Goal: Task Accomplishment & Management: Manage account settings

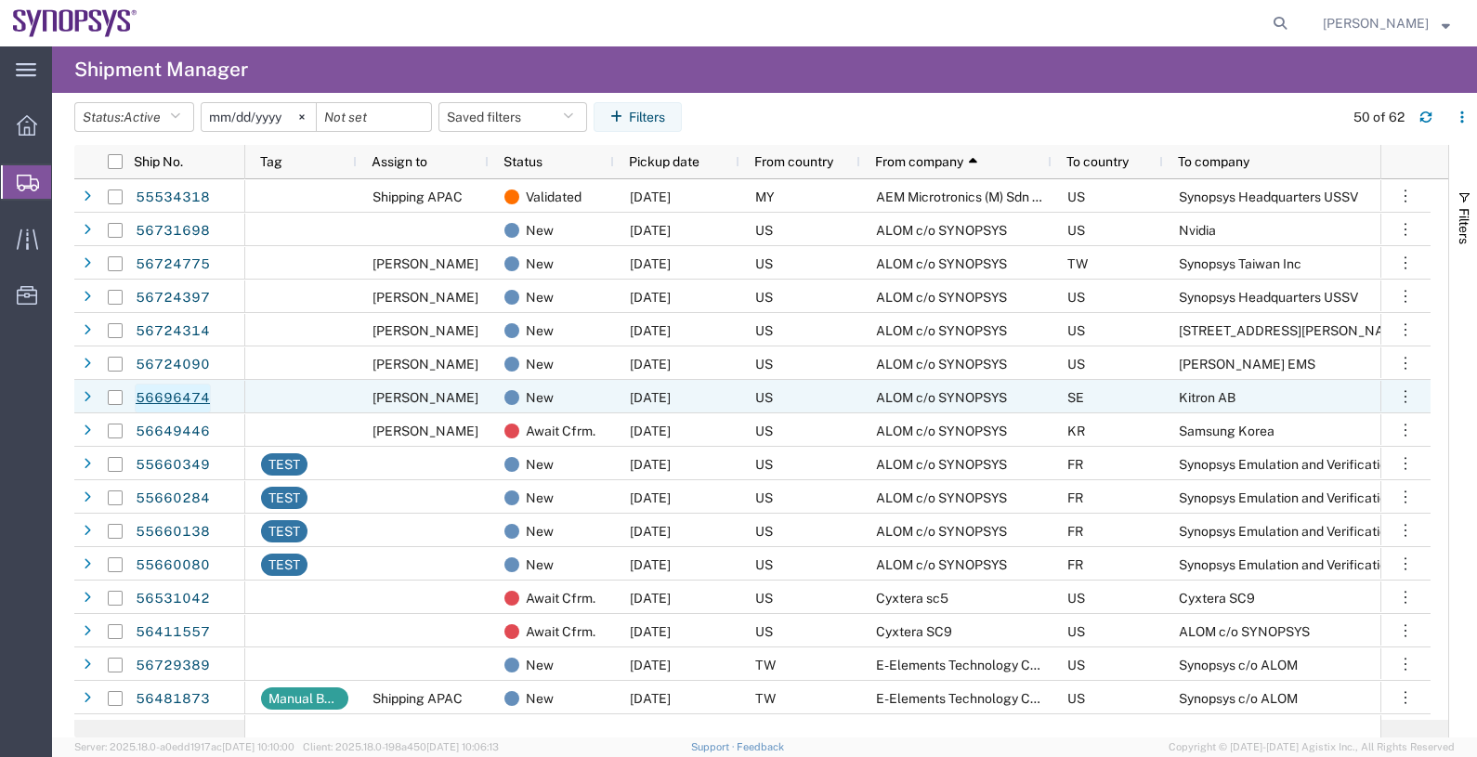
click at [192, 395] on link "56696474" at bounding box center [173, 399] width 76 height 30
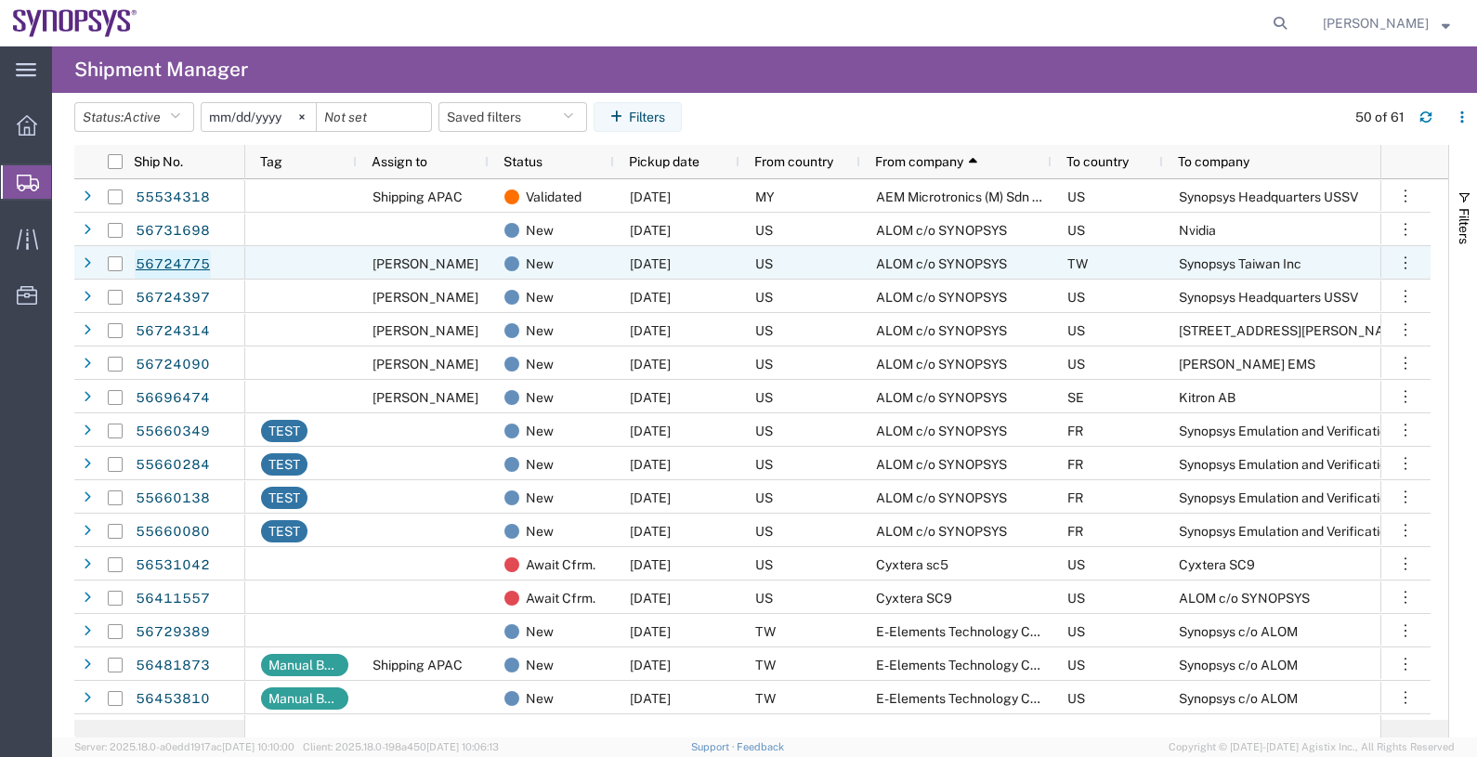
click at [170, 266] on link "56724775" at bounding box center [173, 265] width 76 height 30
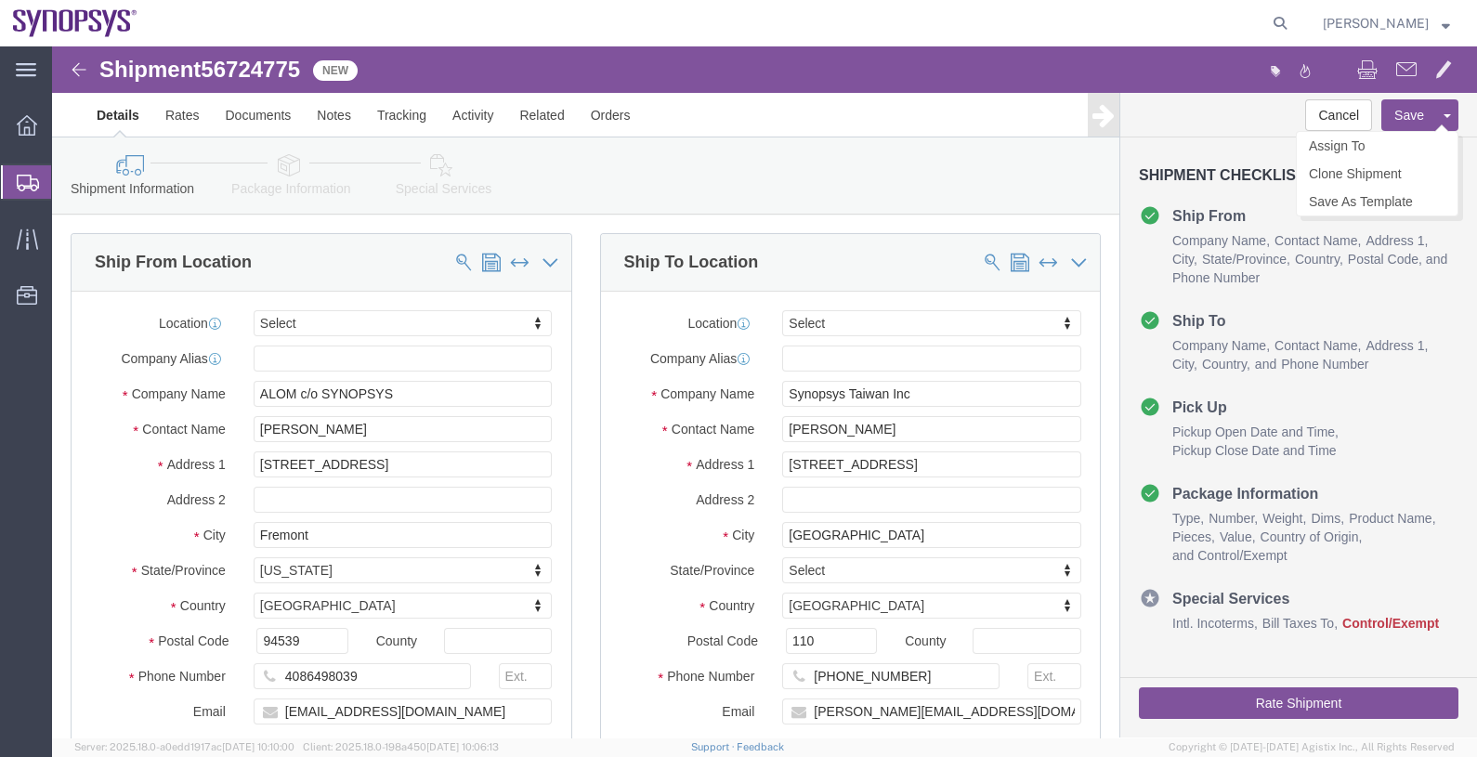
select select
click link "Assign To"
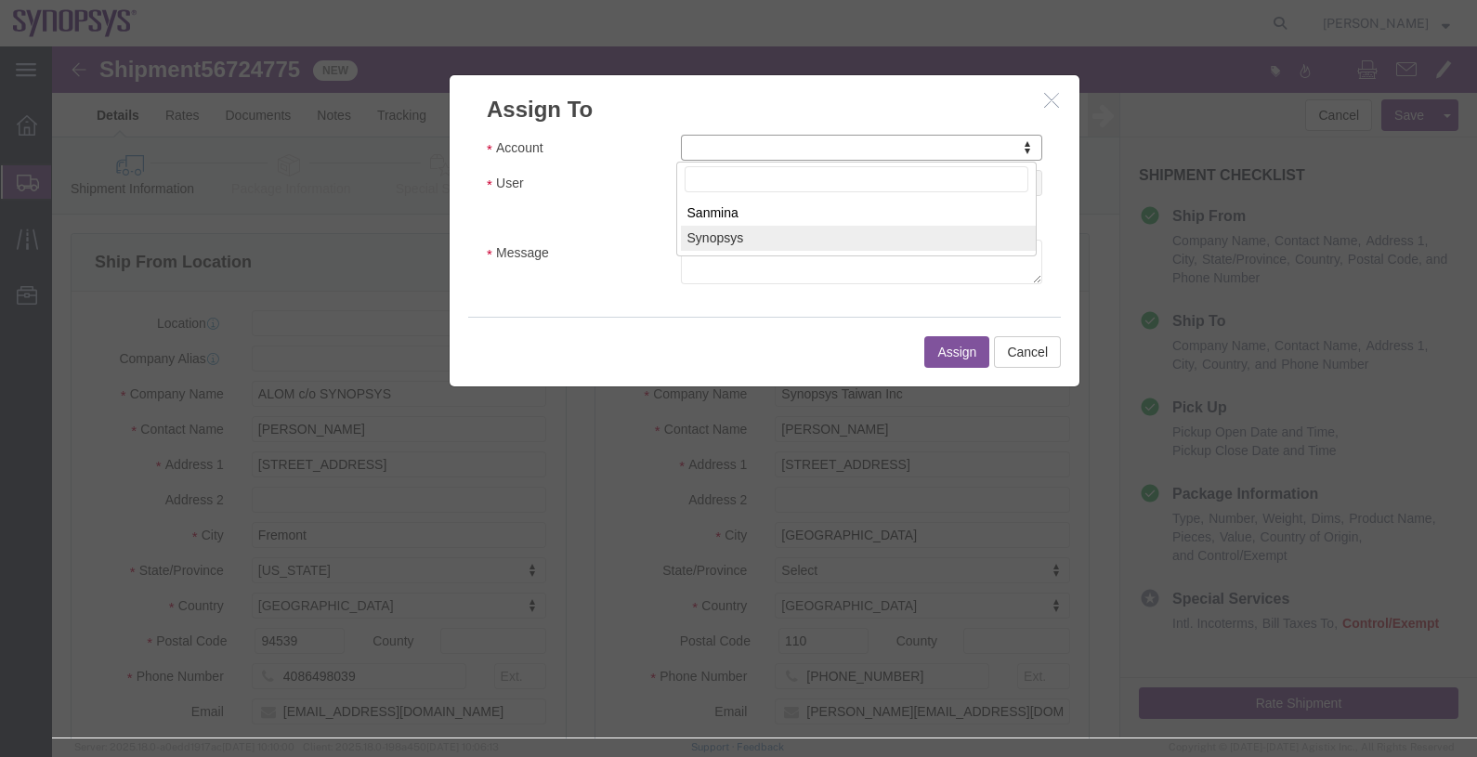
select select "117156"
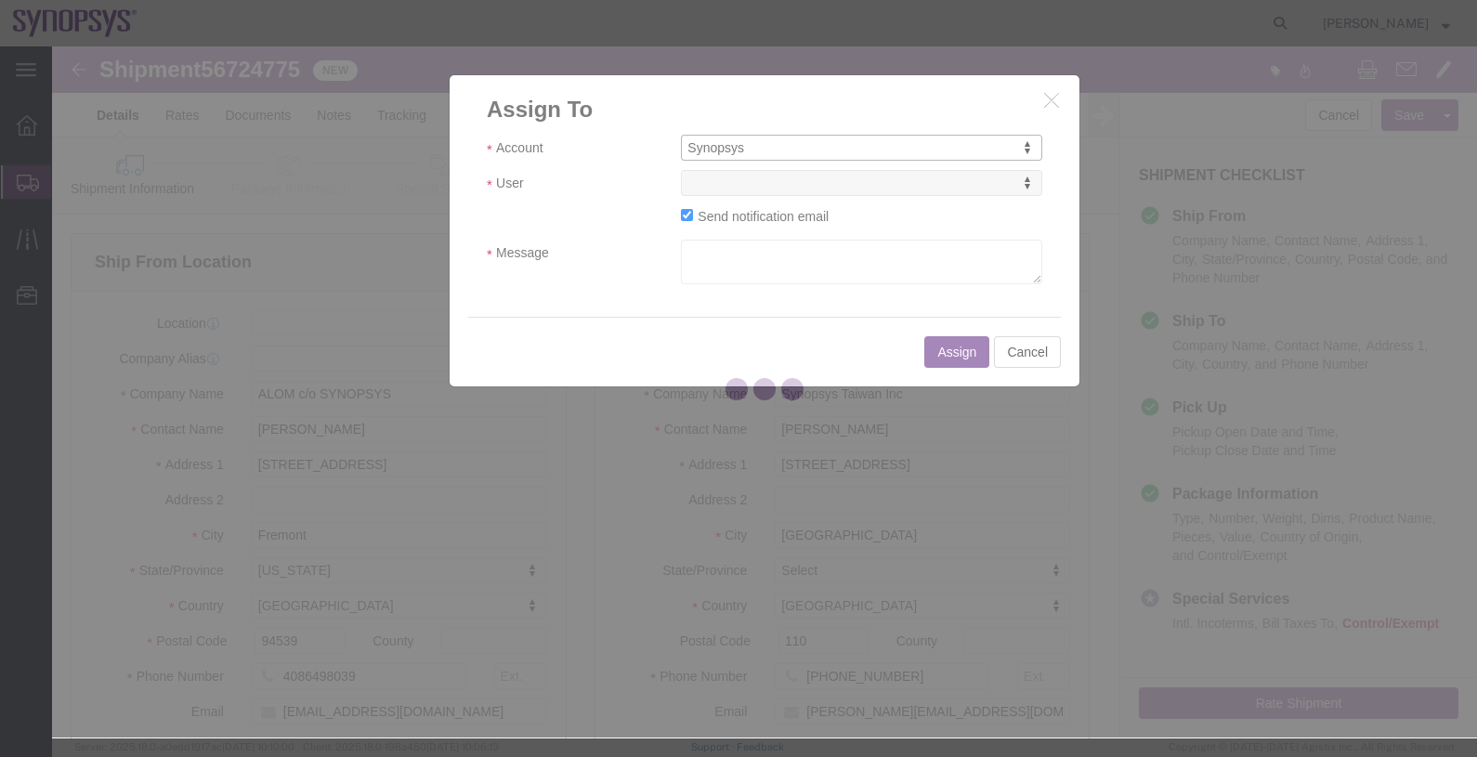
select select
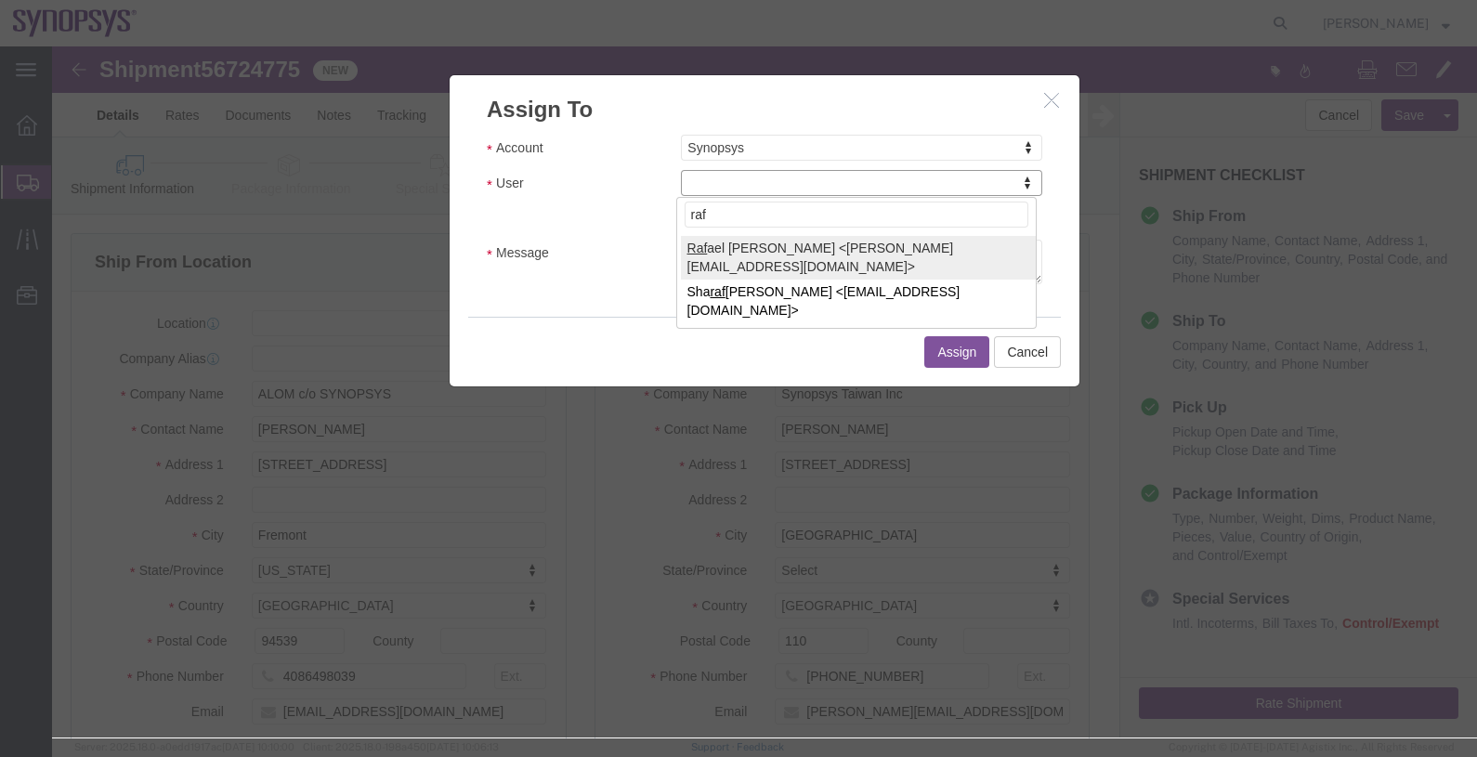
type input "raf"
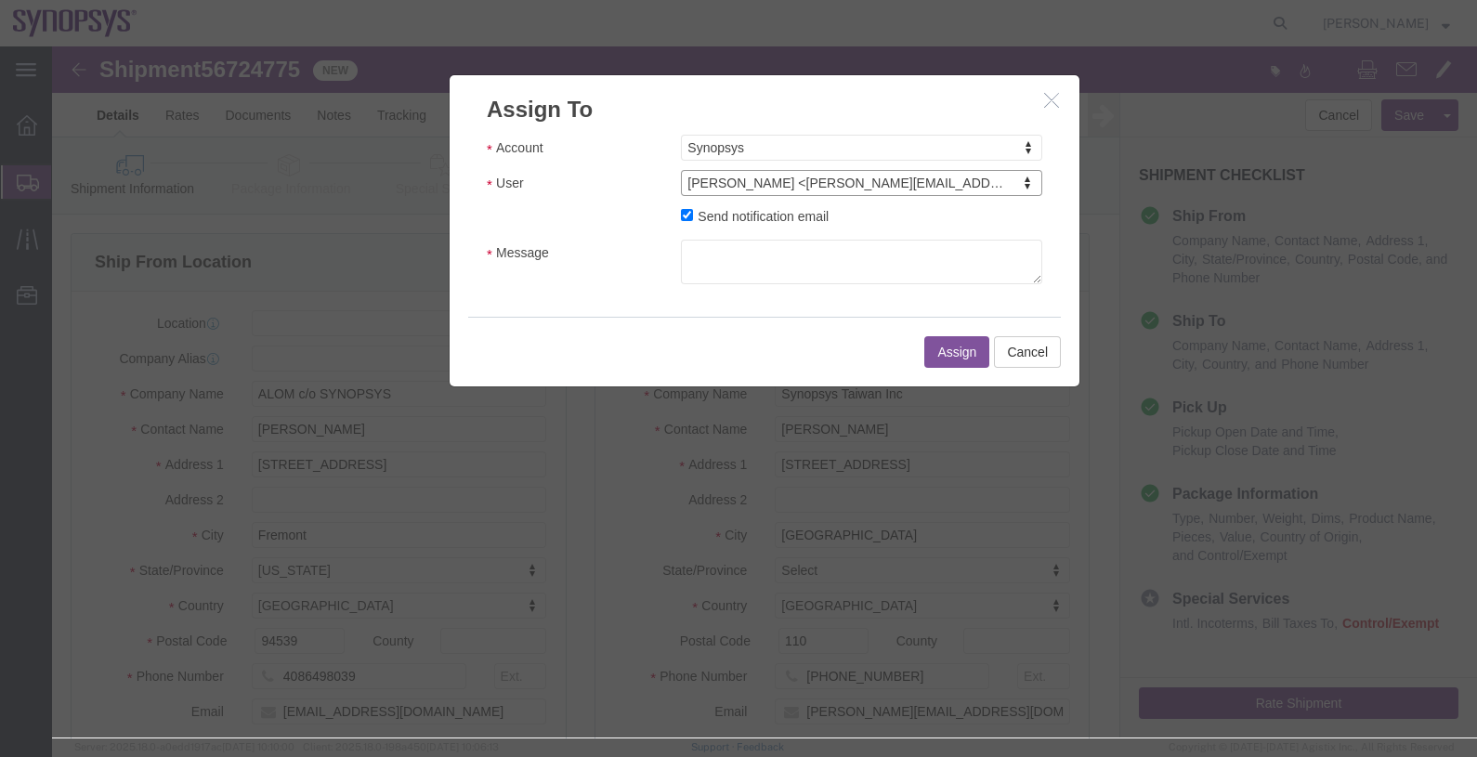
select select "95522"
click label "Send notification email"
click input "Send notification email"
checkbox input "false"
click button "Assign"
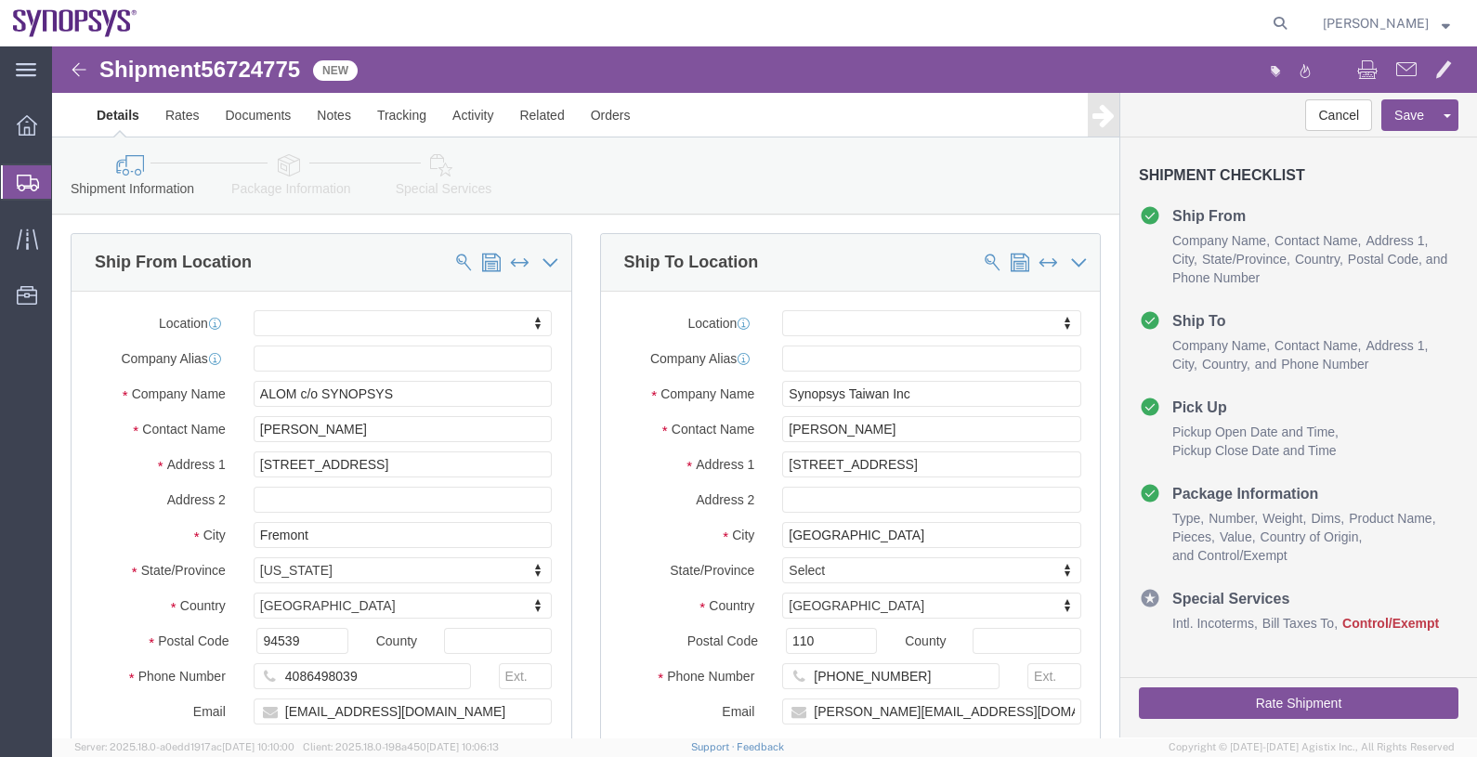
click at [66, 186] on span "Shipments" at bounding box center [58, 181] width 15 height 37
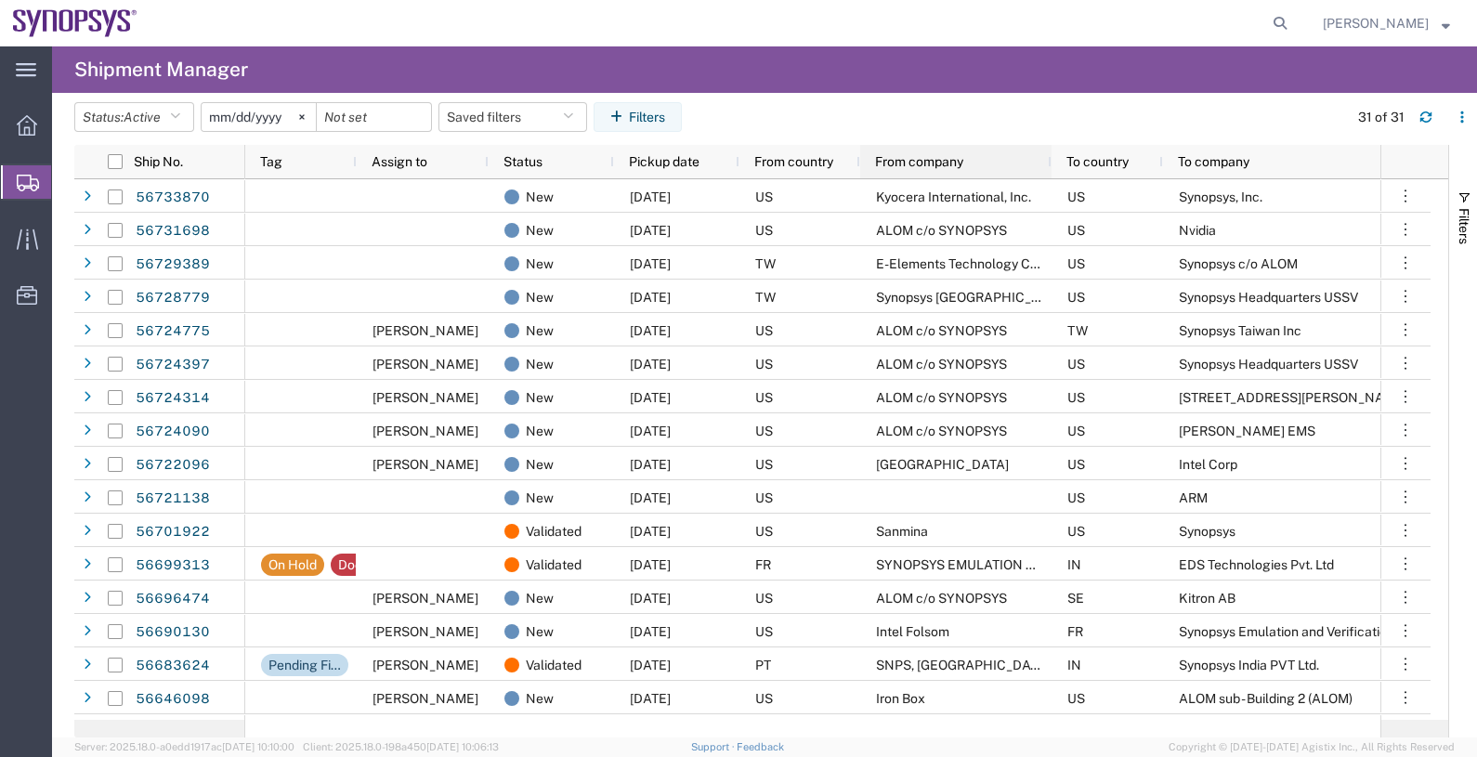
click at [934, 156] on span "From company" at bounding box center [919, 161] width 88 height 15
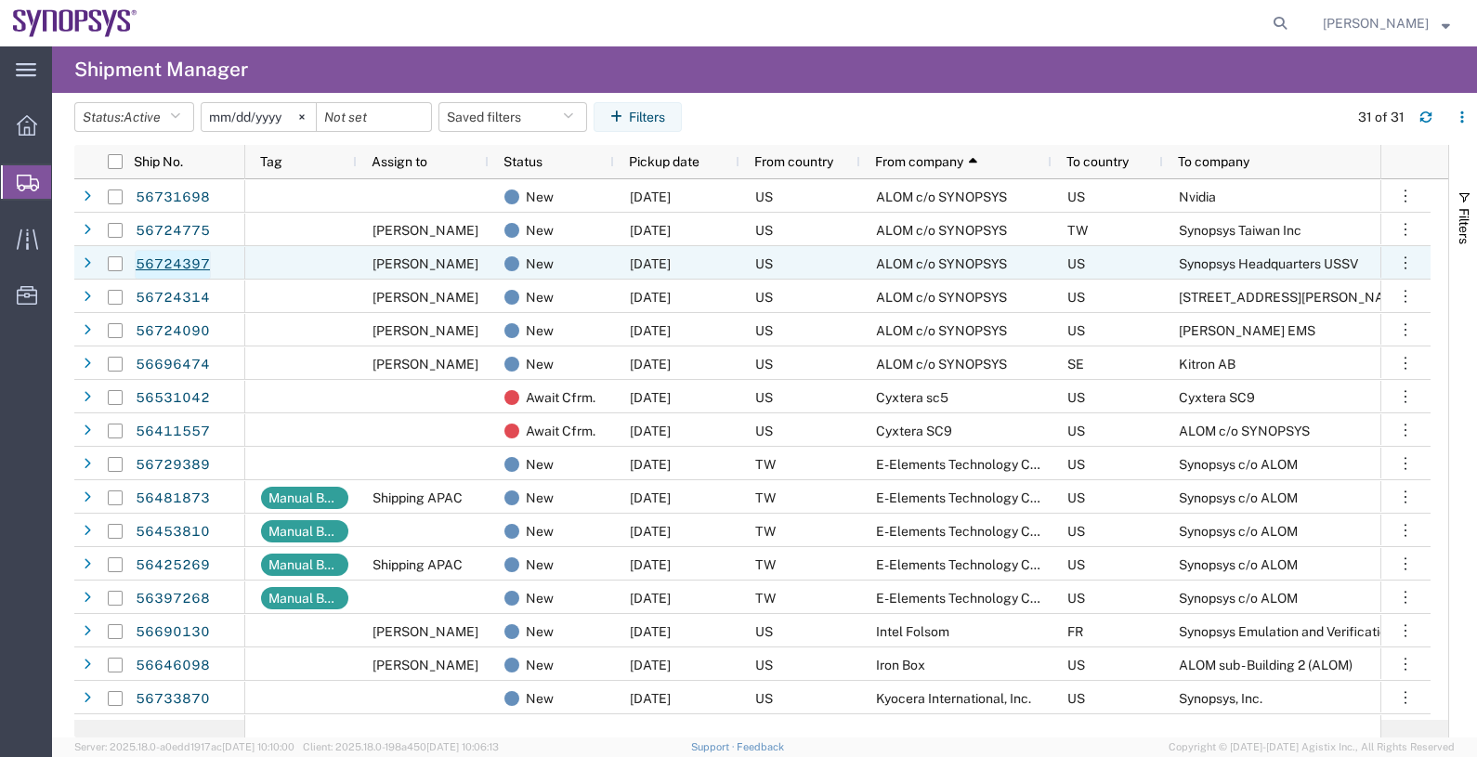
click at [194, 260] on link "56724397" at bounding box center [173, 265] width 76 height 30
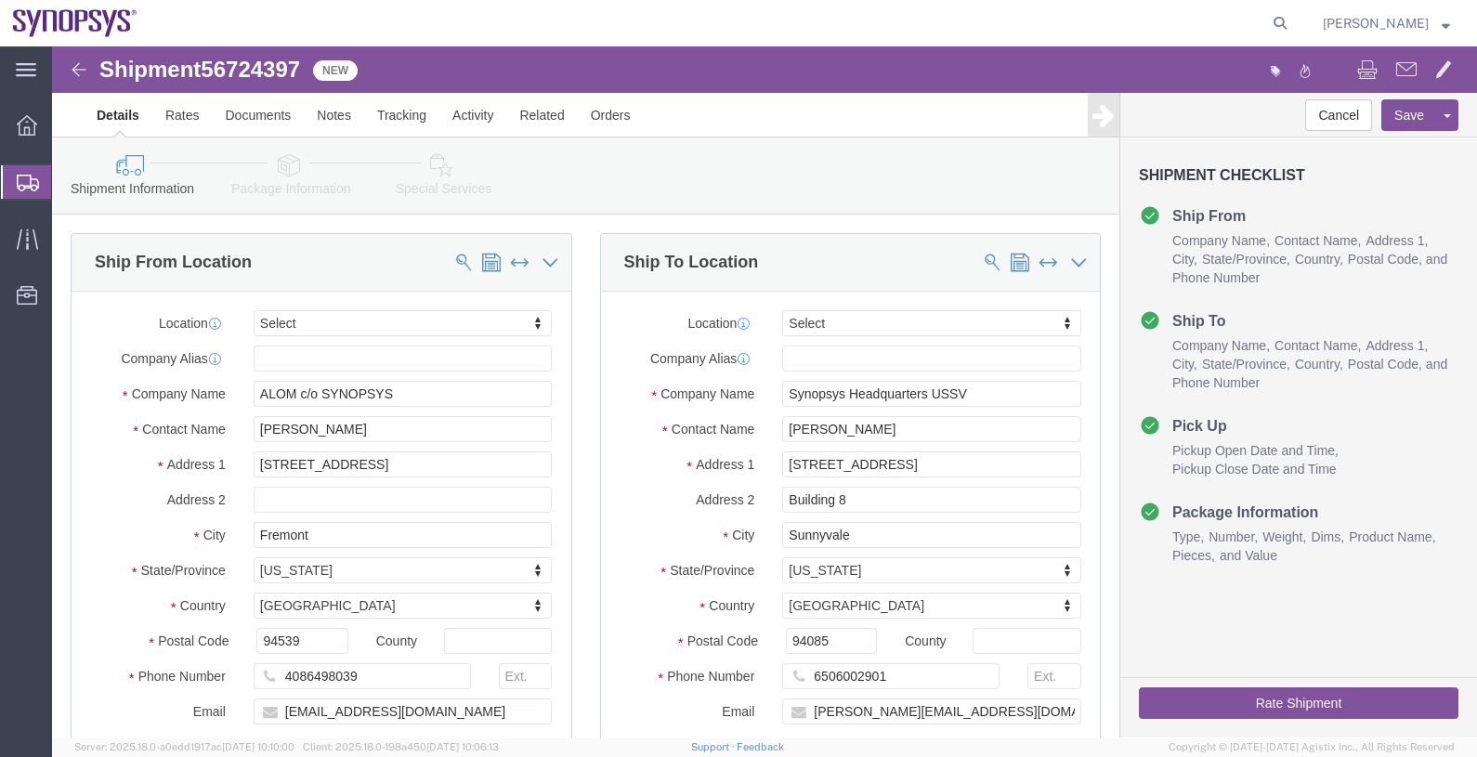
select select
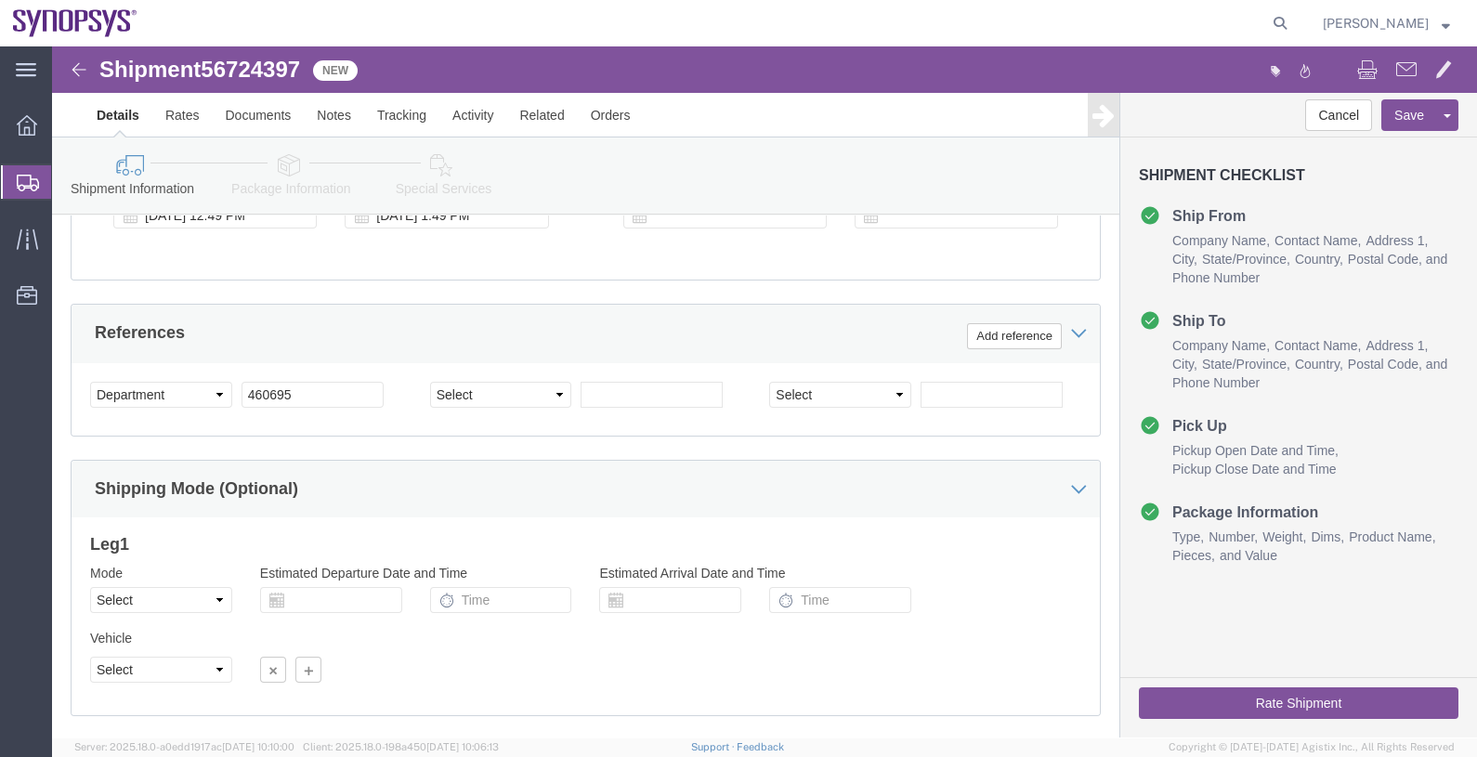
scroll to position [687, 0]
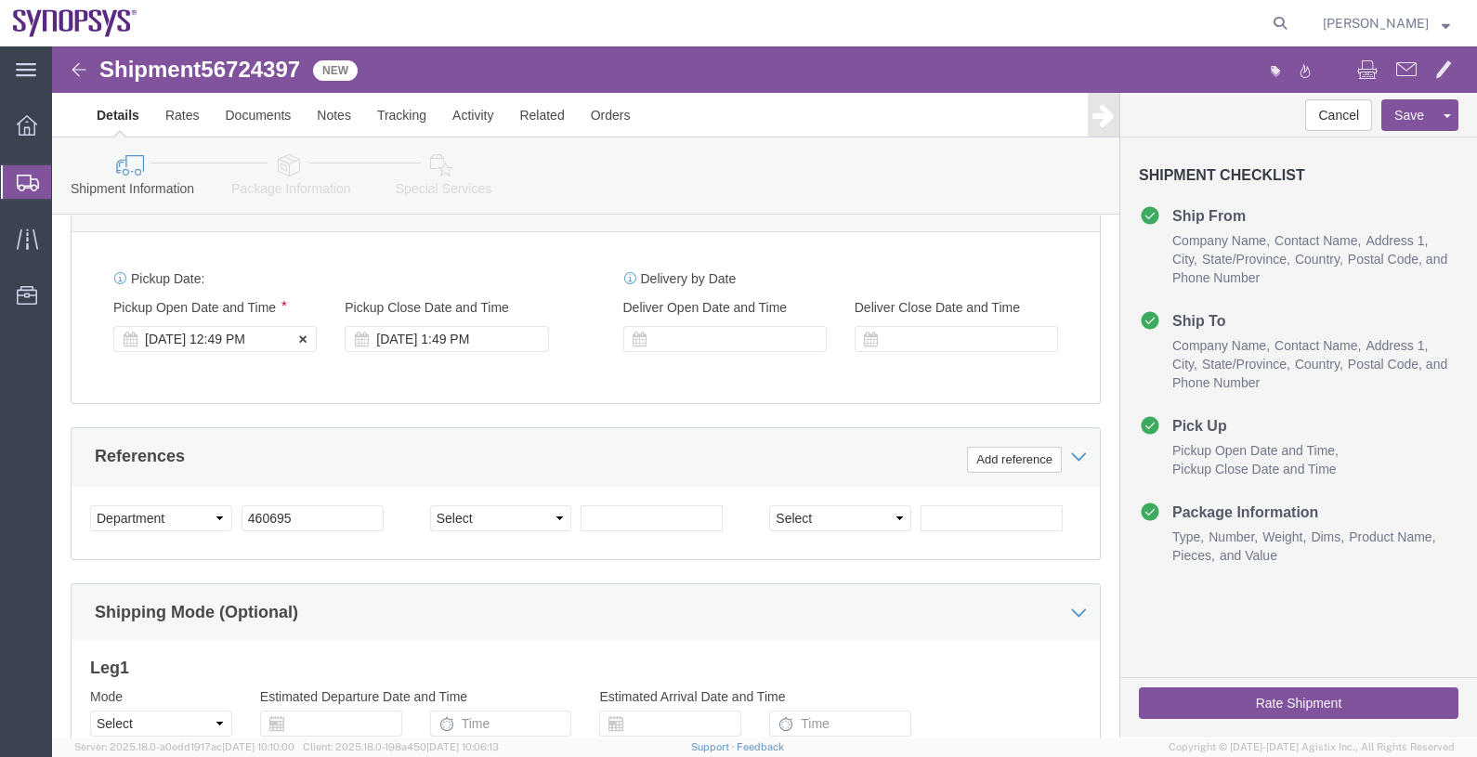
click div "[DATE] 12:49 PM"
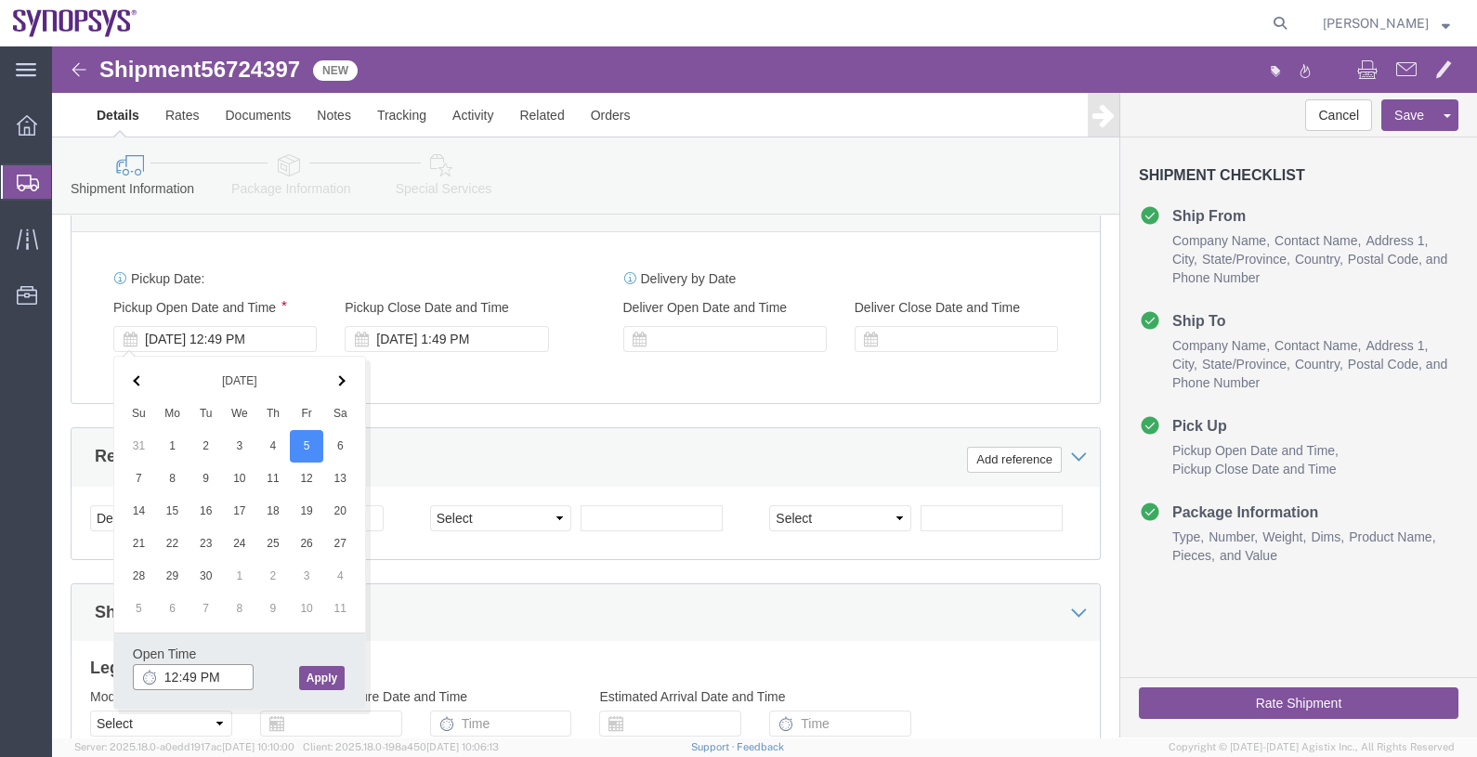
drag, startPoint x: 177, startPoint y: 630, endPoint x: 86, endPoint y: 622, distance: 91.3
click input "12:49 PM"
type input "4:00 PM"
click button "Apply"
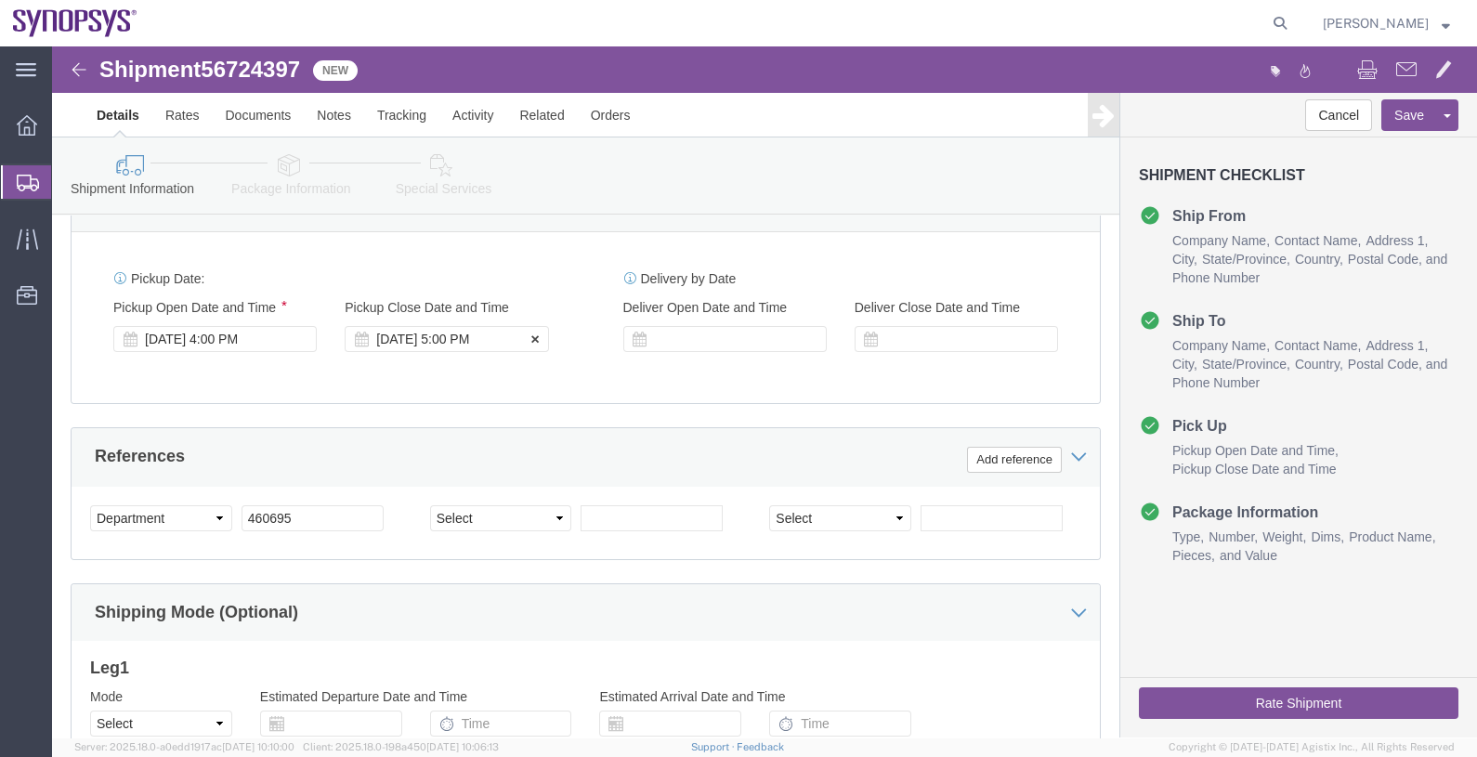
click div "[DATE] 5:00 PM"
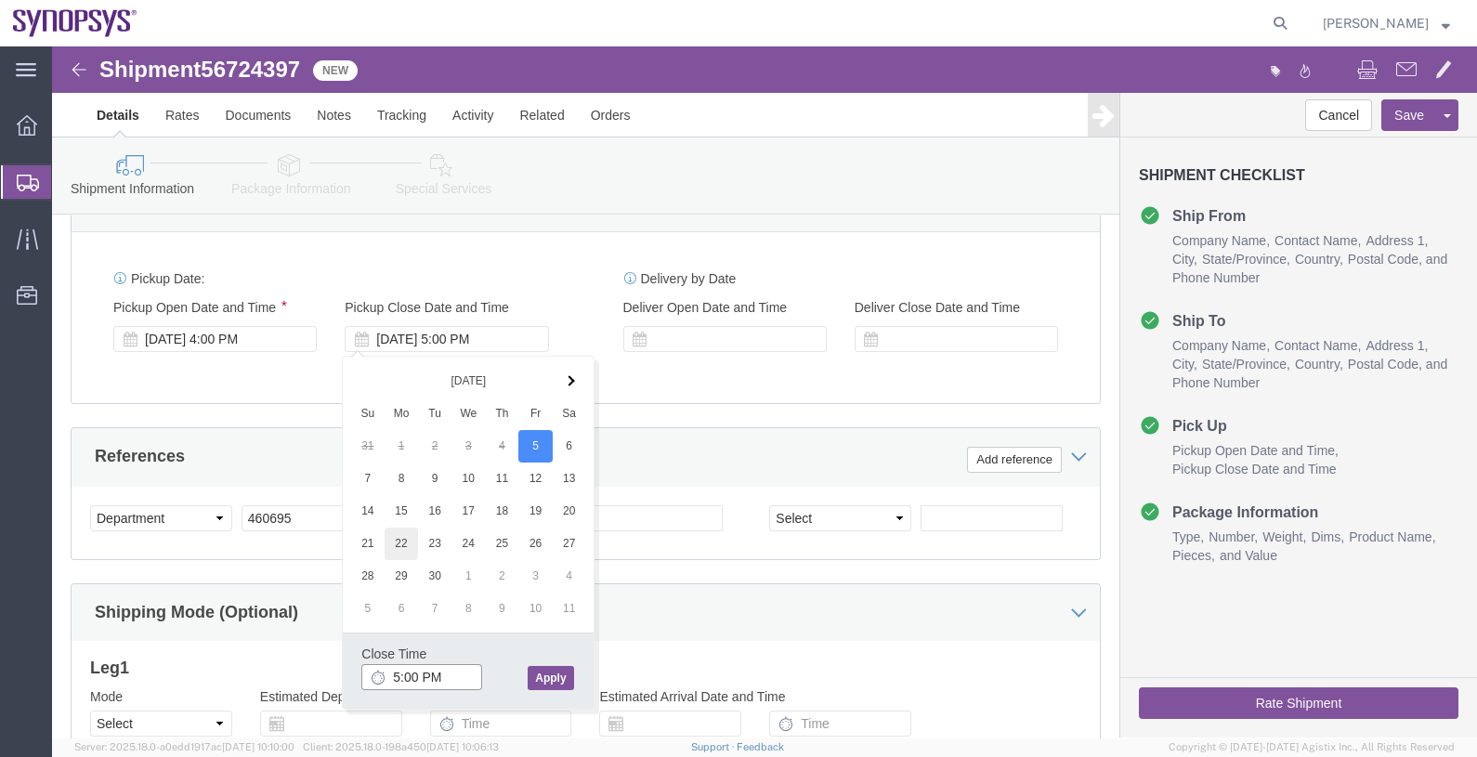
type input "6:00 PM"
click button "Apply"
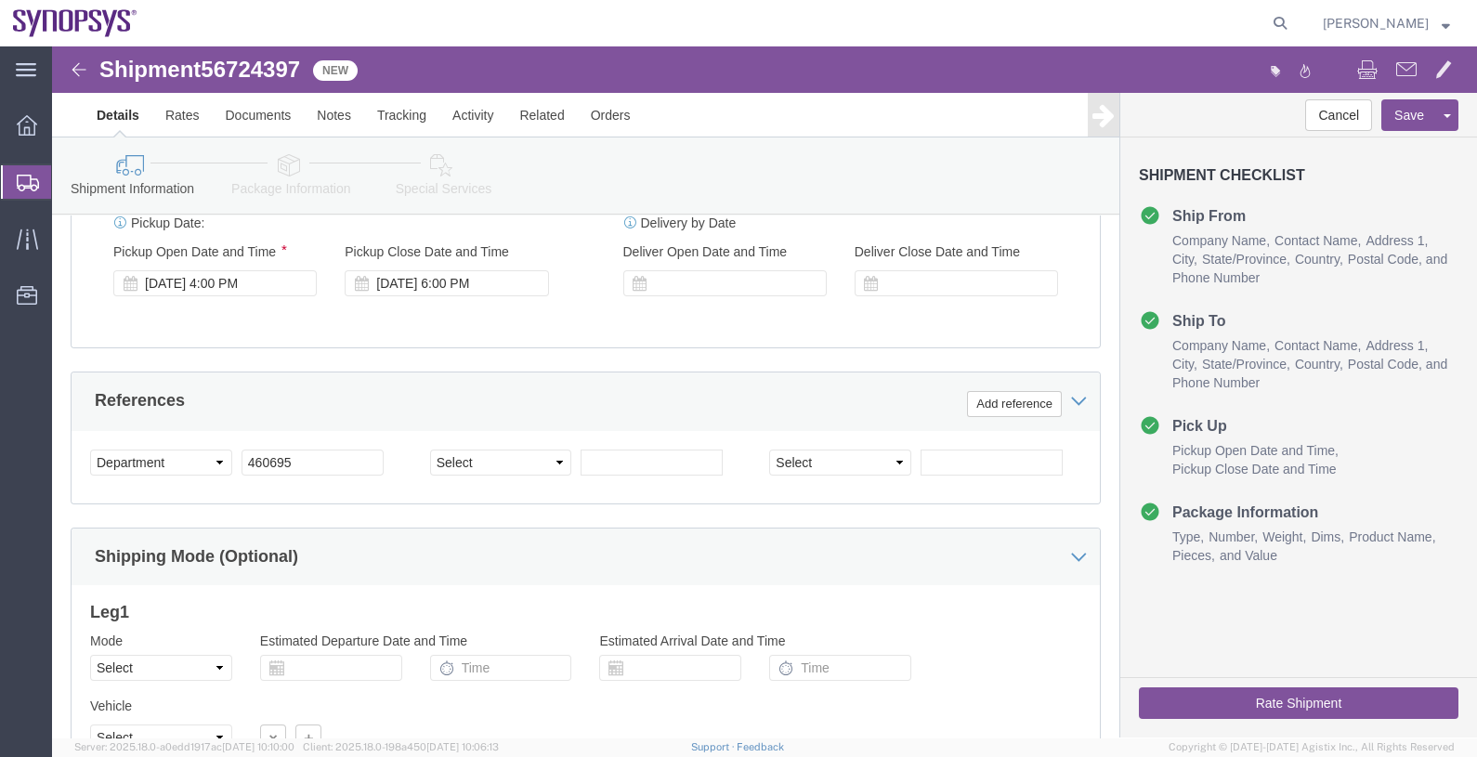
scroll to position [919, 0]
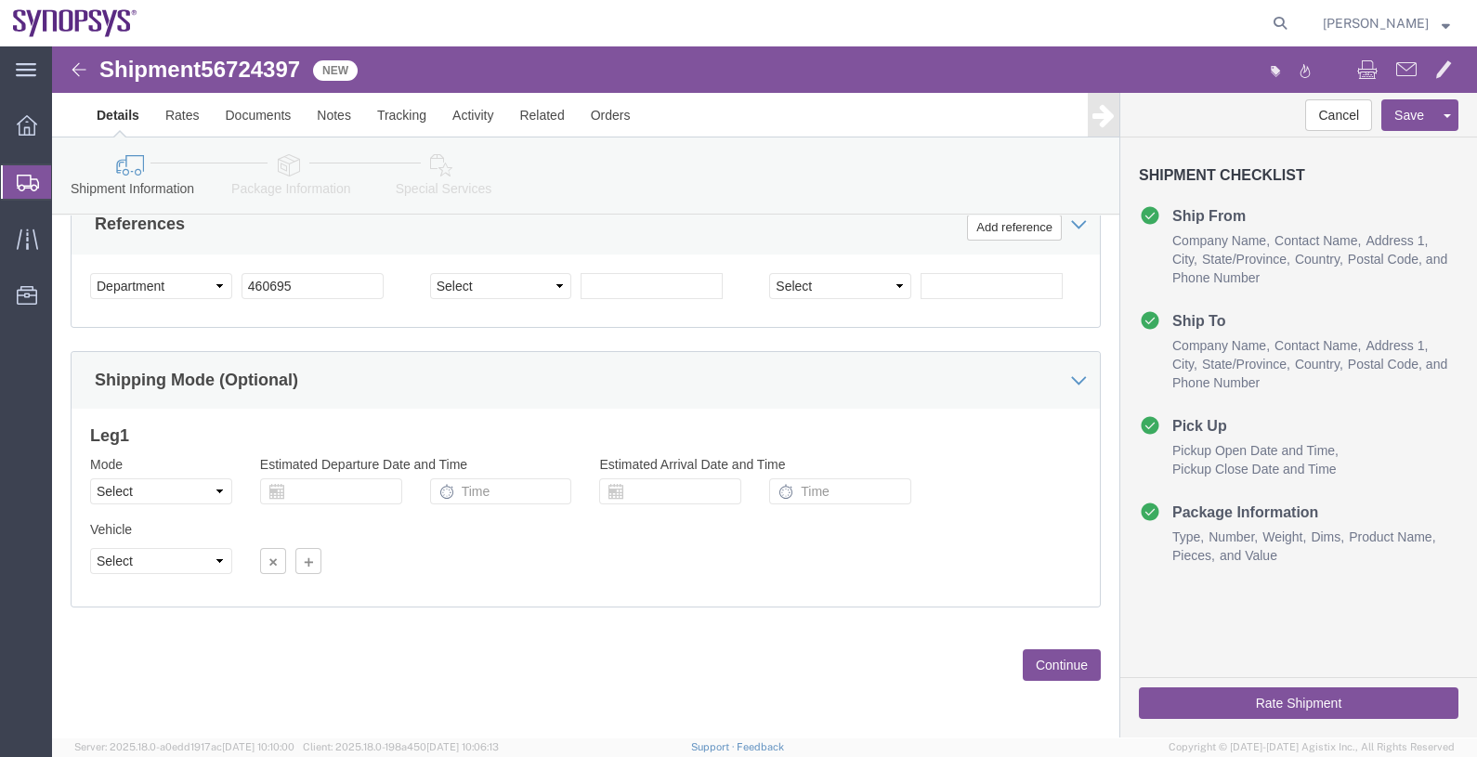
click button "Continue"
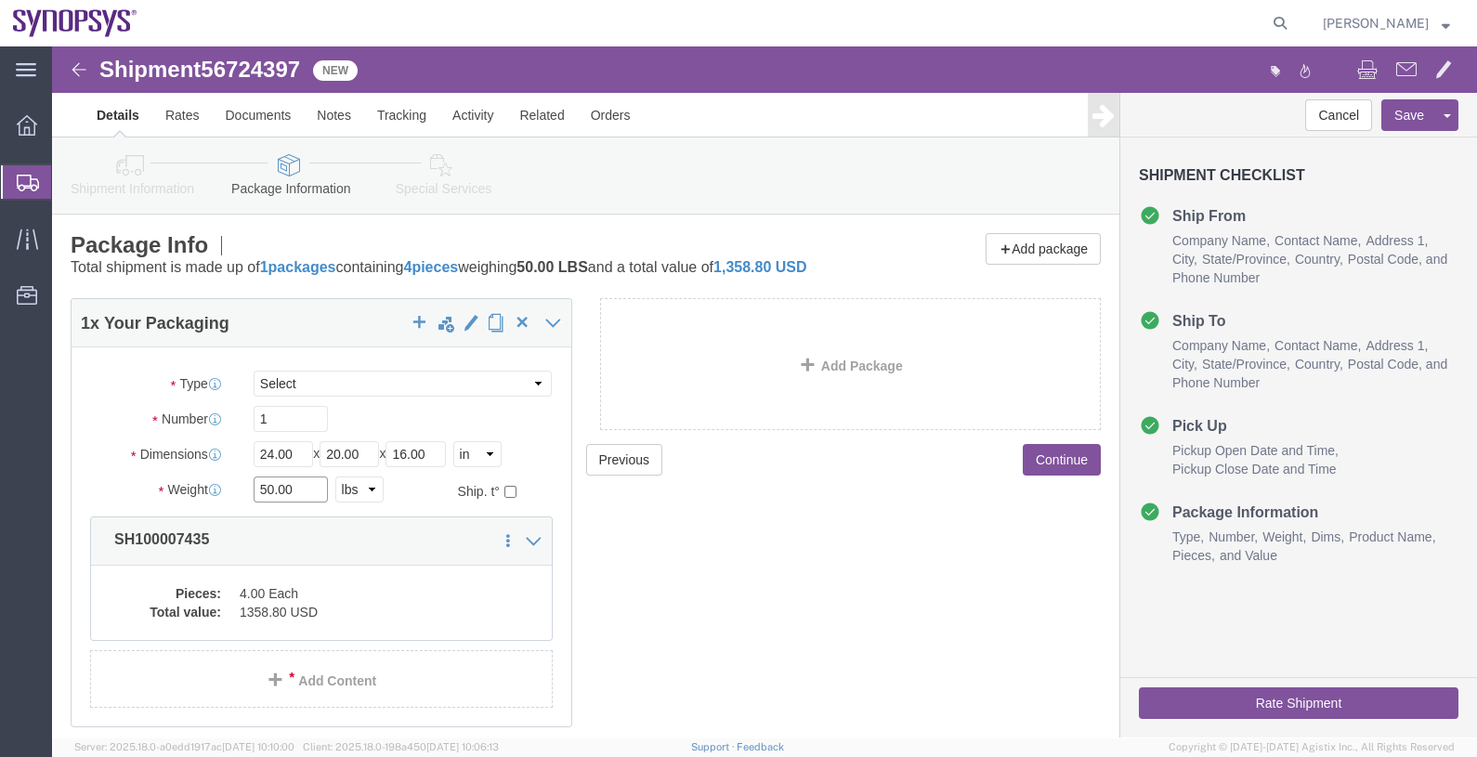
drag, startPoint x: 213, startPoint y: 462, endPoint x: 148, endPoint y: 464, distance: 65.1
click div "Weight 50.00 Select kgs lbs Ship. t°"
type input "2"
drag, startPoint x: 246, startPoint y: 419, endPoint x: 166, endPoint y: 423, distance: 80.0
click div "Dimensions Length 24.00 x Width 20.00 x Height 16.00 Select cm ft in"
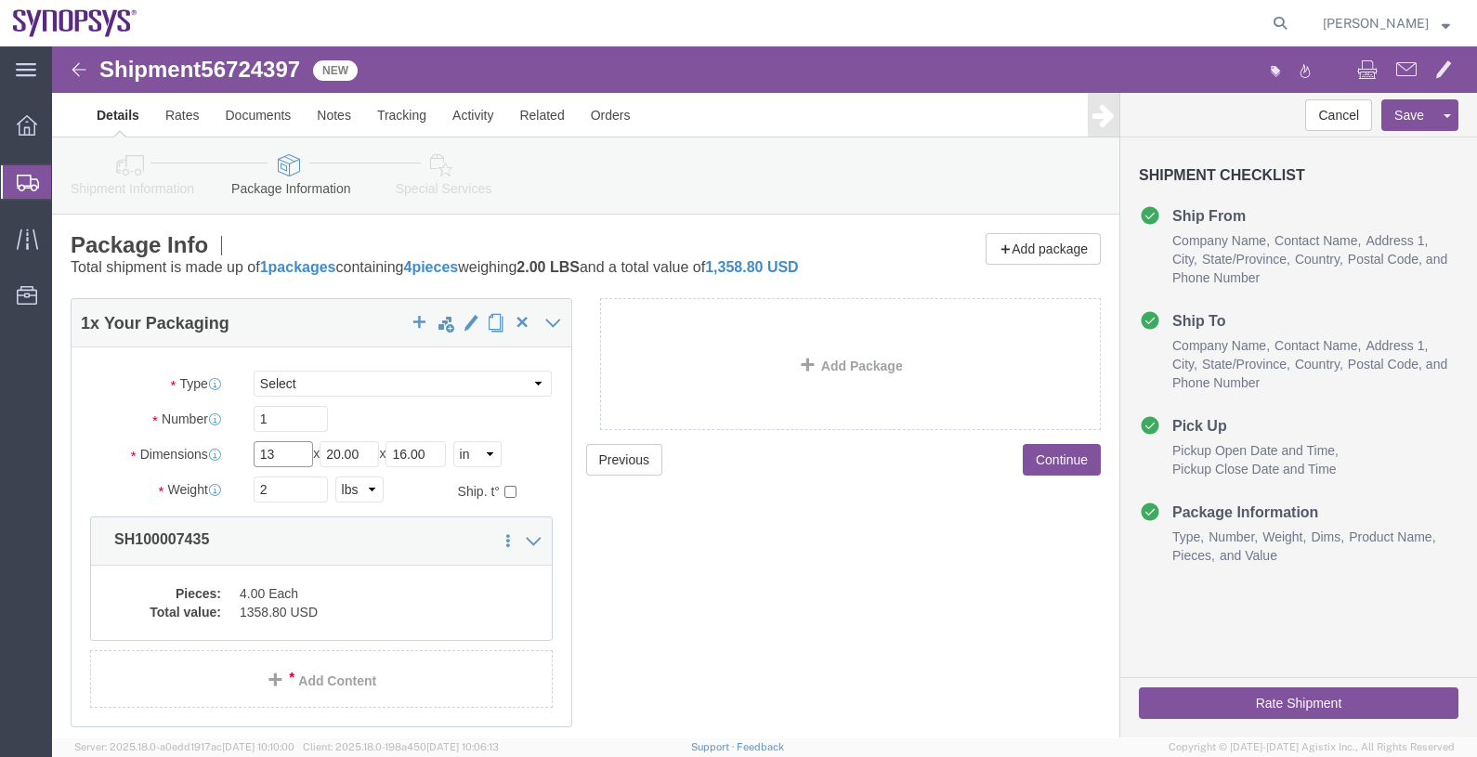
type input "13"
type input "11"
type input "4"
click button "Continue"
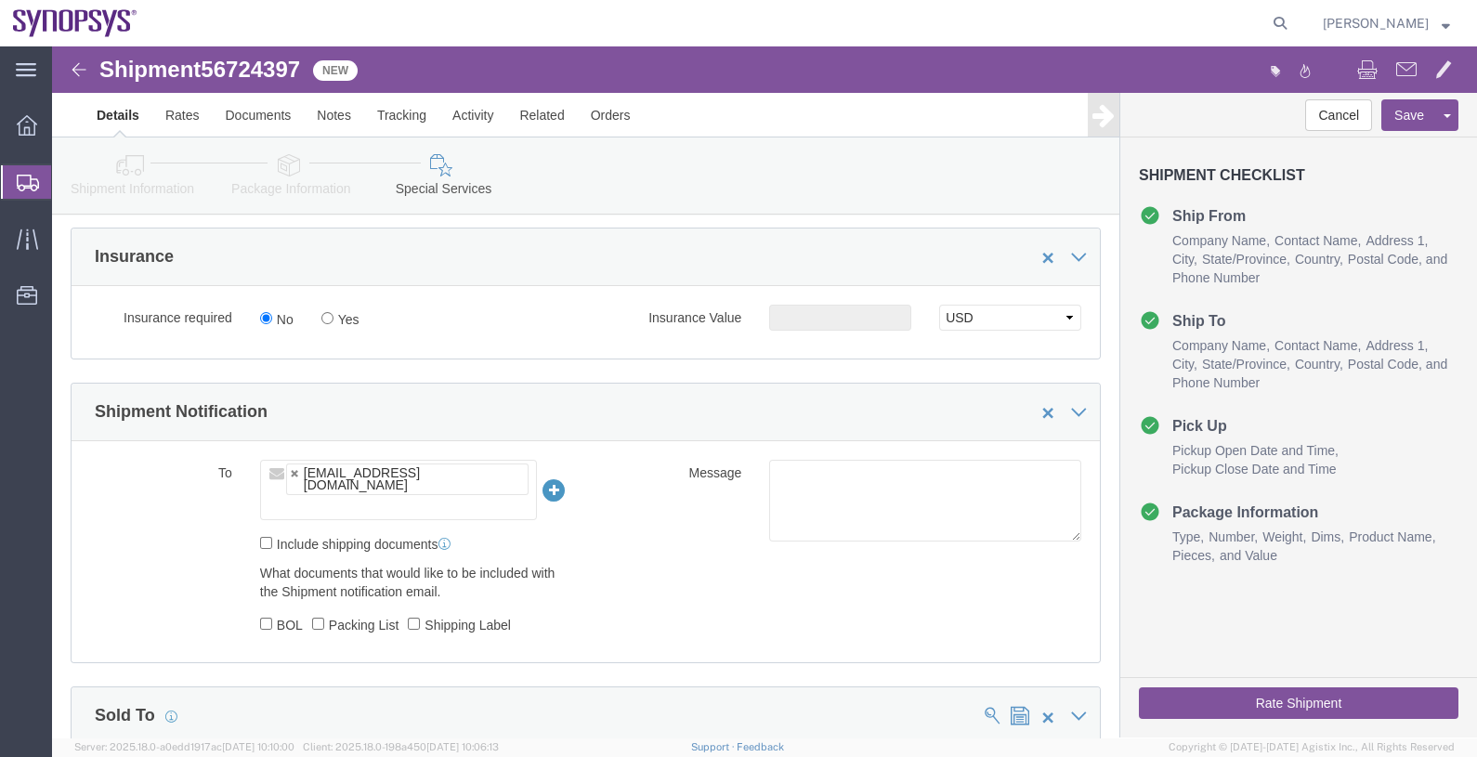
scroll to position [1161, 0]
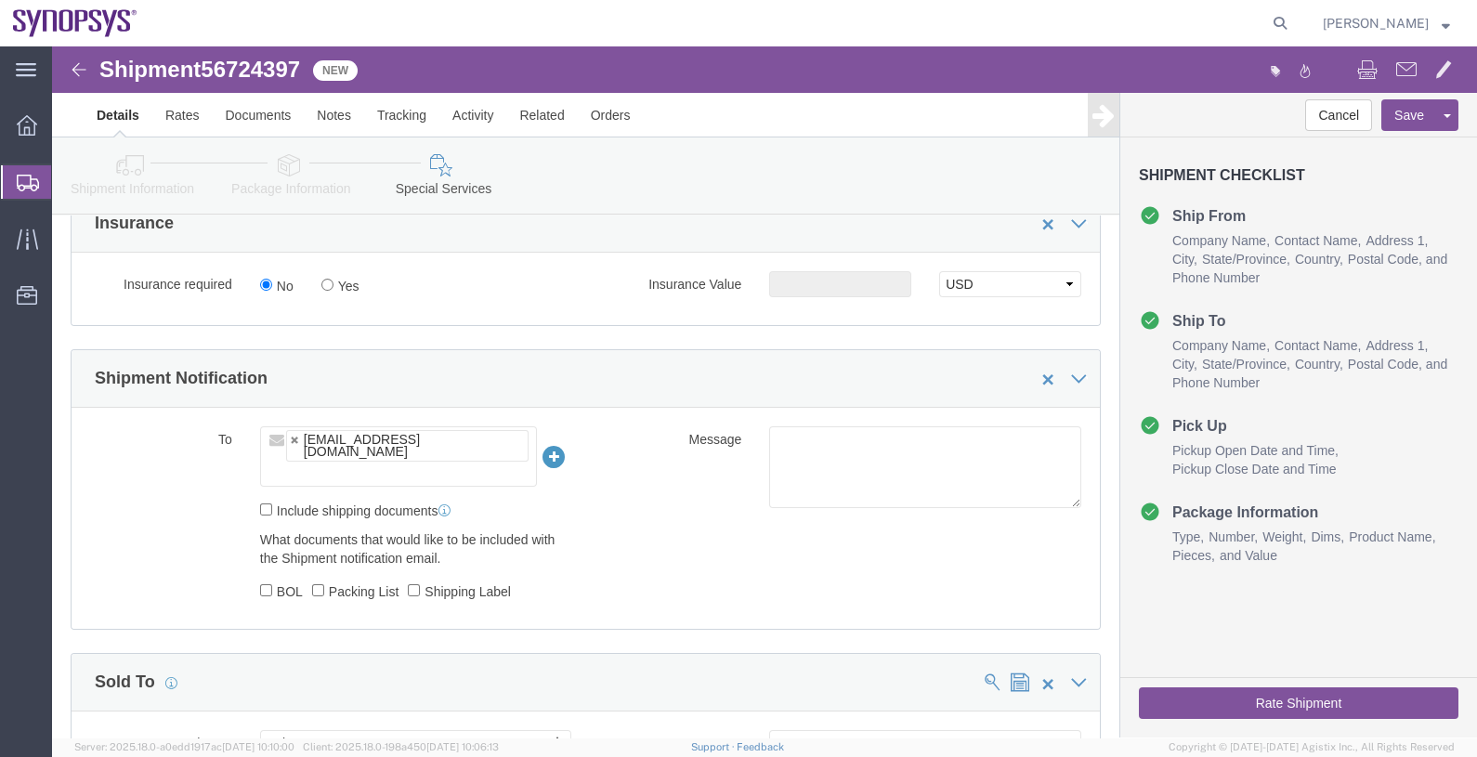
click ul "[EMAIL_ADDRESS][DOMAIN_NAME]"
paste input "[EMAIL_ADDRESS][DOMAIN_NAME]"
type input "[EMAIL_ADDRESS][DOMAIN_NAME]"
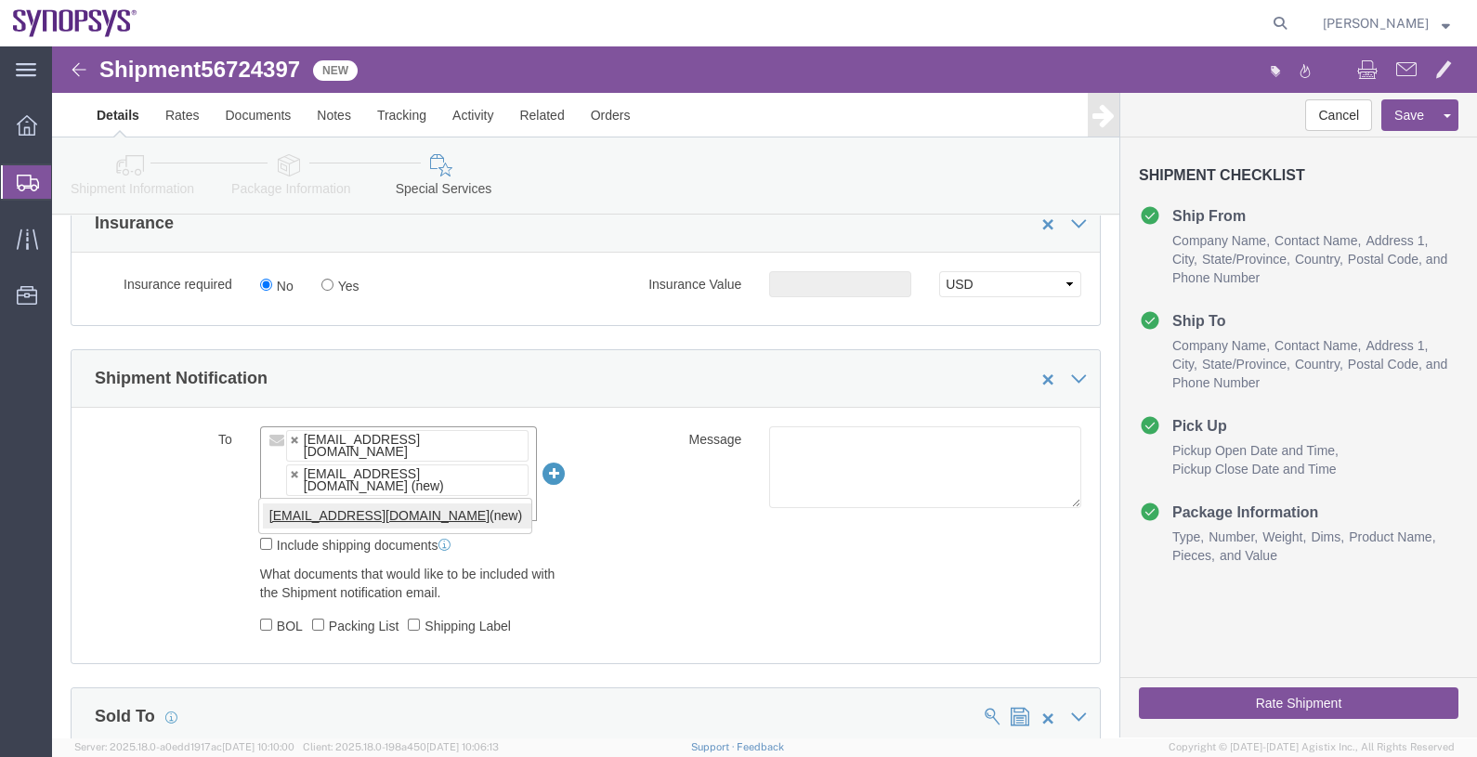
type input "[EMAIL_ADDRESS][DOMAIN_NAME]"
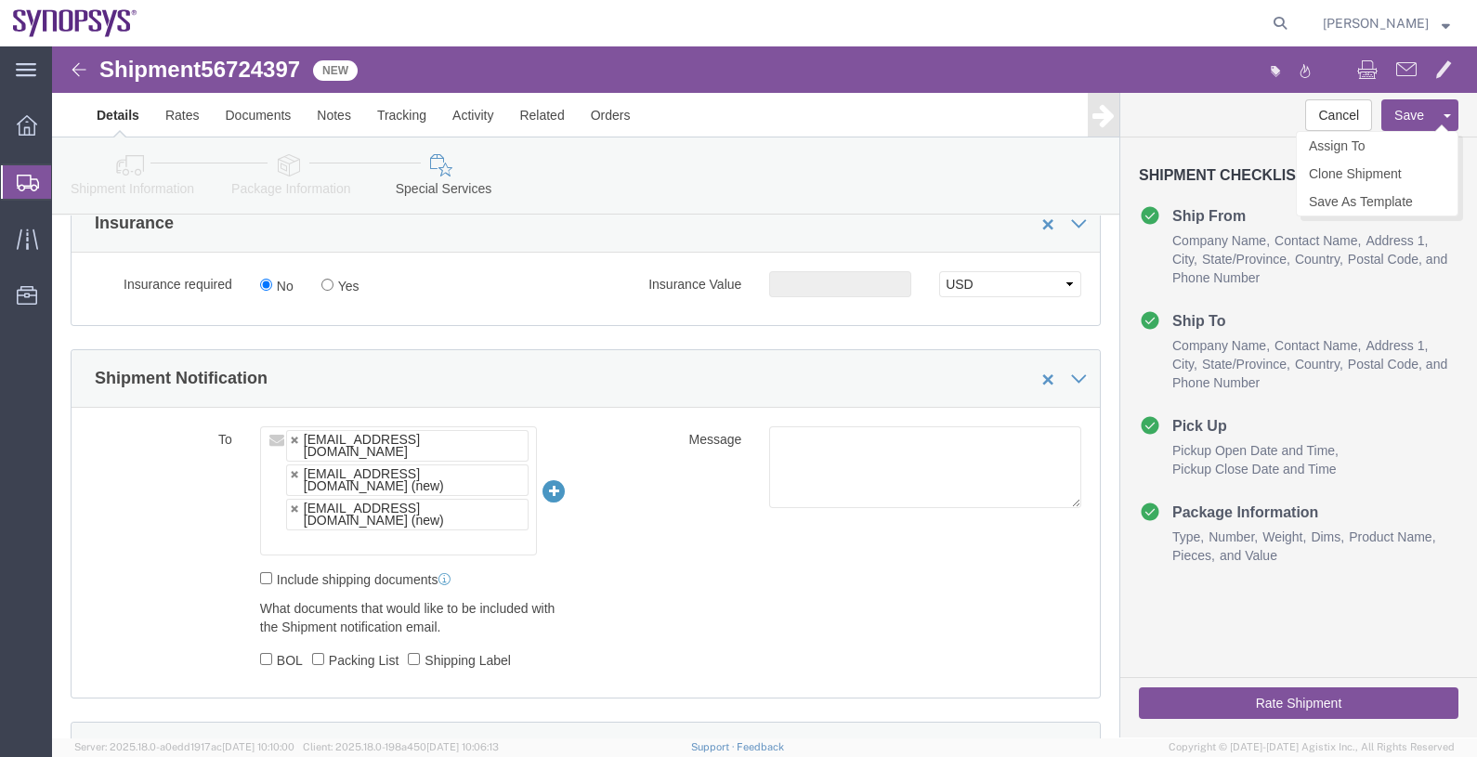
click button "Save"
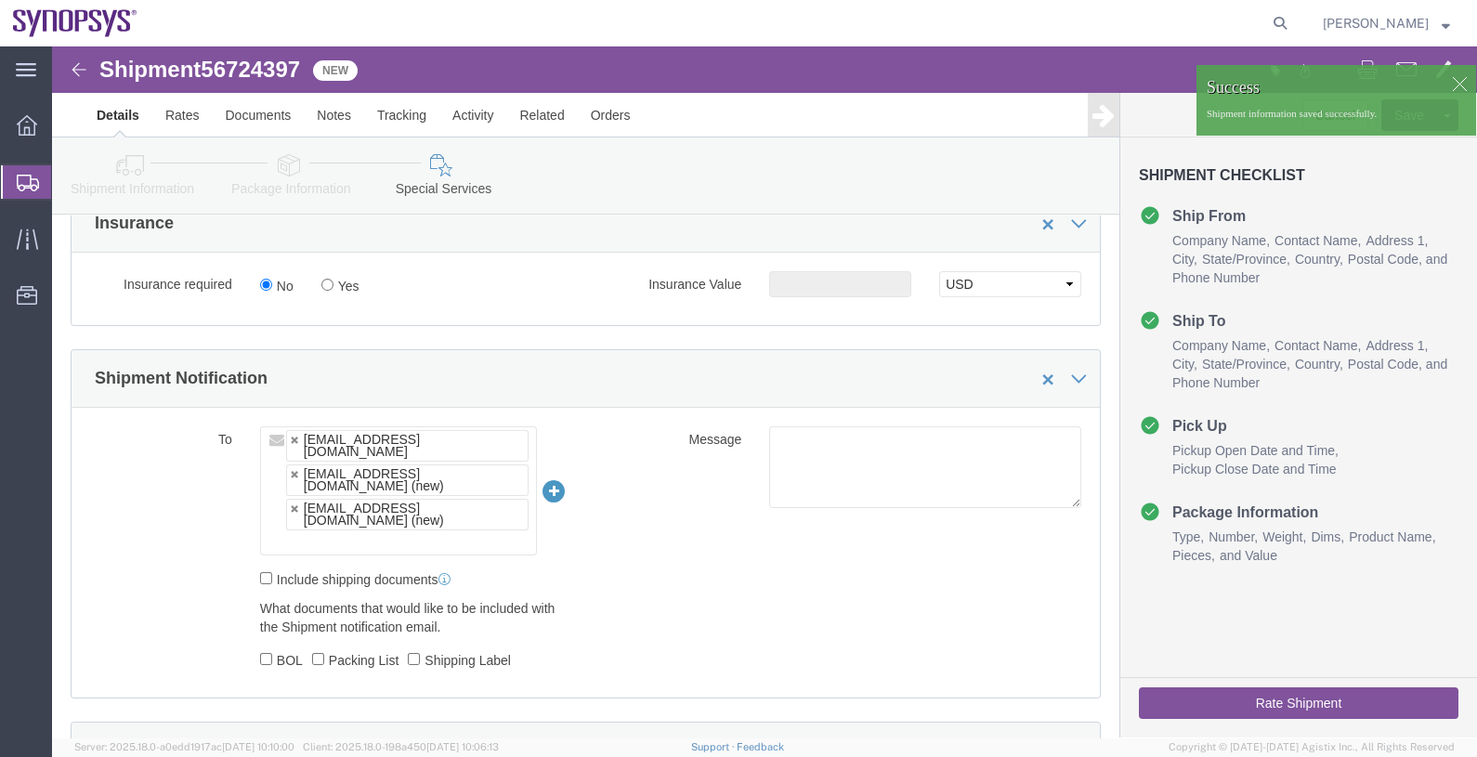
click button "Rate Shipment"
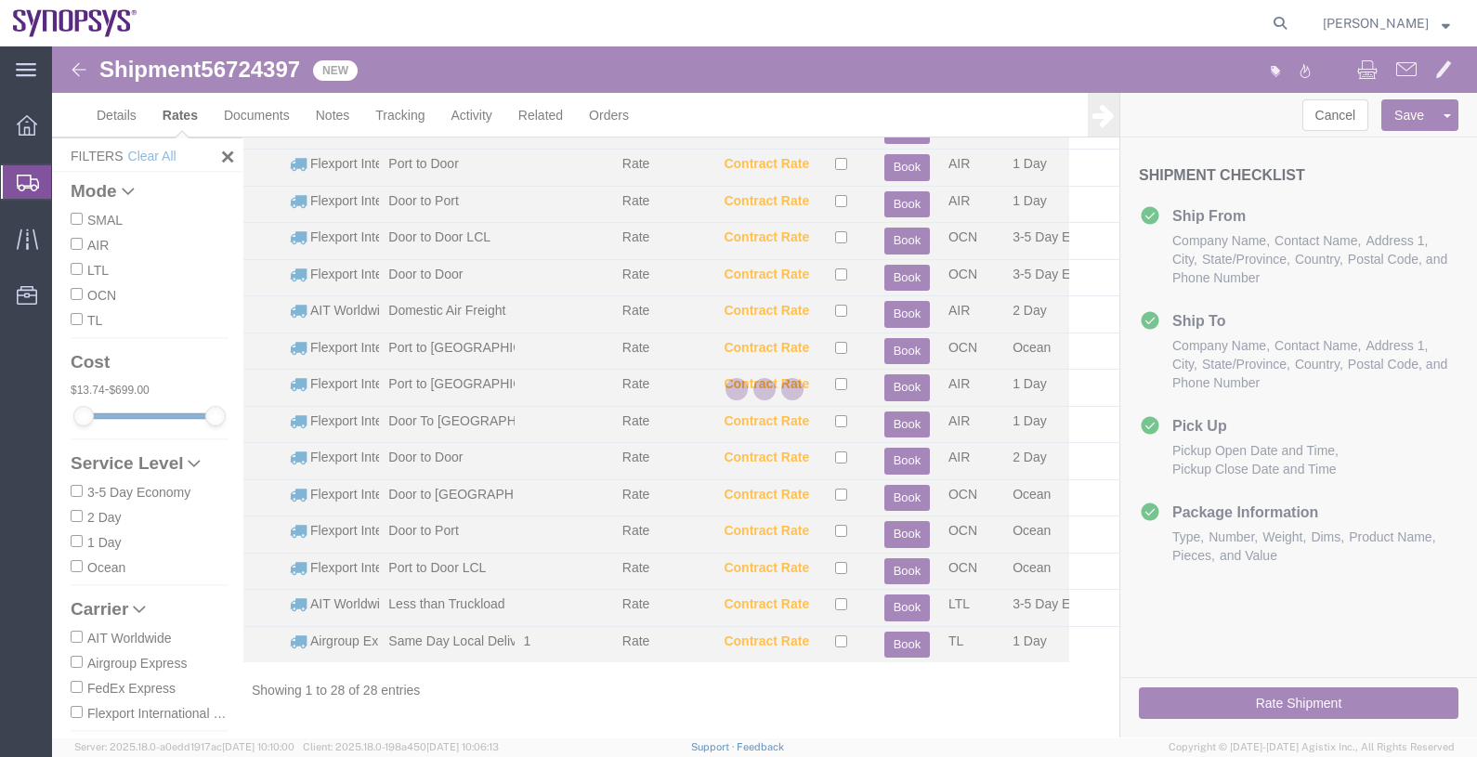
scroll to position [568, 0]
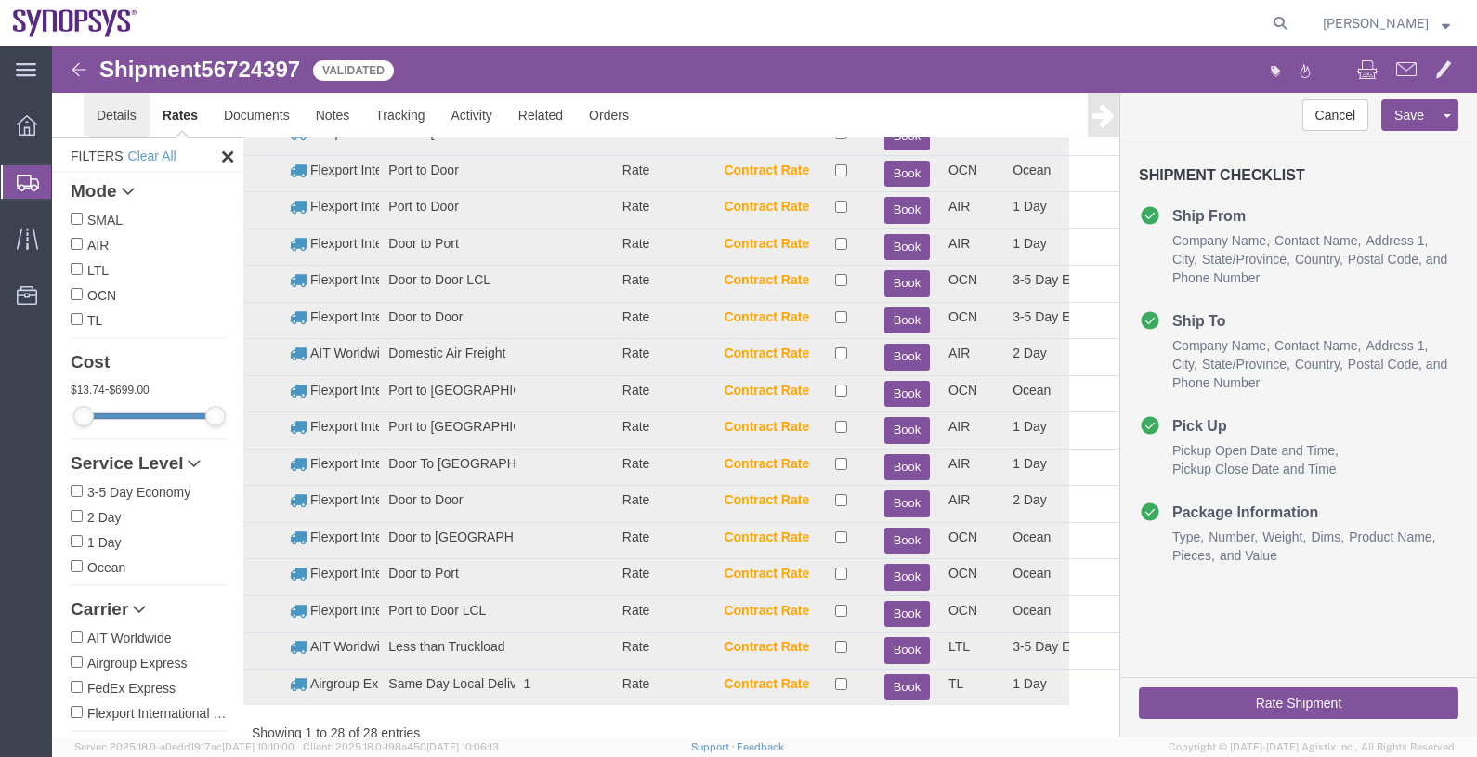
click at [114, 121] on link "Details" at bounding box center [117, 115] width 66 height 45
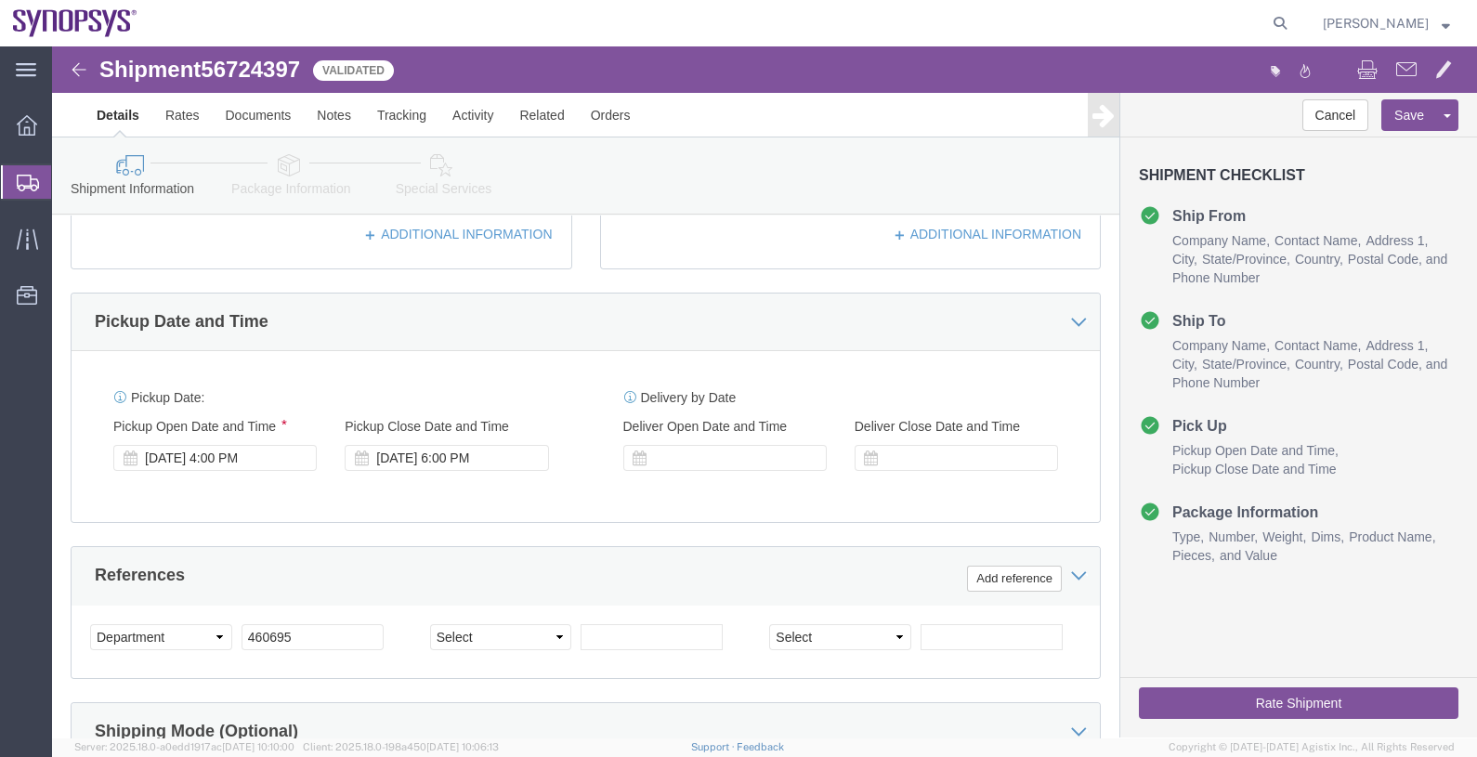
click link "Special Services"
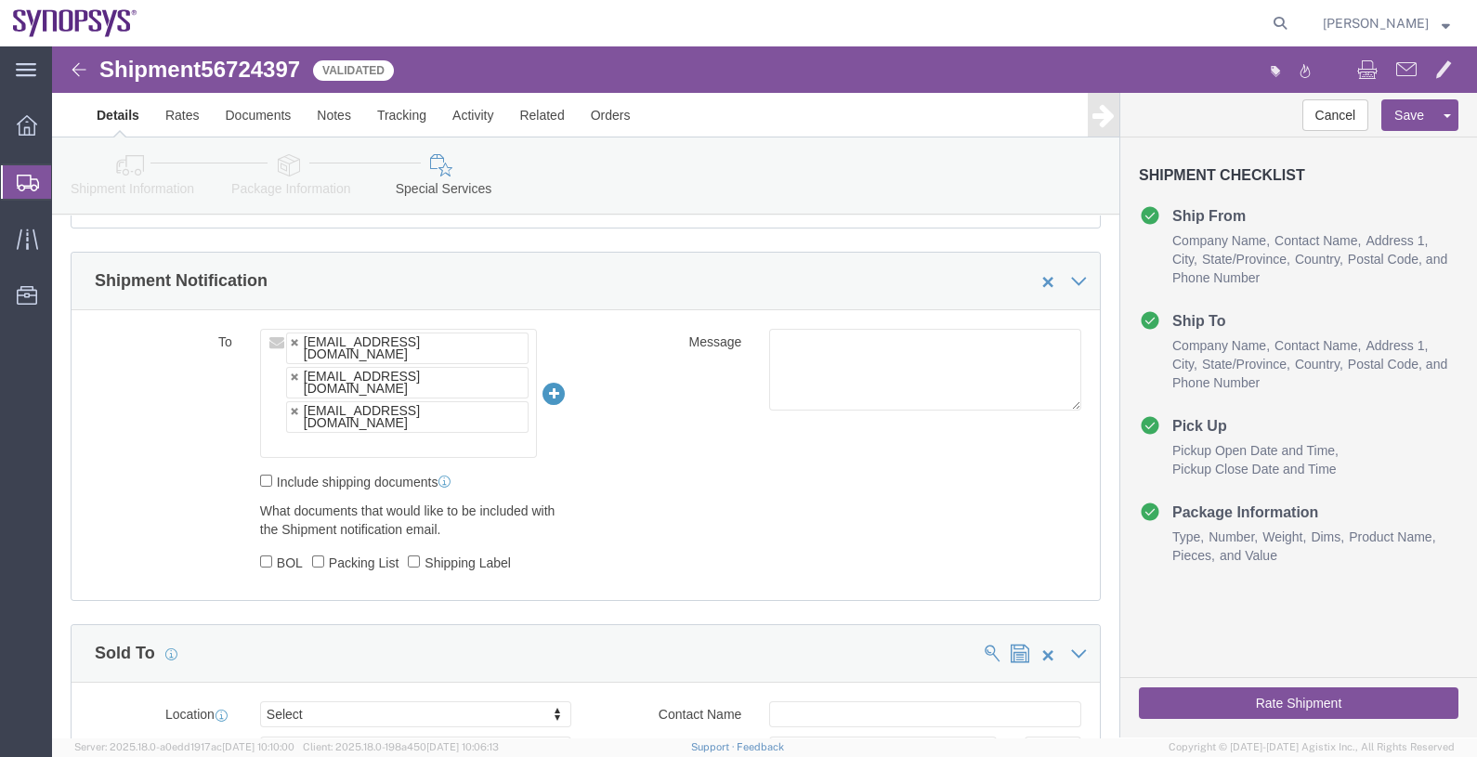
scroll to position [1265, 0]
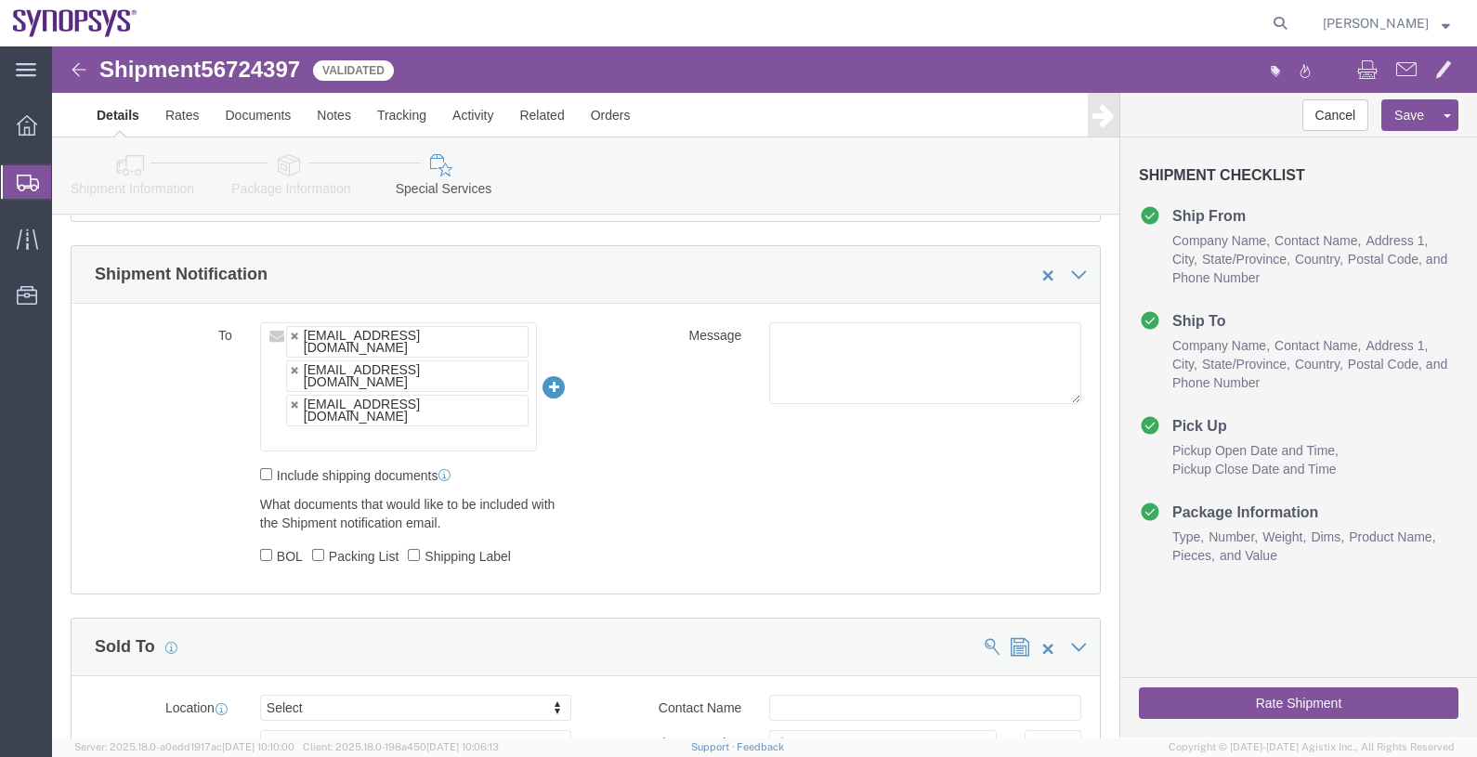
click ul "[EMAIL_ADDRESS][DOMAIN_NAME] [EMAIL_ADDRESS][DOMAIN_NAME] [EMAIL_ADDRESS][DOMAI…"
type input "rafa"
type input "[EMAIL_ADDRESS][DOMAIN_NAME],[PERSON_NAME][EMAIL_ADDRESS][DOMAIN_NAME],[PERSON_…"
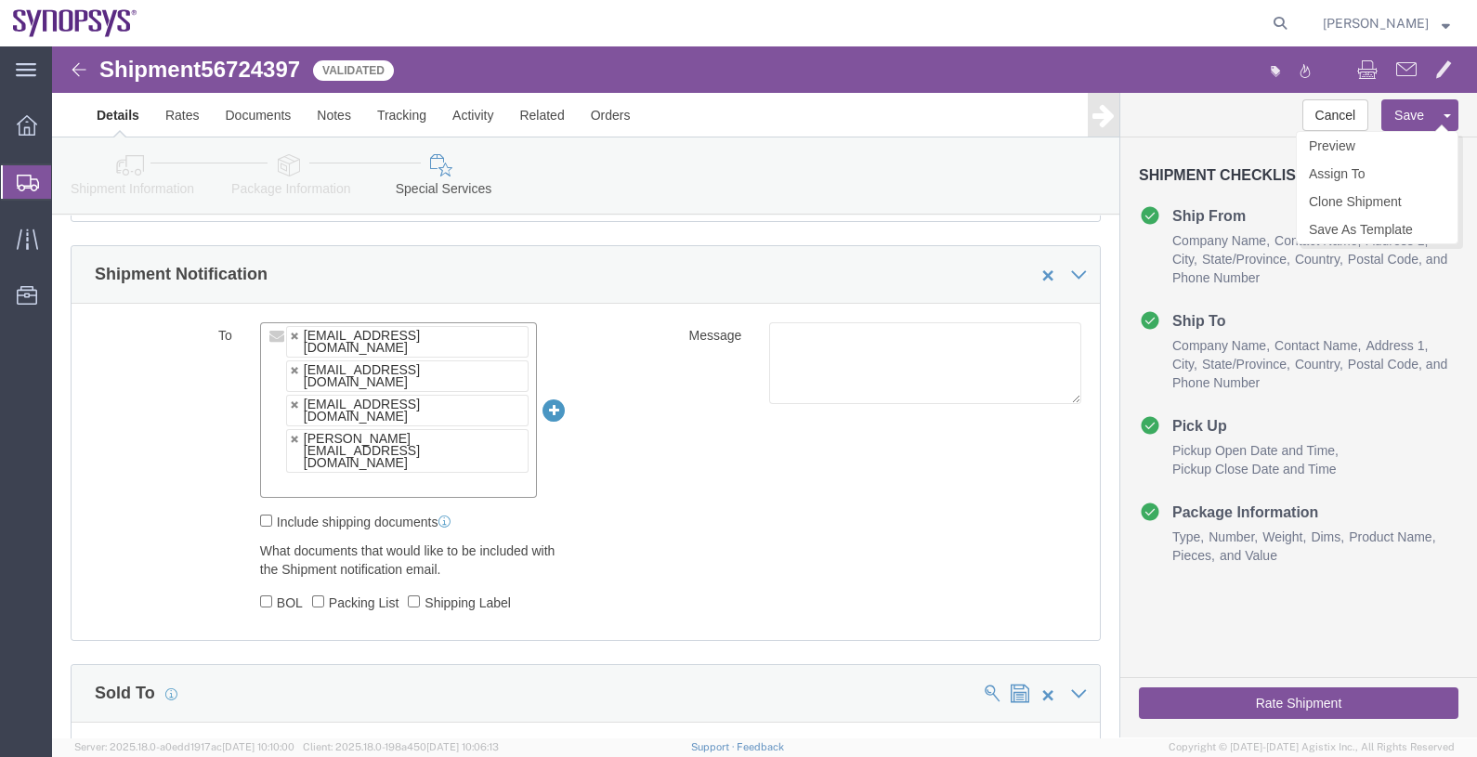
click button "Save"
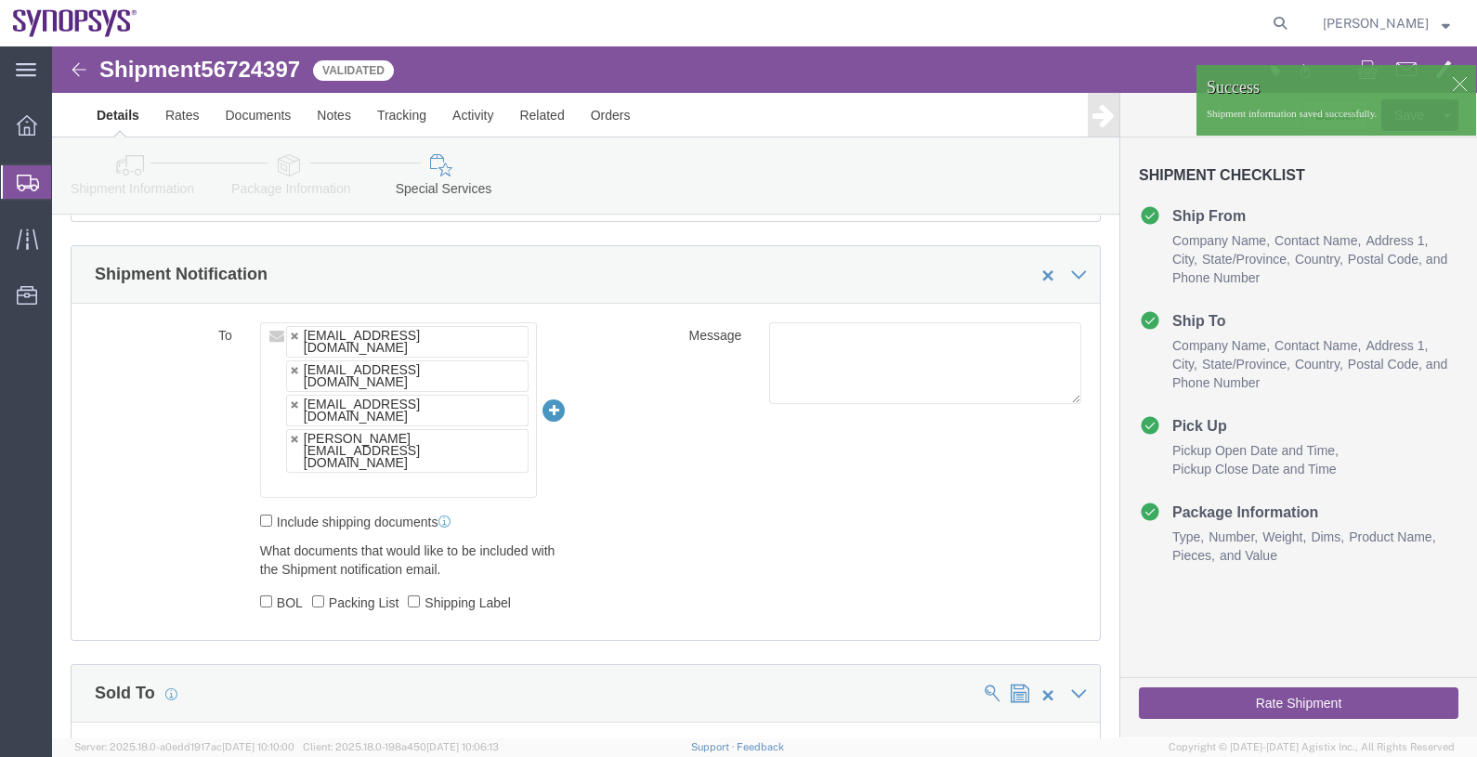
click button "Rate Shipment"
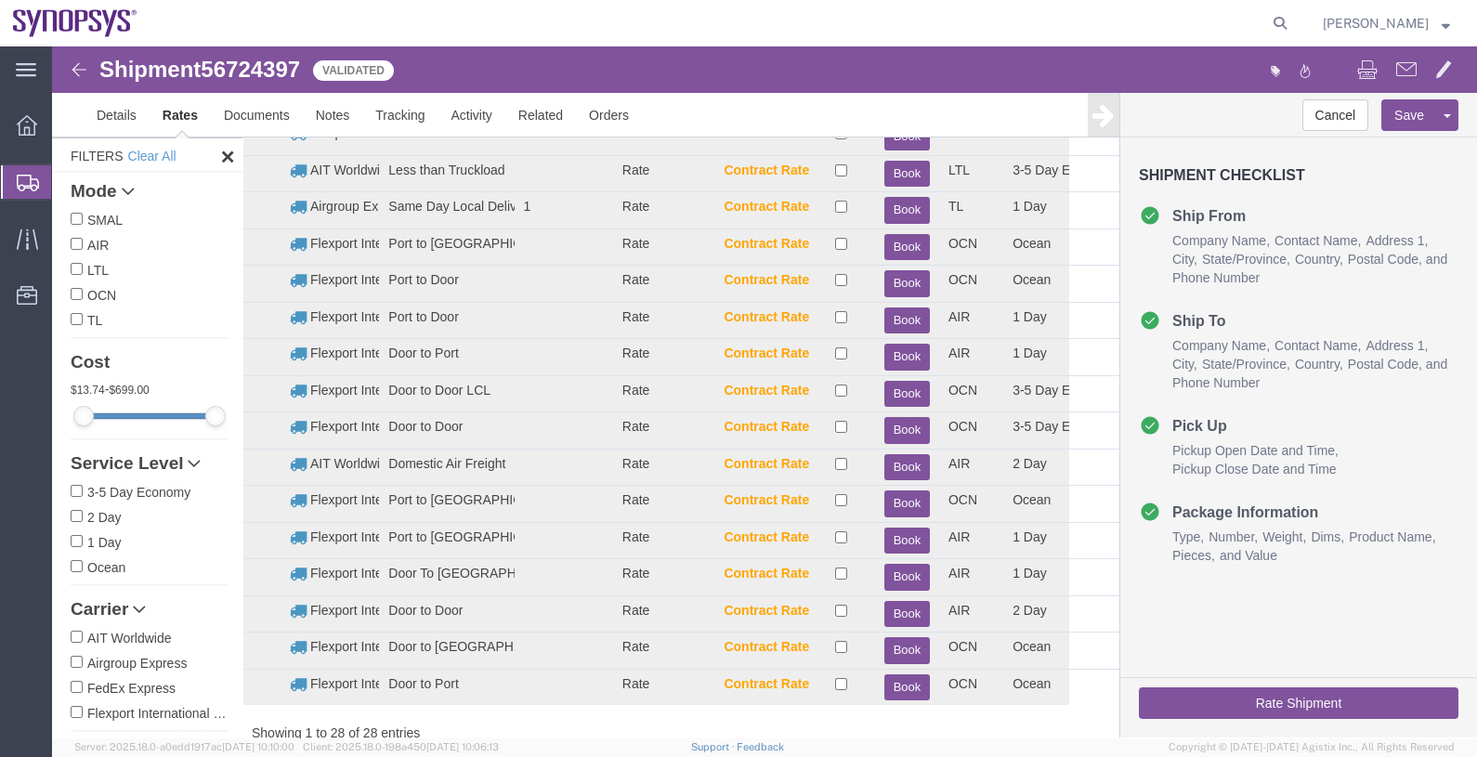
scroll to position [0, 0]
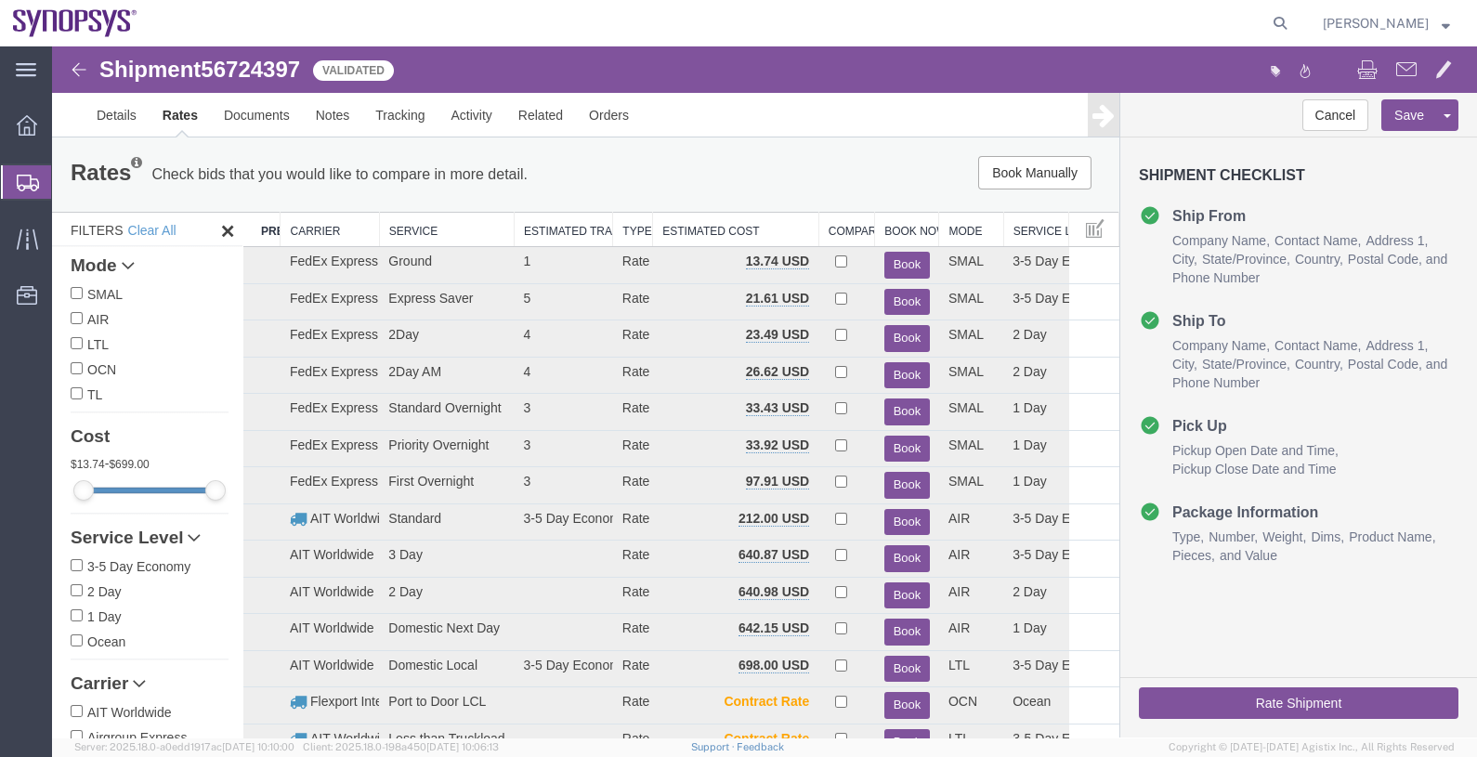
click at [305, 227] on th "Carrier" at bounding box center [329, 230] width 98 height 34
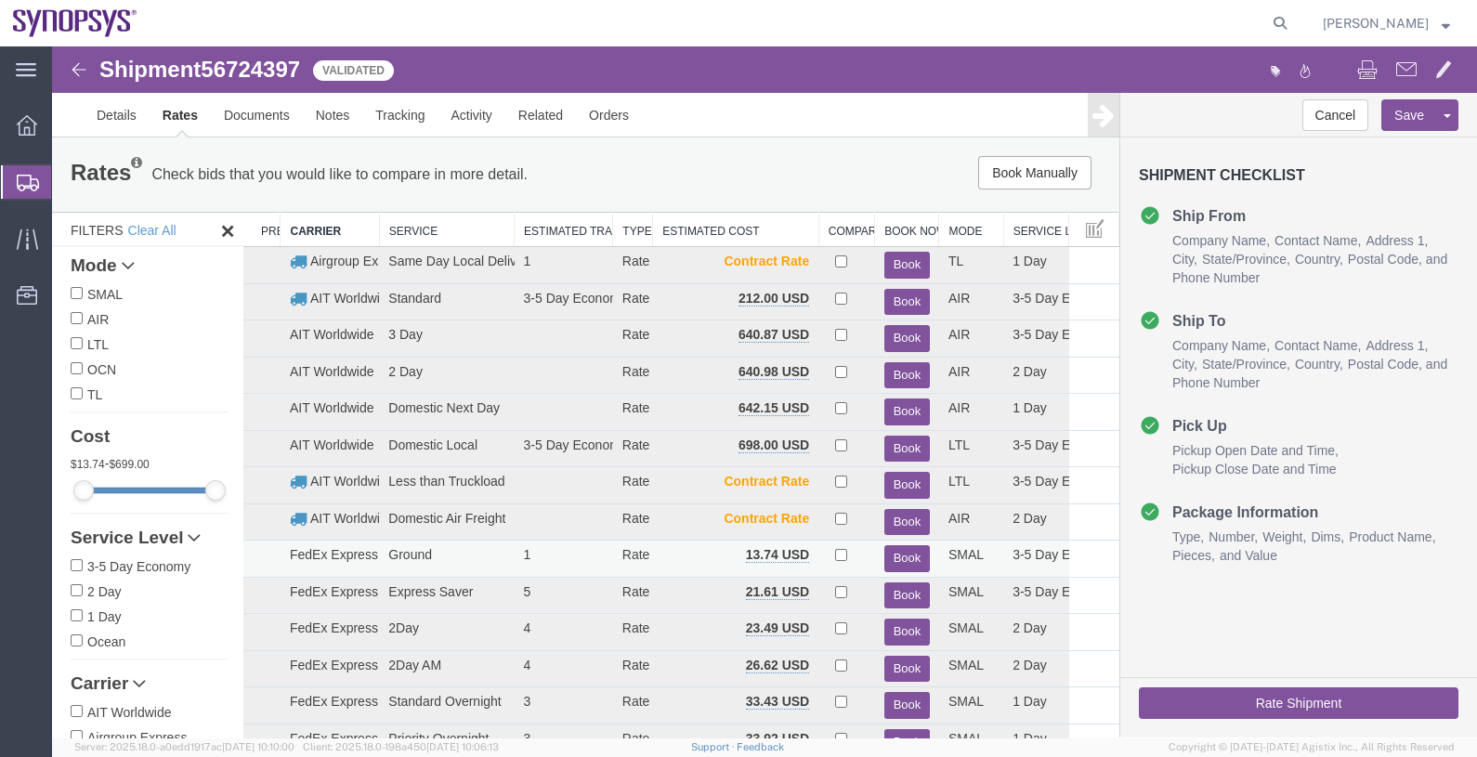
click at [903, 553] on button "Book" at bounding box center [907, 558] width 46 height 27
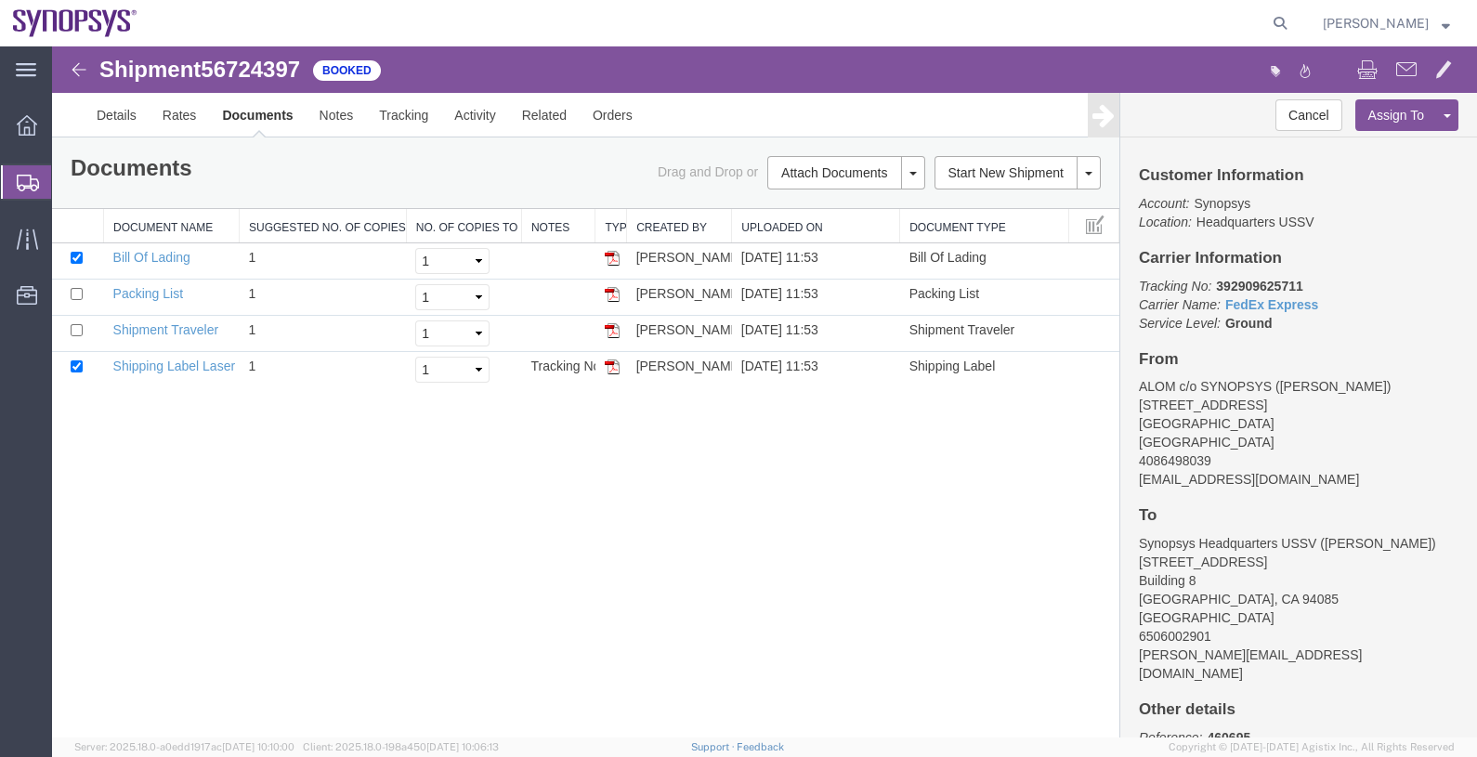
click at [1237, 284] on b "392909625711" at bounding box center [1259, 286] width 86 height 15
copy b "392909625711"
click at [66, 181] on span "Shipments" at bounding box center [58, 181] width 15 height 37
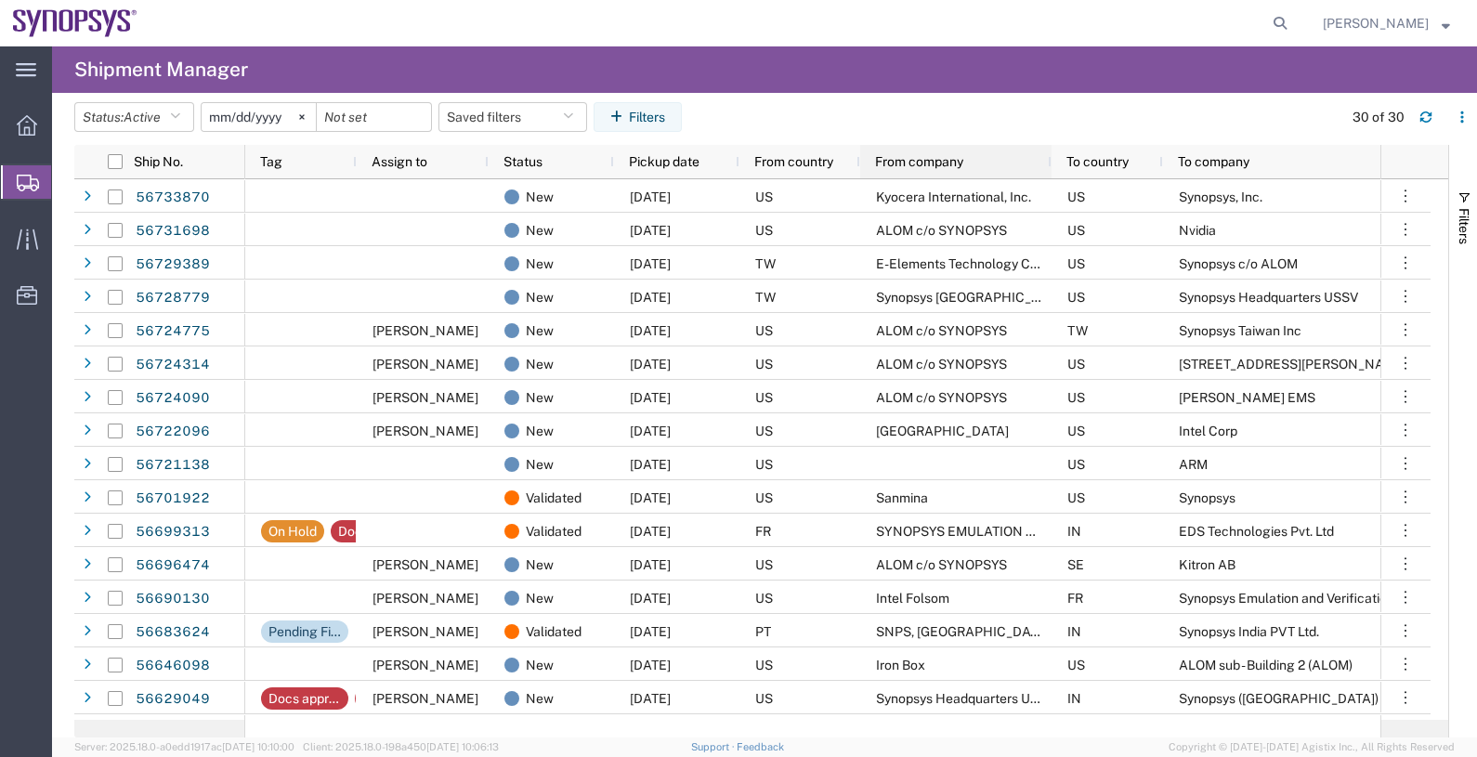
click at [943, 155] on span "From company" at bounding box center [919, 161] width 88 height 15
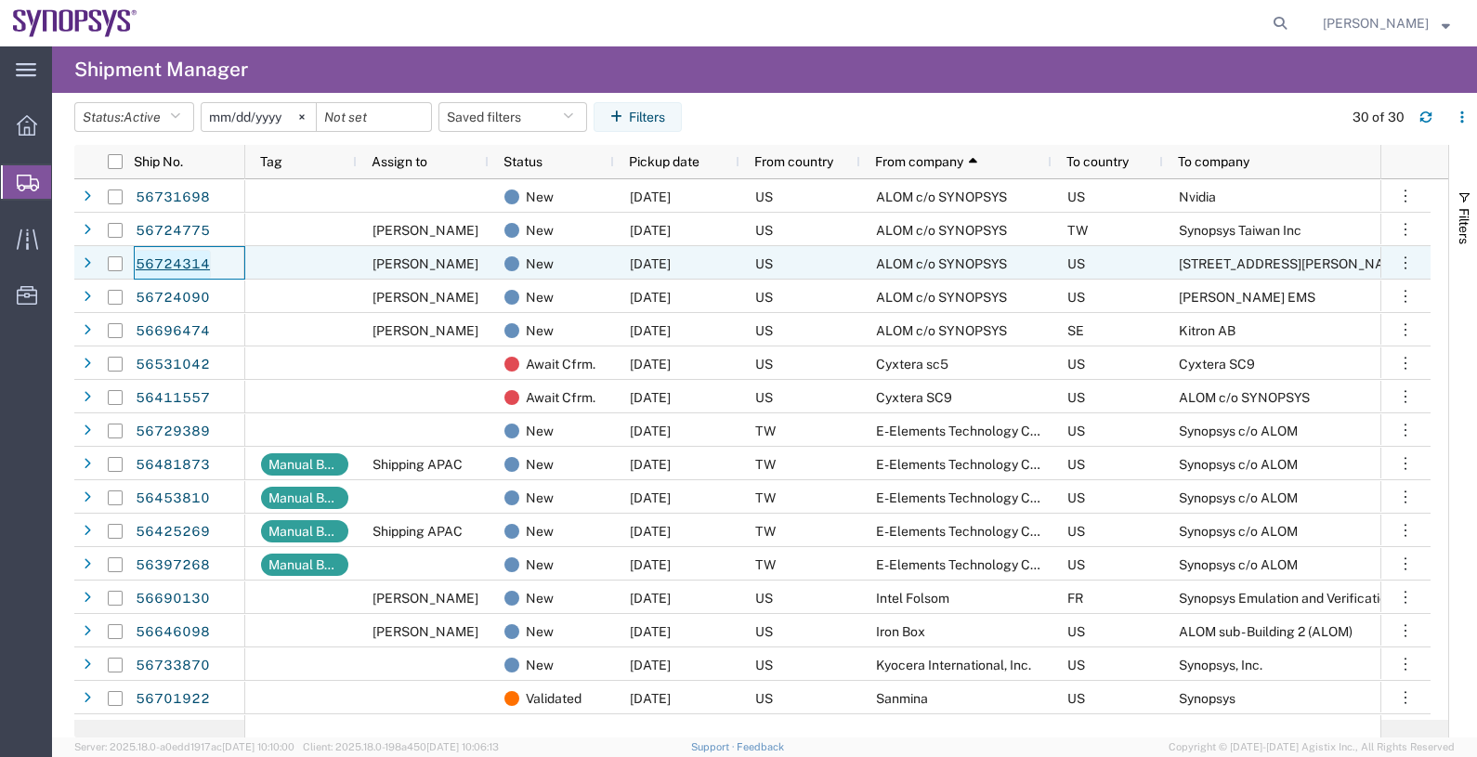
click at [169, 262] on link "56724314" at bounding box center [173, 265] width 76 height 30
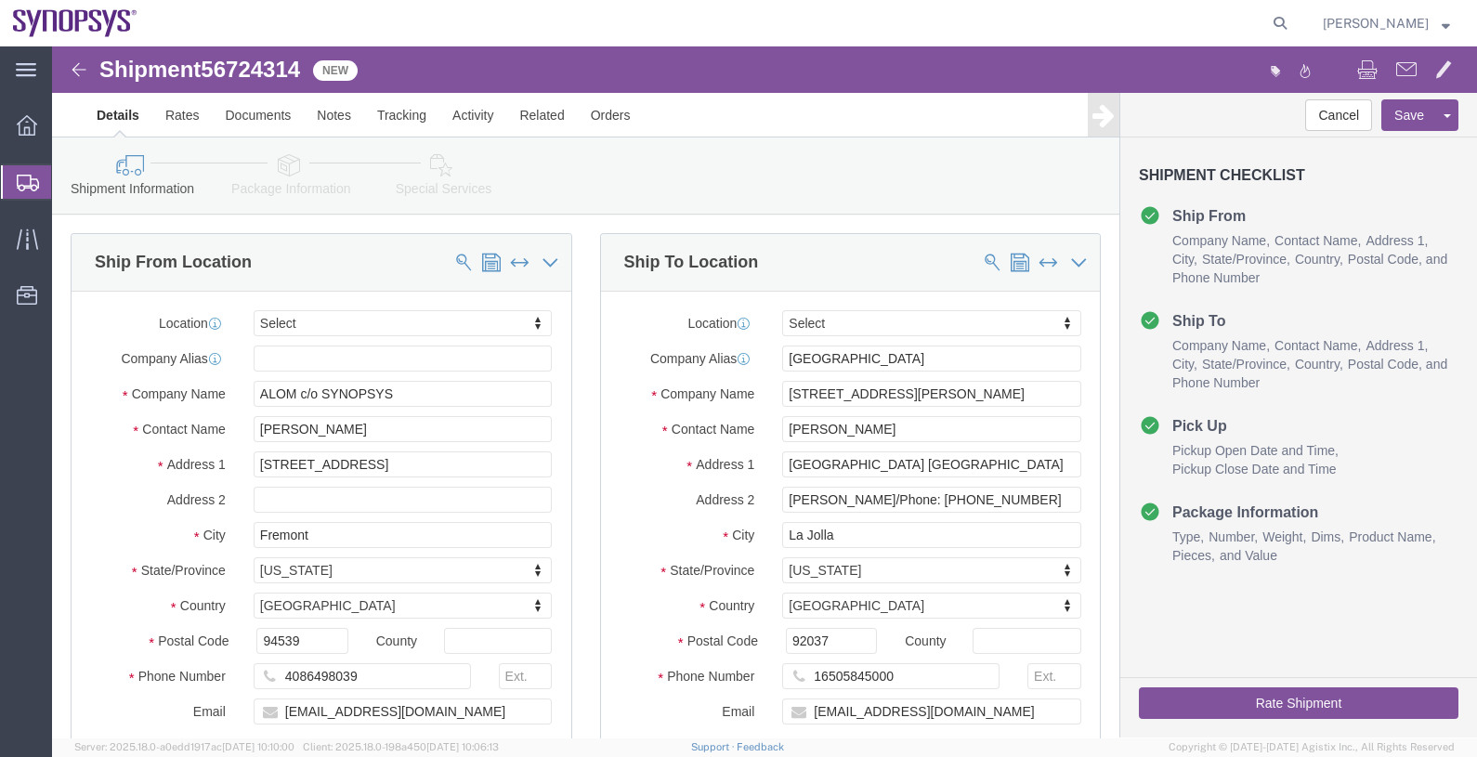
select select
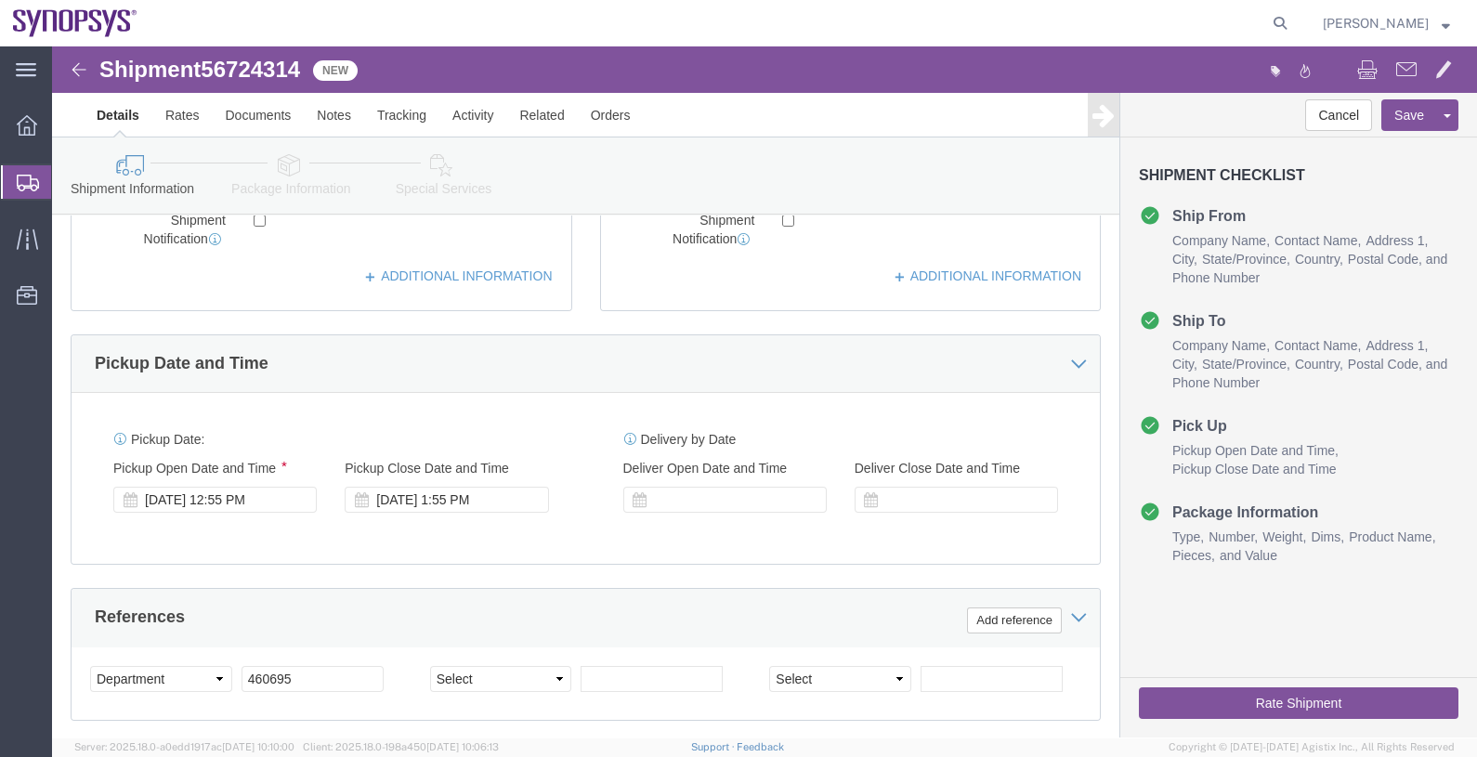
scroll to position [580, 0]
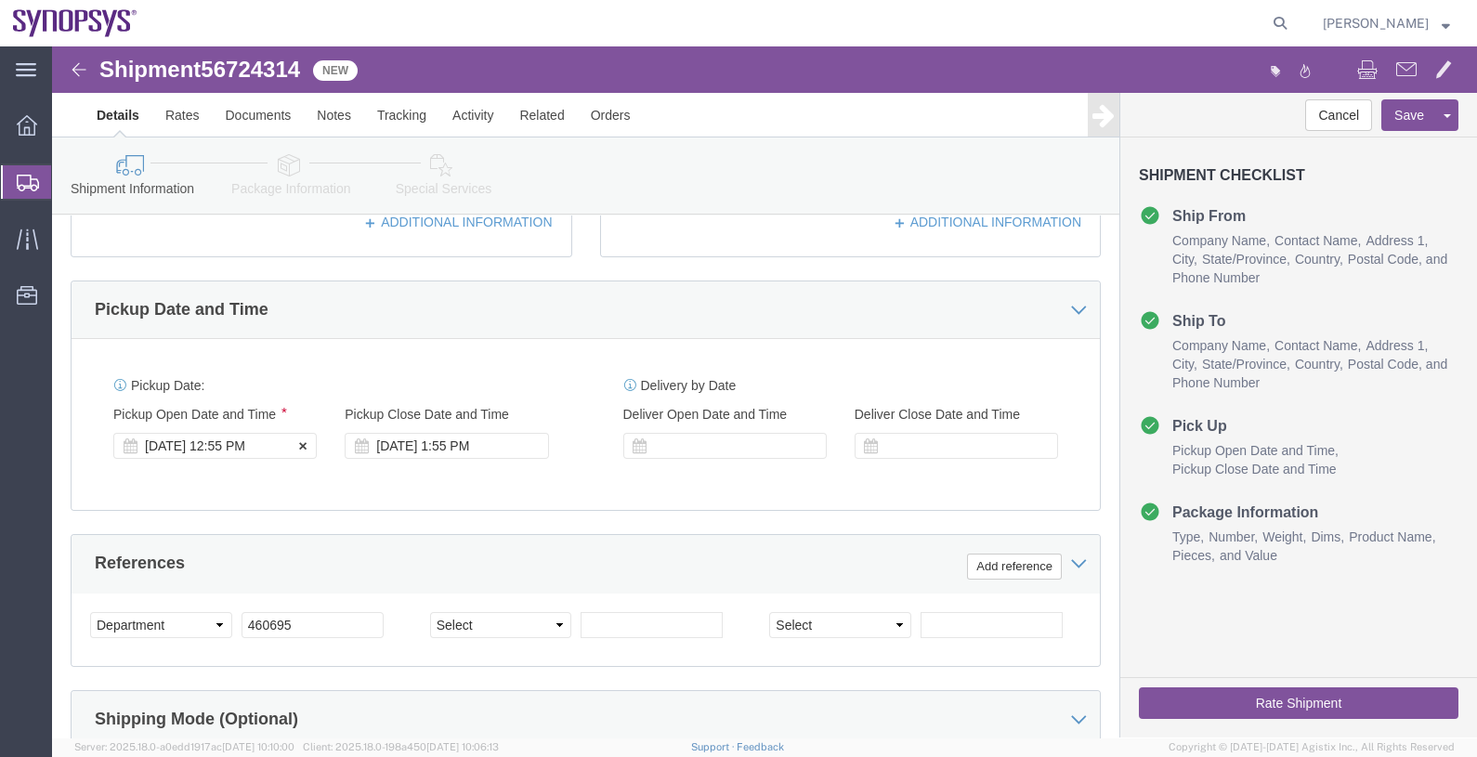
click div "[DATE] 12:55 PM"
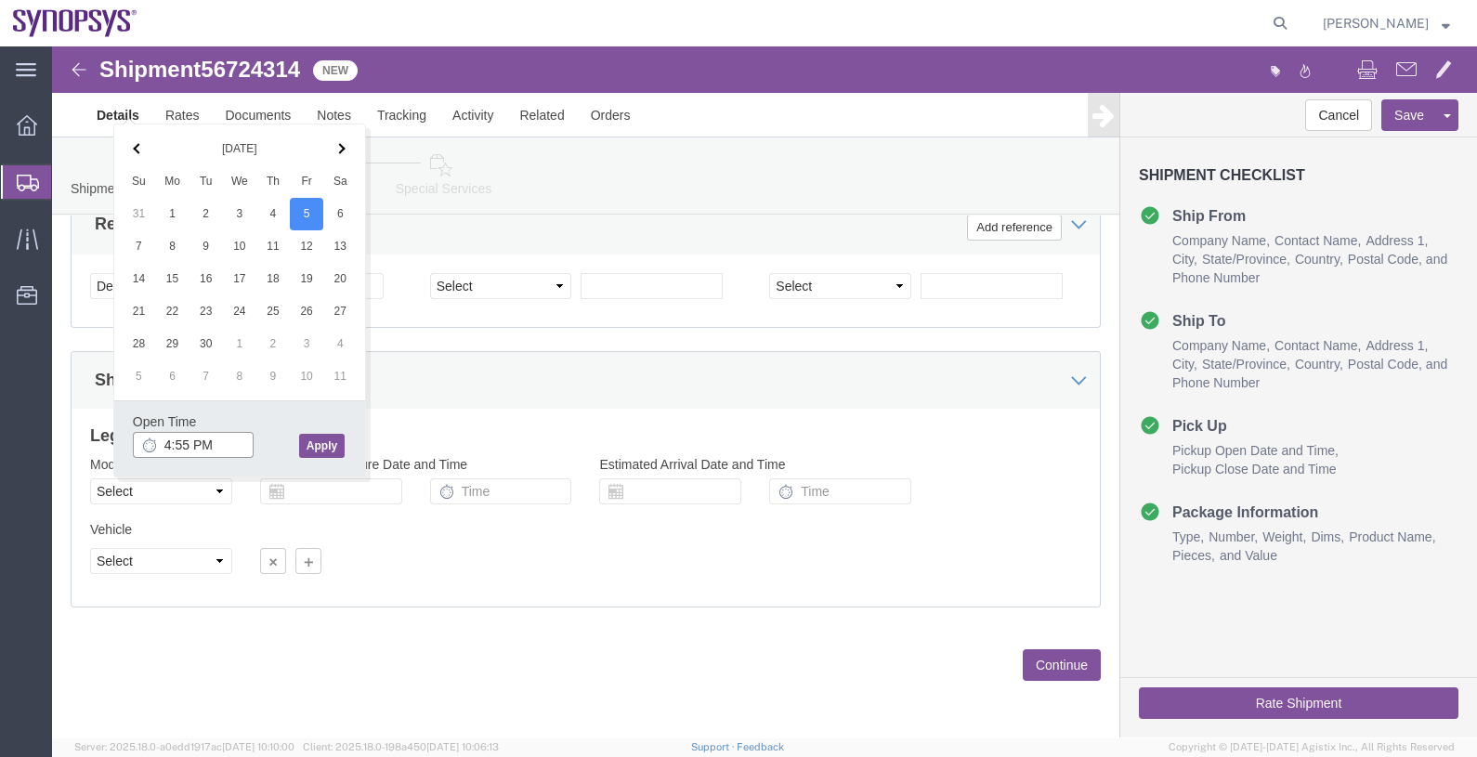
click input "4:55 PM"
type input "4:00 PM"
click button "Apply"
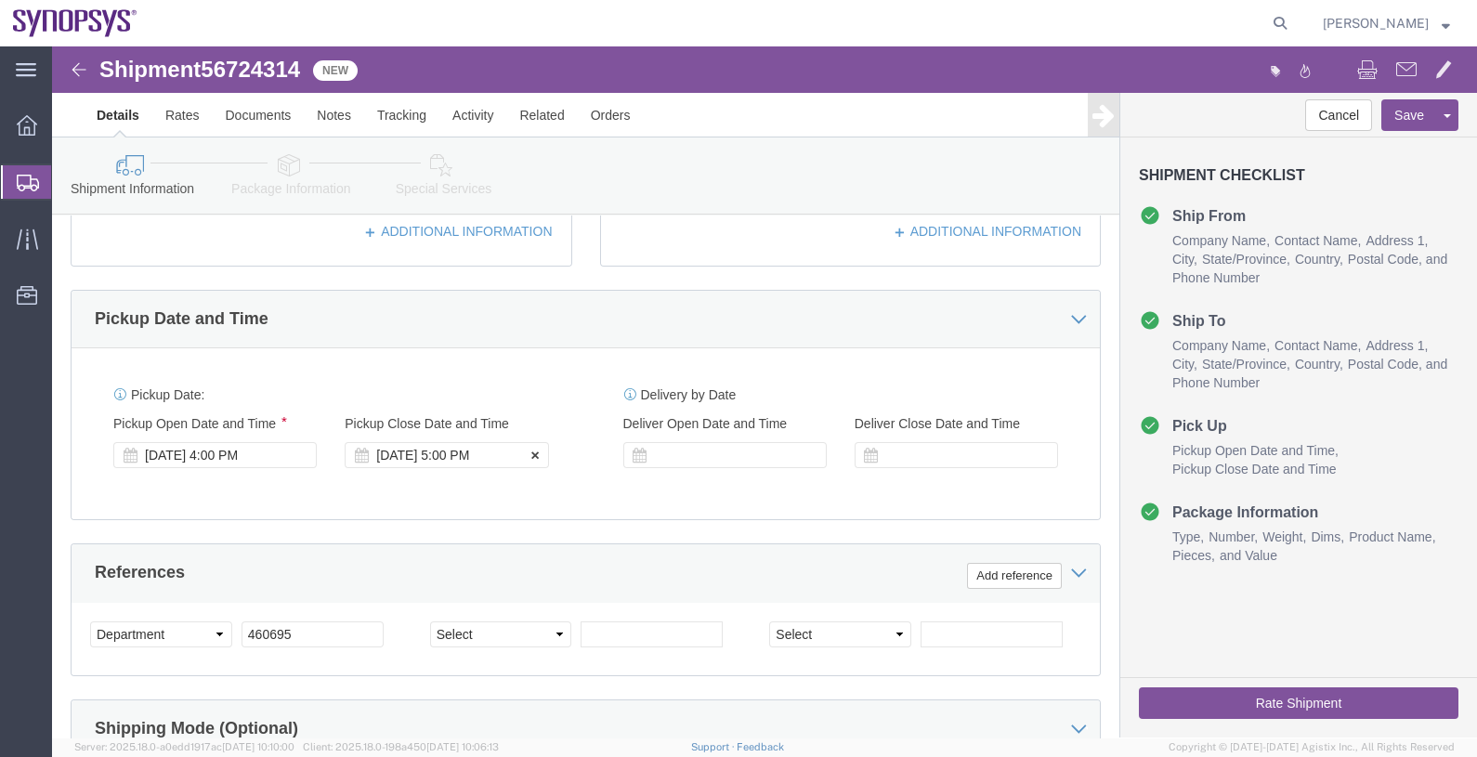
click div "[DATE] 5:00 PM"
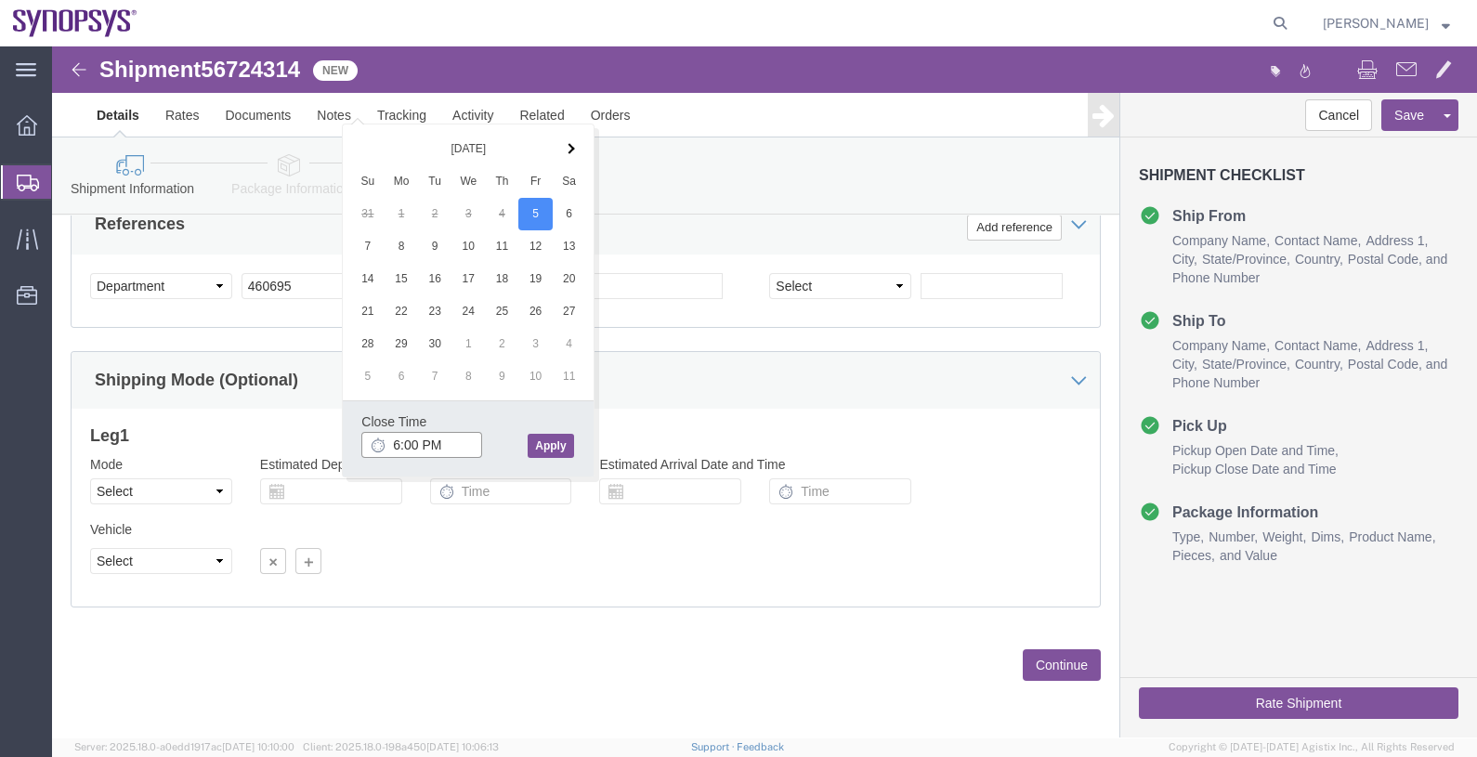
type input "6:00 PM"
click button "Apply"
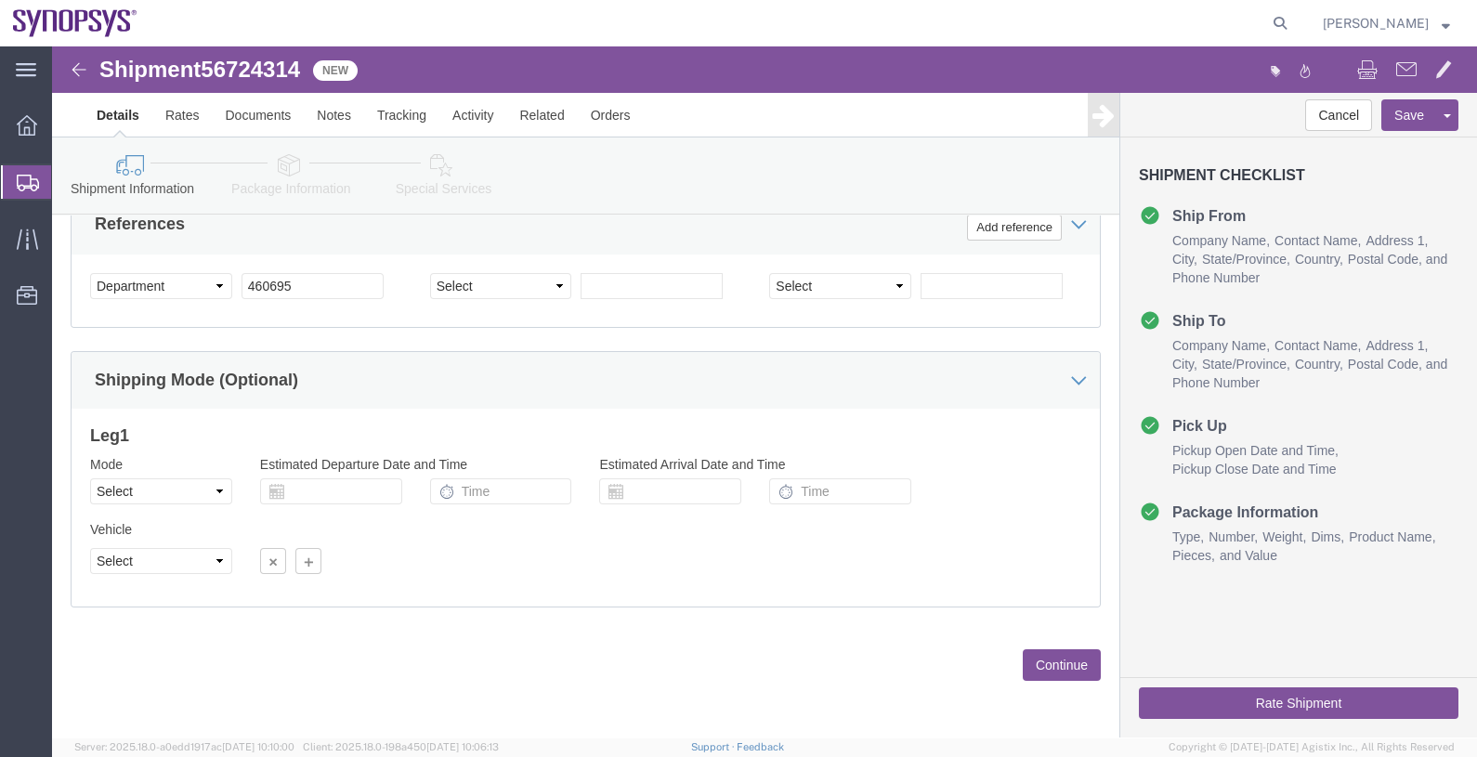
click button "Continue"
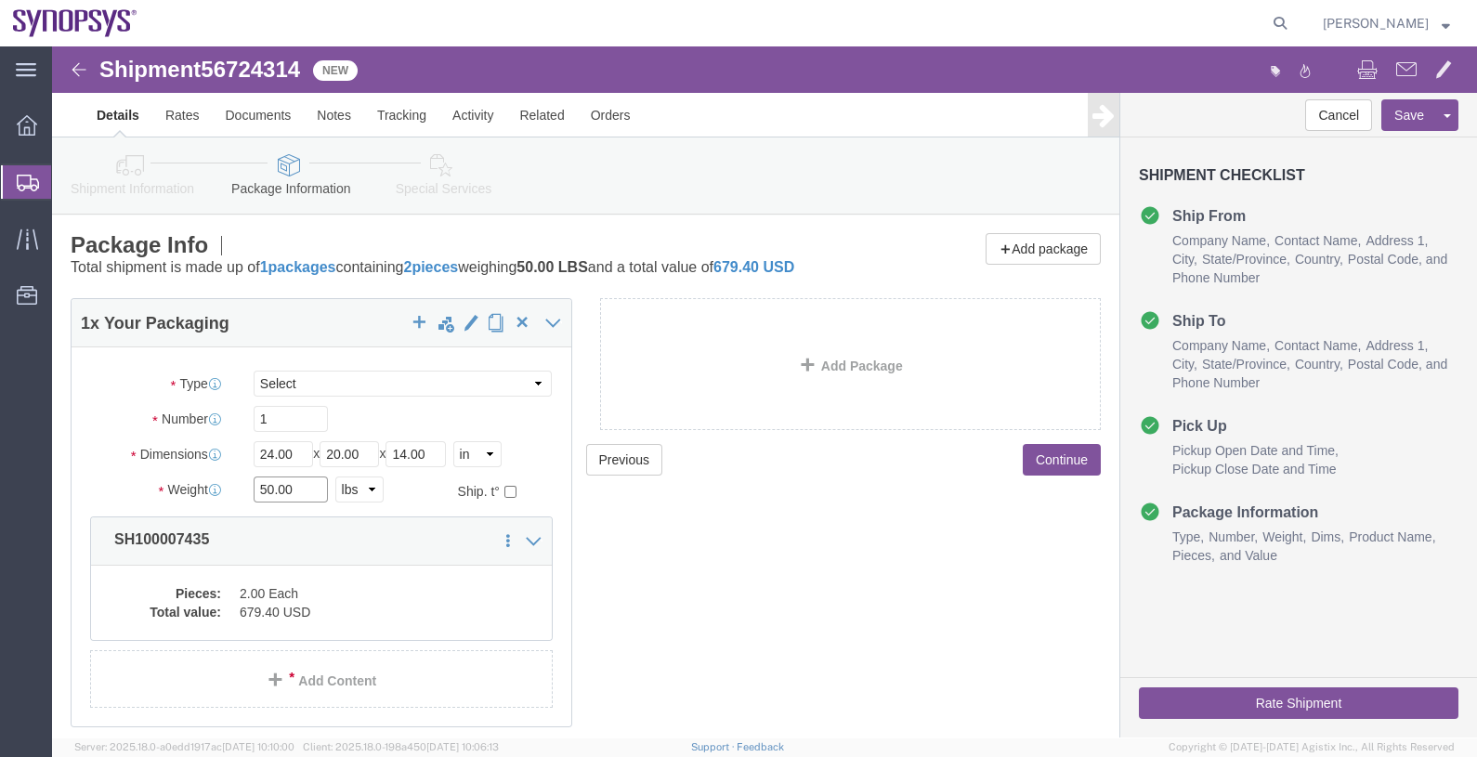
drag, startPoint x: 197, startPoint y: 458, endPoint x: 170, endPoint y: 455, distance: 27.1
click div "Weight 50.00 Select kgs lbs Ship. t°"
type input "2"
drag, startPoint x: 245, startPoint y: 395, endPoint x: 162, endPoint y: 397, distance: 83.6
click div "Dimensions Length 24.00 x Width 20.00 x Height 14.00 Select cm ft in"
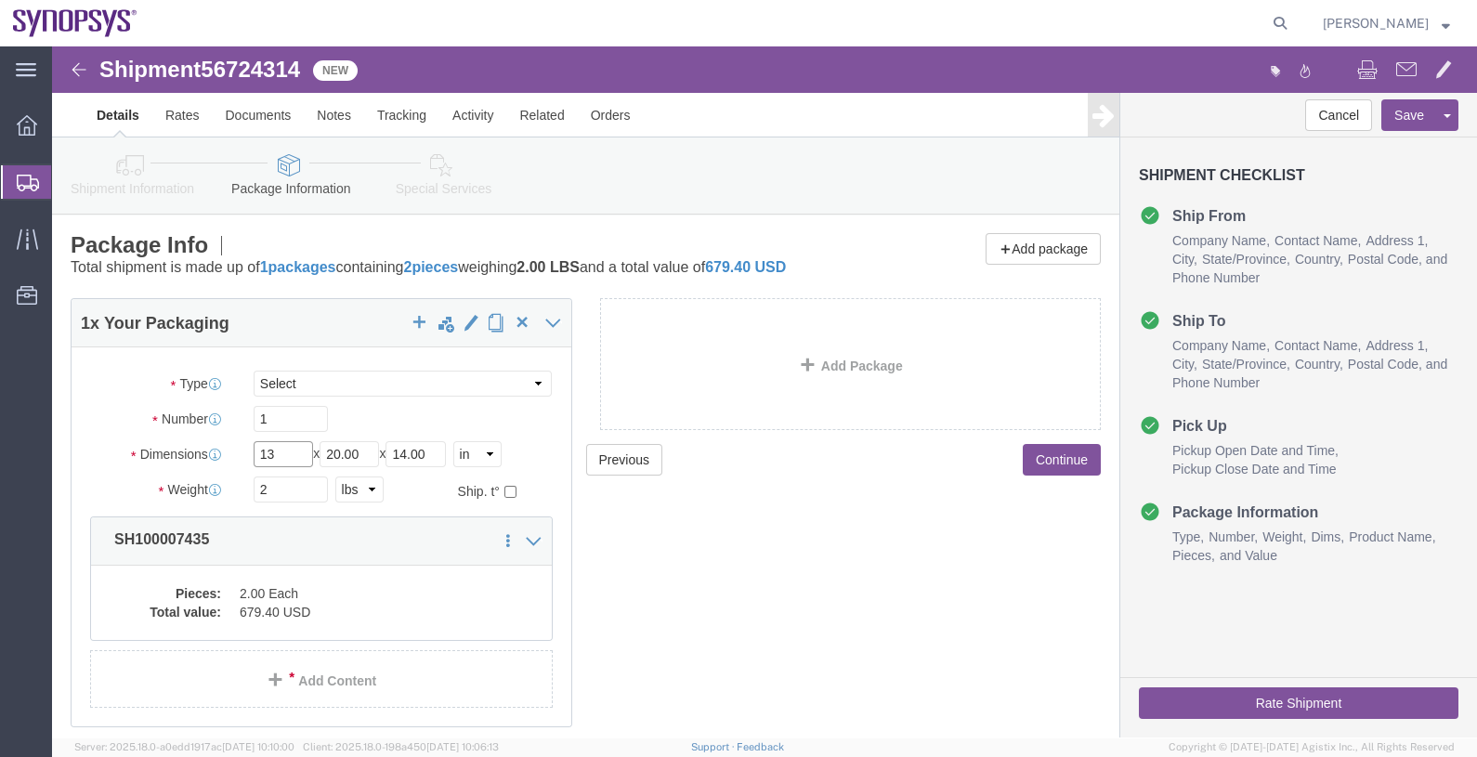
type input "13"
type input "11"
type input "4"
click div "Previous Continue"
click button "Continue"
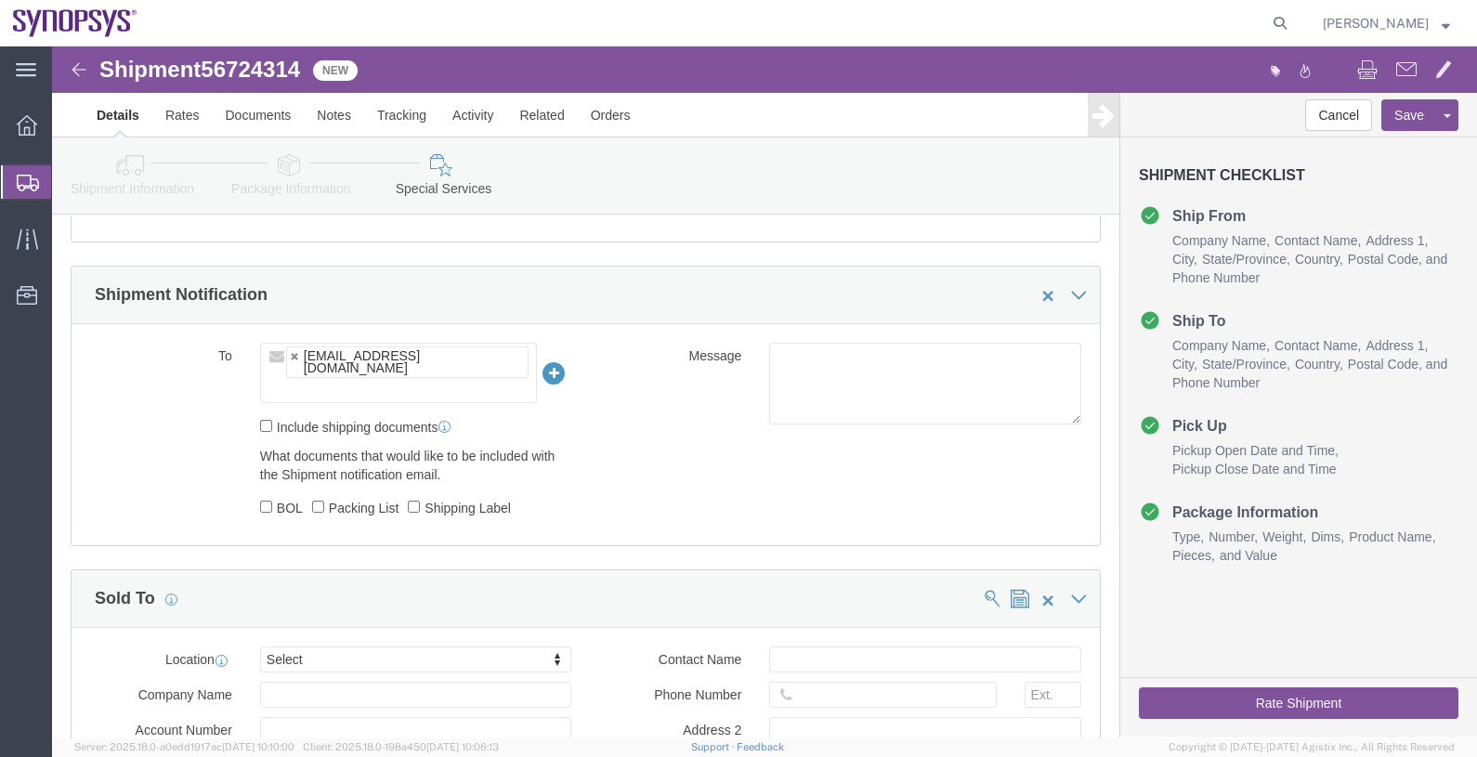
scroll to position [1277, 0]
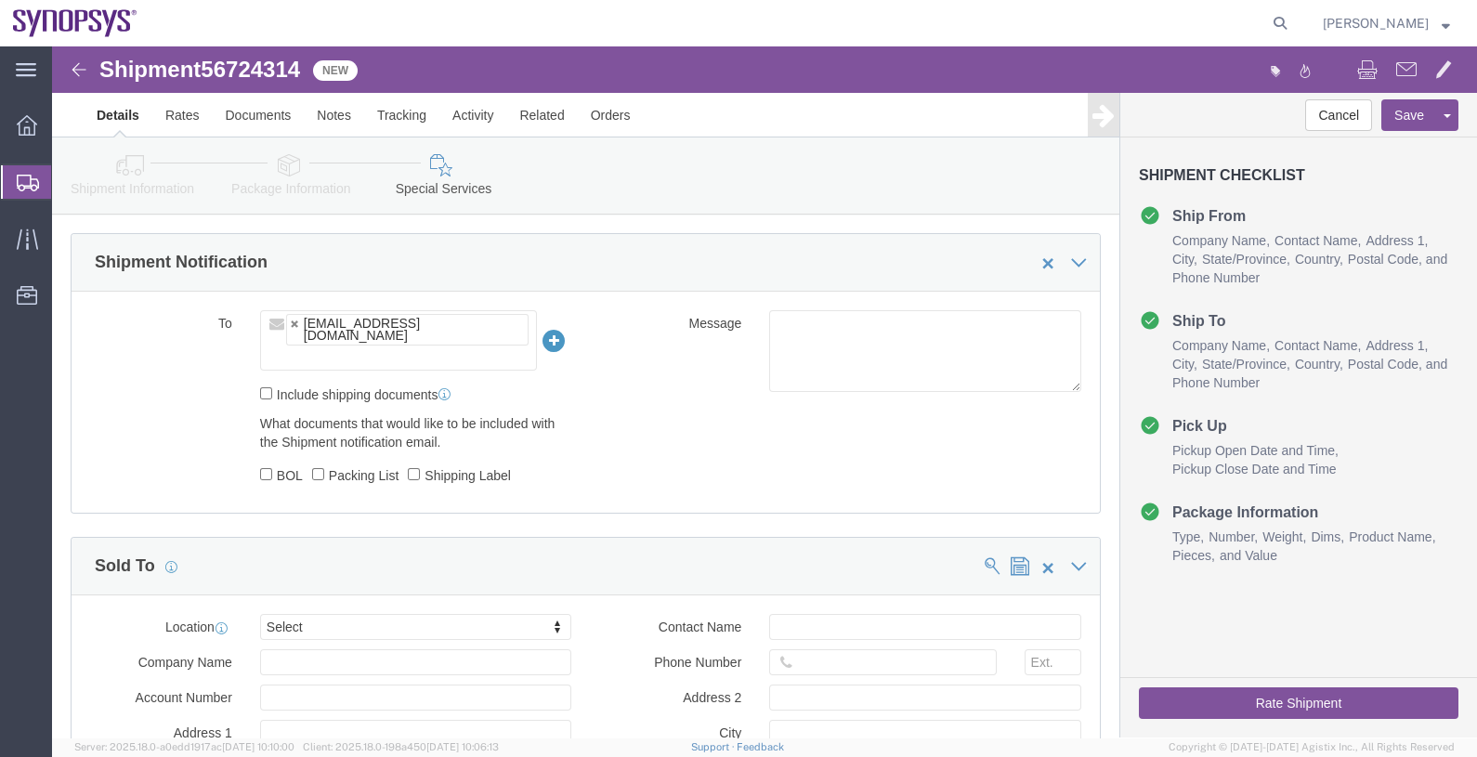
click ul "[EMAIL_ADDRESS][DOMAIN_NAME]"
paste input "[EMAIL_ADDRESS][DOMAIN_NAME]"
type input "[EMAIL_ADDRESS][DOMAIN_NAME]"
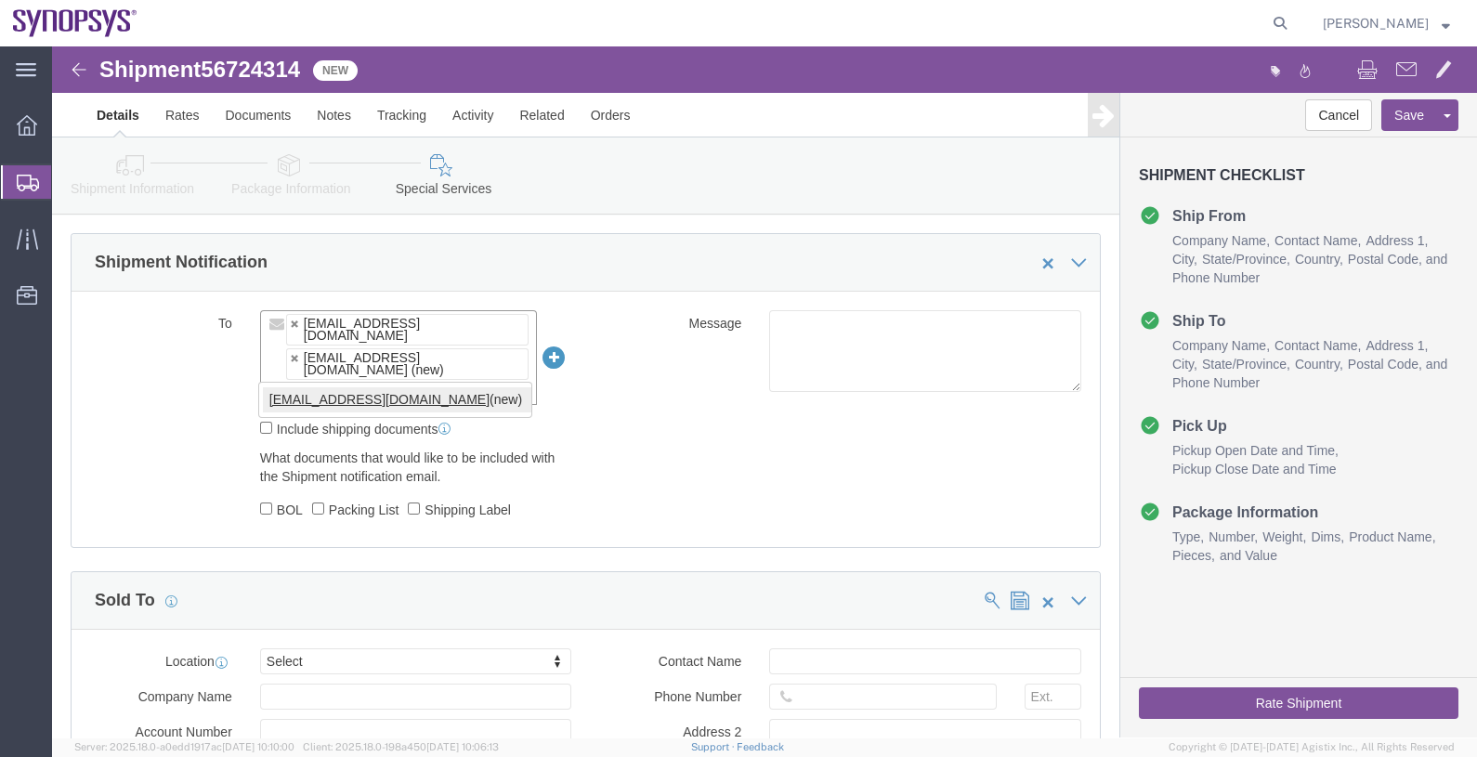
type input "[EMAIL_ADDRESS][DOMAIN_NAME]"
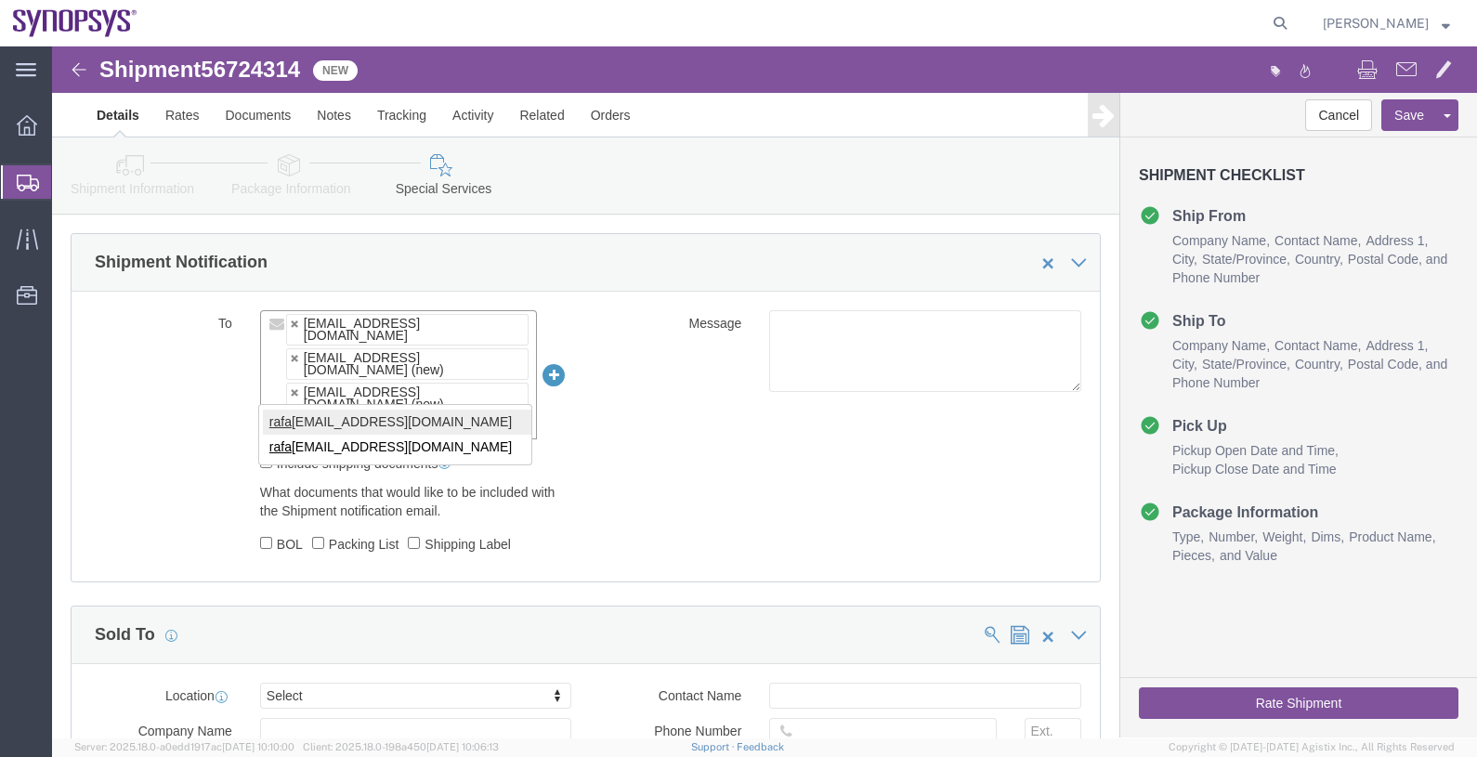
type input "rafa"
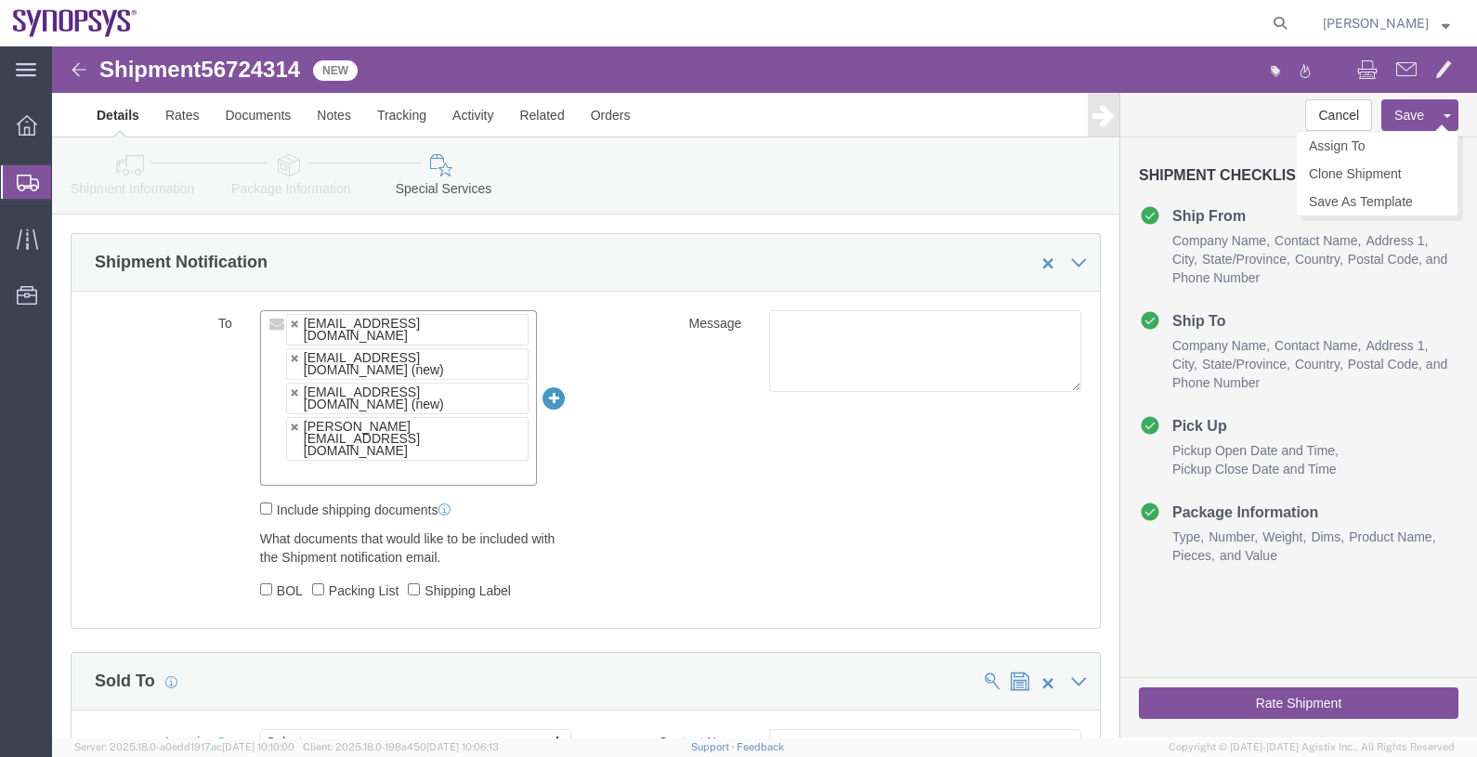
click button "Save"
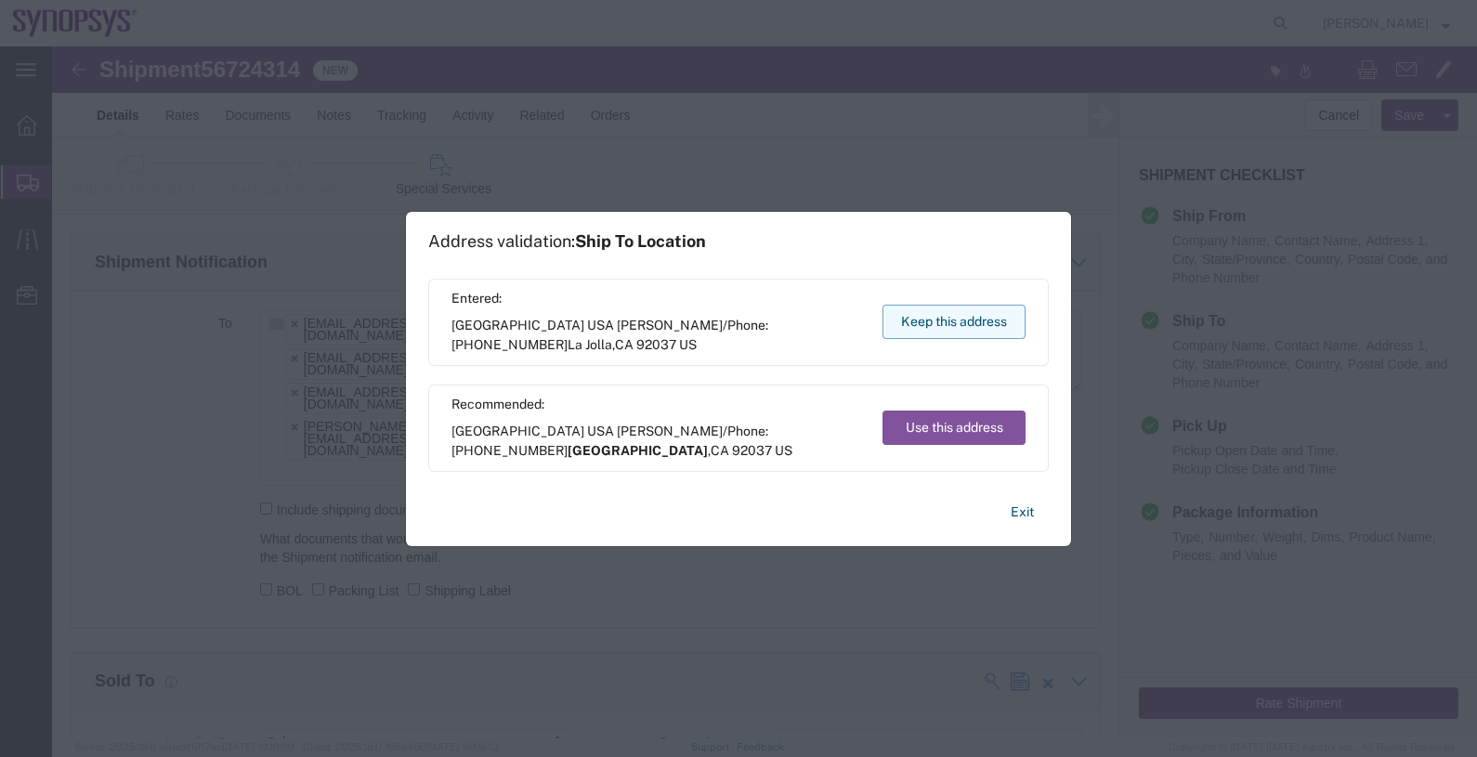
click at [950, 326] on button "Keep this address" at bounding box center [953, 322] width 143 height 34
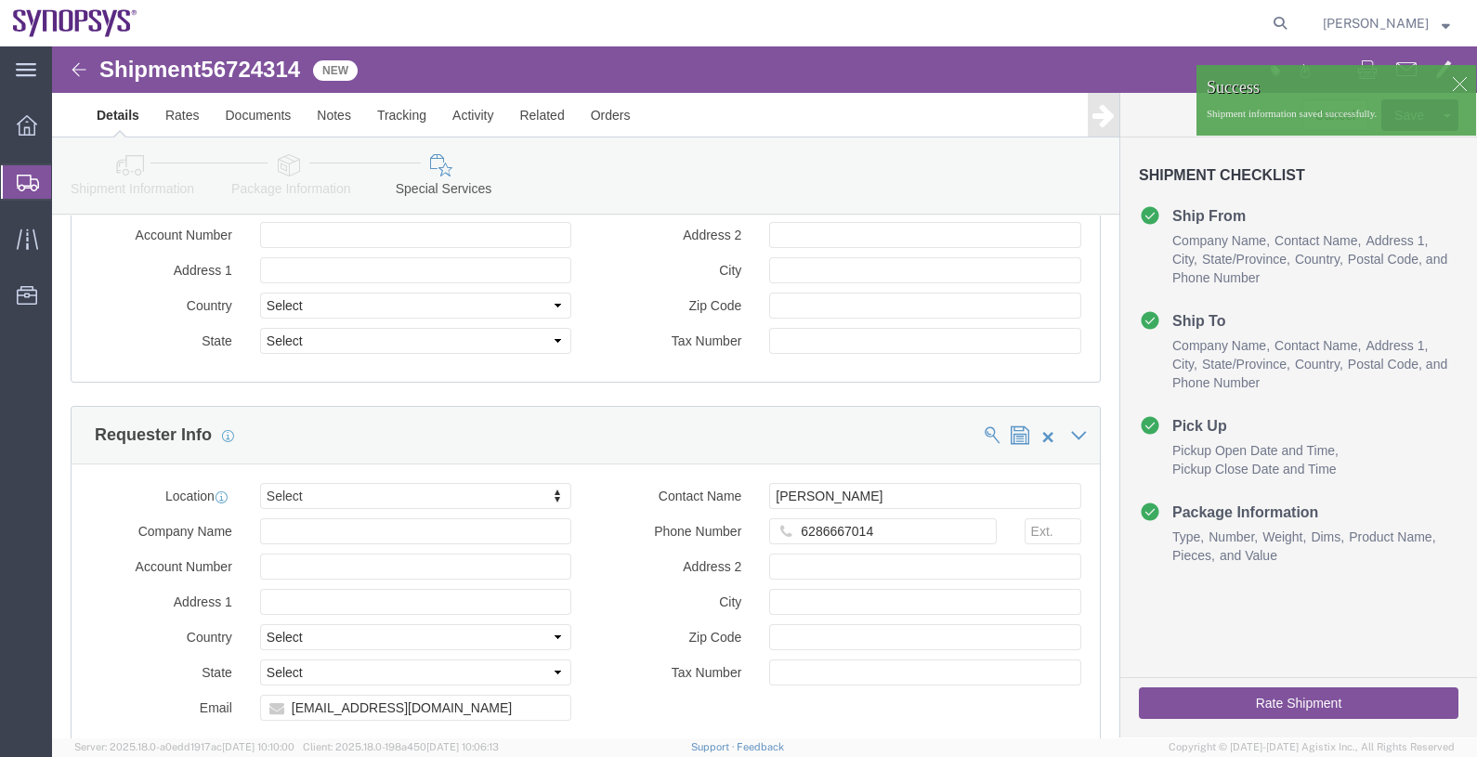
scroll to position [2089, 0]
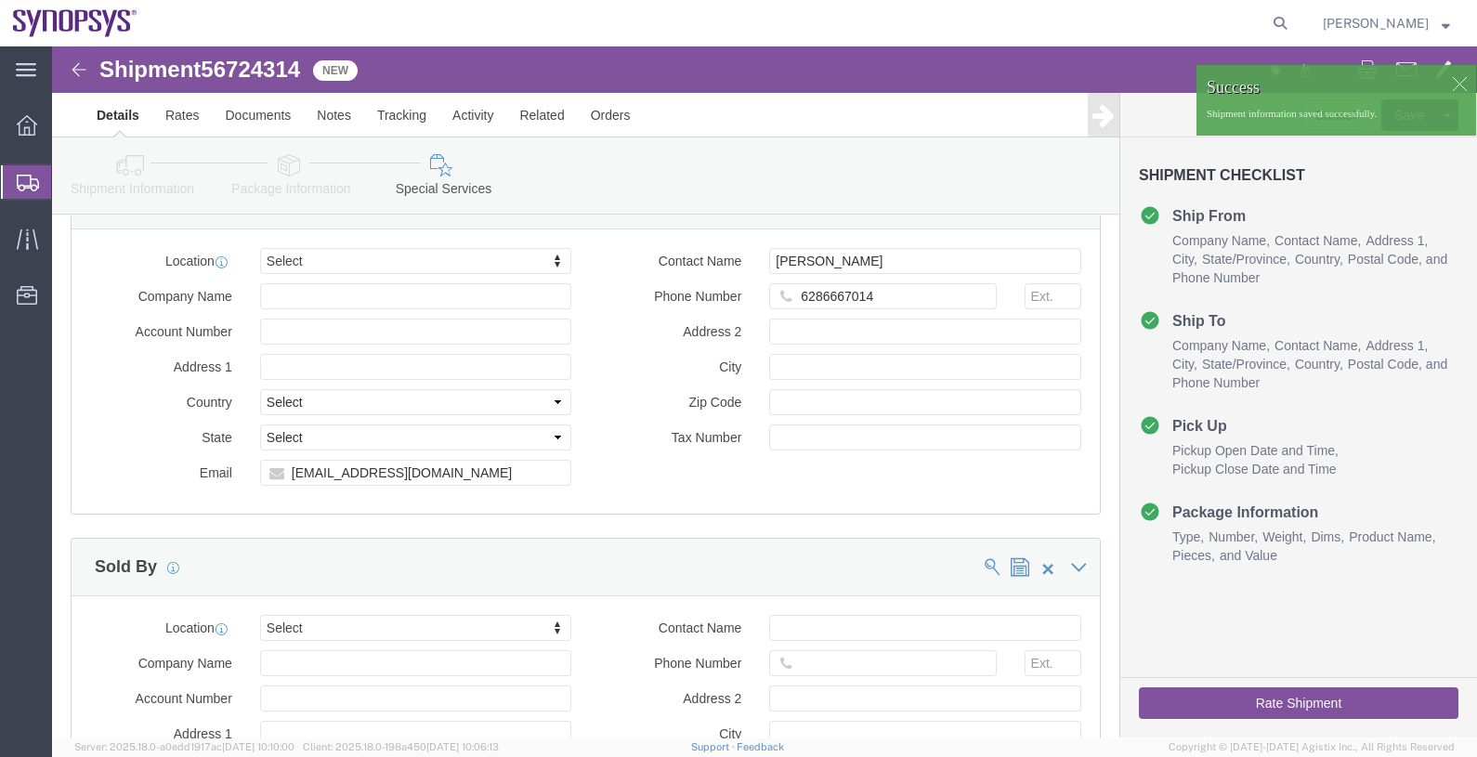
click button "Rate Shipment"
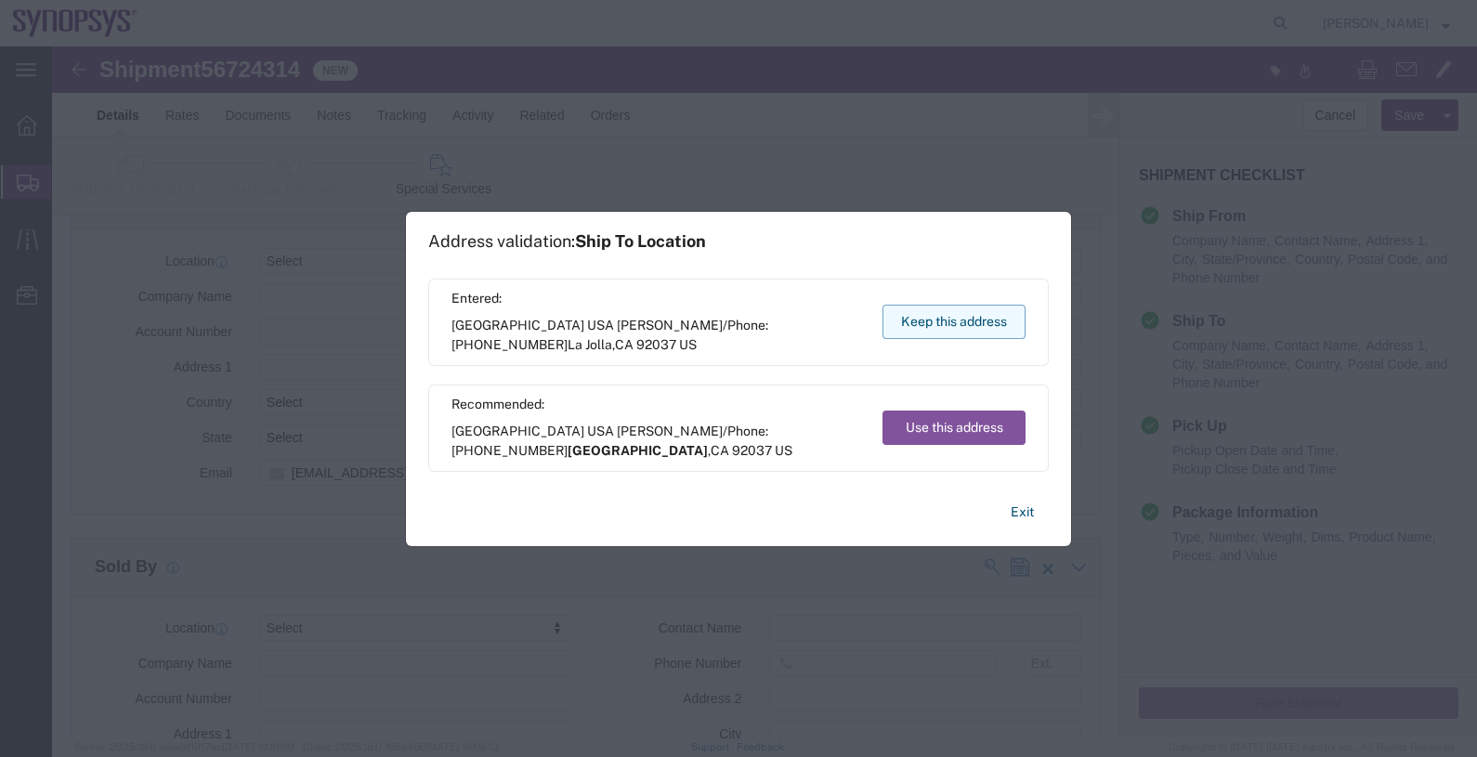
click at [939, 330] on button "Keep this address" at bounding box center [953, 322] width 143 height 34
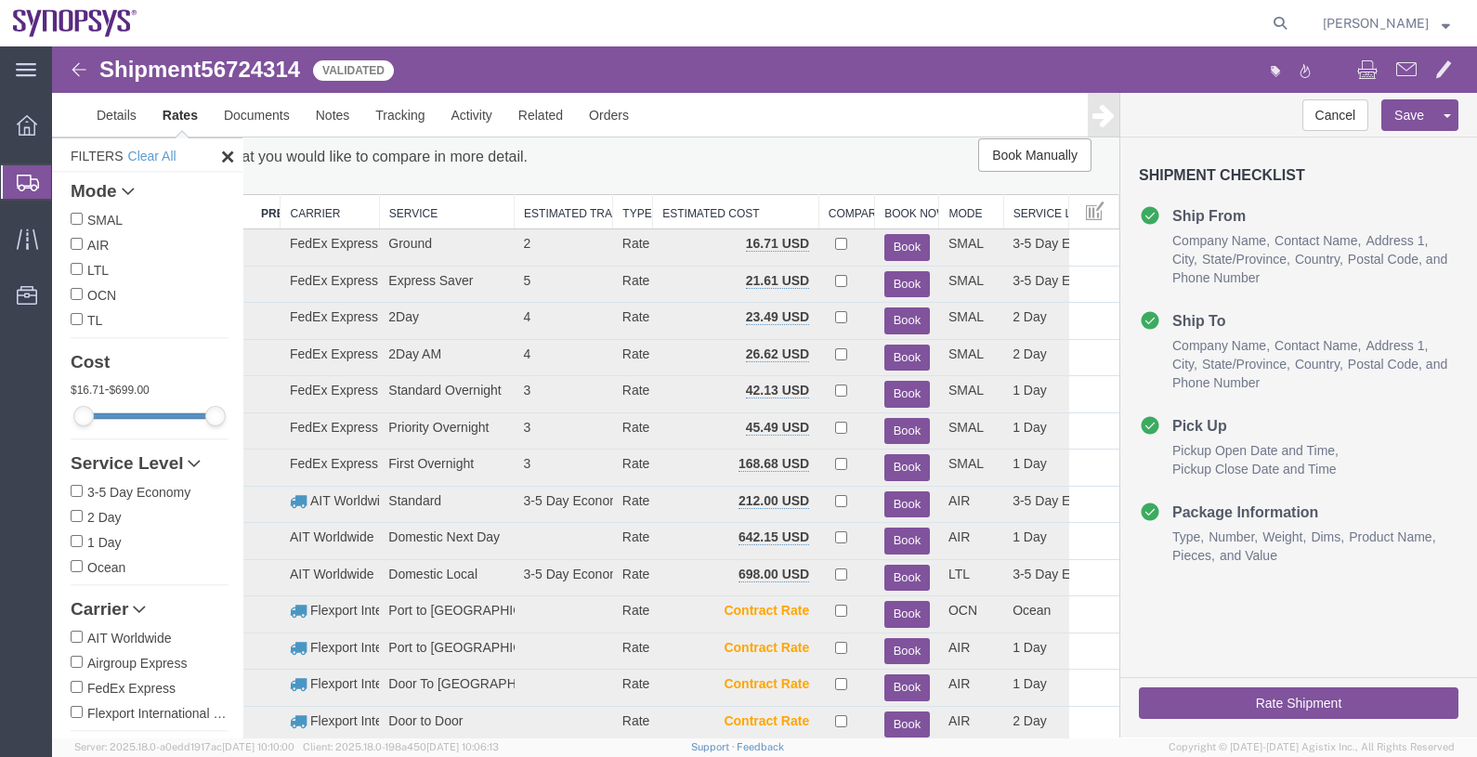
scroll to position [0, 0]
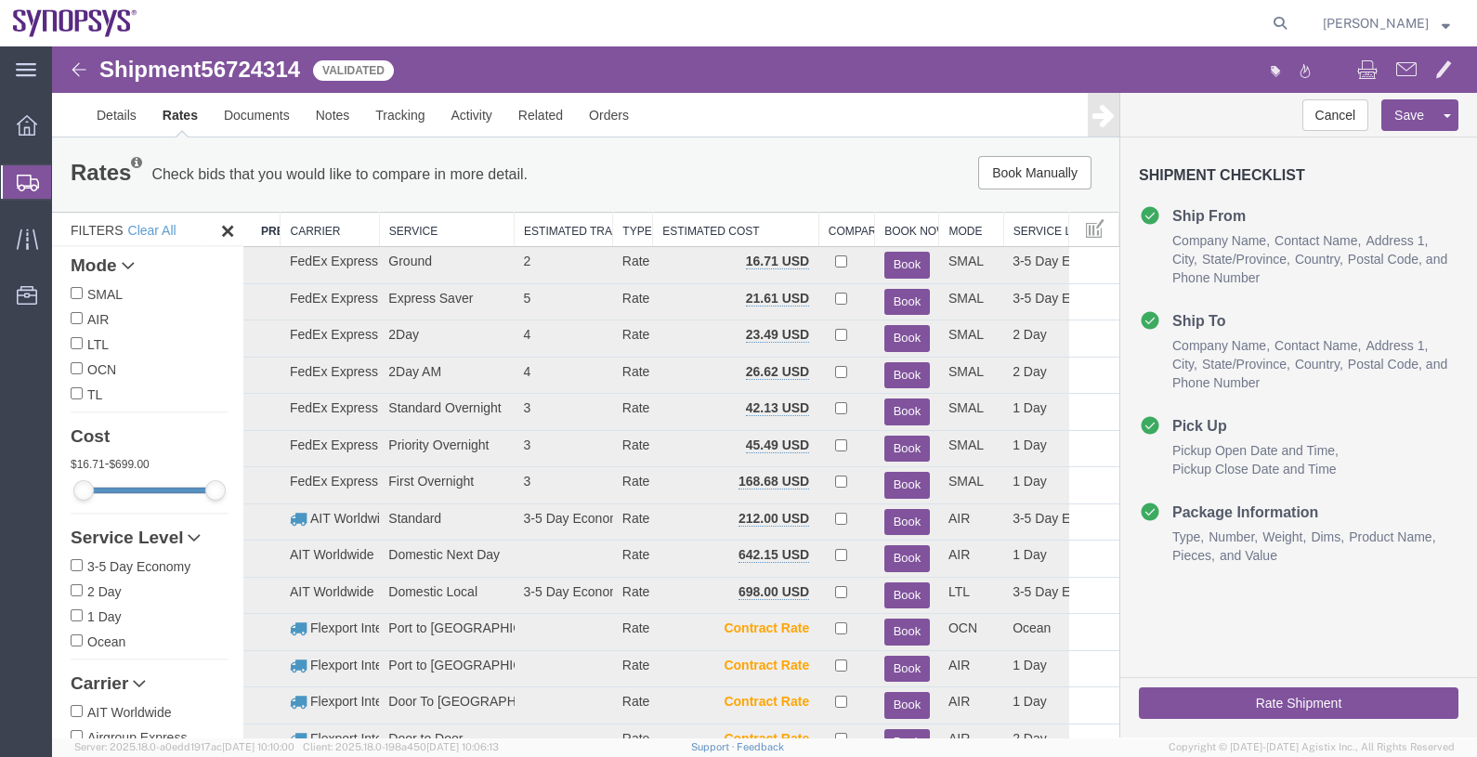
click at [295, 226] on th "Carrier" at bounding box center [329, 230] width 98 height 34
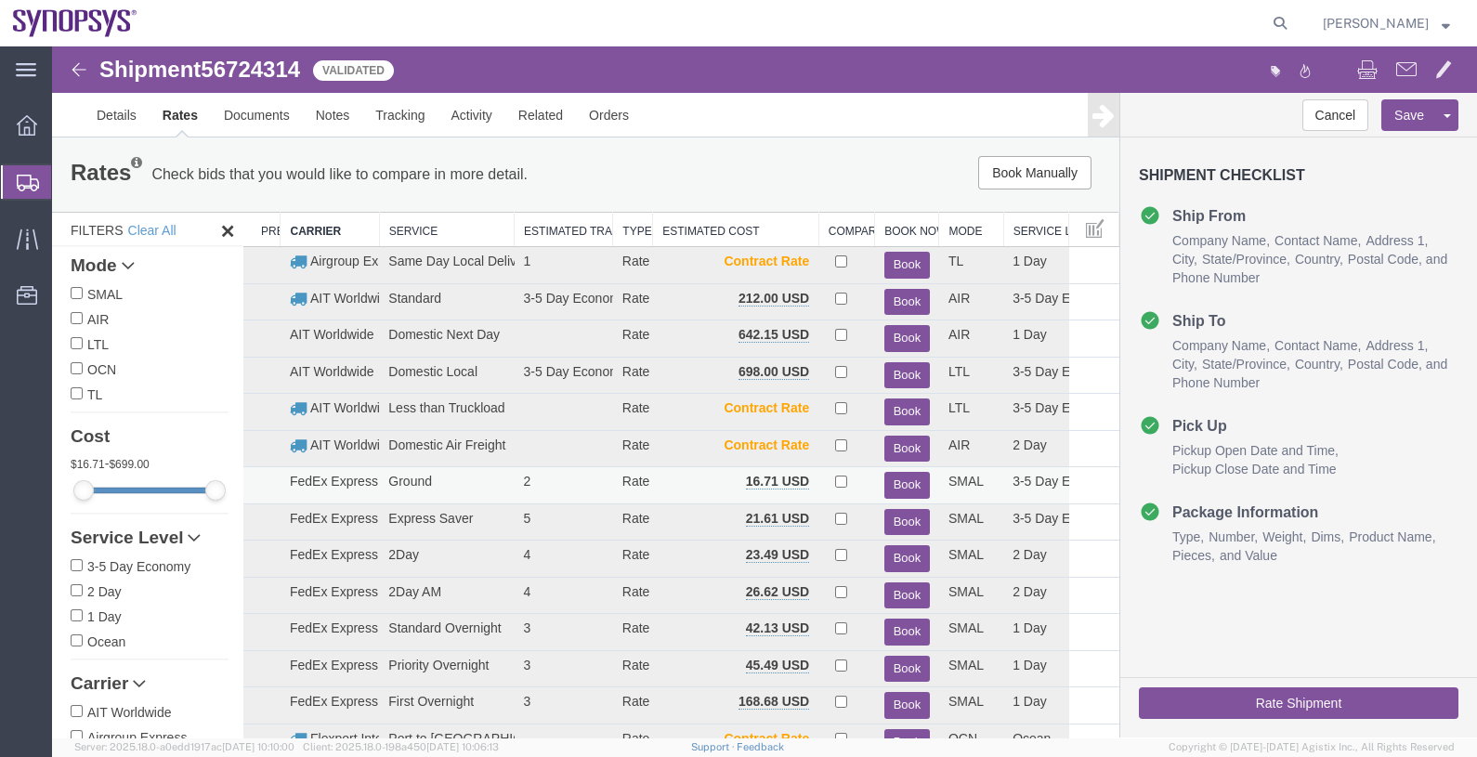
click at [891, 480] on button "Book" at bounding box center [907, 485] width 46 height 27
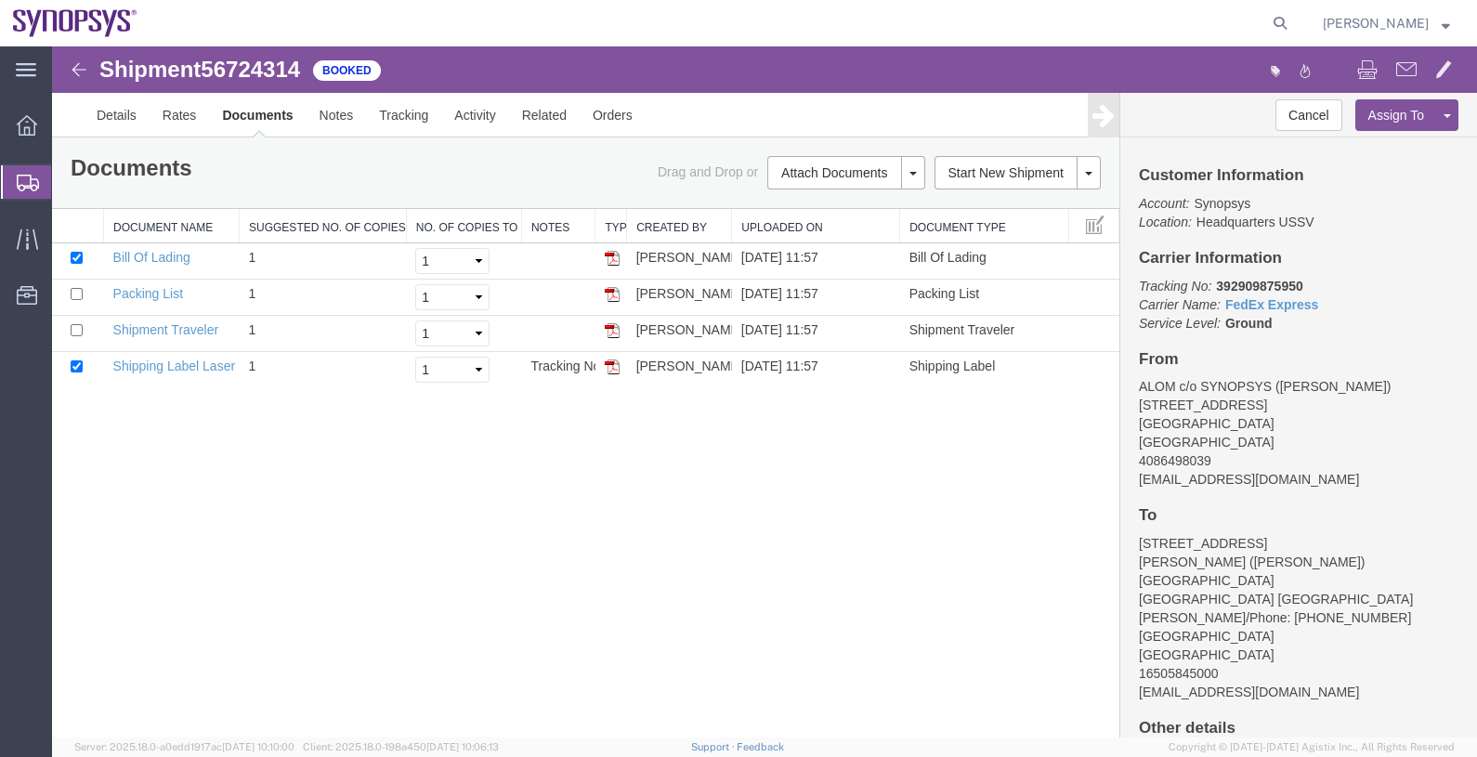
click at [1246, 279] on b "392909875950" at bounding box center [1259, 286] width 86 height 15
copy b "392909875950"
click at [66, 179] on span "Shipments" at bounding box center [58, 181] width 15 height 37
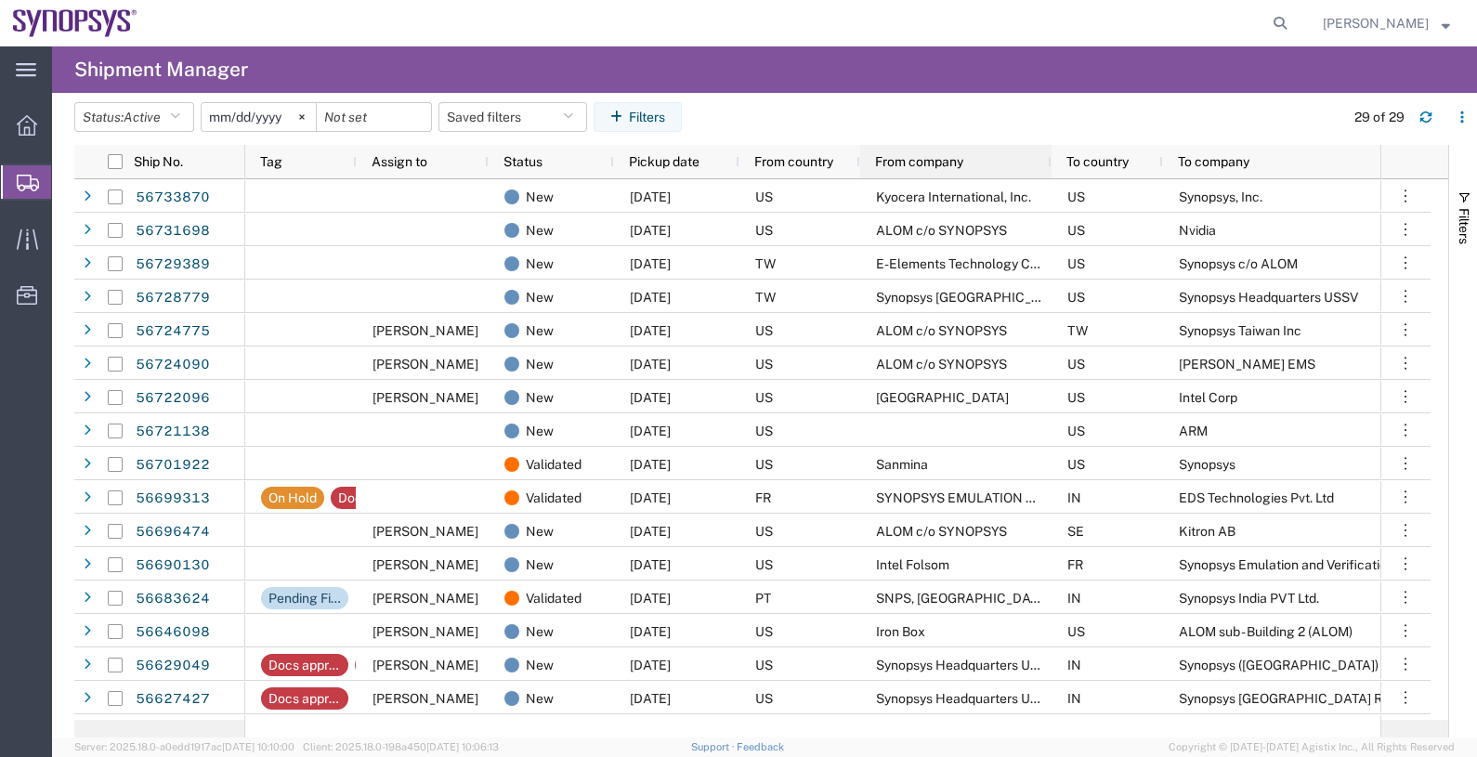
click at [882, 163] on span "From company" at bounding box center [919, 161] width 88 height 15
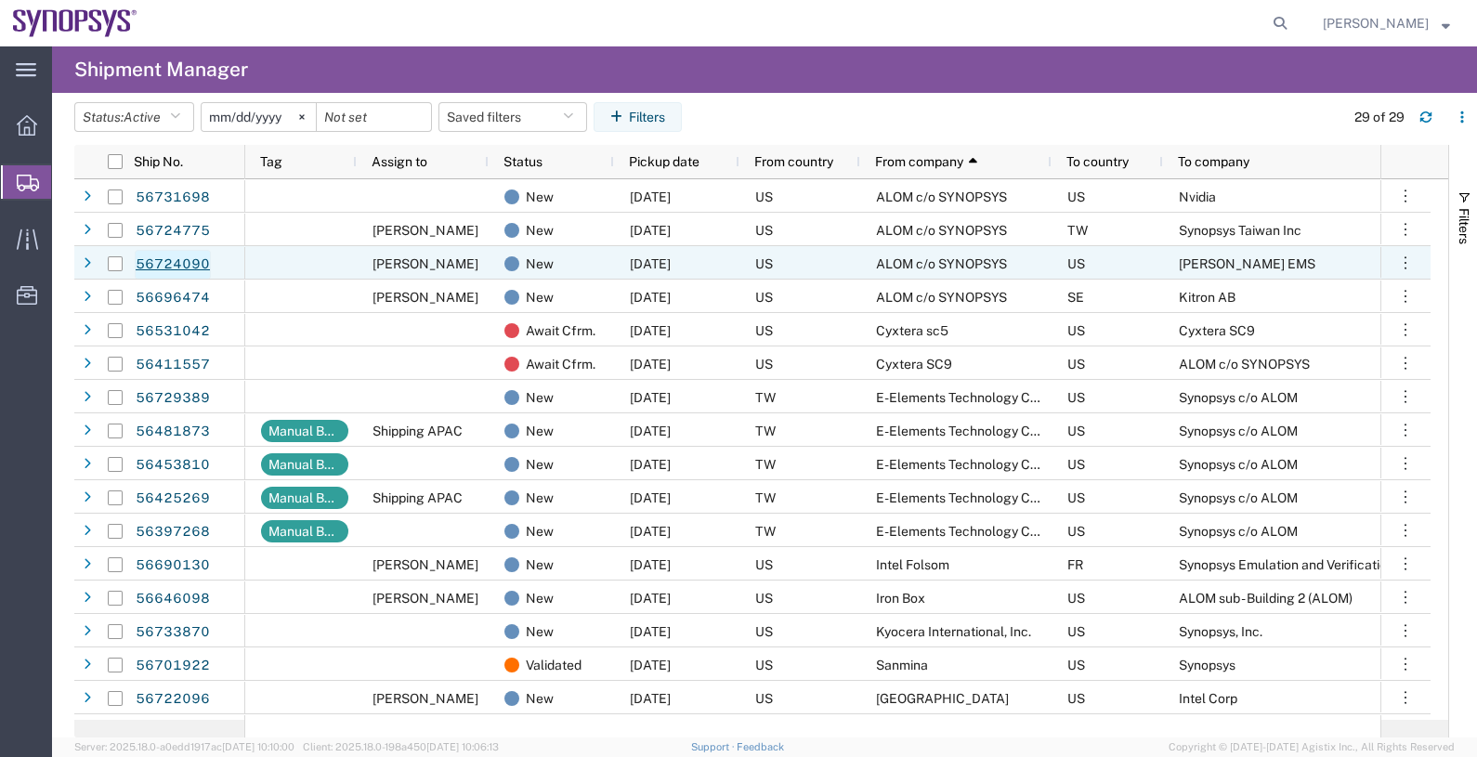
click at [190, 260] on link "56724090" at bounding box center [173, 265] width 76 height 30
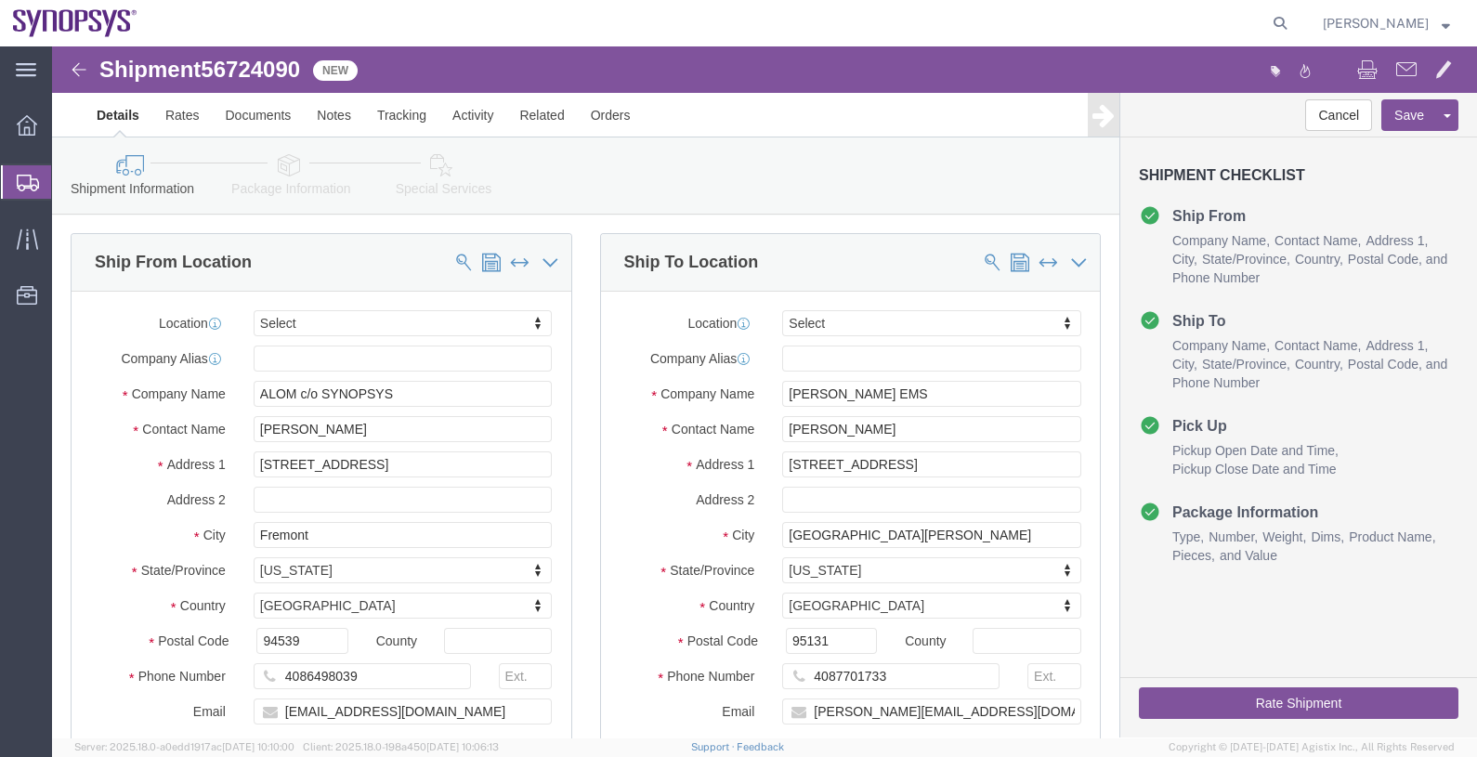
select select
click link "Assign To"
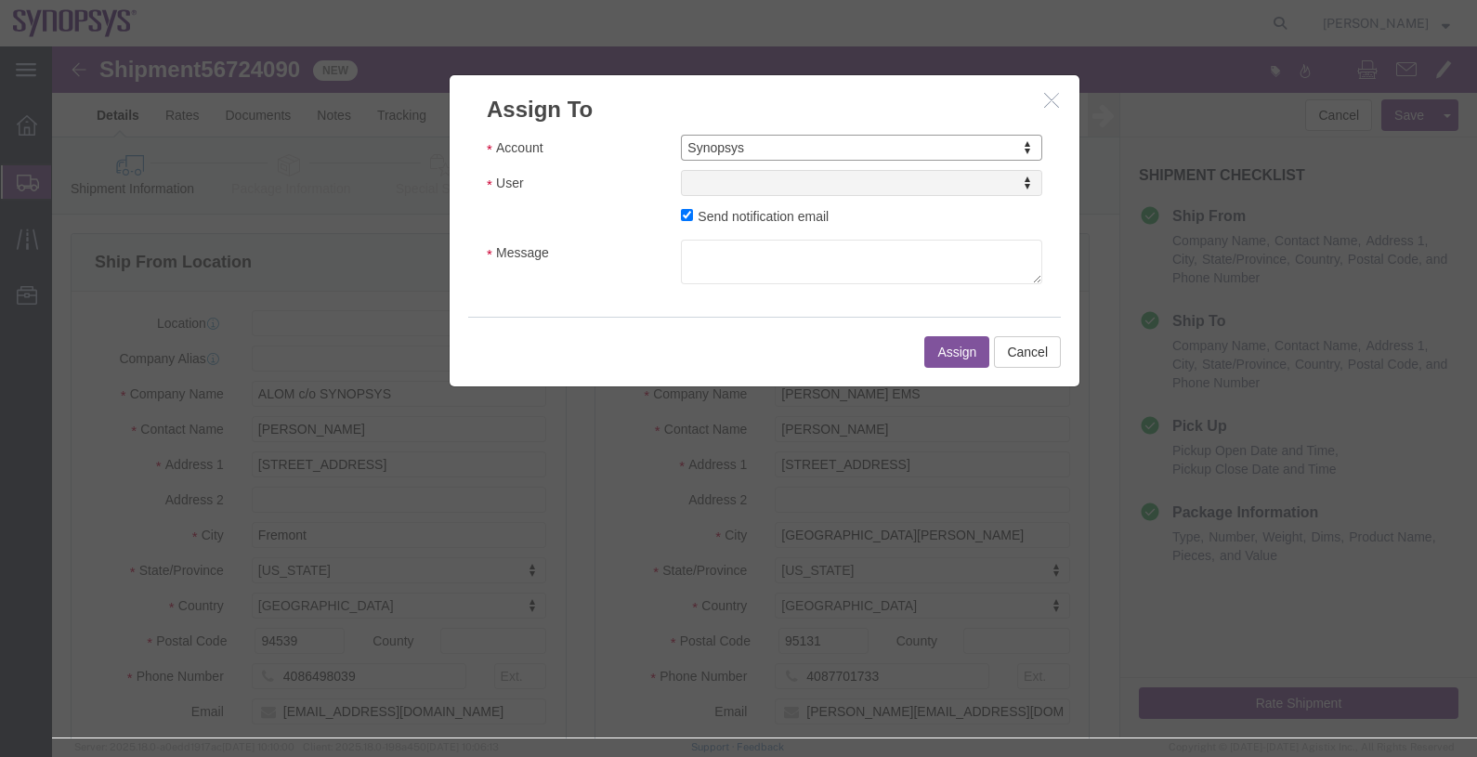
select select "117156"
select select
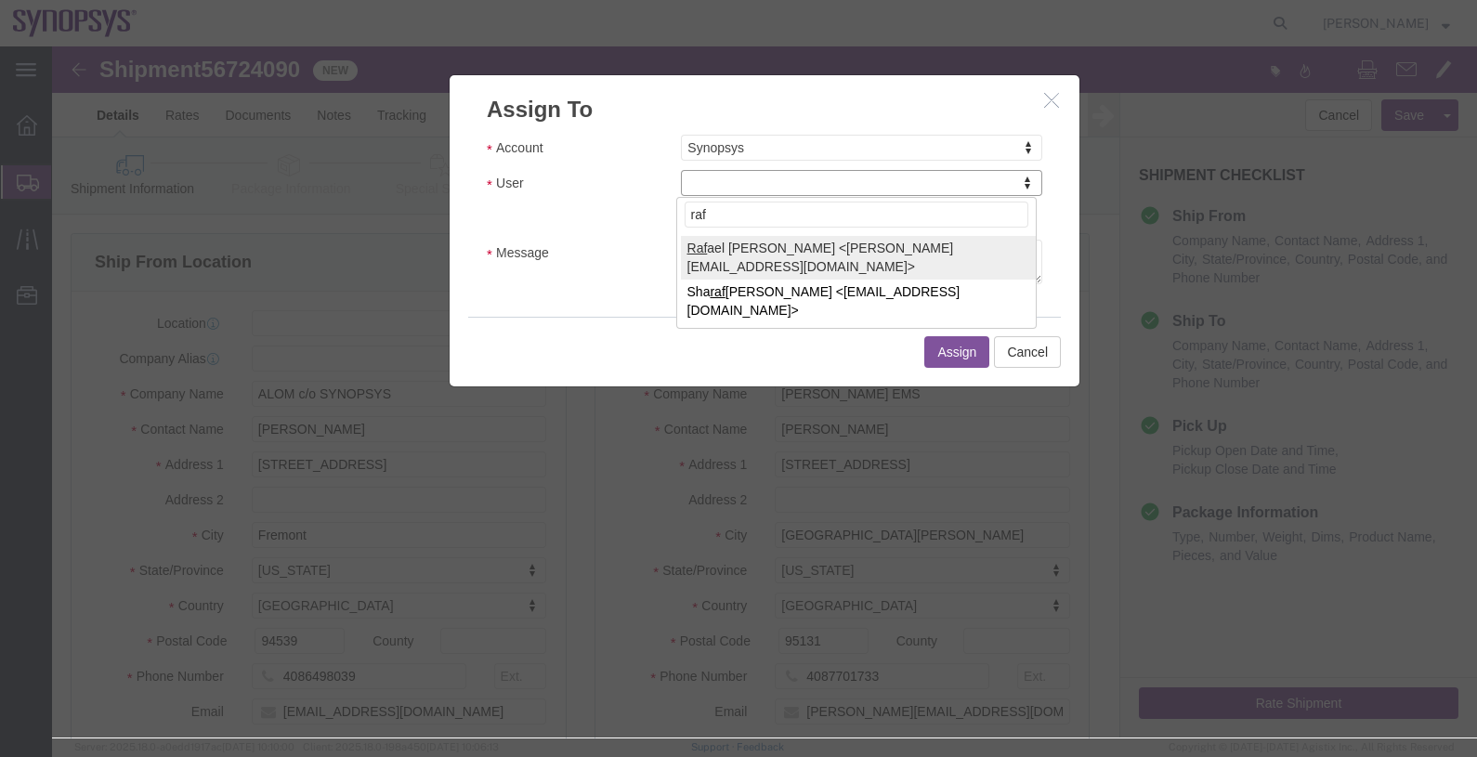
type input "raf"
select select "95522"
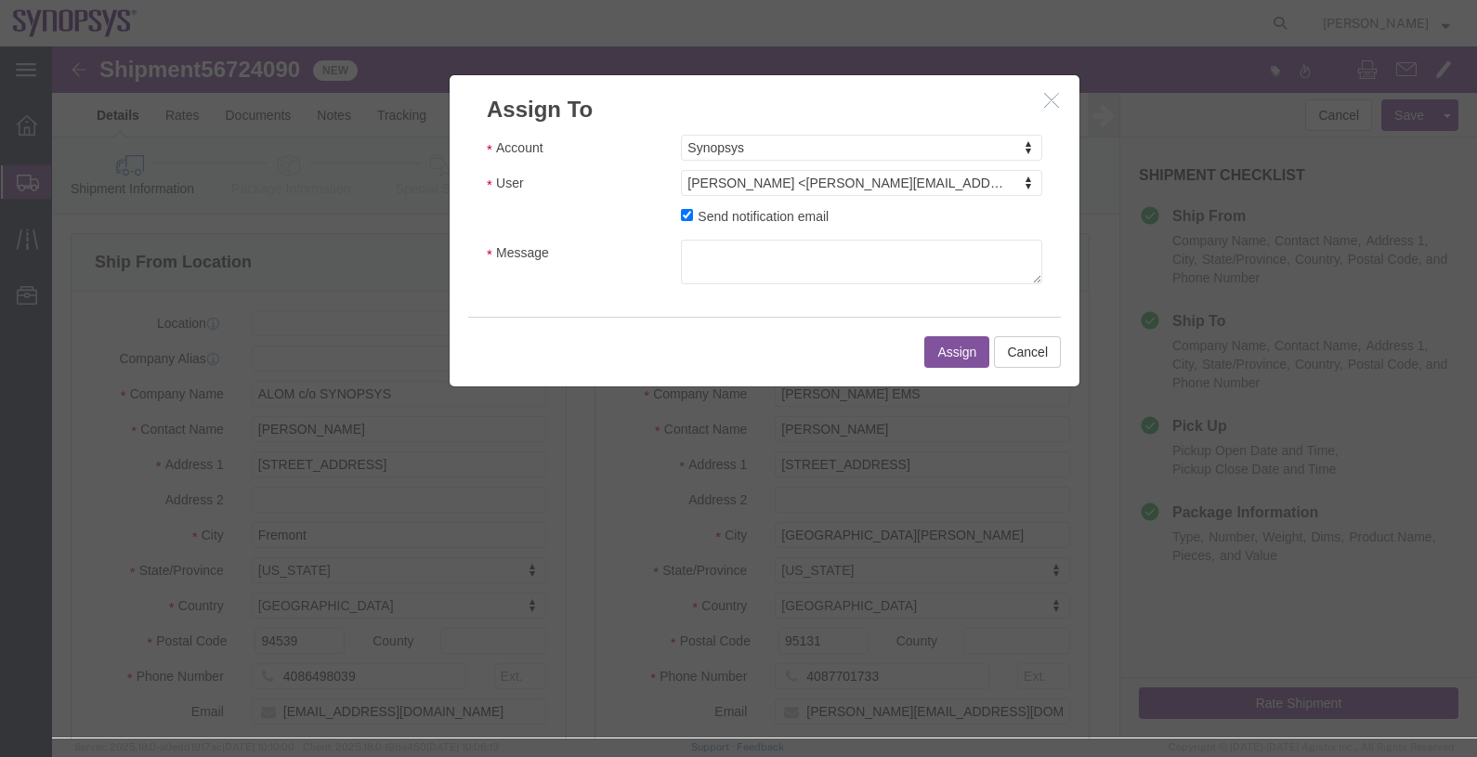
click label "Send notification email"
click input "Send notification email"
checkbox input "false"
click button "Assign"
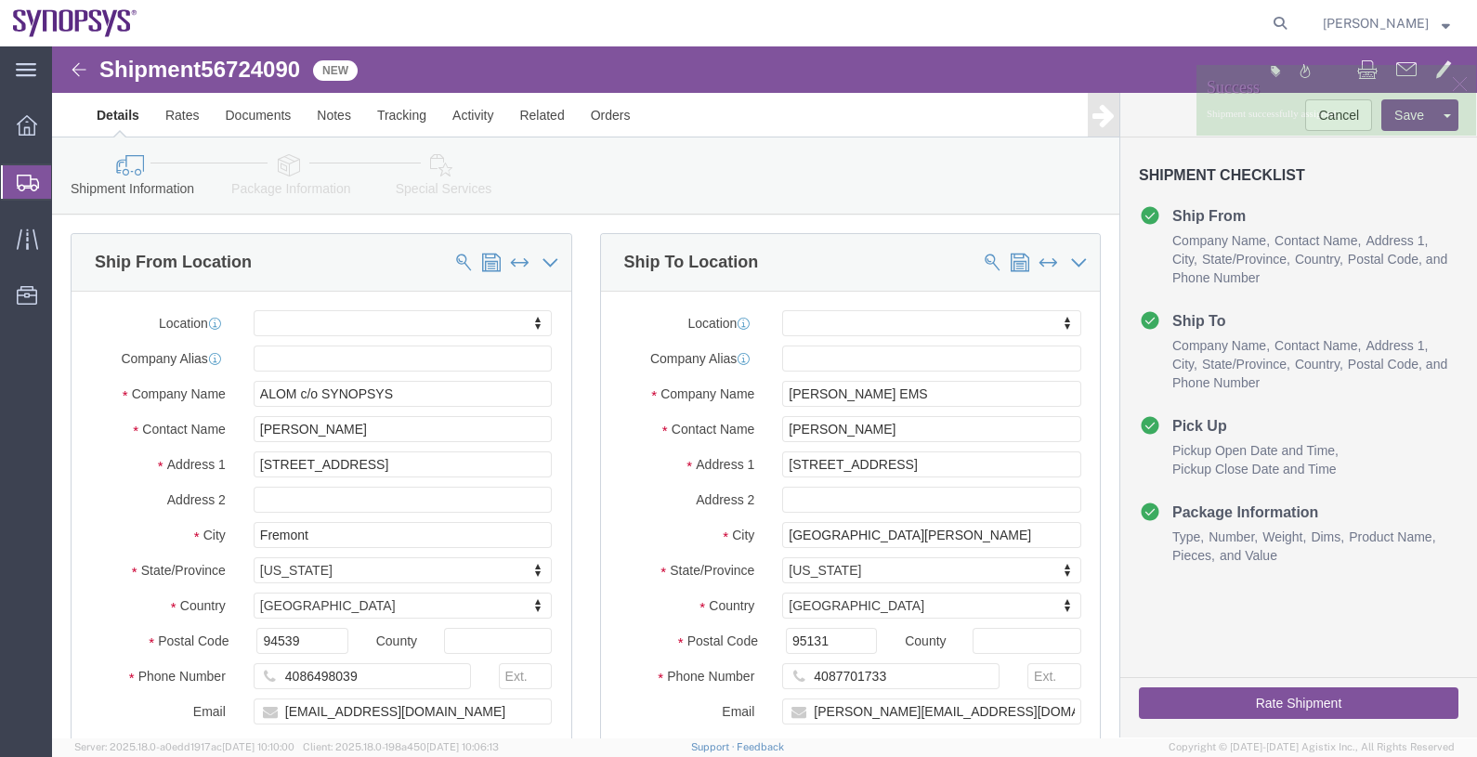
click at [66, 186] on span "Shipments" at bounding box center [58, 181] width 15 height 37
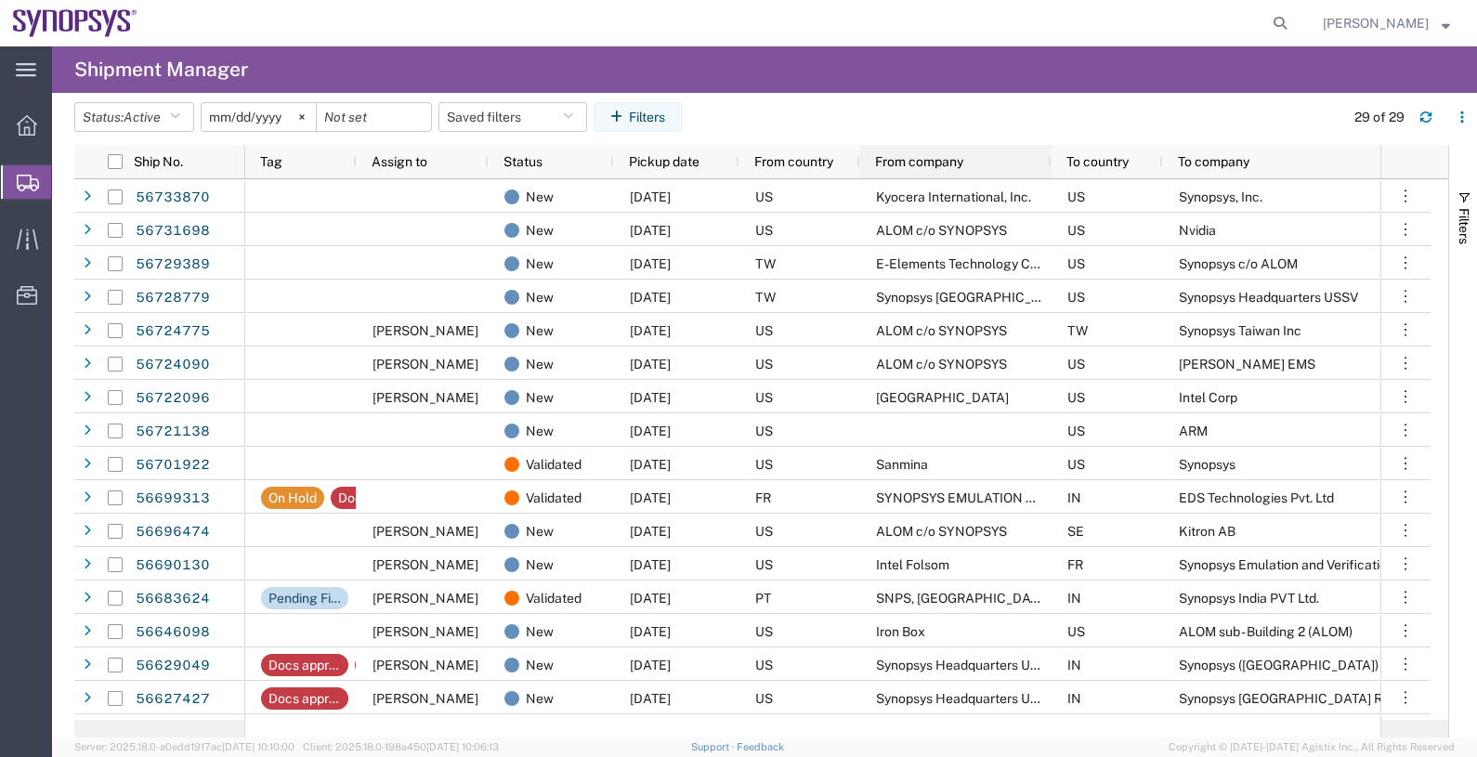
click at [910, 163] on span "From company" at bounding box center [919, 161] width 88 height 15
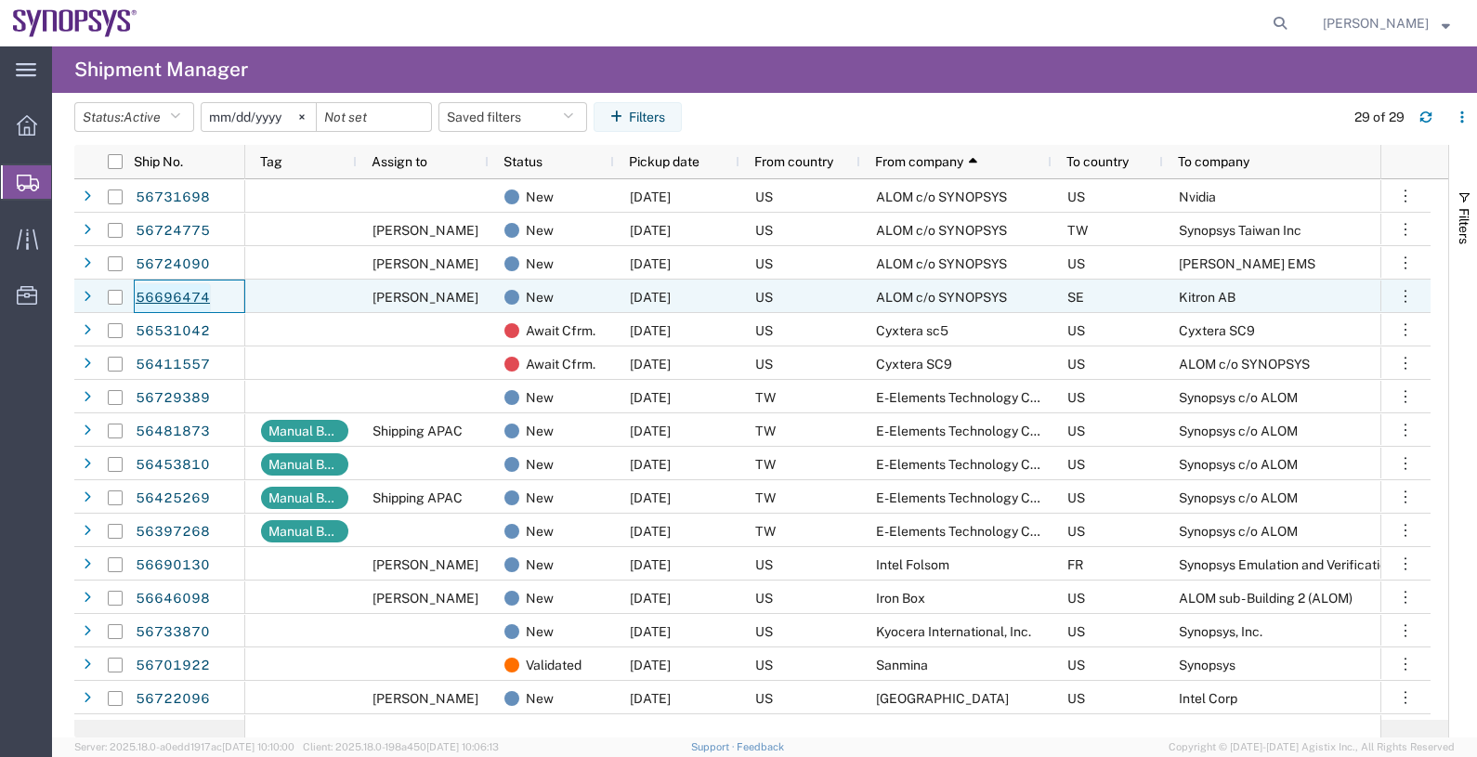
click at [168, 295] on link "56696474" at bounding box center [173, 298] width 76 height 30
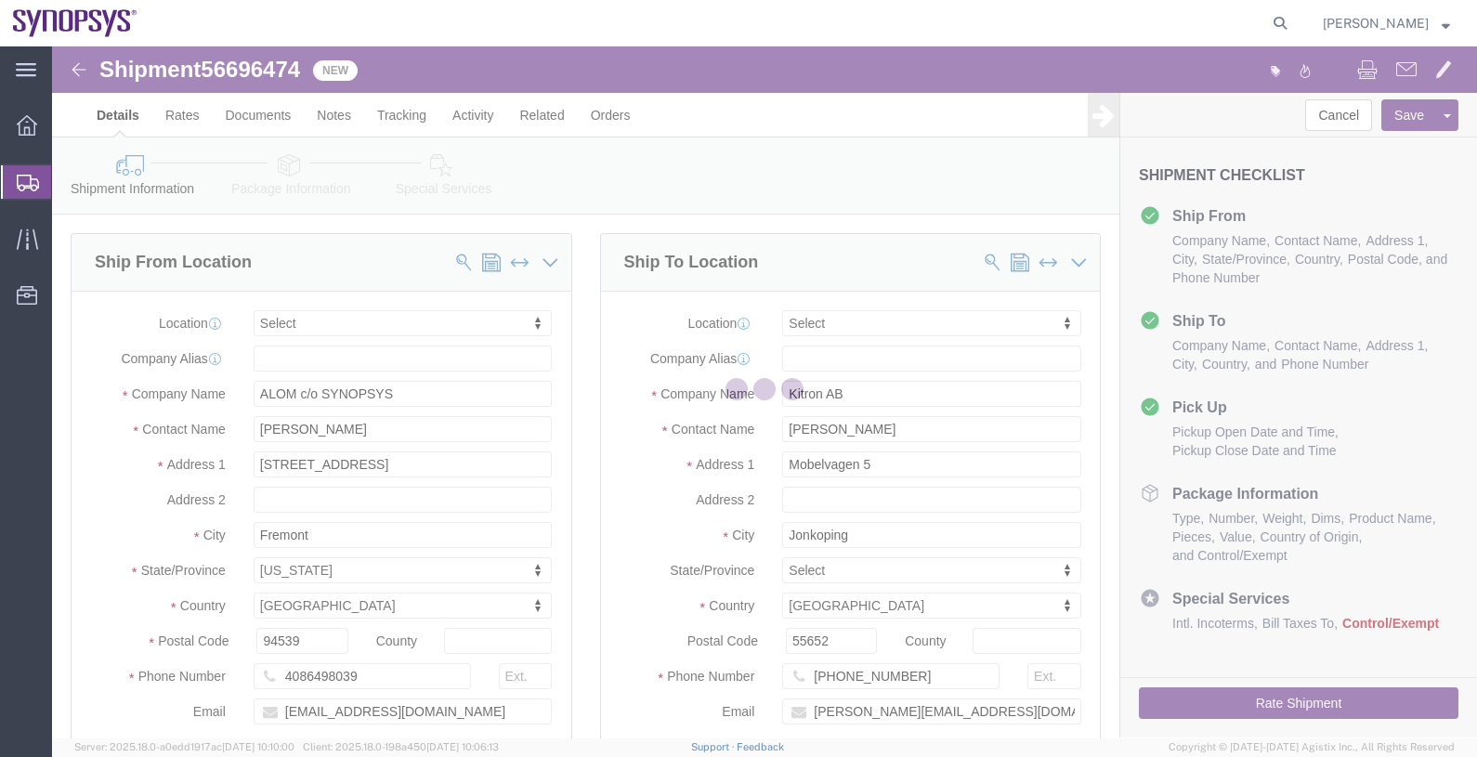
select select
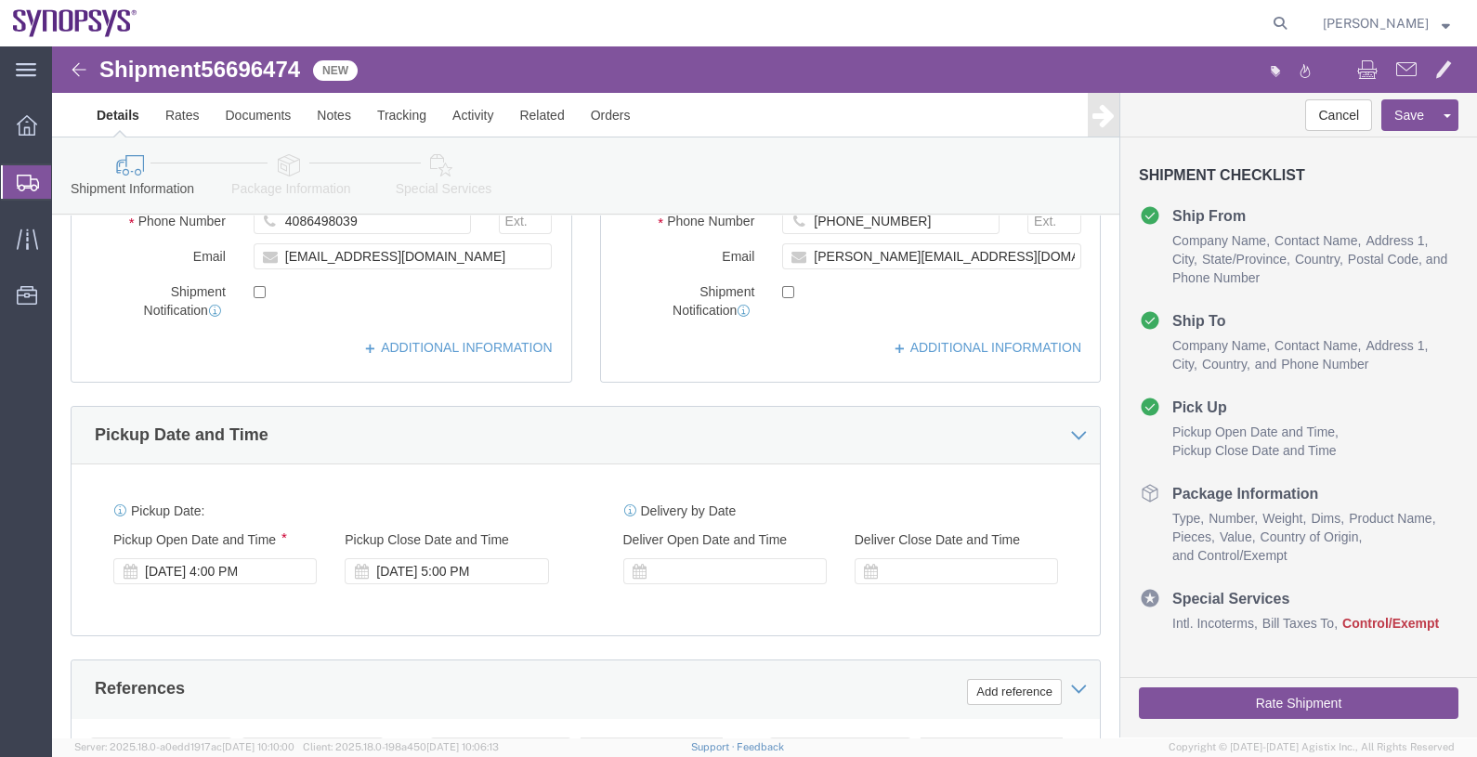
scroll to position [463, 0]
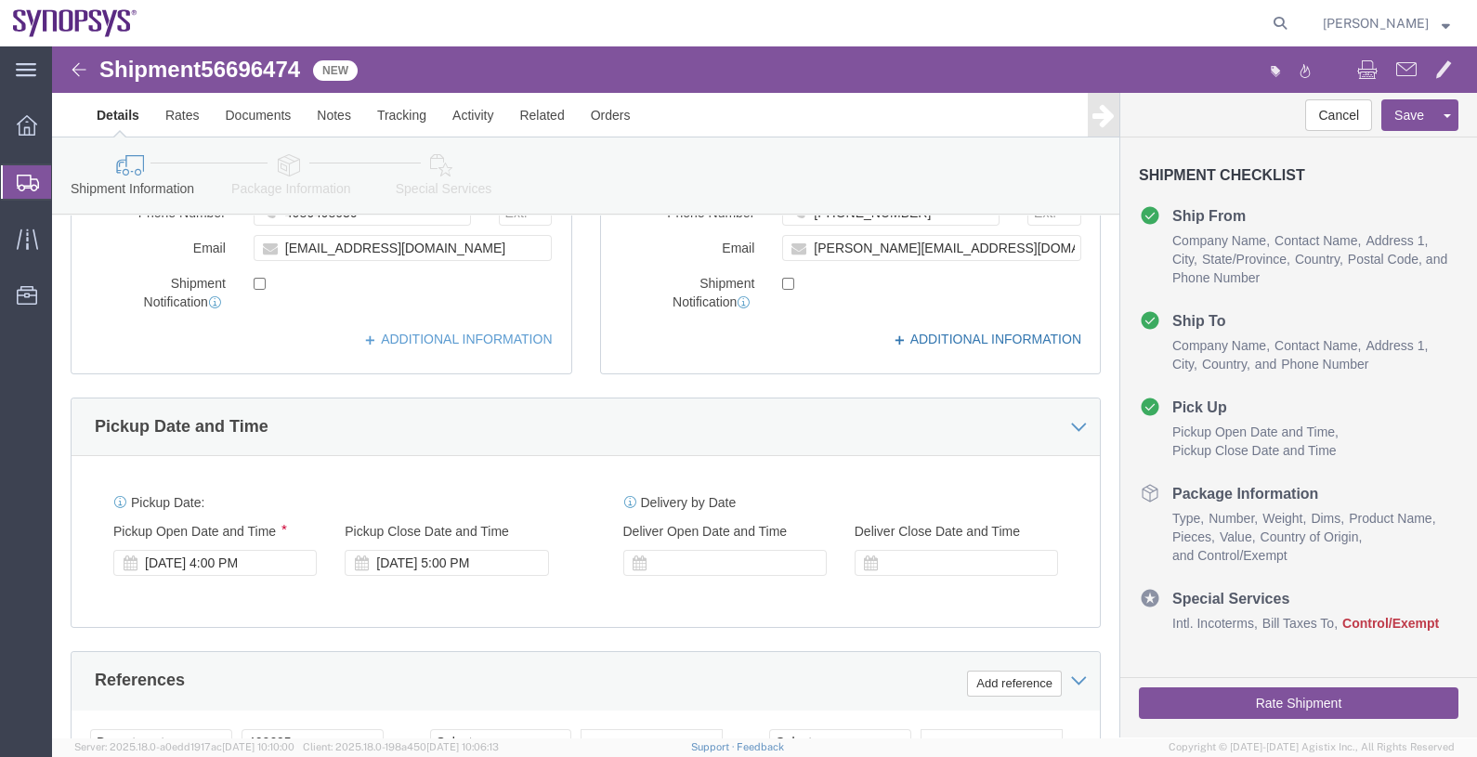
click link "ADDITIONAL INFORMATION"
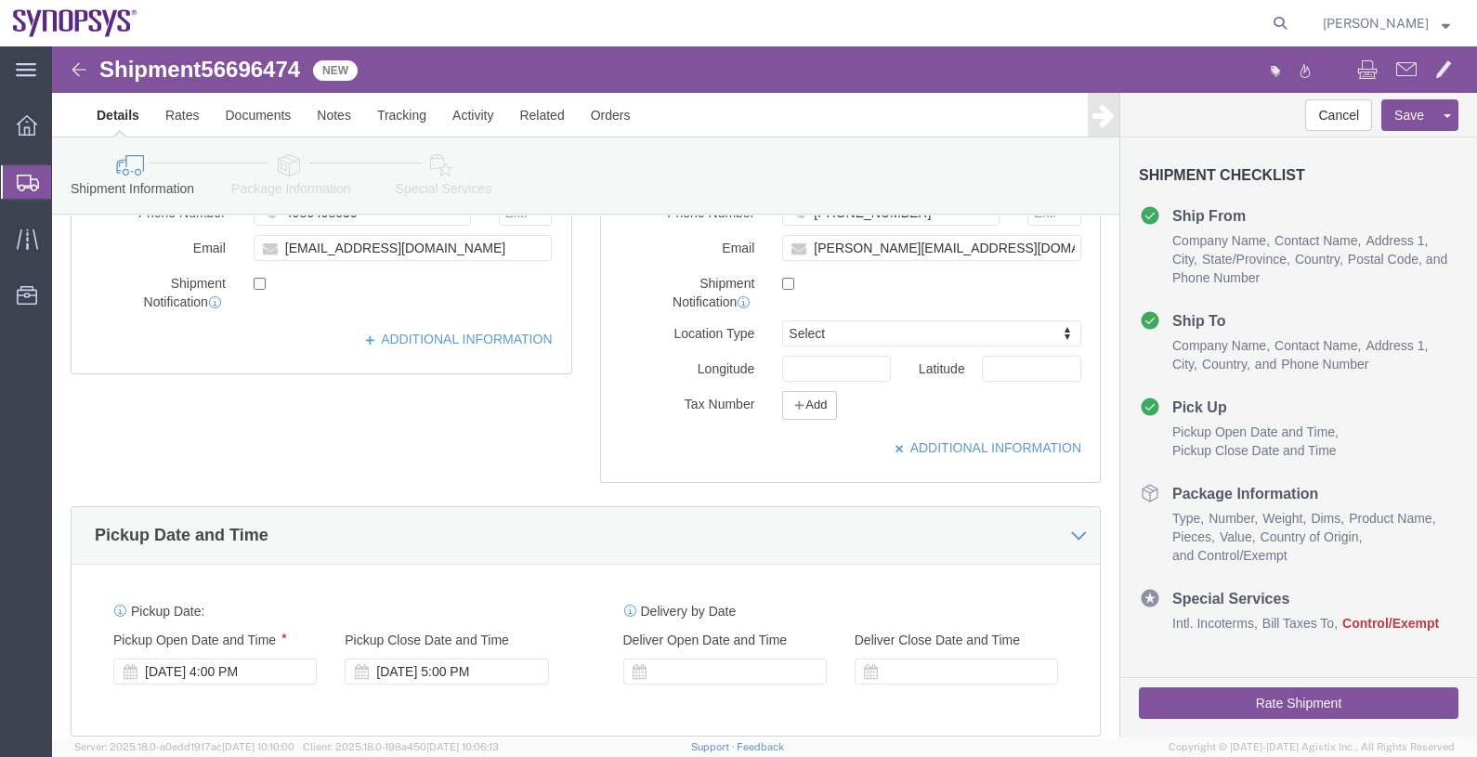
click div "Location My Profile Location [GEOGRAPHIC_DATA] DE04 Agrate Brianza IT01 [GEOGRA…"
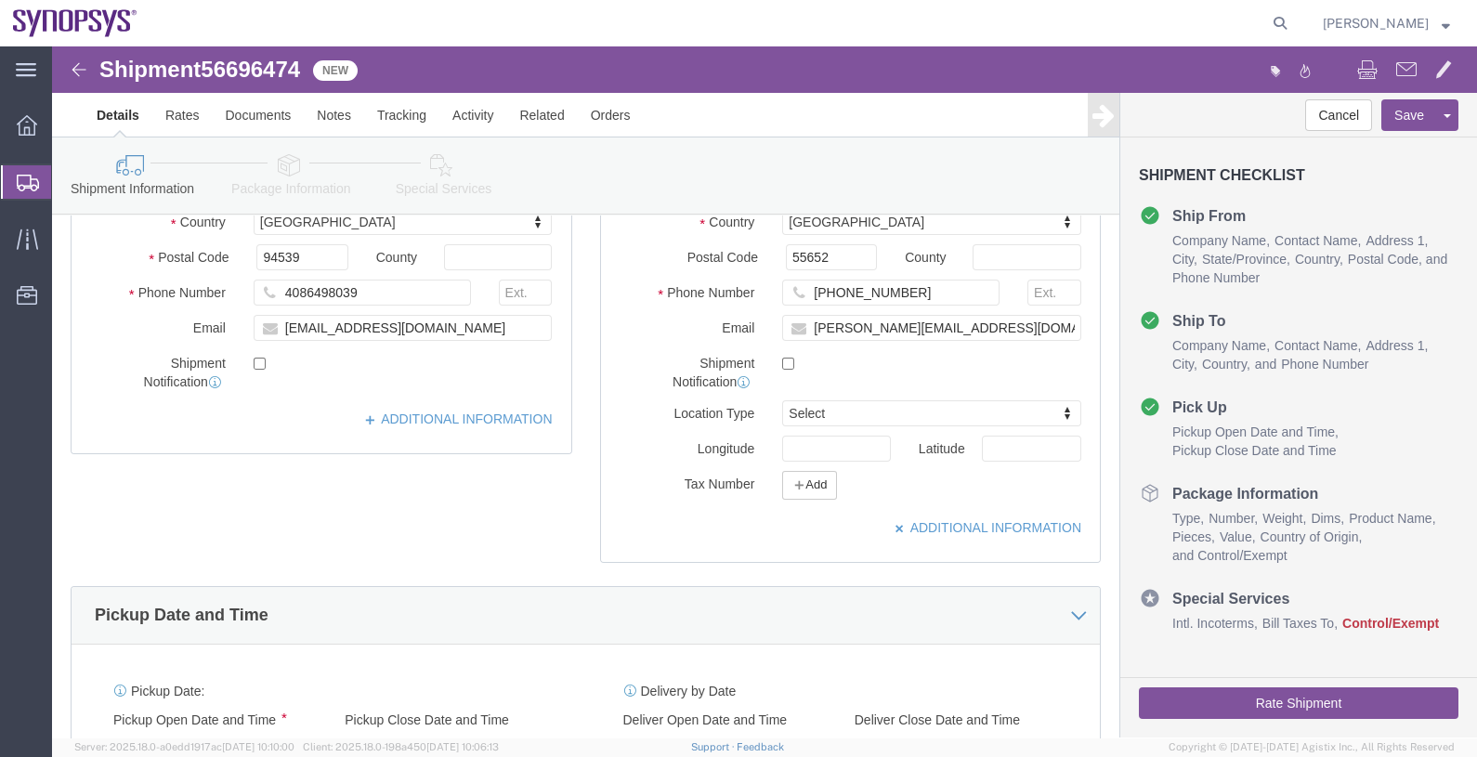
scroll to position [348, 0]
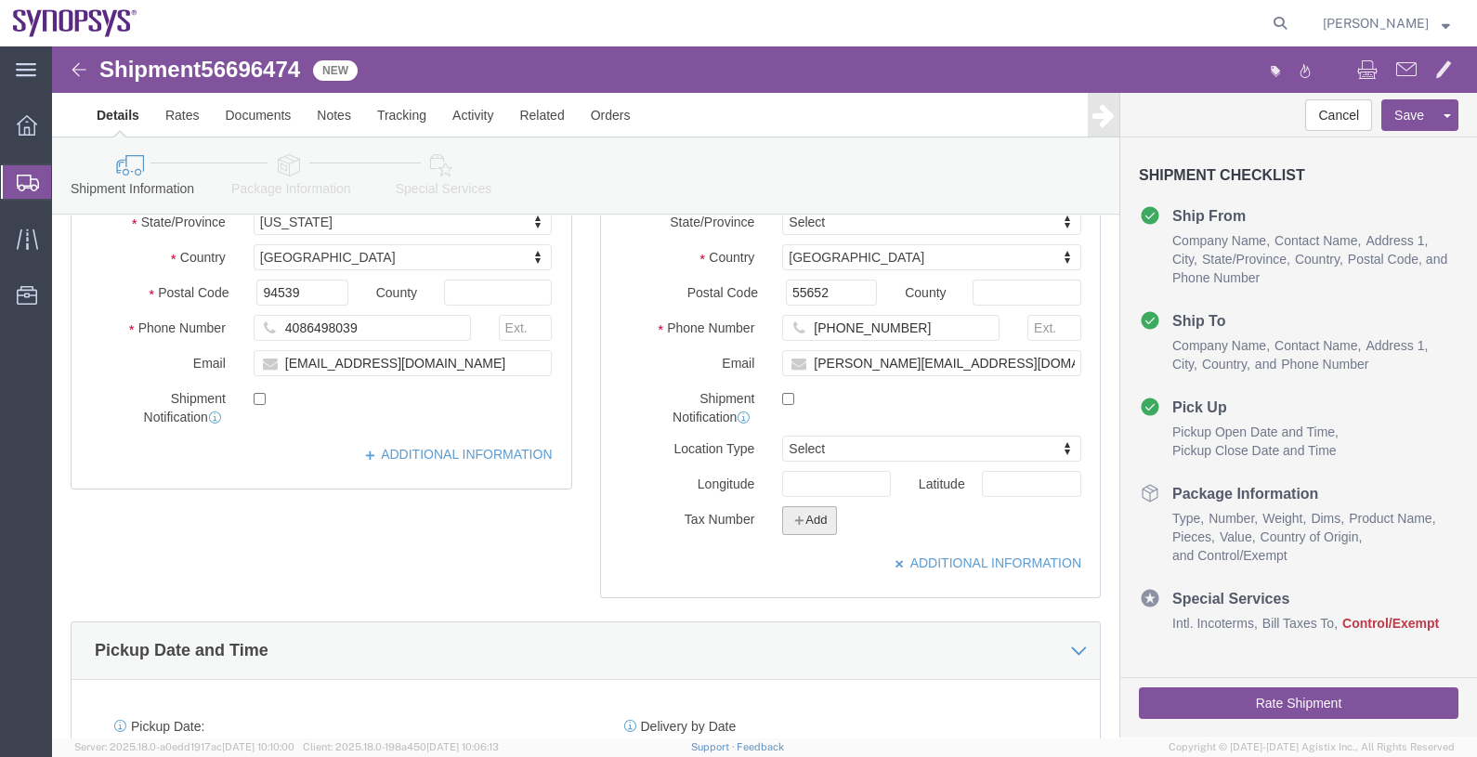
click icon "button"
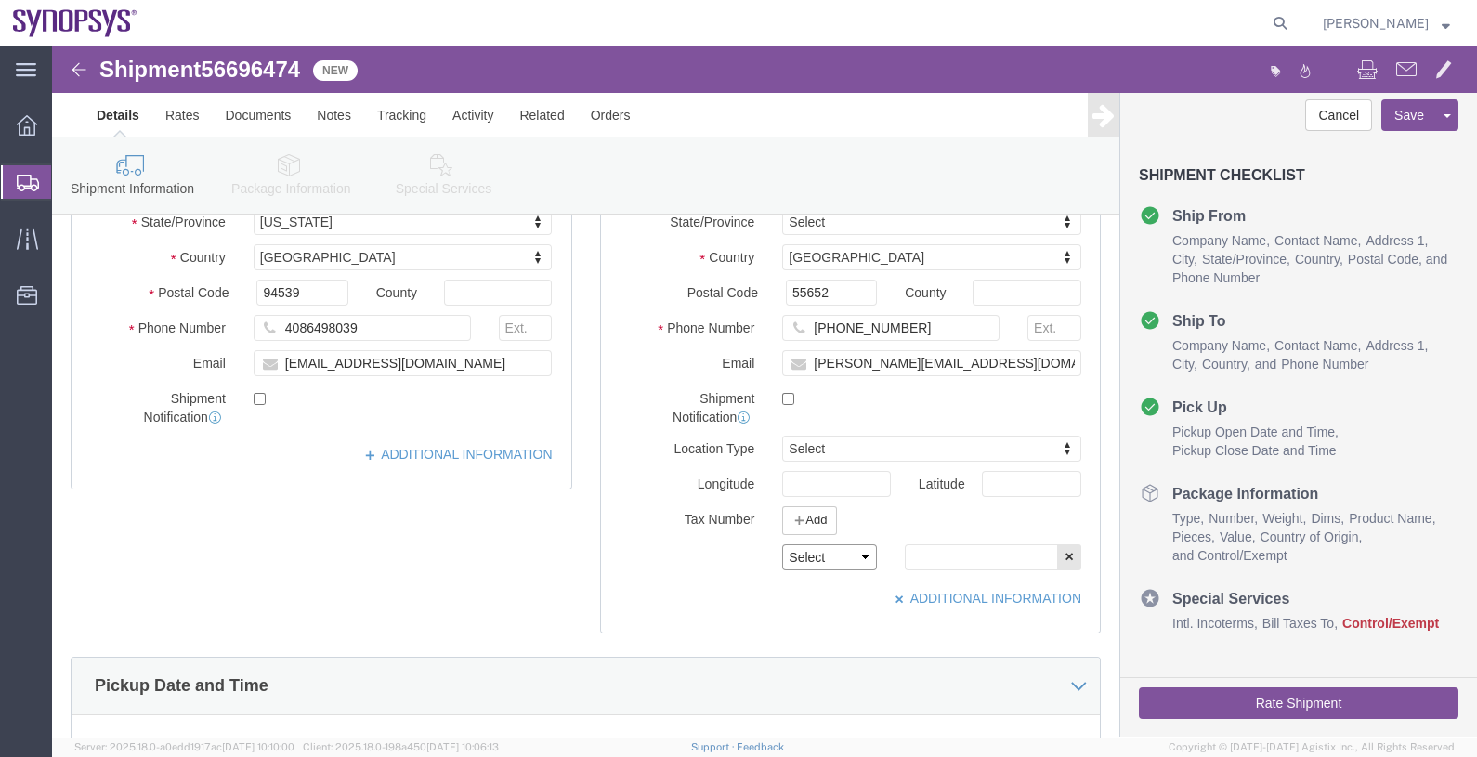
click select "Select EIN EORI TIN VAT Other"
select select "EORI"
click select "Select EIN EORI TIN VAT Other"
click div "ADDITIONAL INFORMATION"
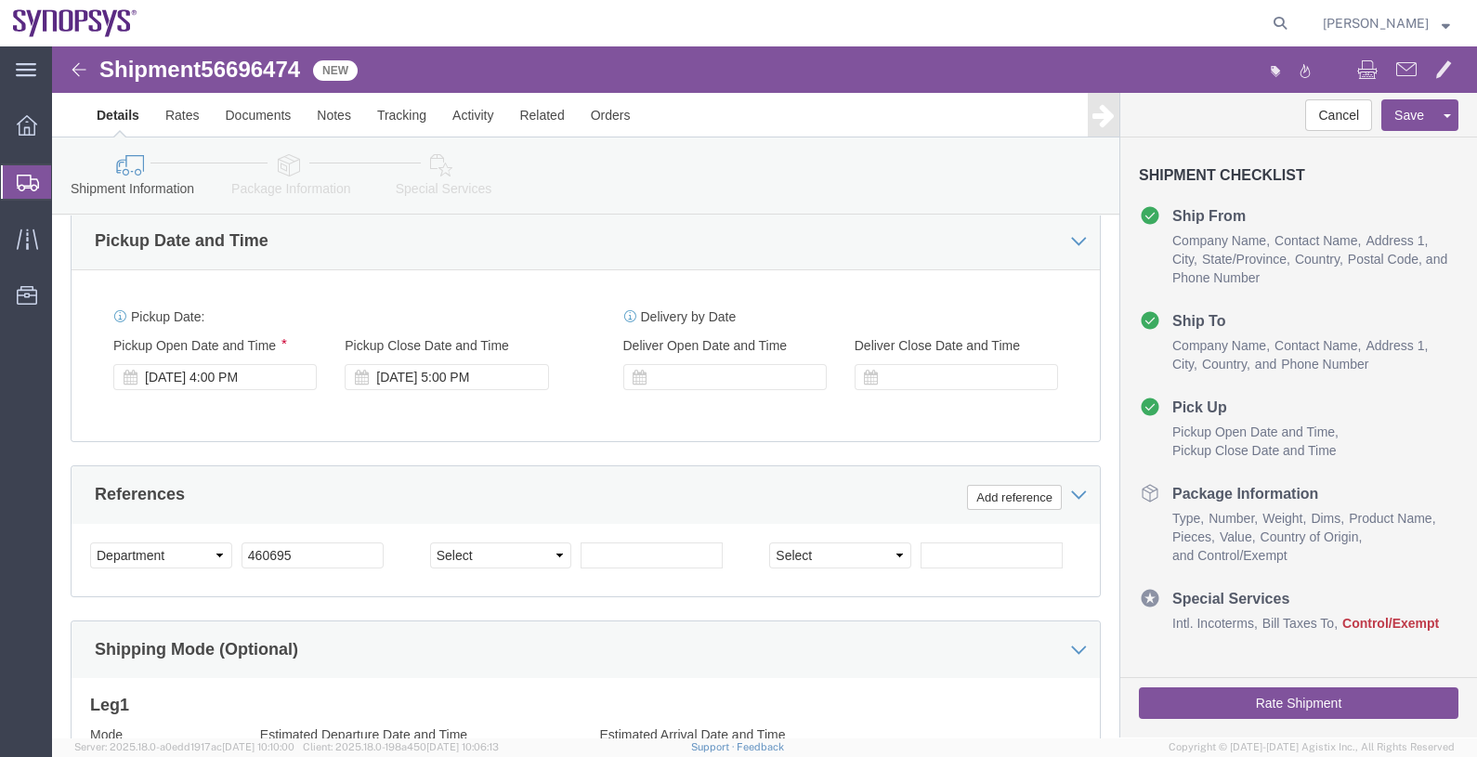
scroll to position [928, 0]
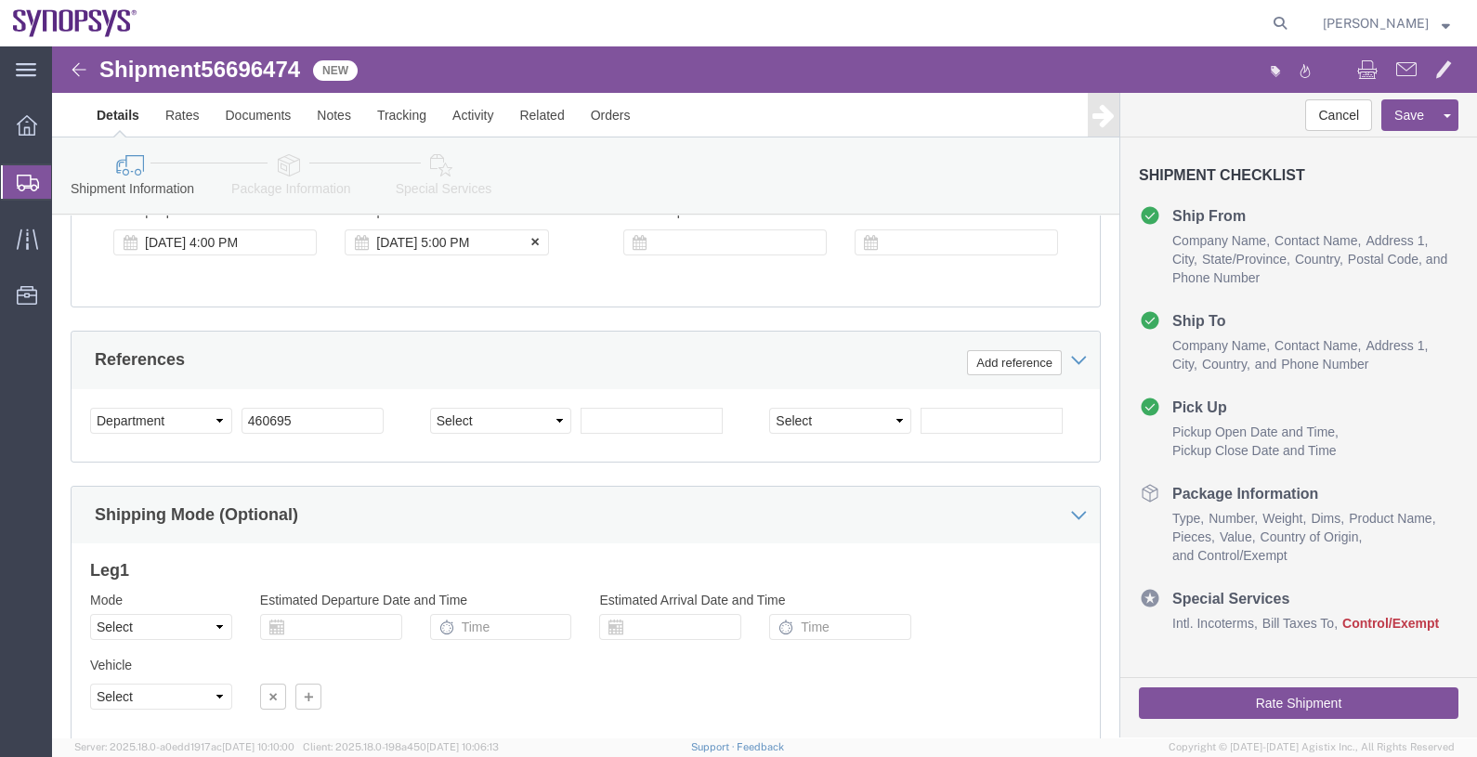
click div "[DATE] 5:00 PM"
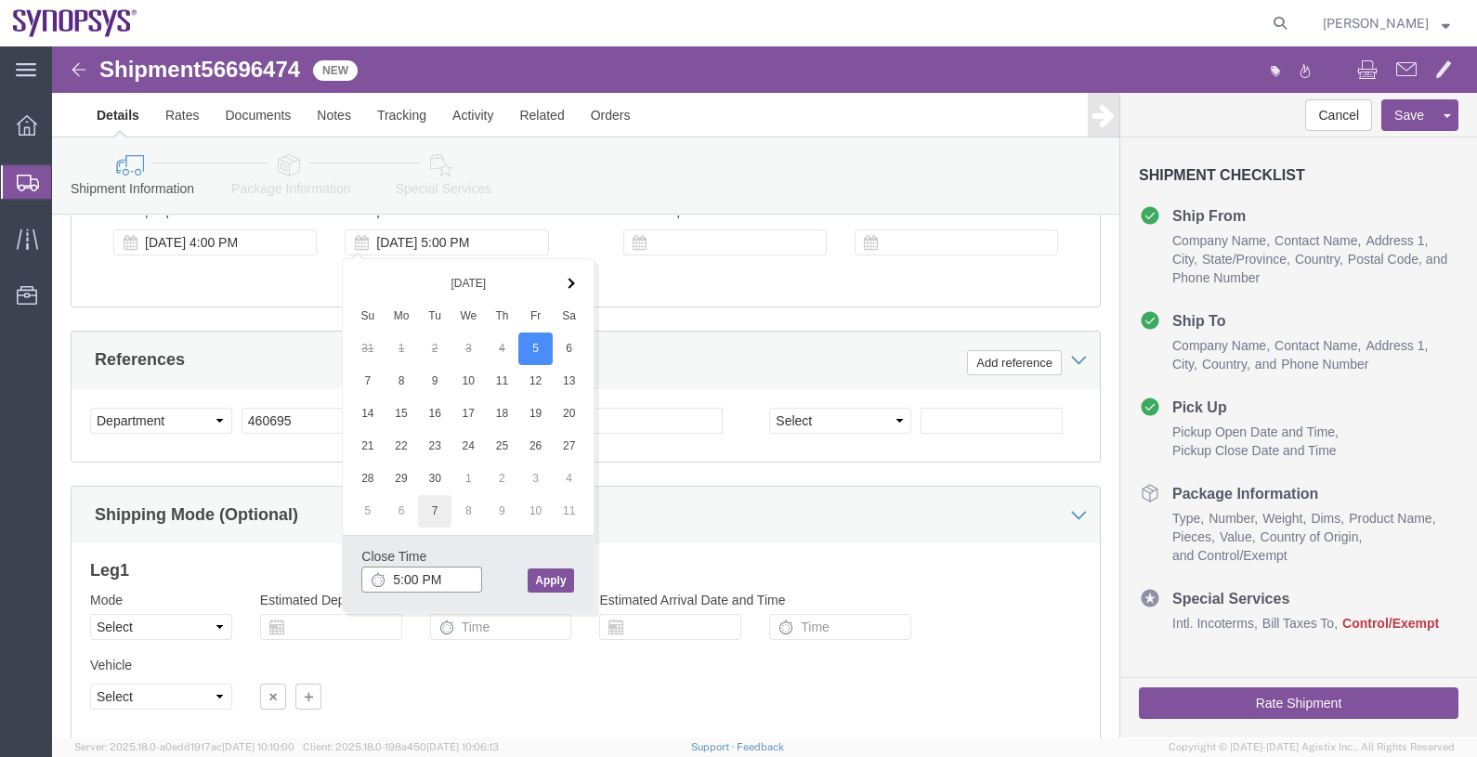
type input "6:00 PM"
click button "Apply"
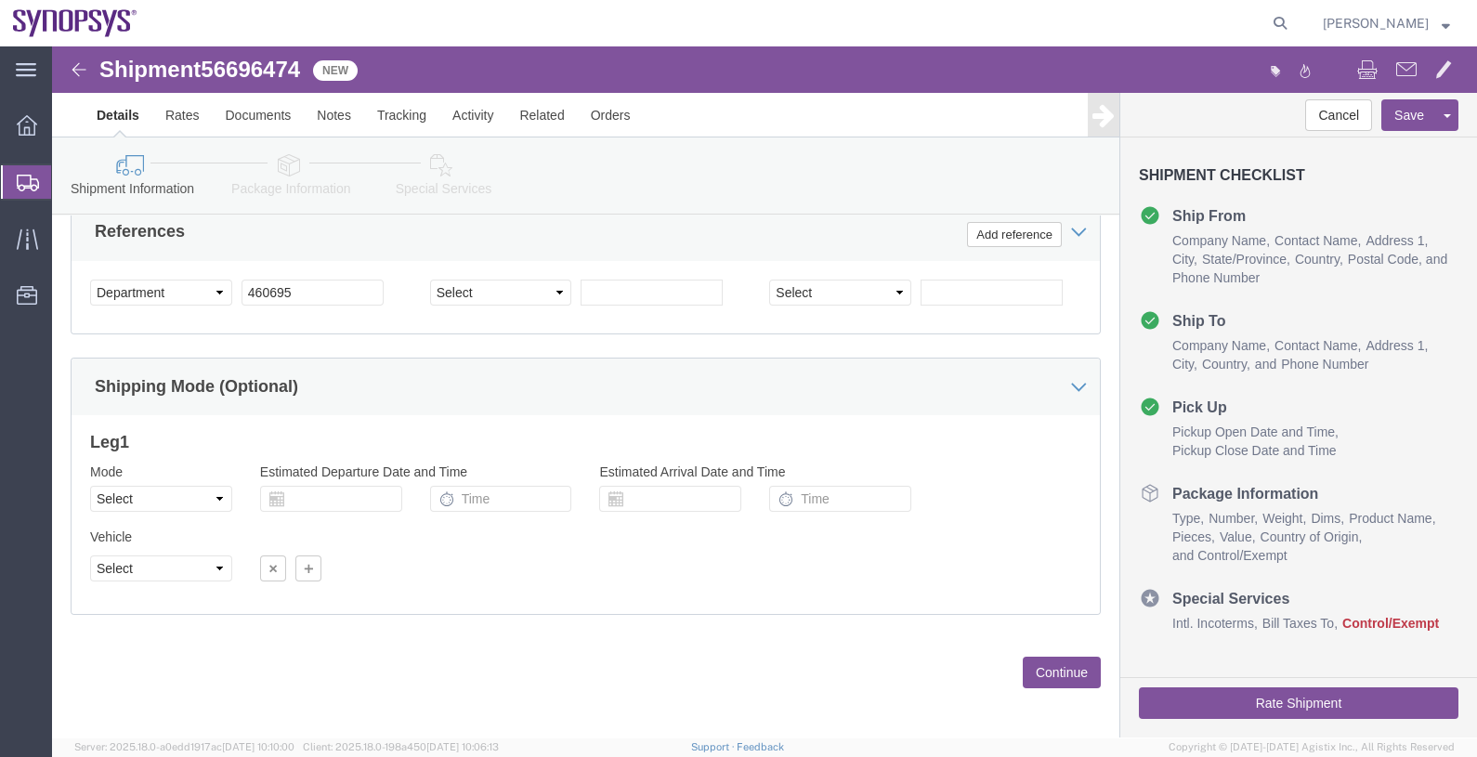
scroll to position [1063, 0]
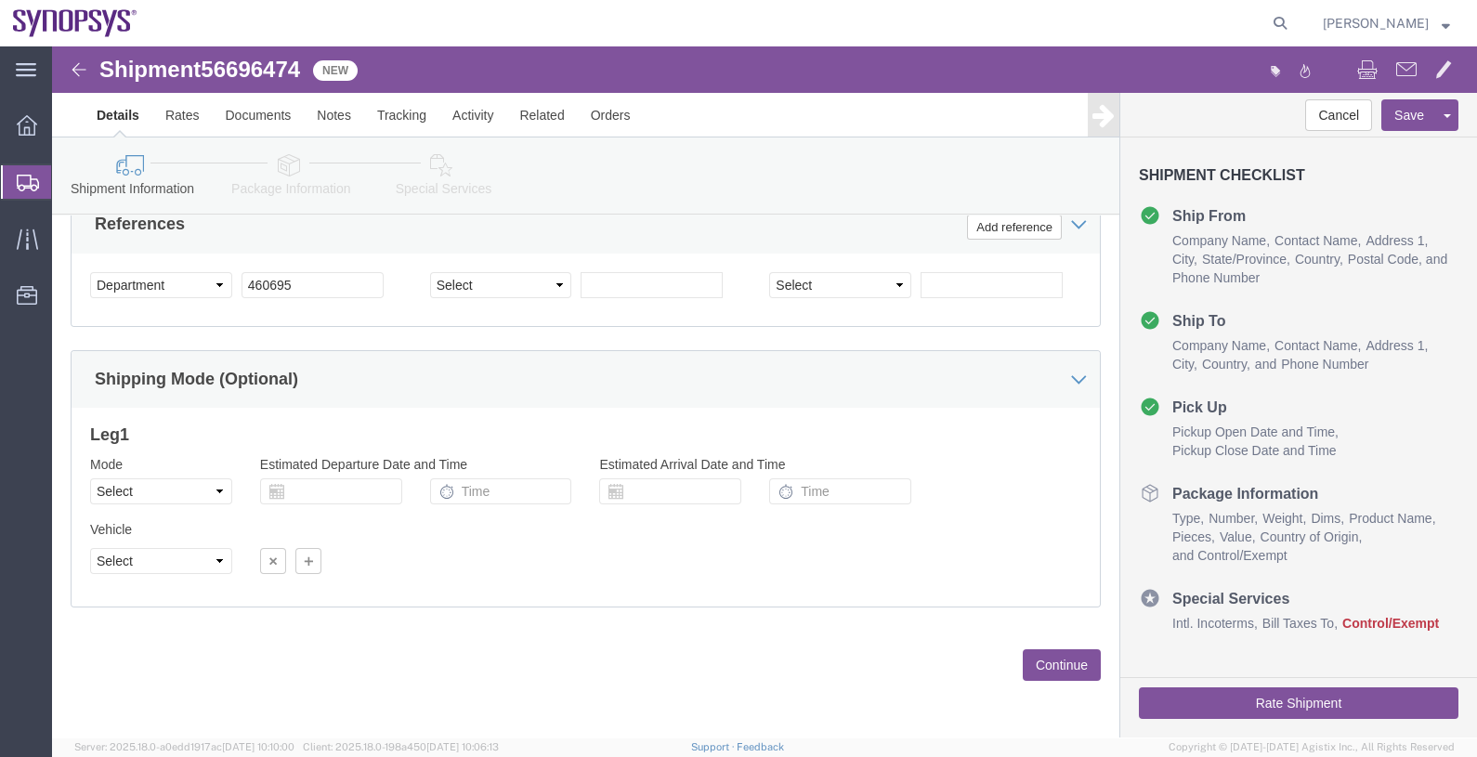
click div "Previous Continue"
click button "Continue"
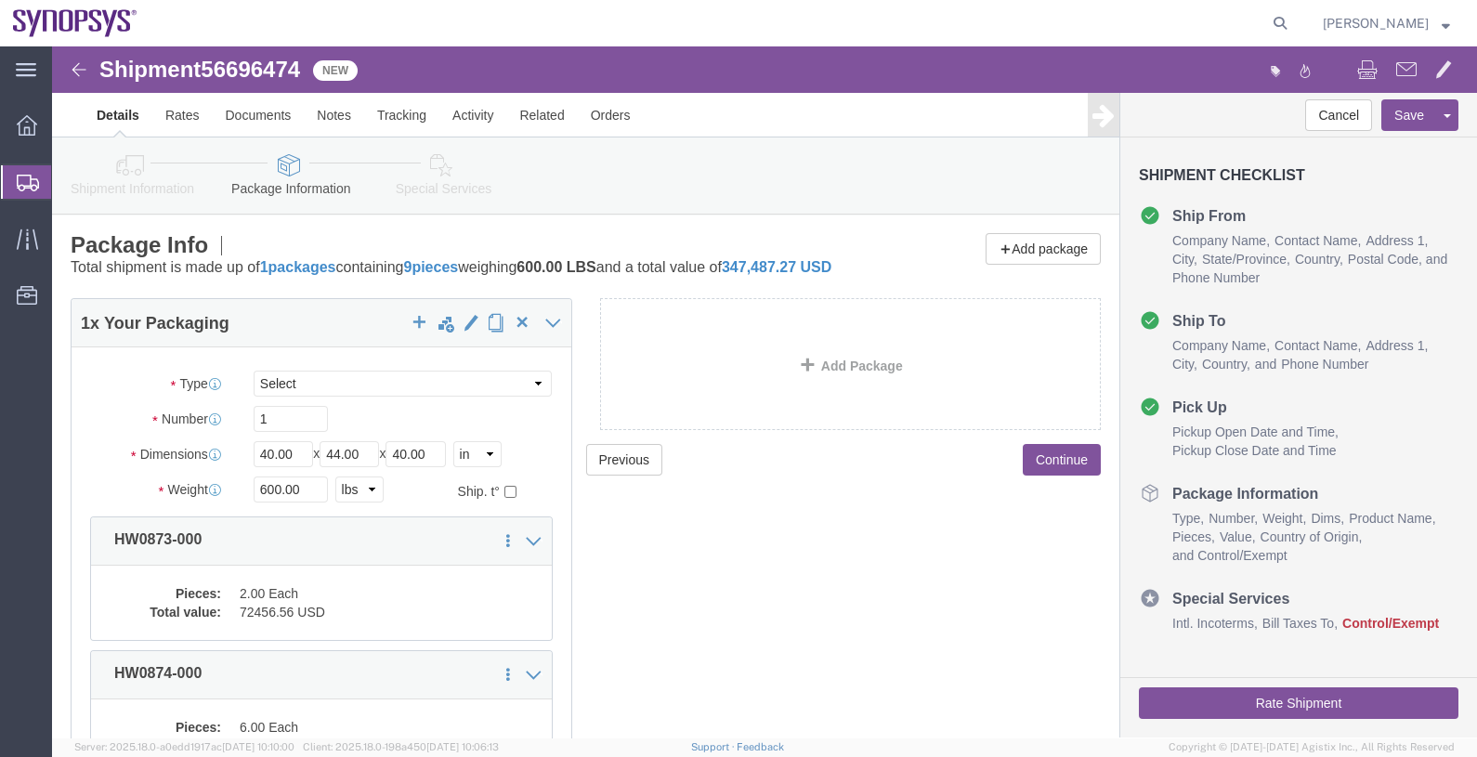
click icon
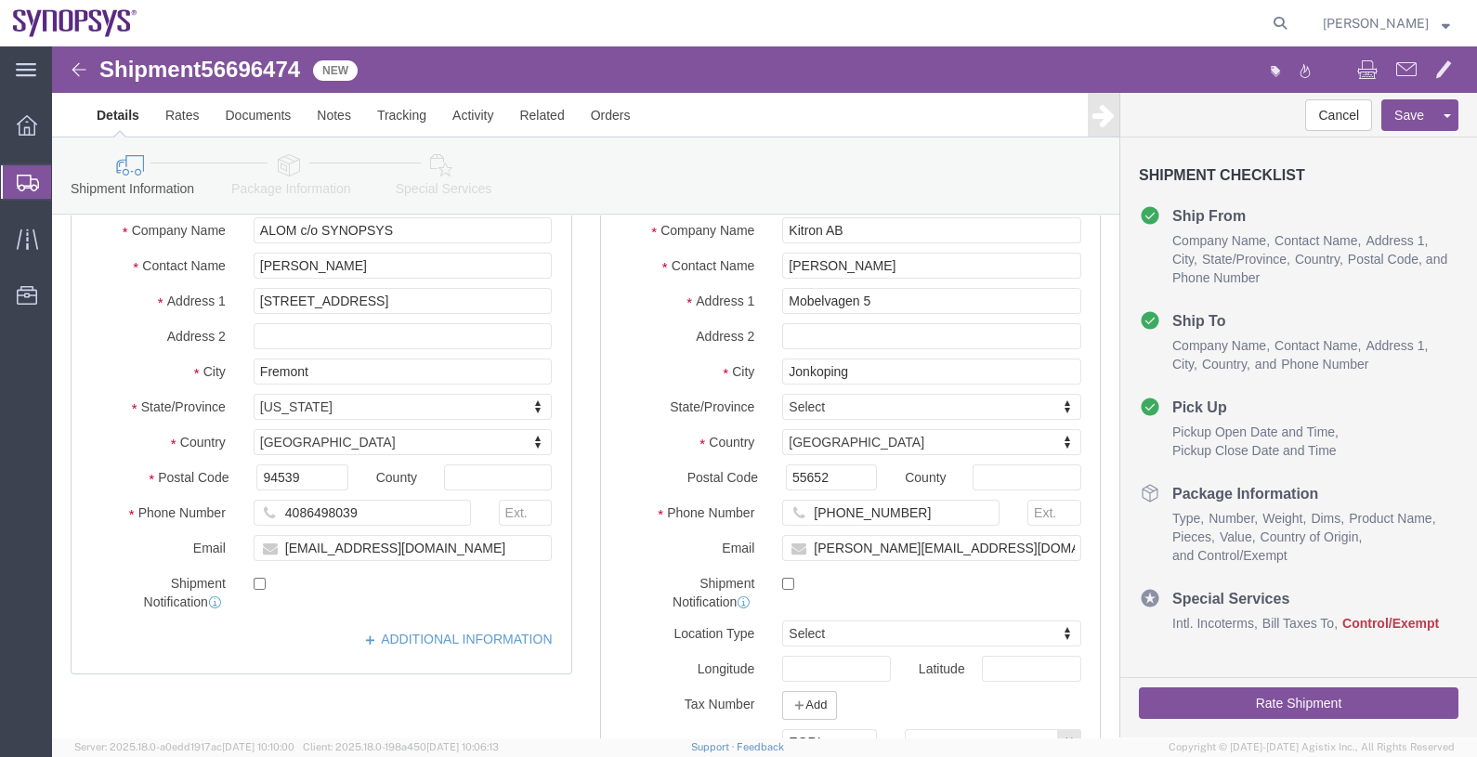
scroll to position [231, 0]
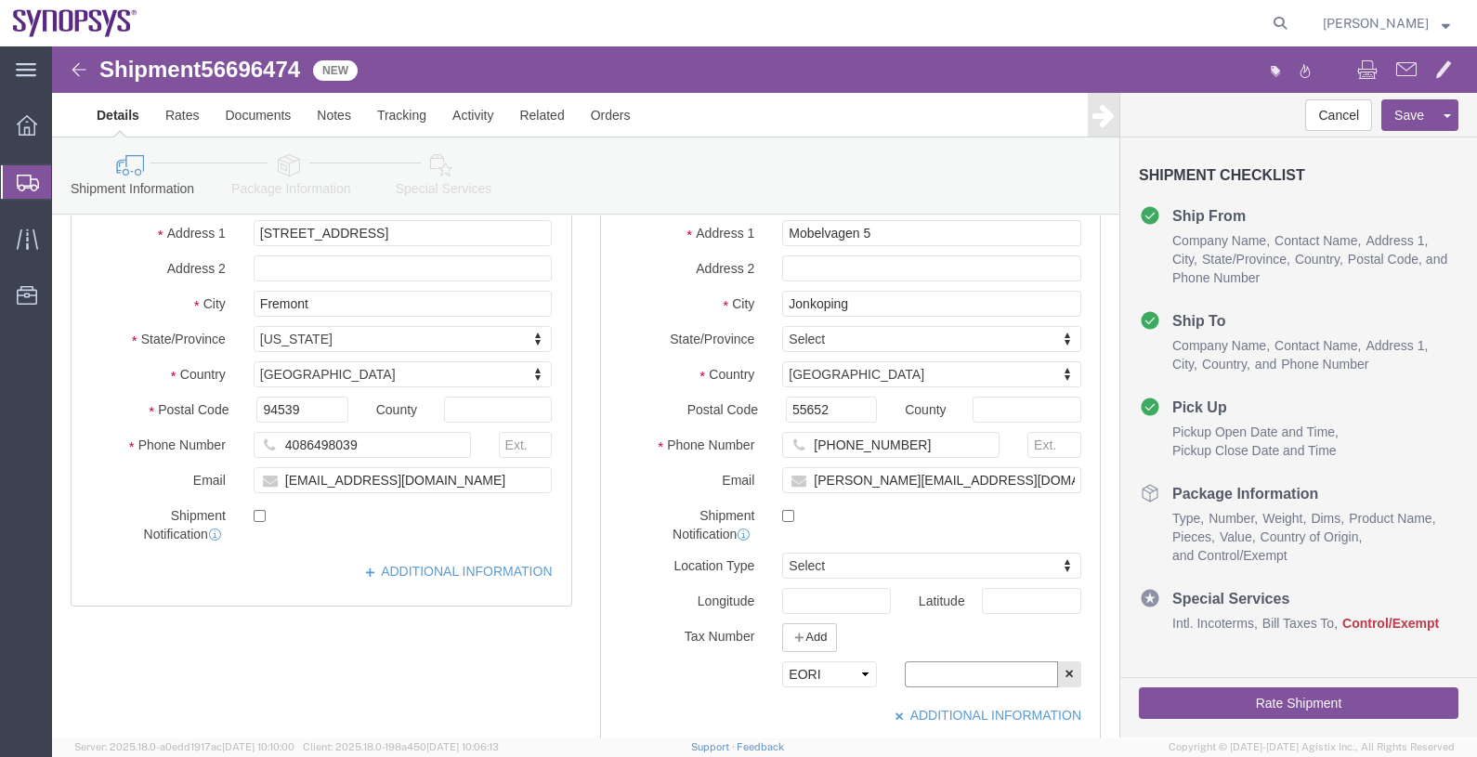
click input "text"
paste input "SE556308280801"
type input "SE556308280801"
click button "Save"
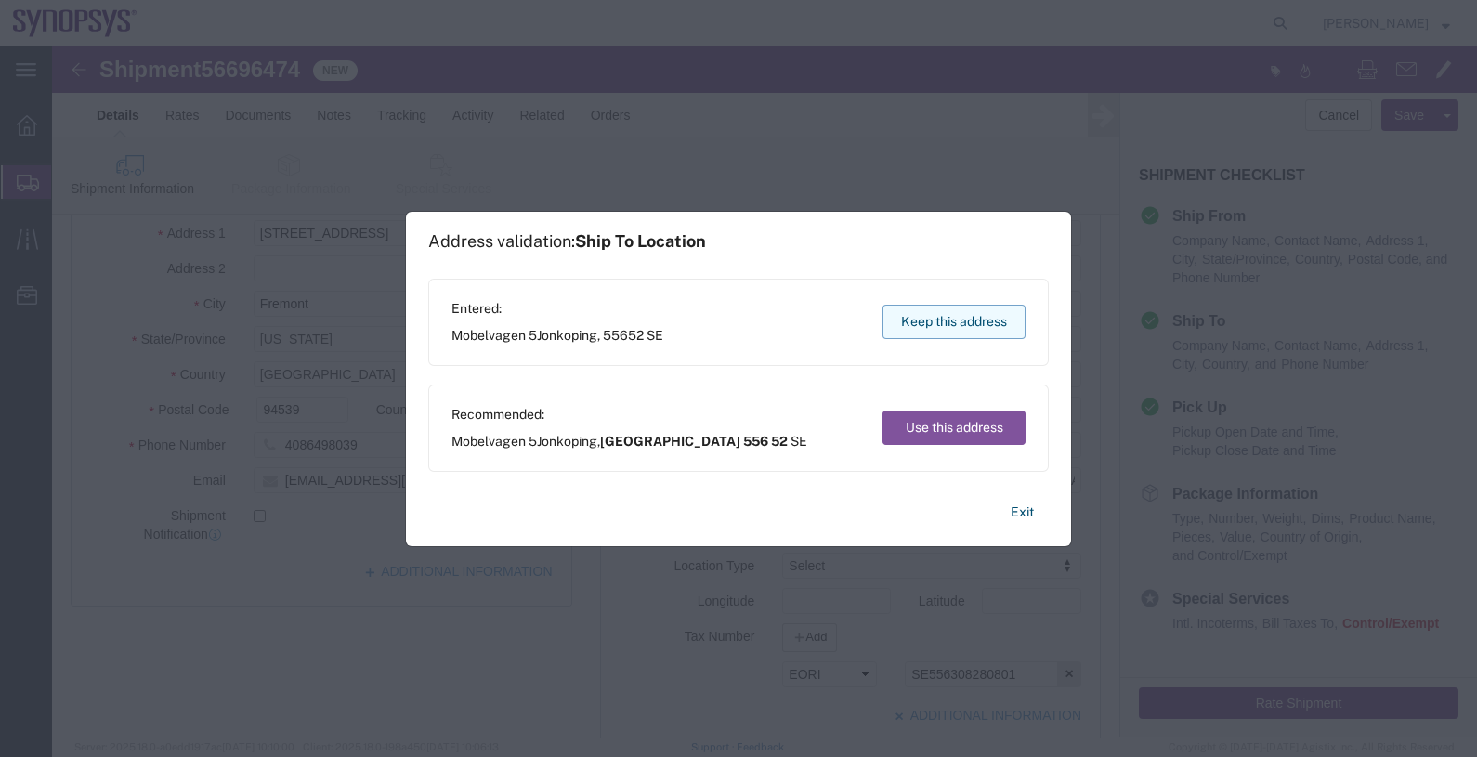
click at [946, 320] on button "Keep this address" at bounding box center [953, 322] width 143 height 34
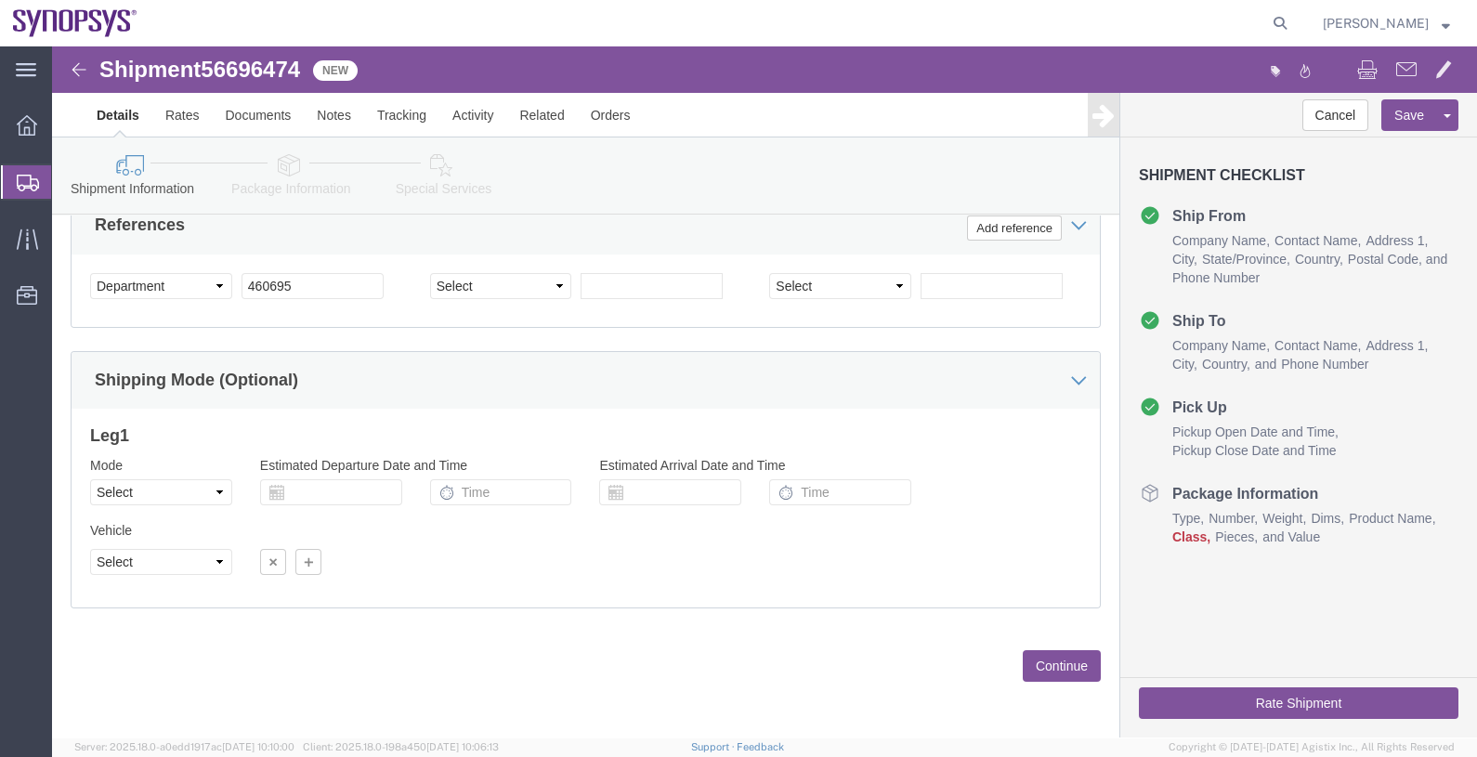
scroll to position [1063, 0]
click button "Continue"
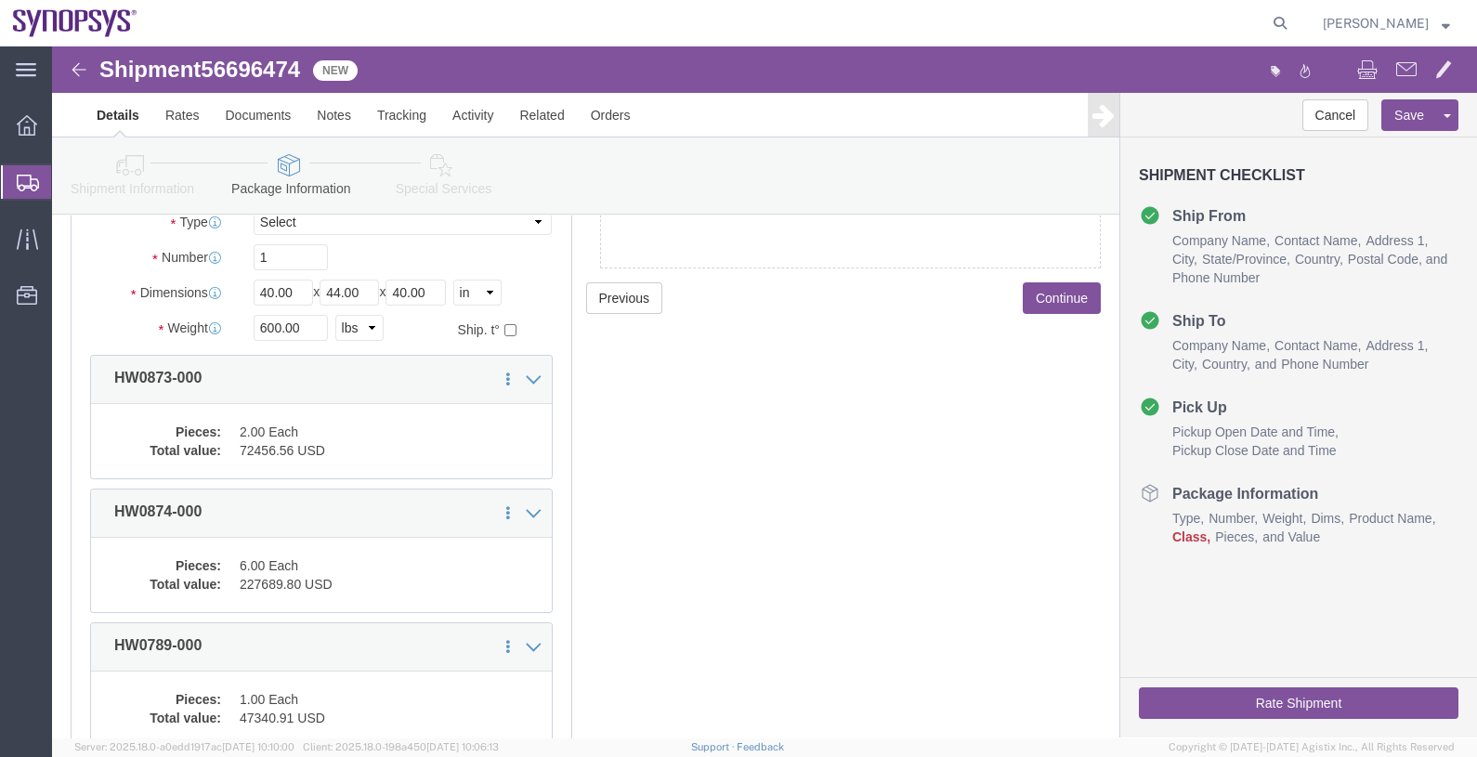
scroll to position [0, 0]
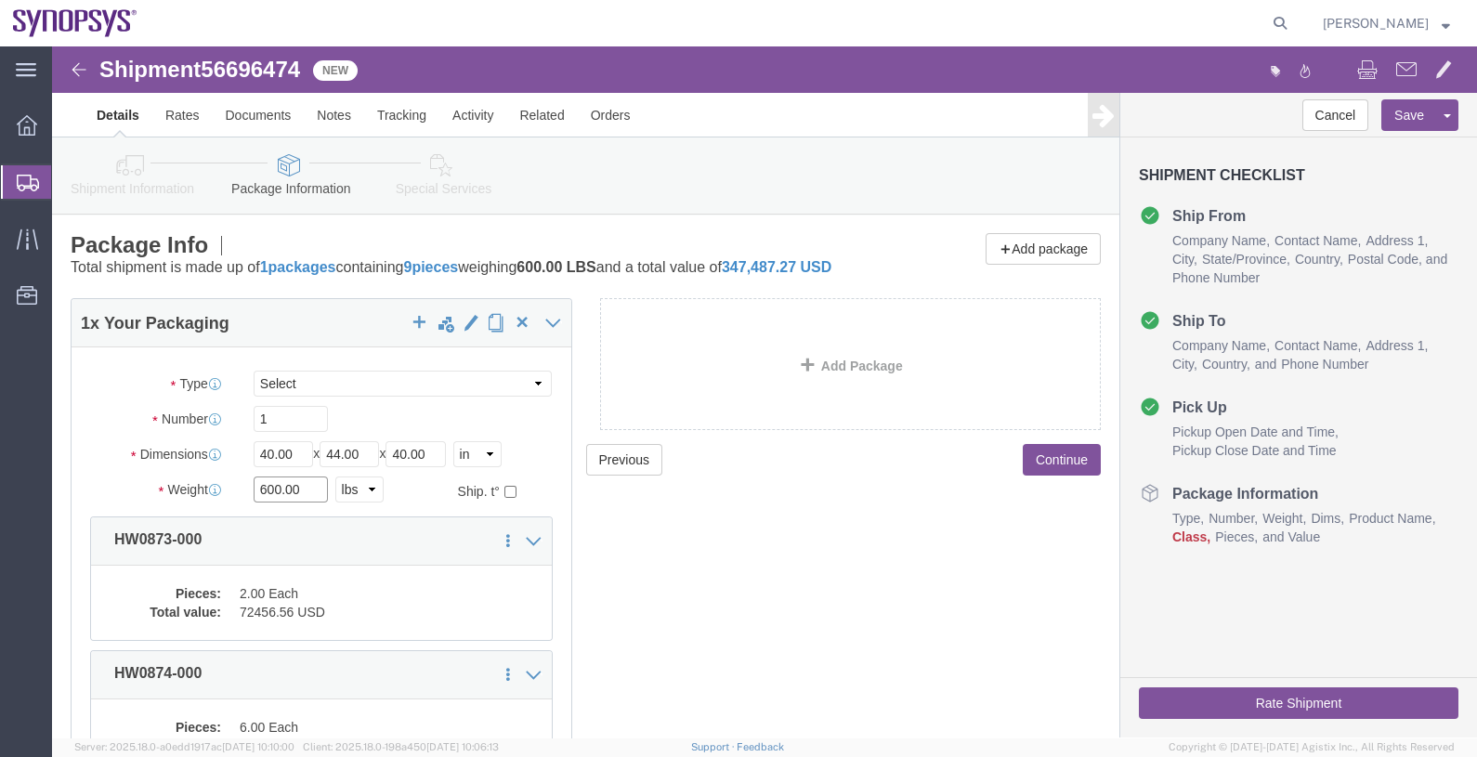
drag, startPoint x: 257, startPoint y: 460, endPoint x: 163, endPoint y: 455, distance: 93.9
click div "Weight Total weight of packages in pounds or kilograms 600.00 Select kgs lbs Sh…"
type input "398"
click input "40.00"
drag, startPoint x: 254, startPoint y: 428, endPoint x: 180, endPoint y: 421, distance: 73.7
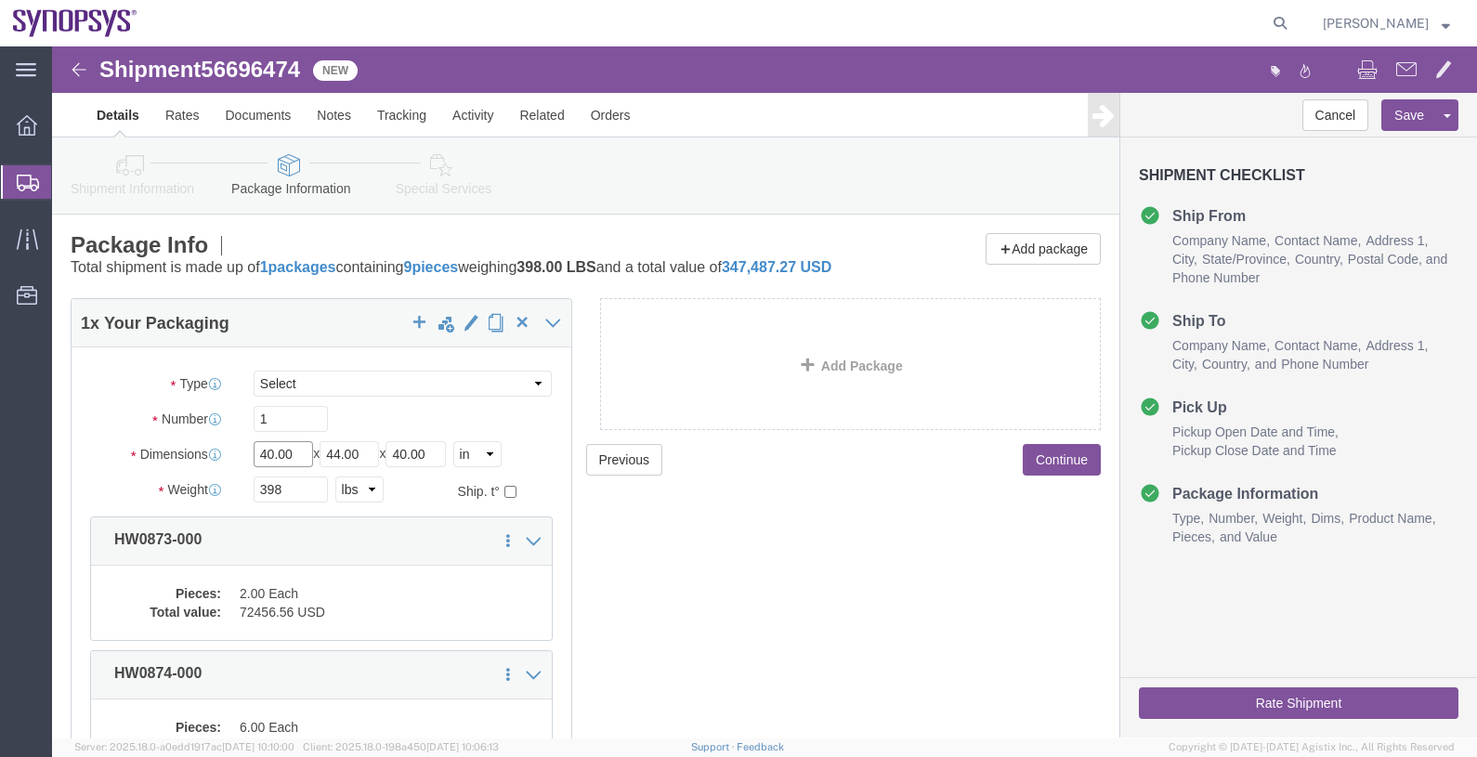
click div "Dimensions Length 40.00 x Width 44.00 x Height 40.00 Select cm ft in"
type input "48"
type input "40"
type input "48"
click div "Previous Continue"
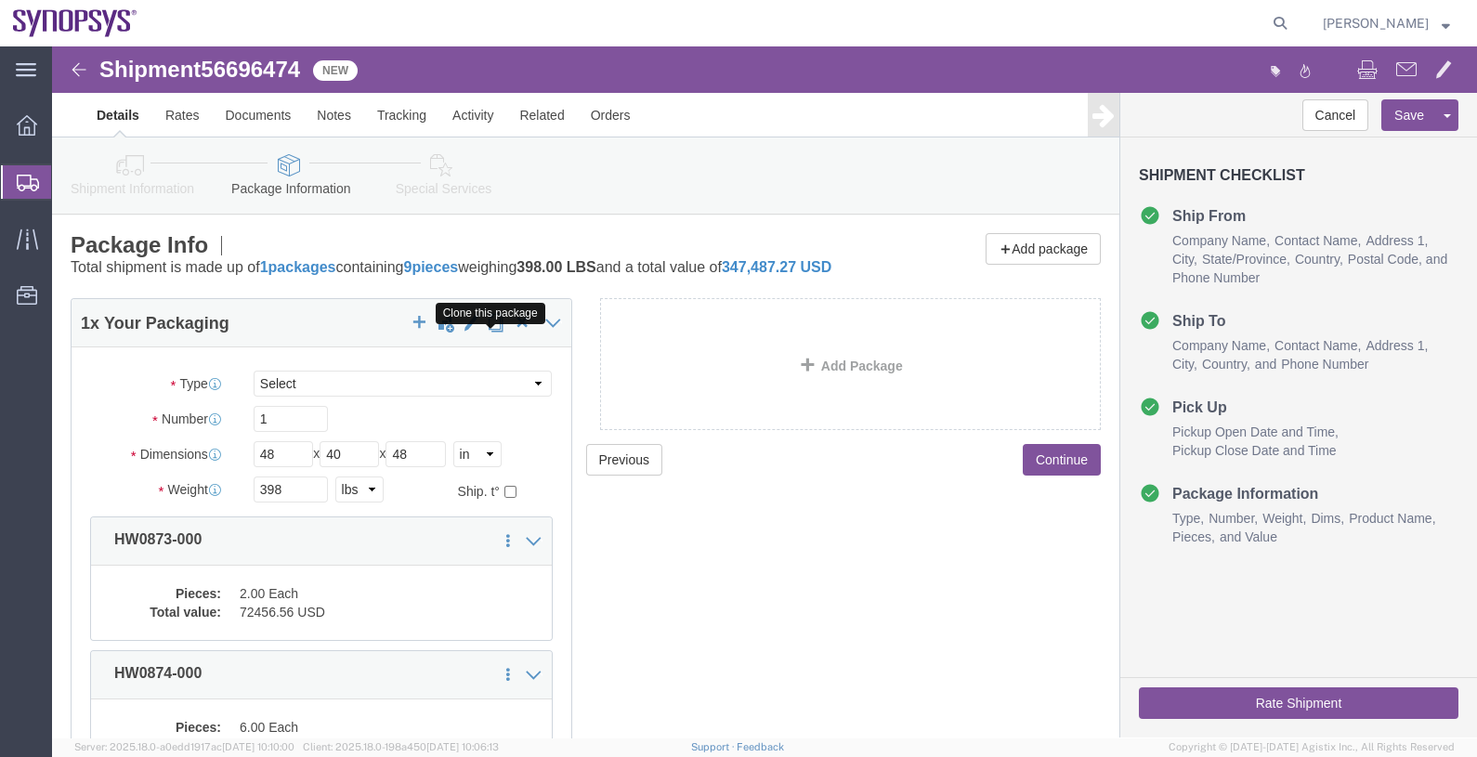
click span "button"
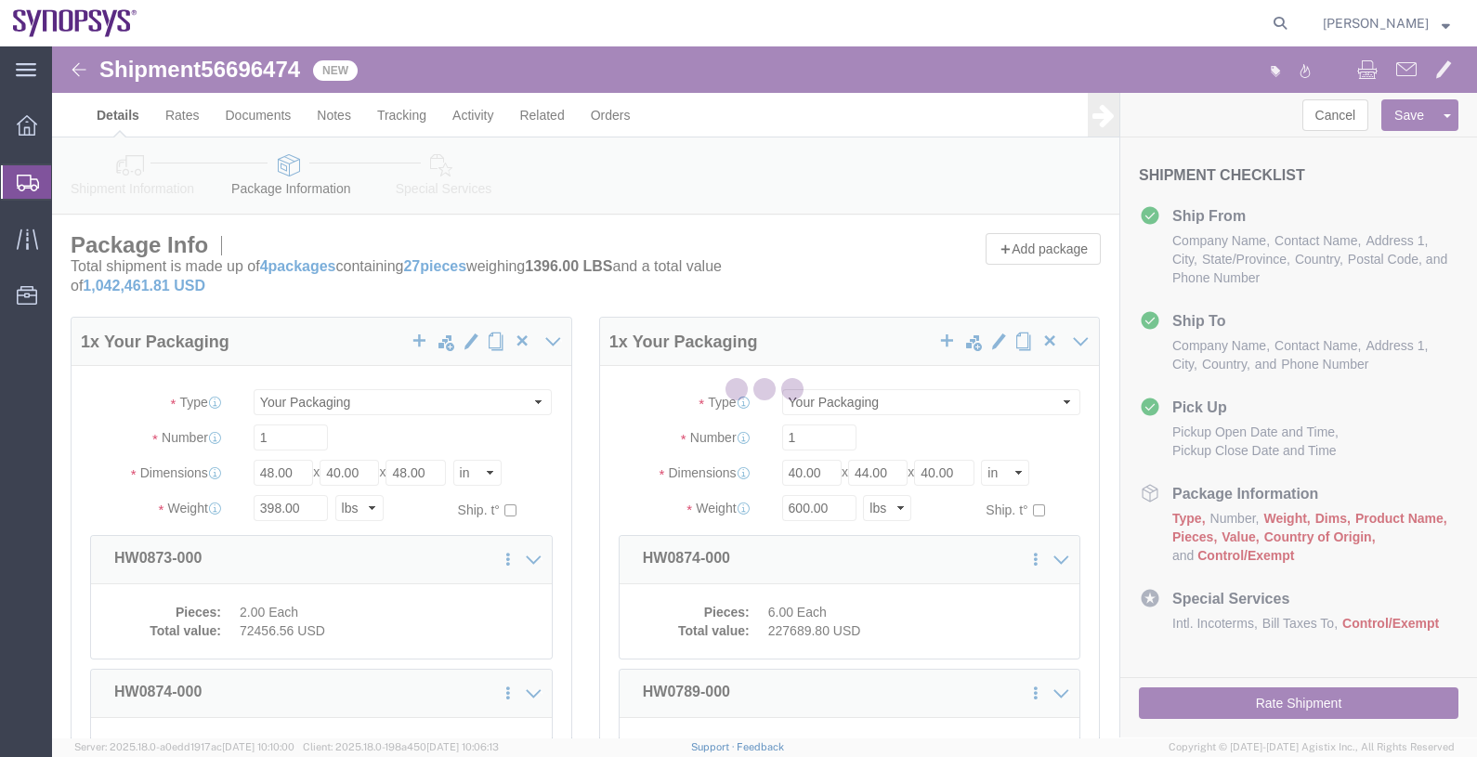
select select "CBOX"
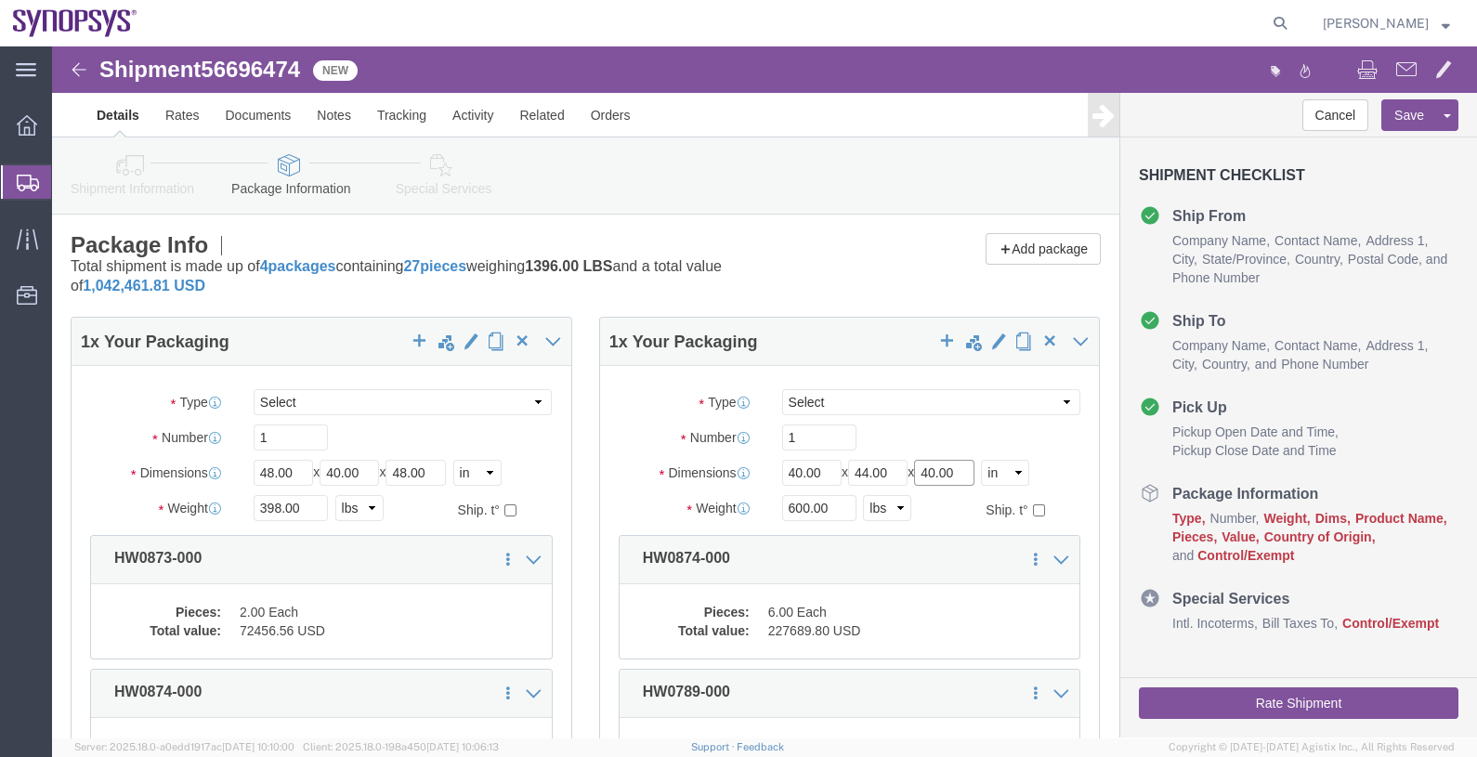
drag, startPoint x: 910, startPoint y: 423, endPoint x: 855, endPoint y: 423, distance: 54.8
click div "Length 40.00 x Width 44.00 x Height 40.00 Select cm ft in"
type input "33"
click input "600.00"
drag, startPoint x: 786, startPoint y: 459, endPoint x: 677, endPoint y: 460, distance: 108.7
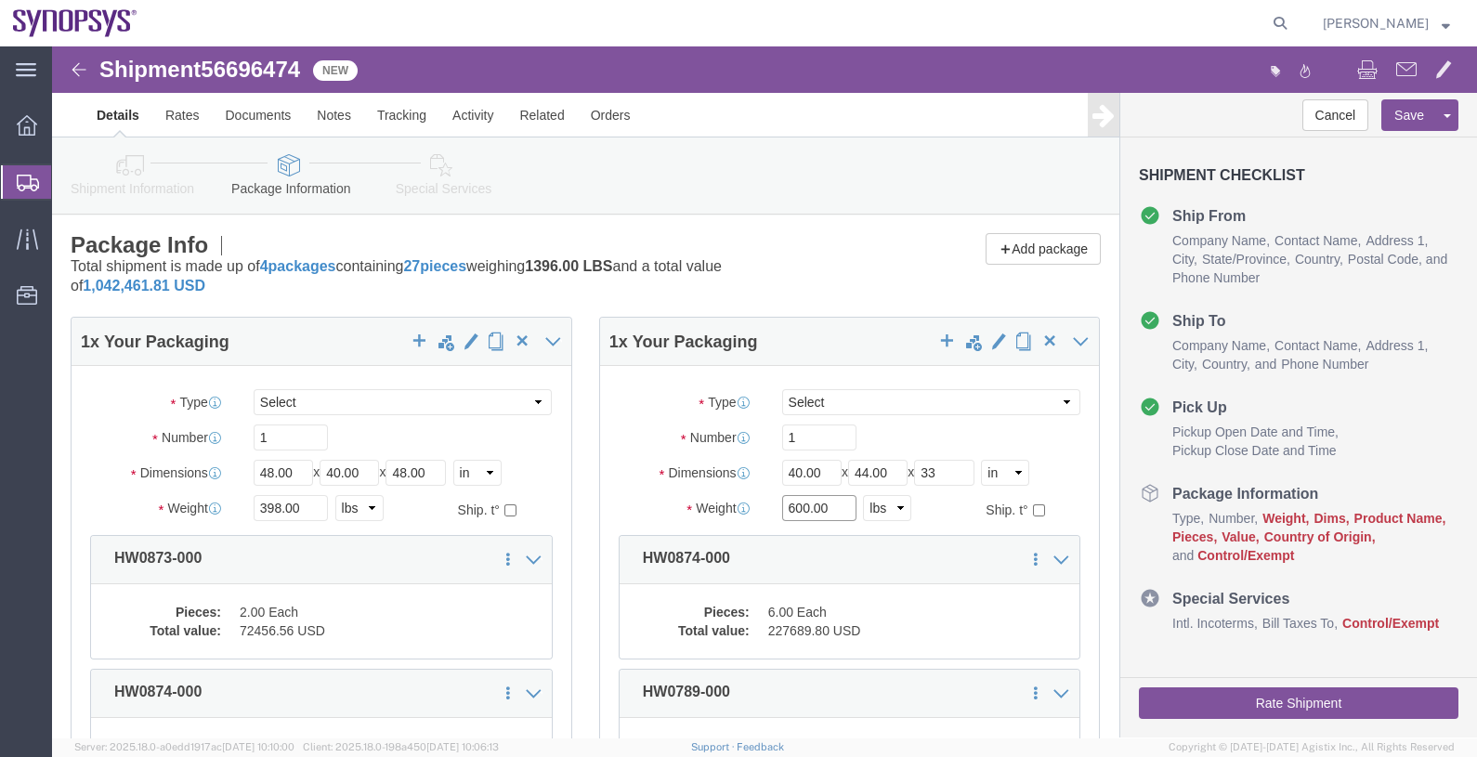
click div "Weight Total weight of packages in pounds or kilograms 600.00 Select kgs lbs Sh…"
type input "267"
click p "Total shipment is made up of 4 packages containing 27 pieces weighing 1063.00 L…"
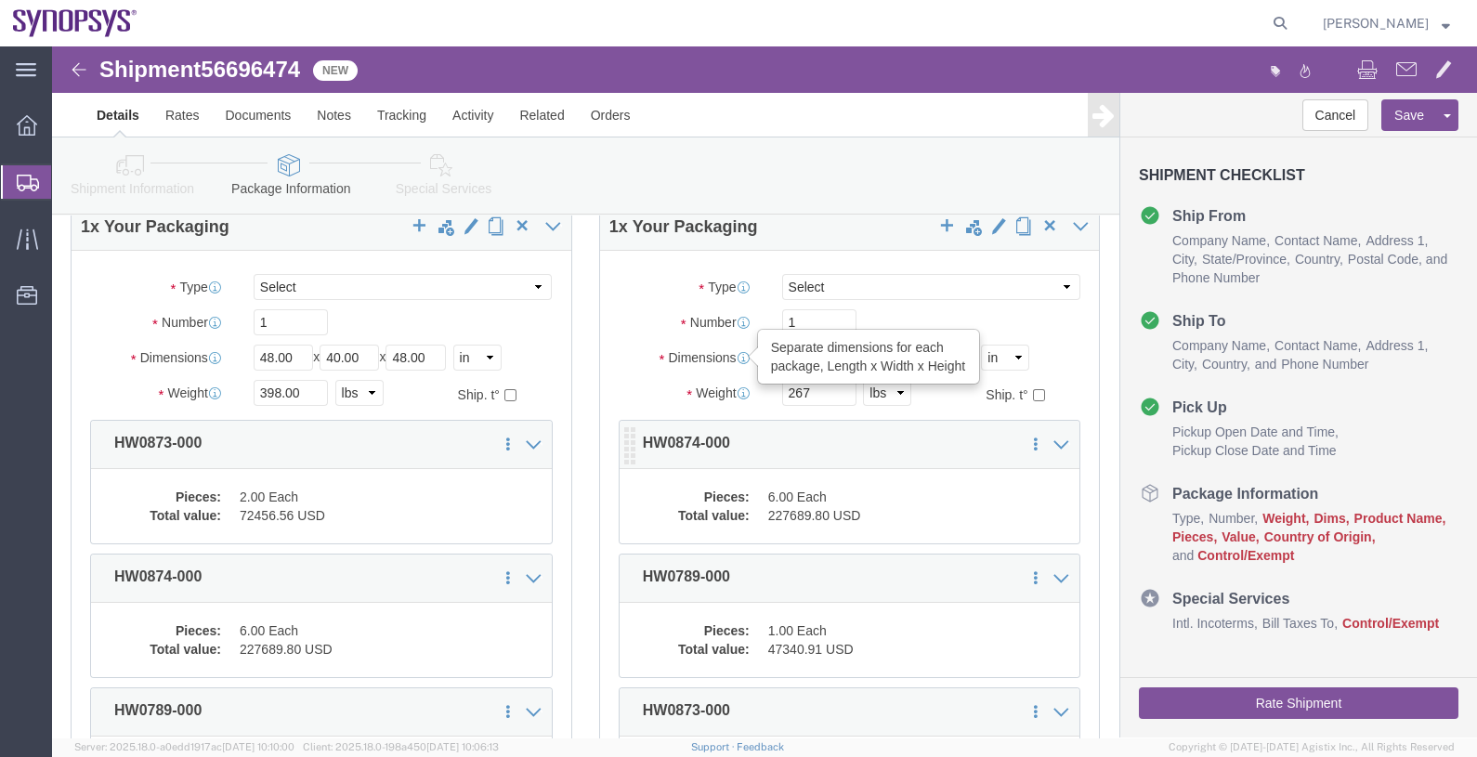
scroll to position [231, 0]
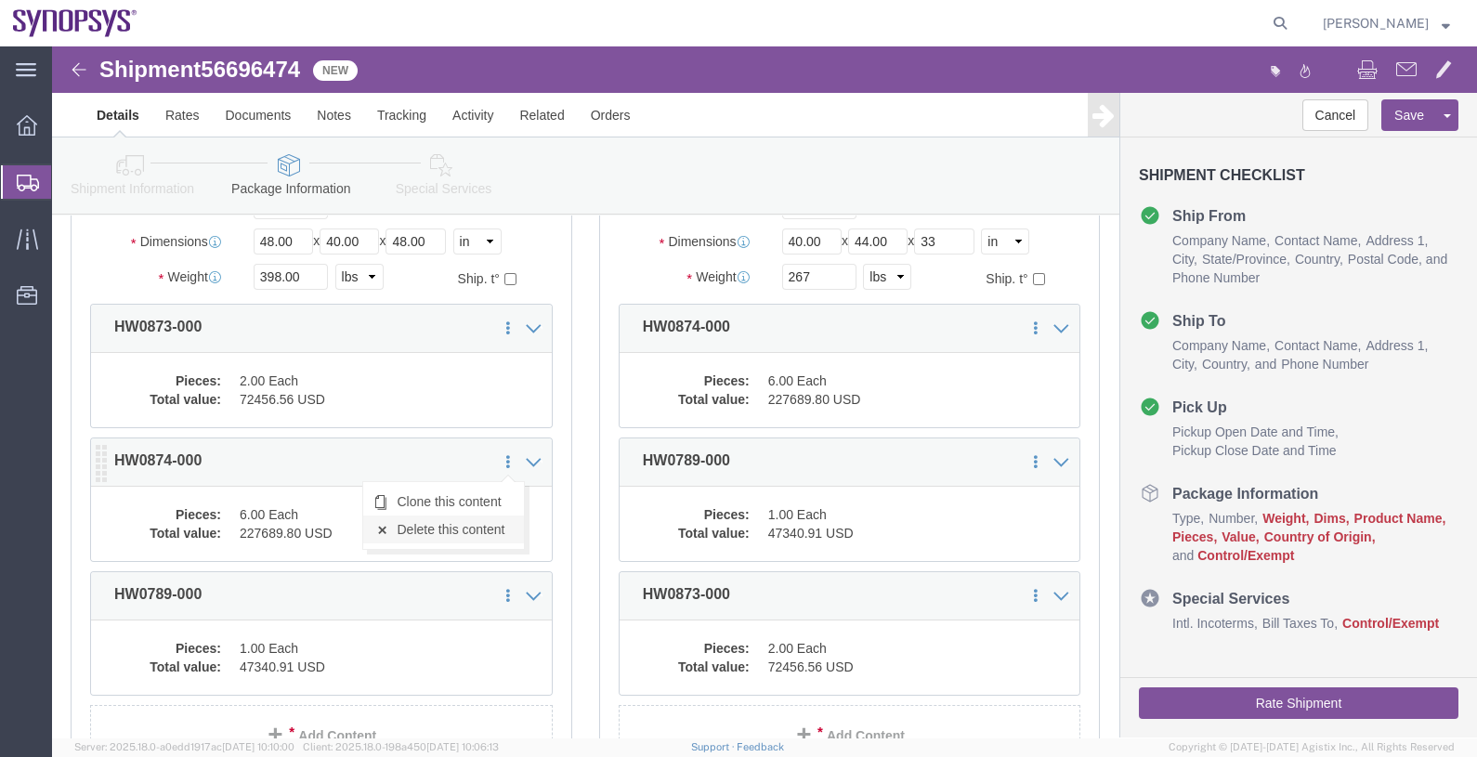
click link "Delete this content"
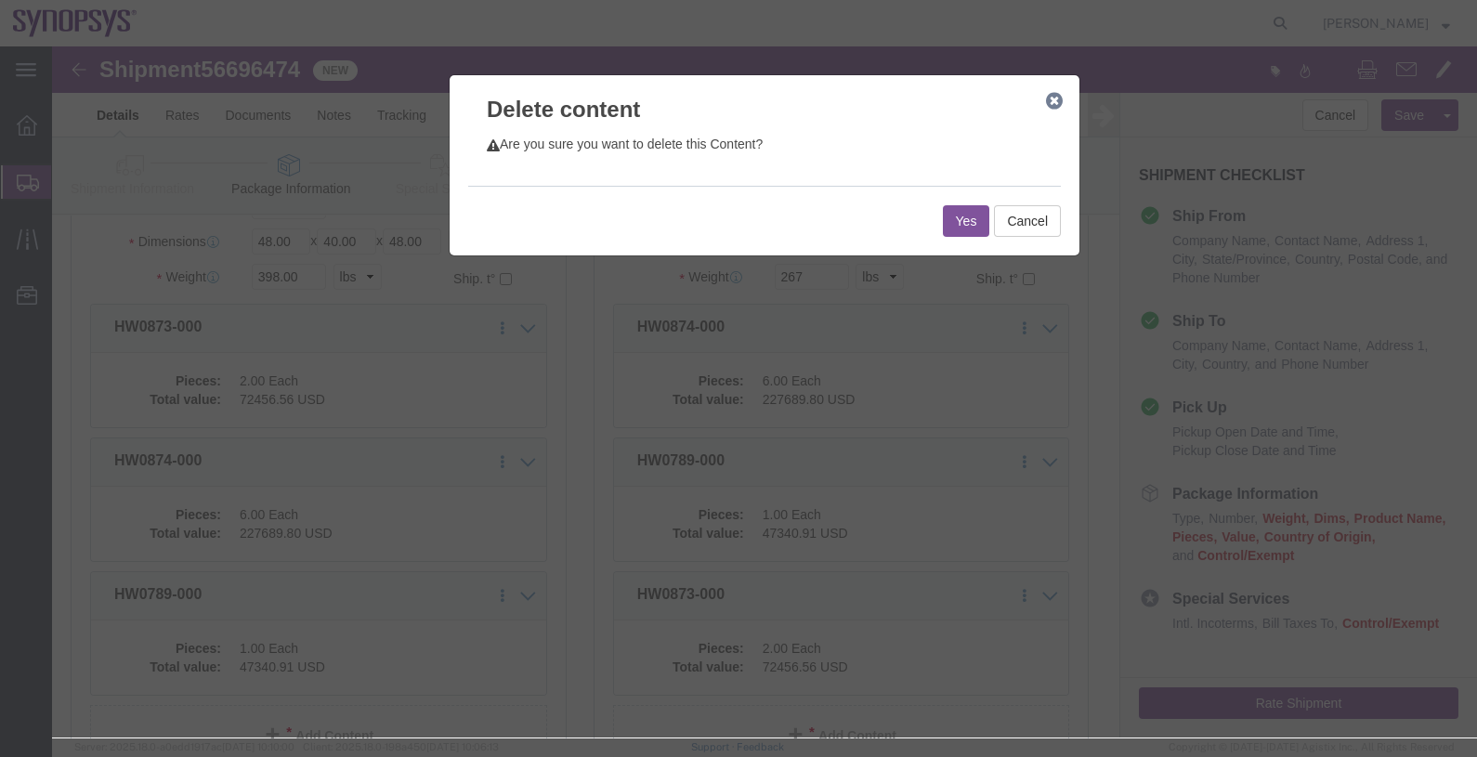
click button "Yes"
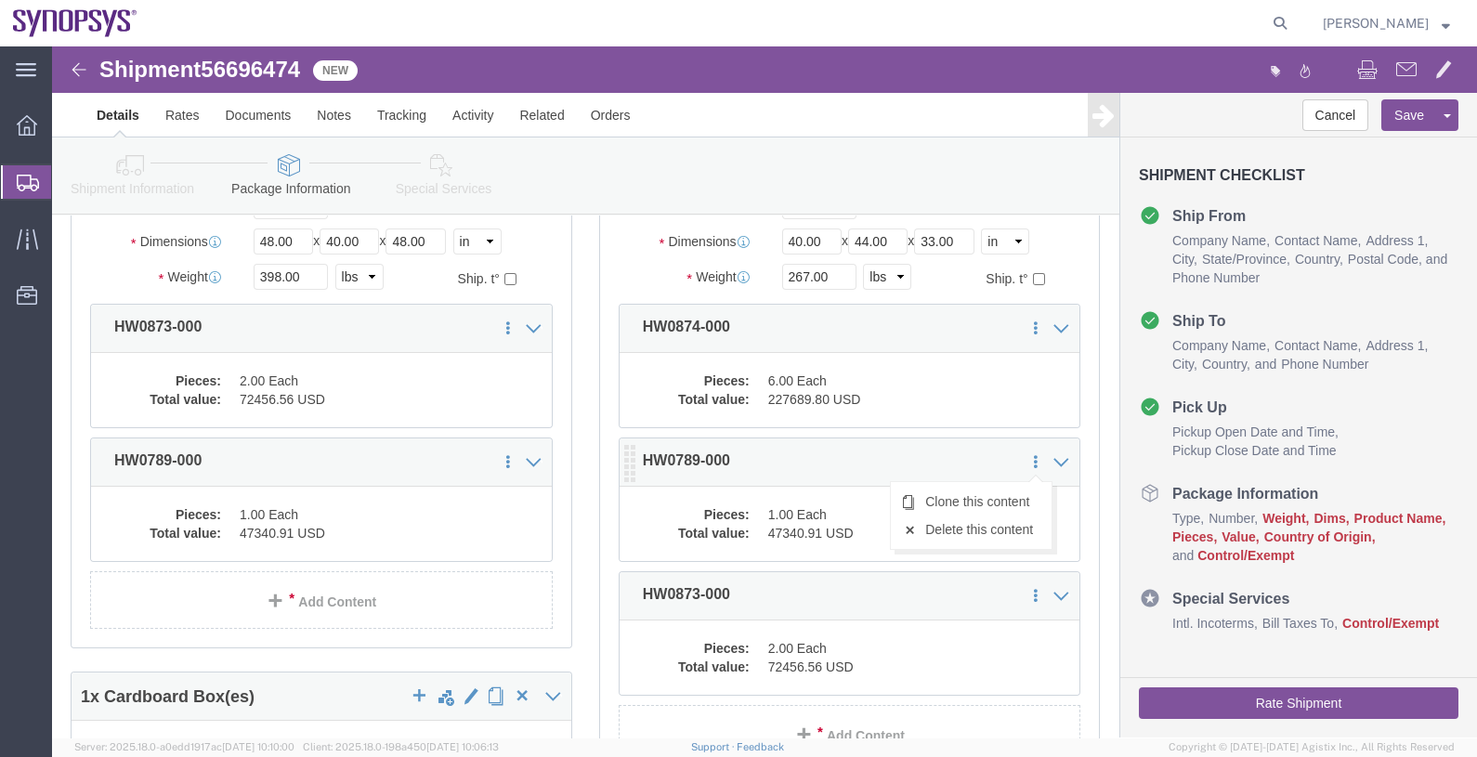
select select "CBOX"
click link "Delete this content"
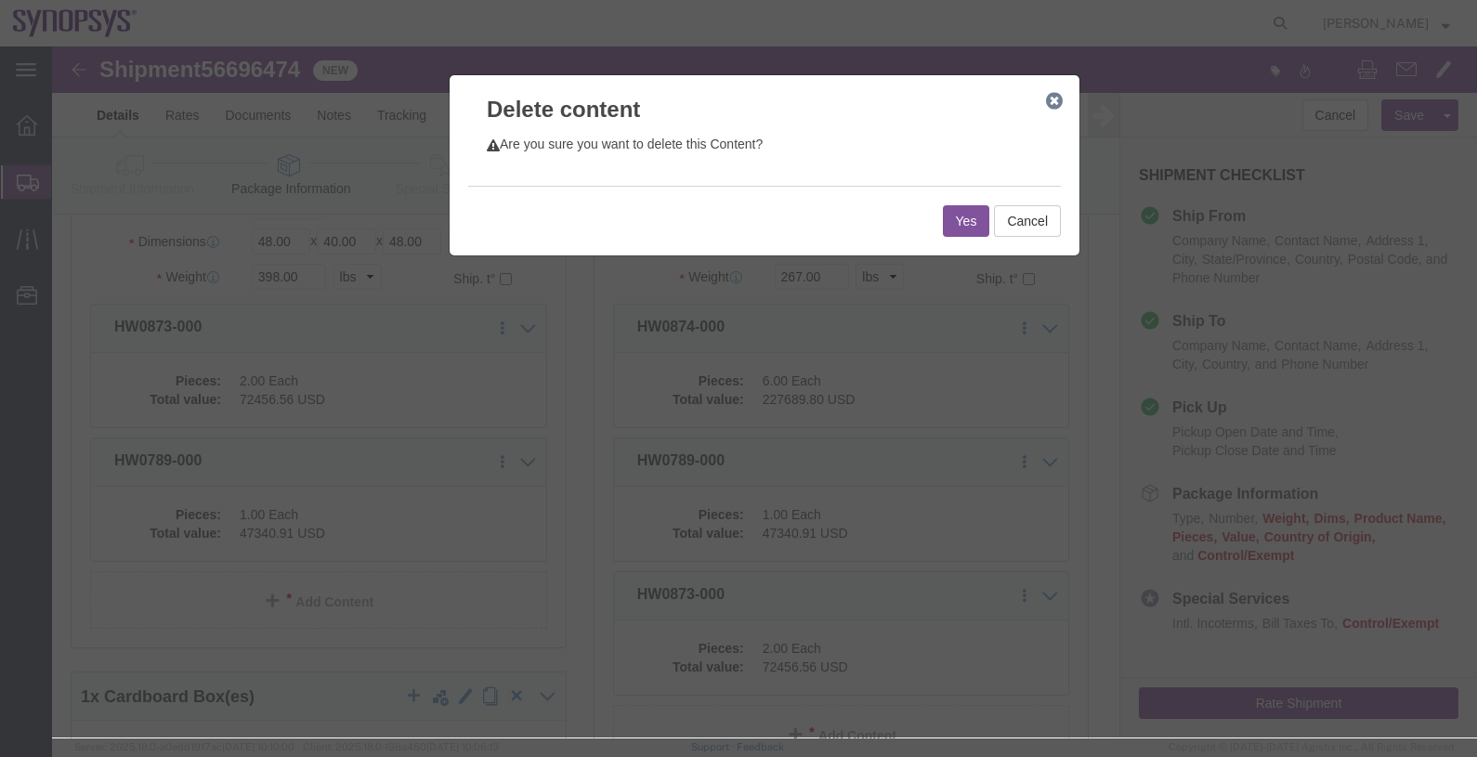
click button "Yes"
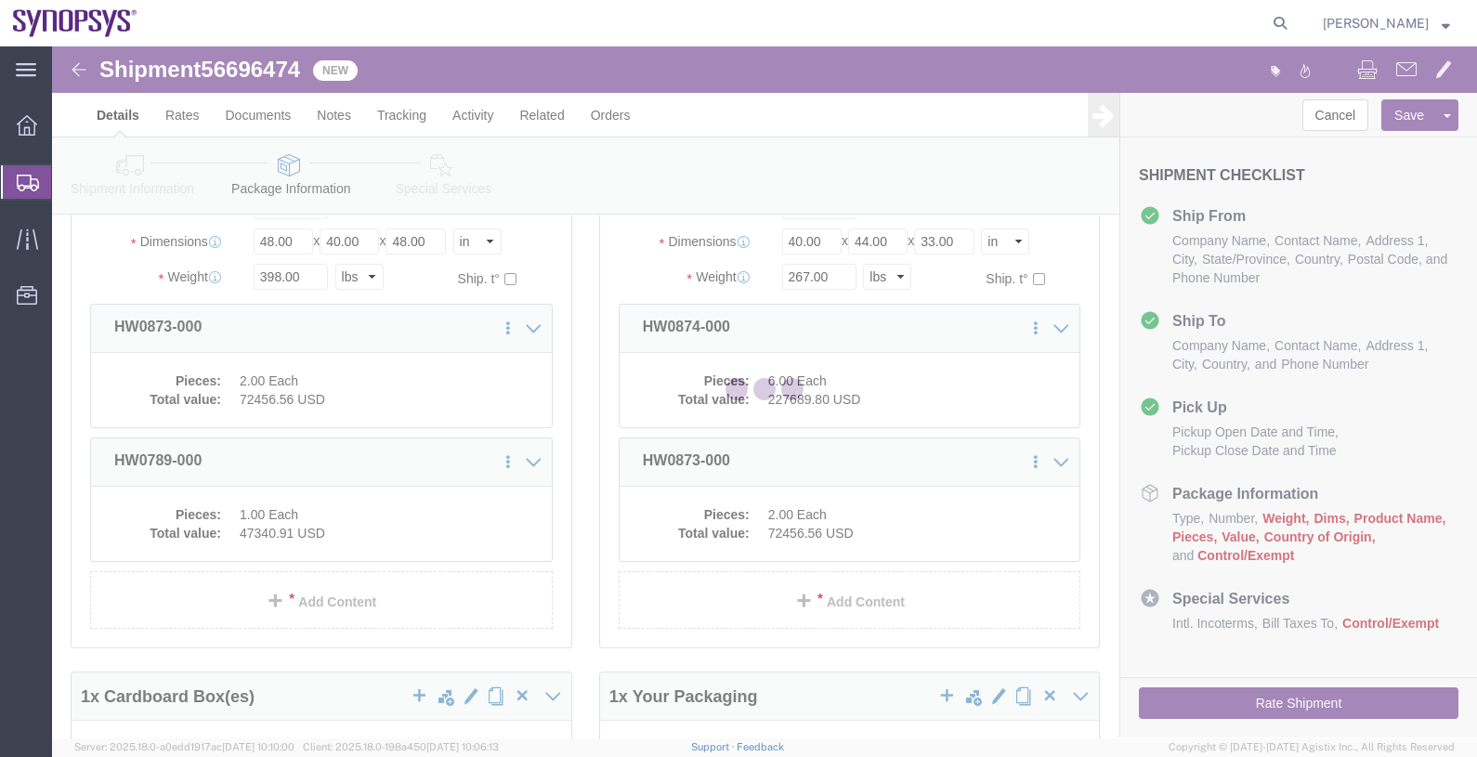
select select "CBOX"
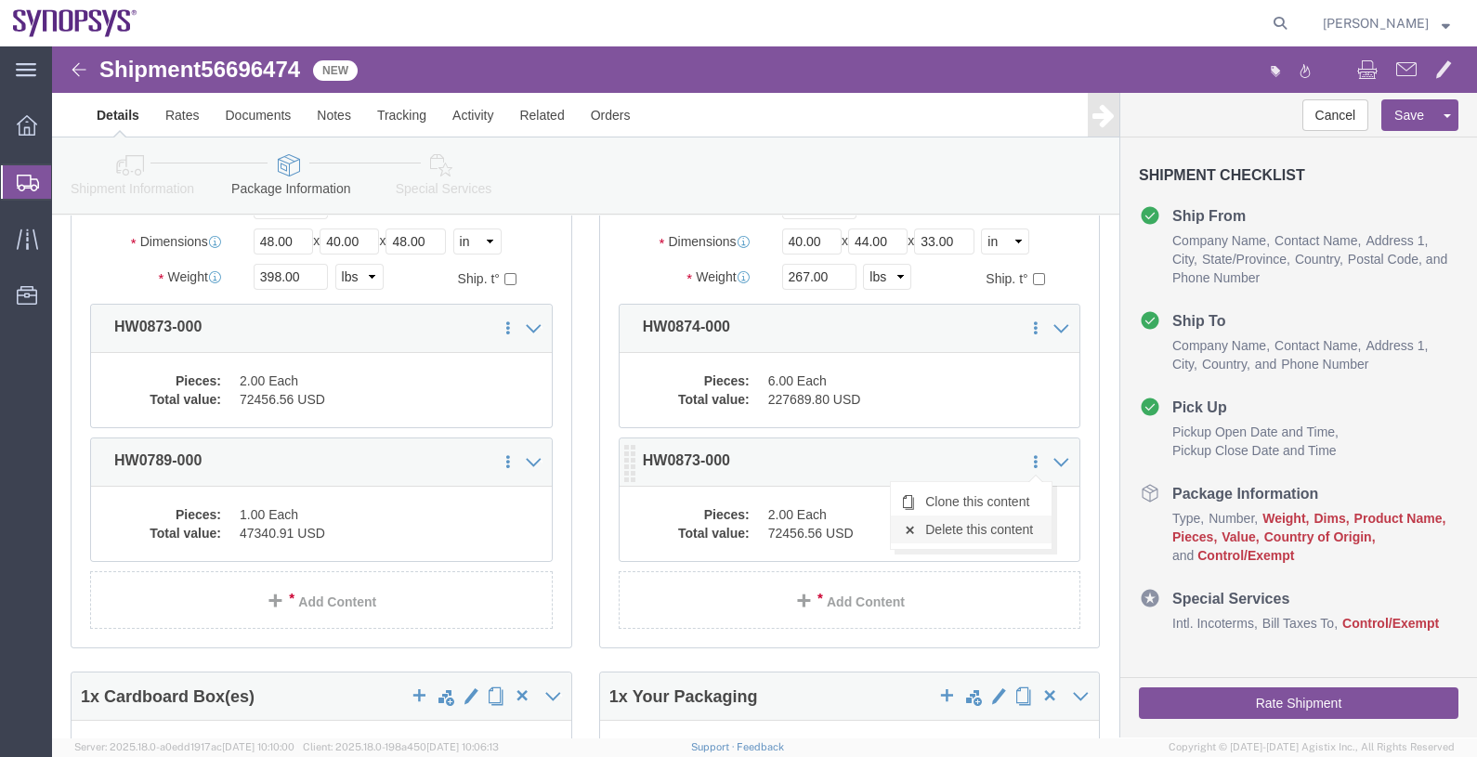
click link "Delete this content"
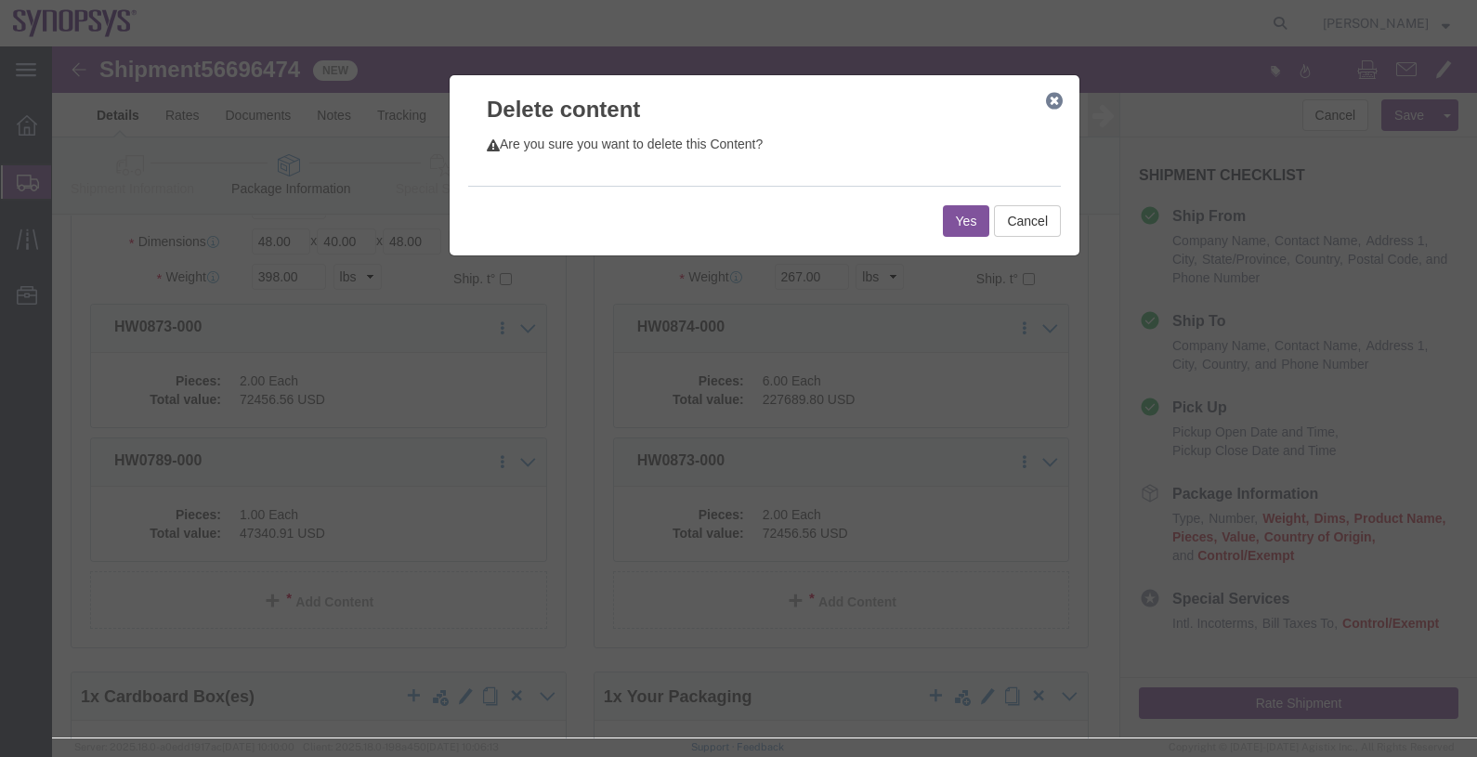
click button "Yes"
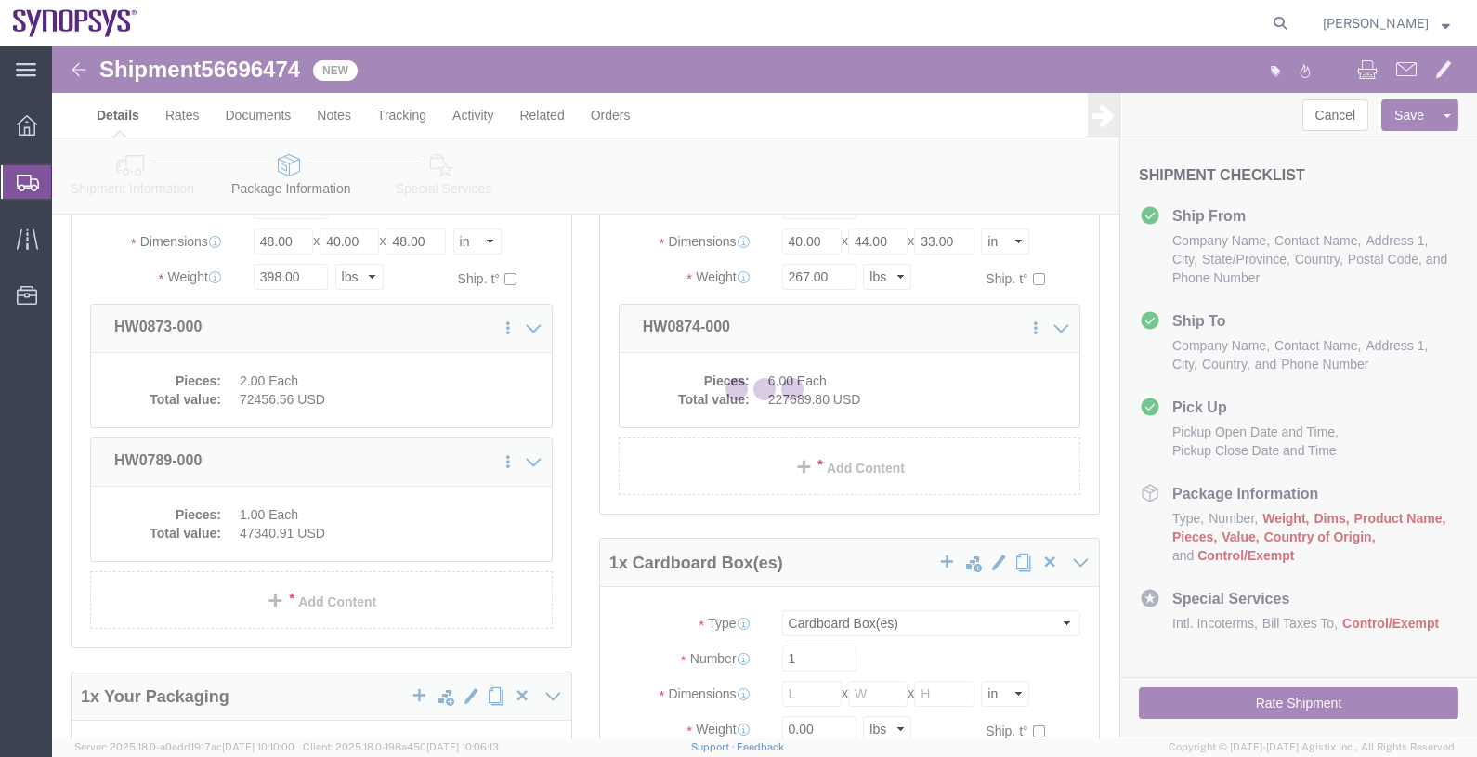
select select "CBOX"
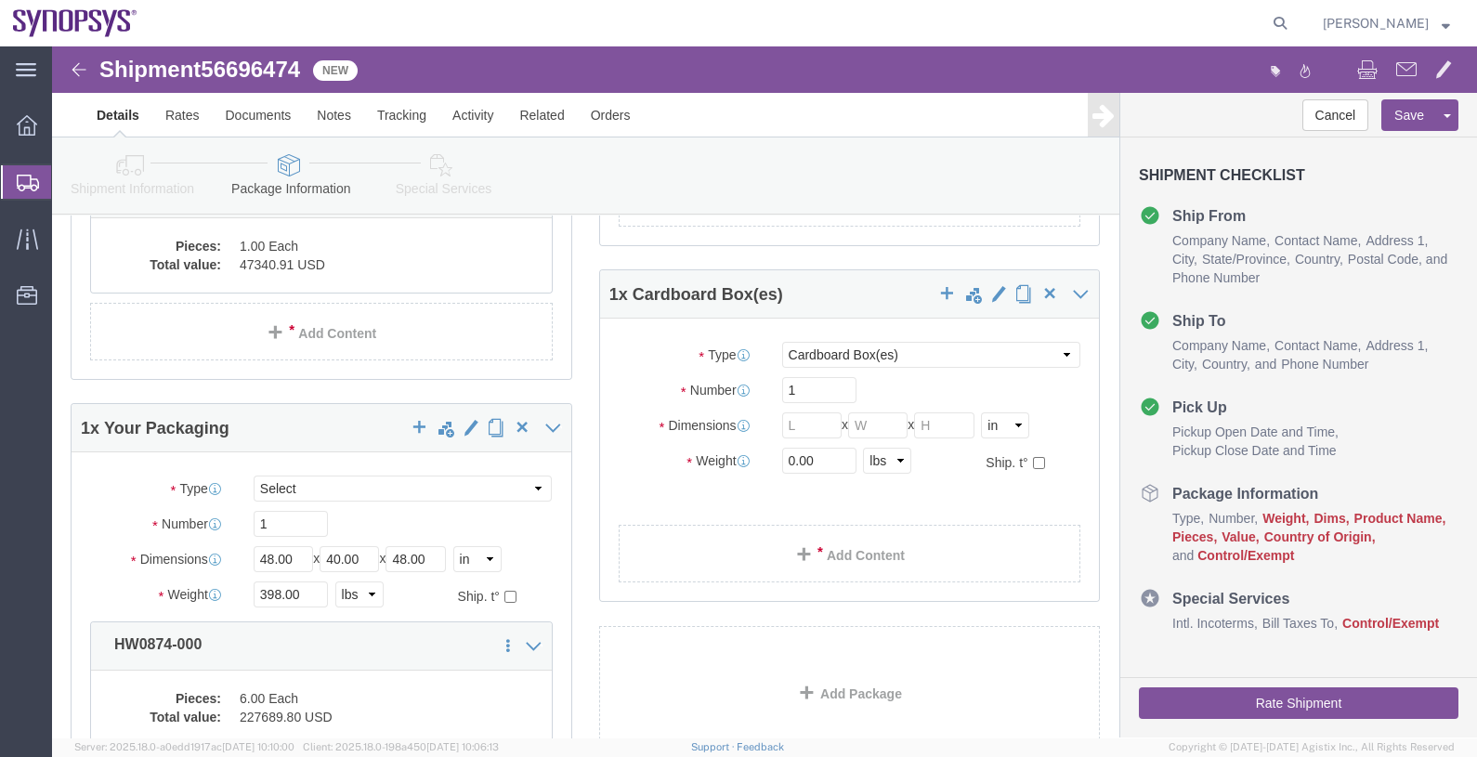
scroll to position [463, 0]
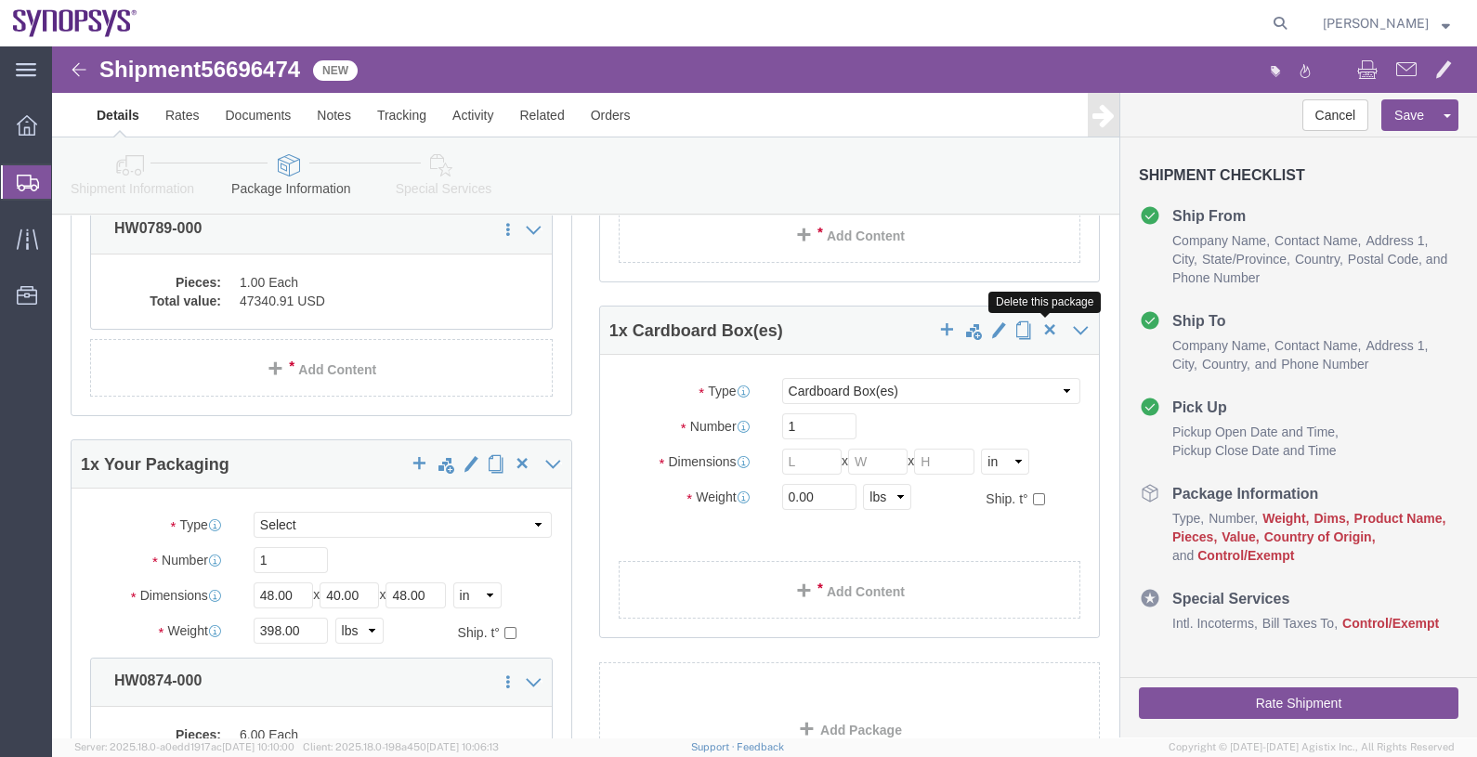
click span "button"
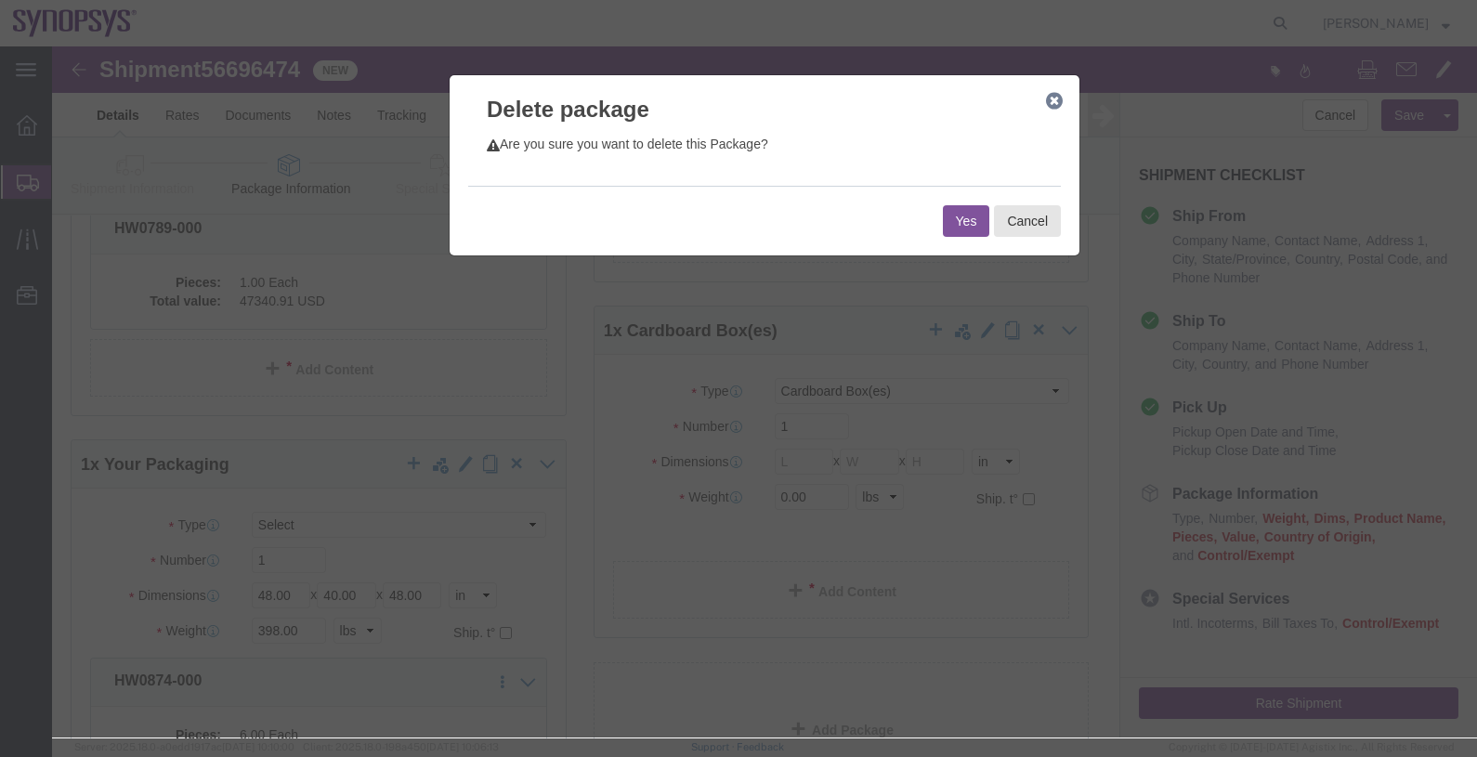
click button "Yes"
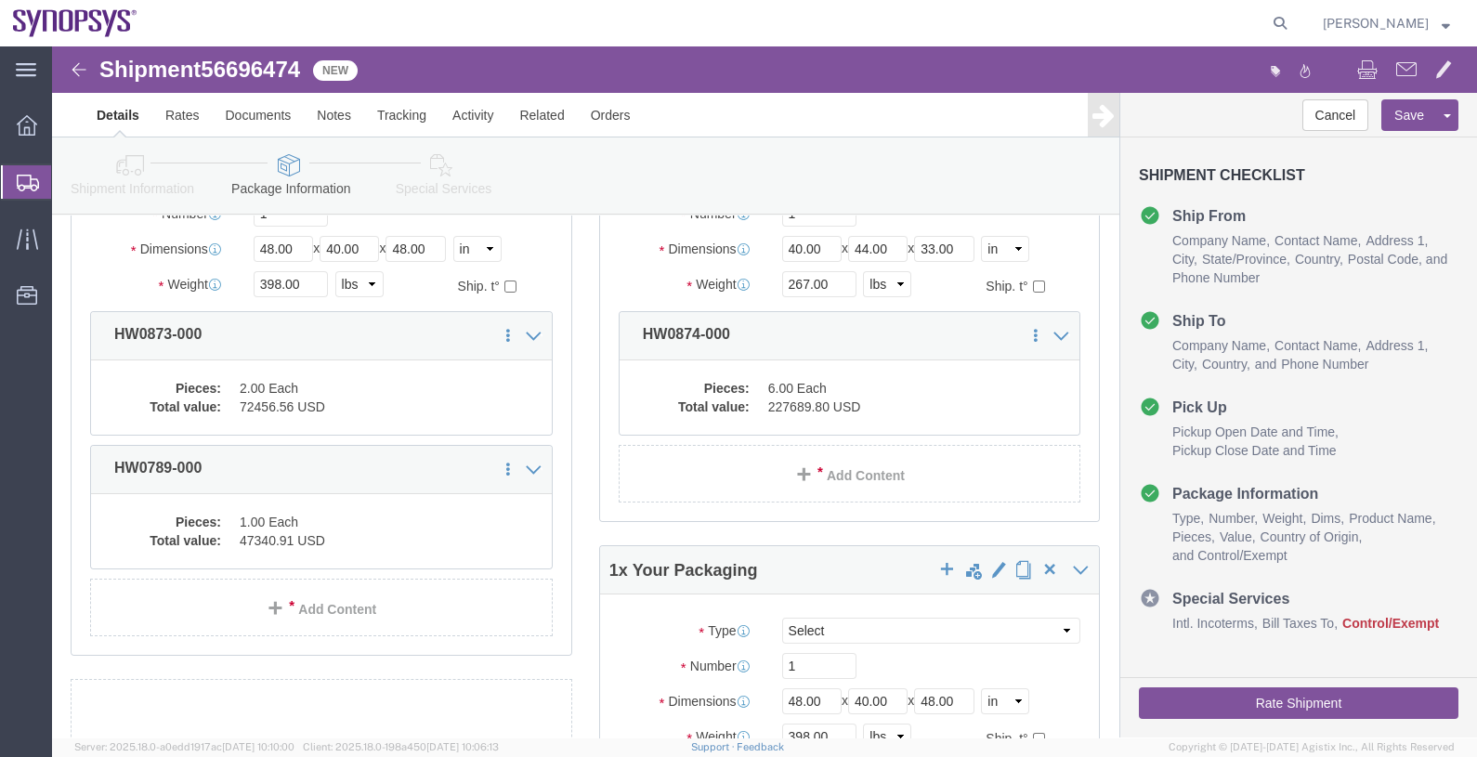
scroll to position [0, 0]
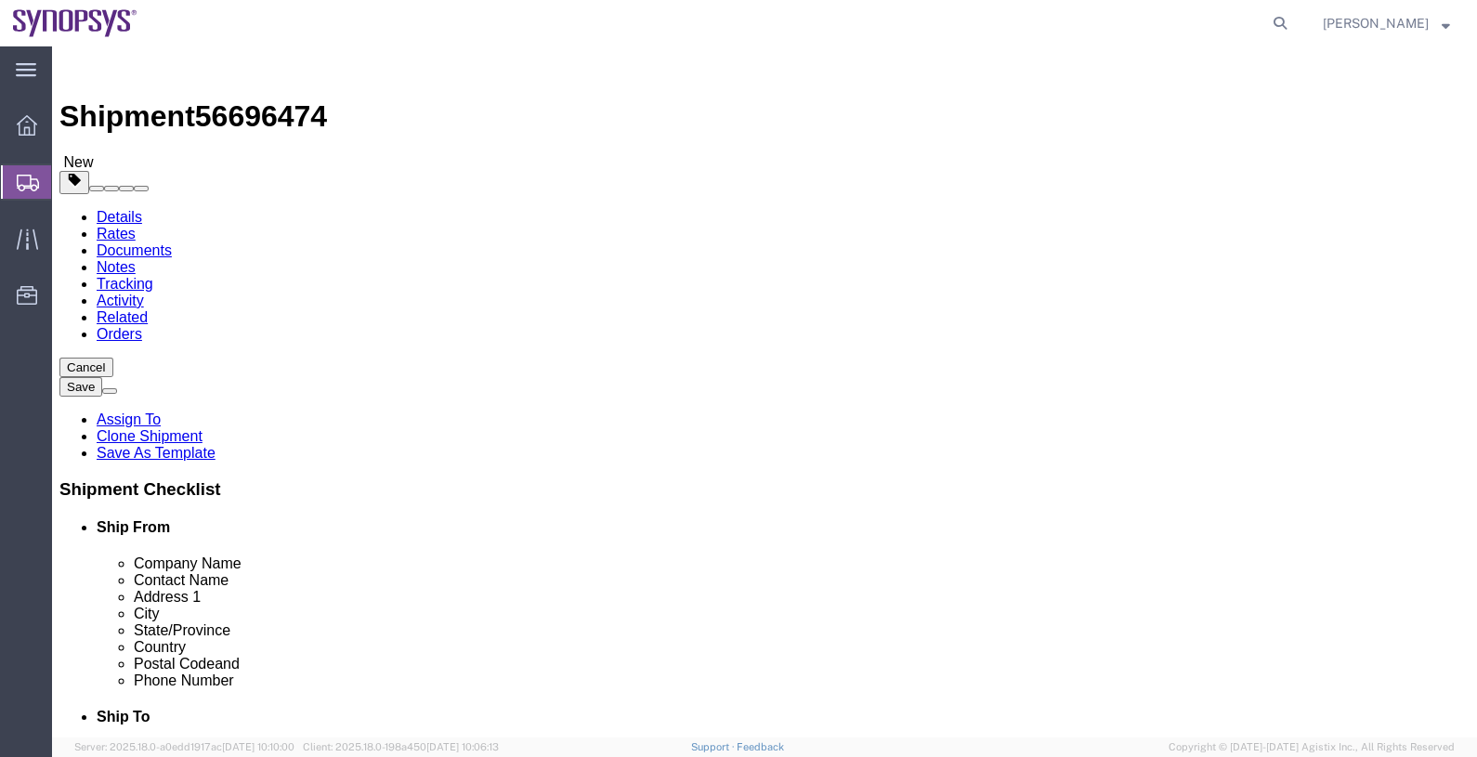
select select
click icon
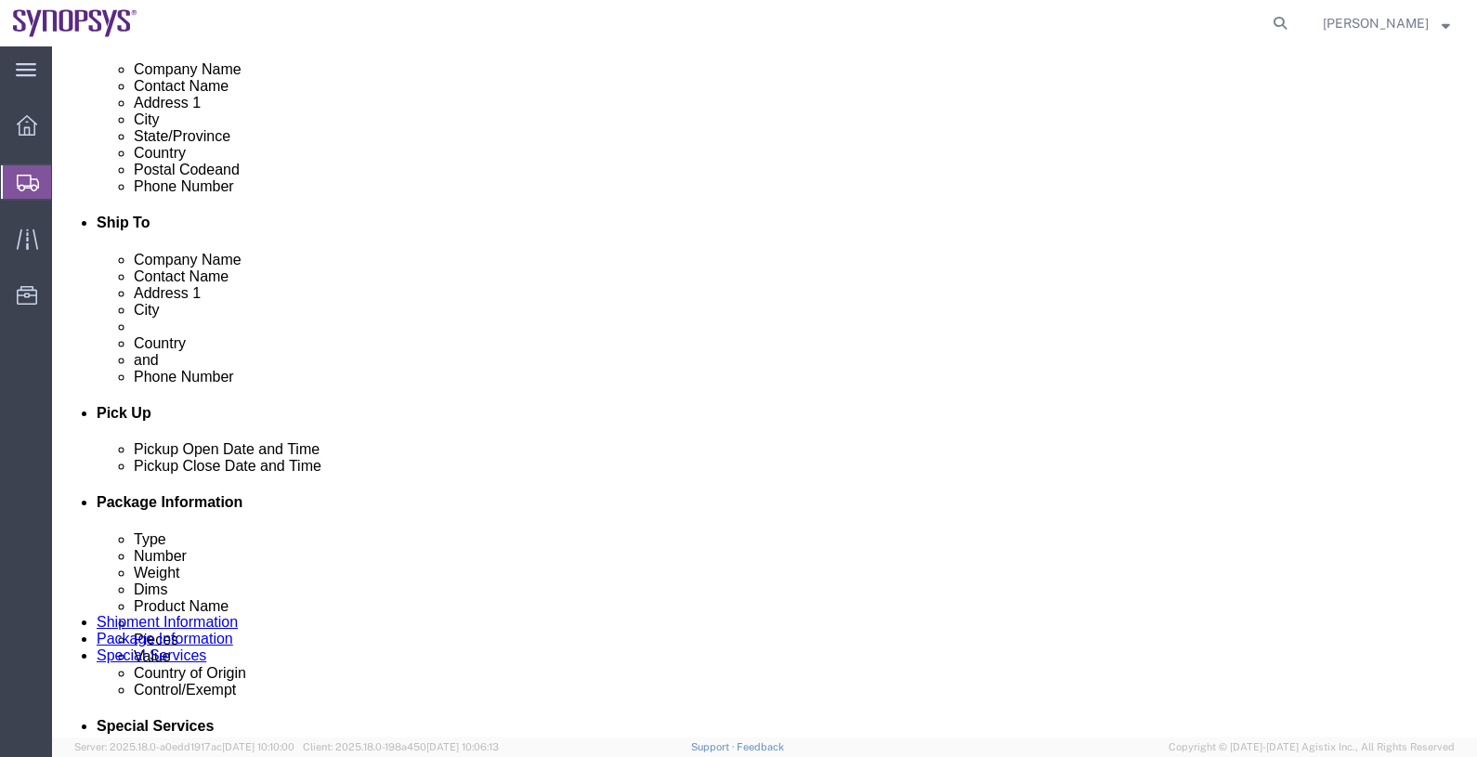
scroll to position [463, 0]
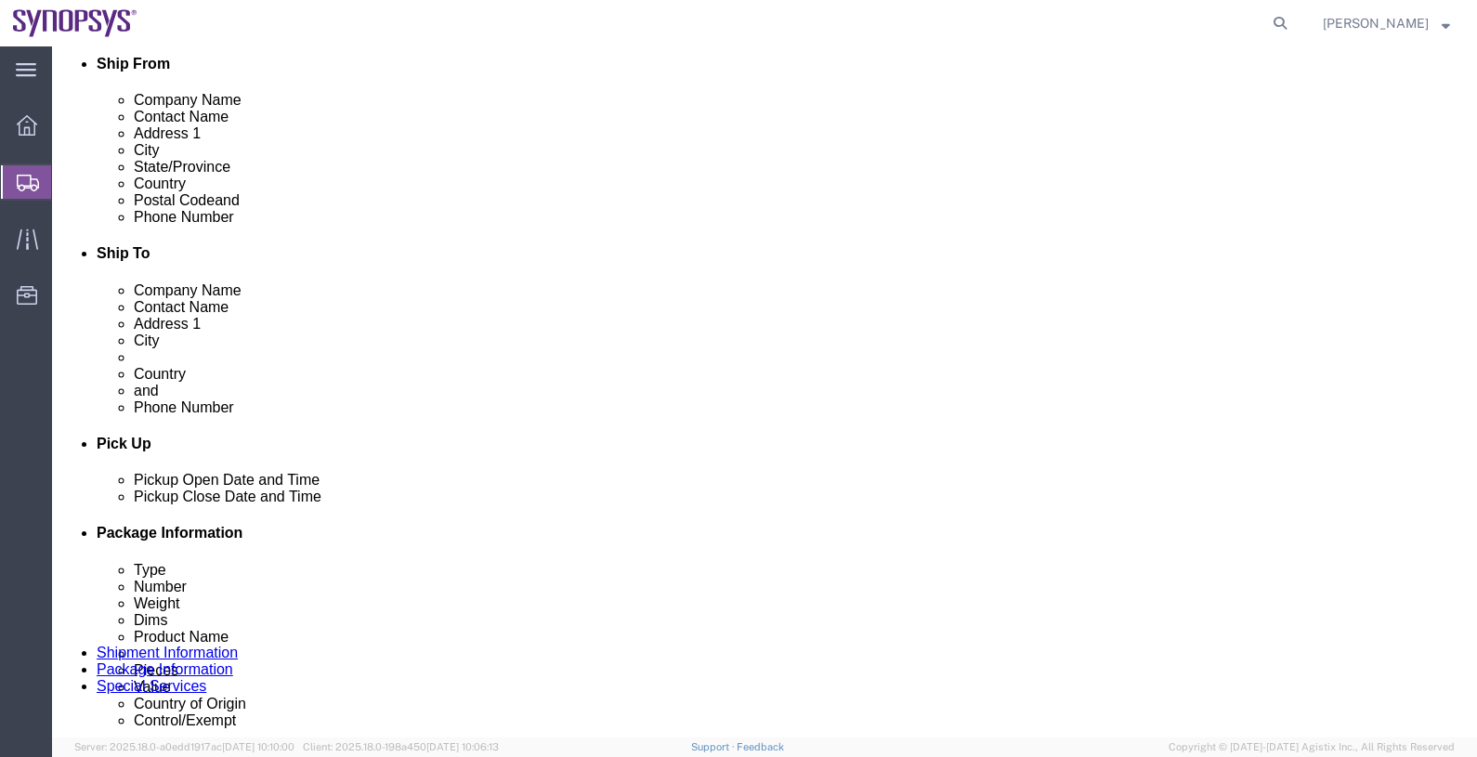
click span "button"
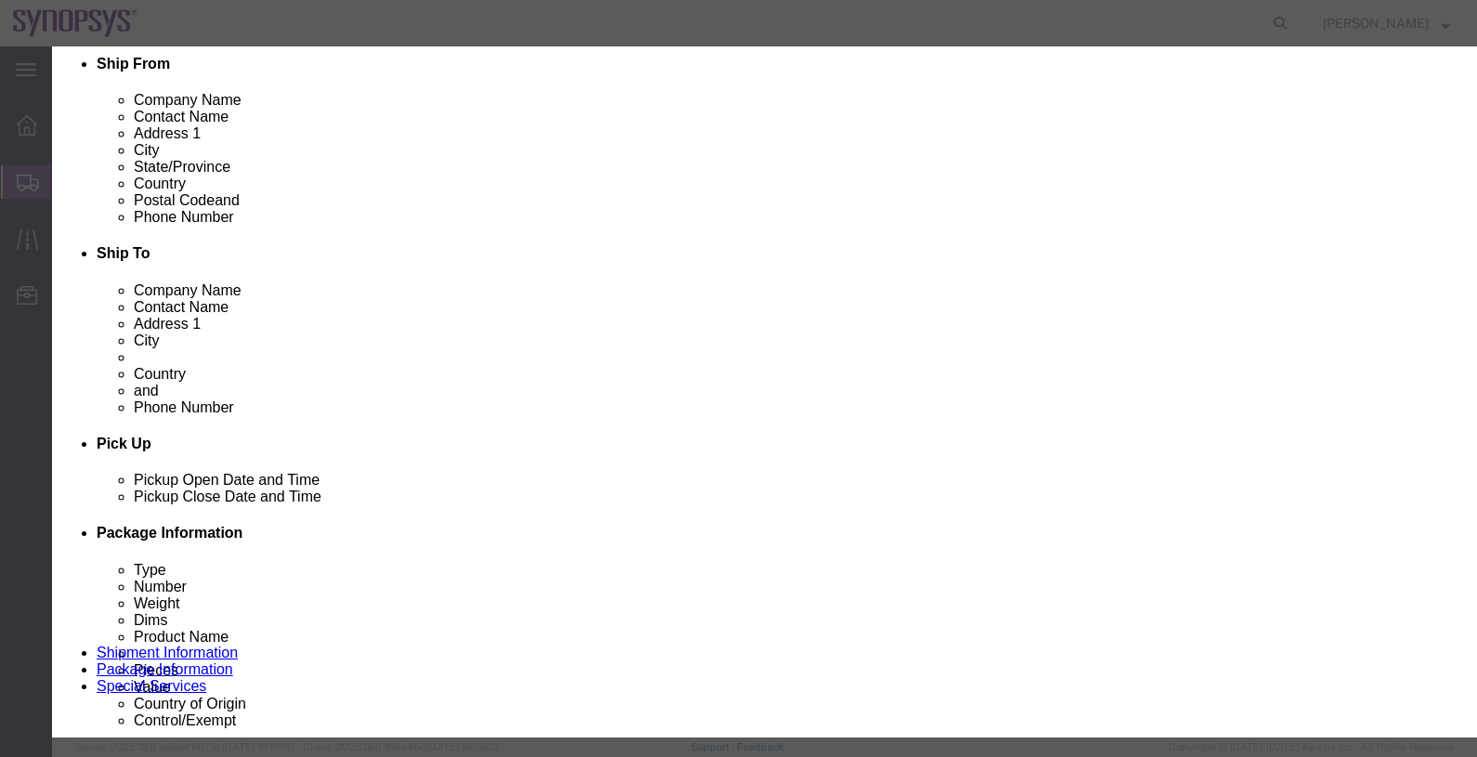
click button "Yes"
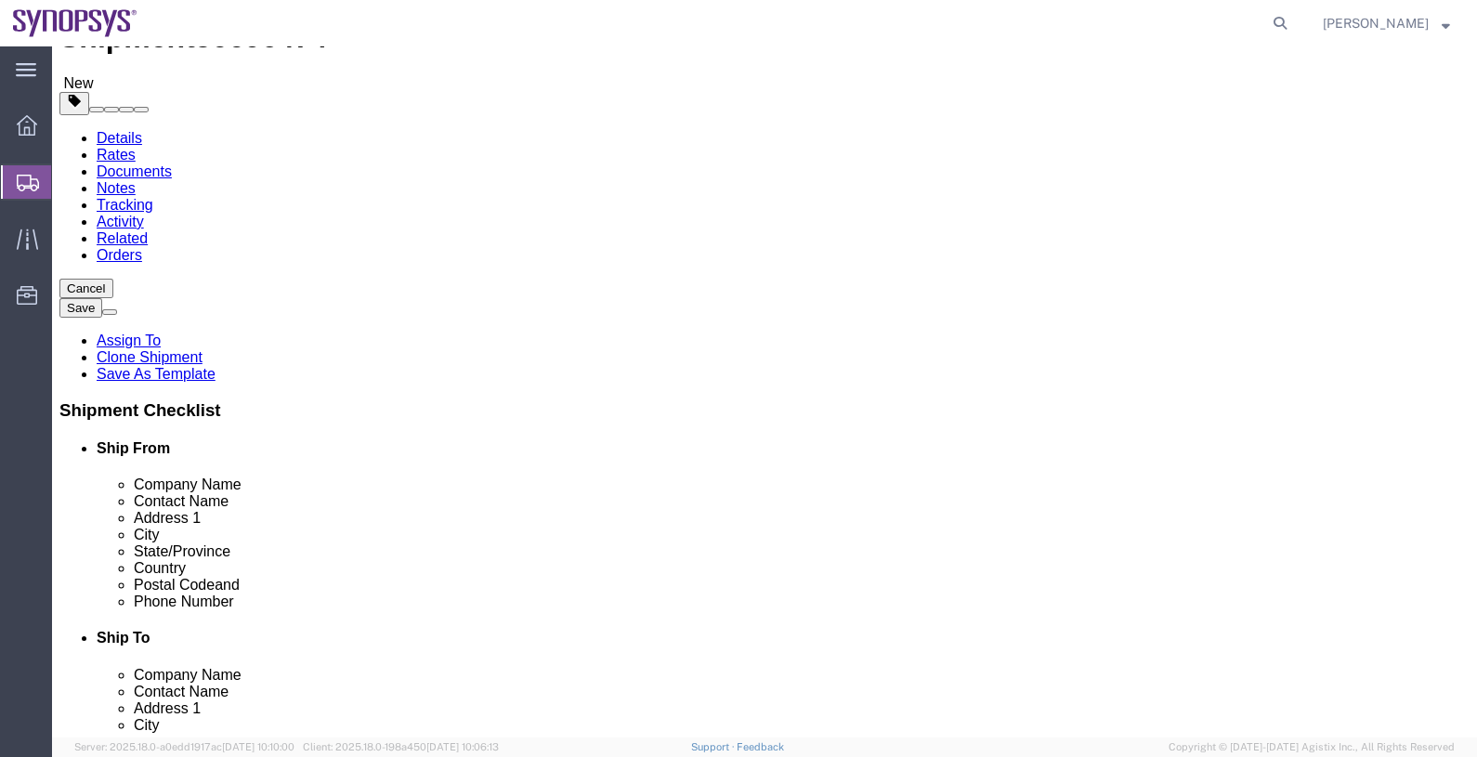
scroll to position [115, 0]
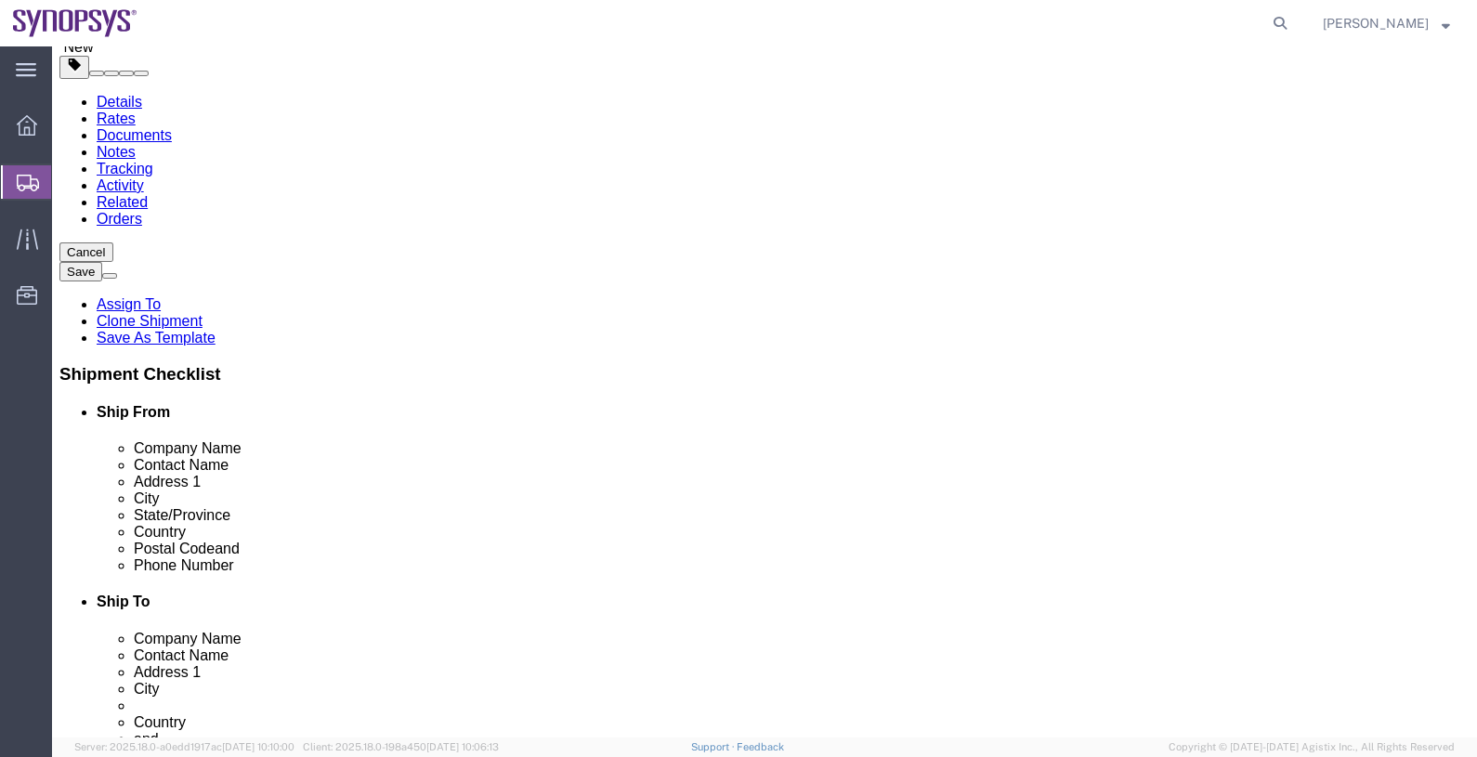
drag, startPoint x: 573, startPoint y: 397, endPoint x: 77, endPoint y: 351, distance: 498.0
click icon
drag, startPoint x: 46, startPoint y: 534, endPoint x: 547, endPoint y: 381, distance: 524.4
click icon
drag, startPoint x: 47, startPoint y: 397, endPoint x: 631, endPoint y: 416, distance: 584.4
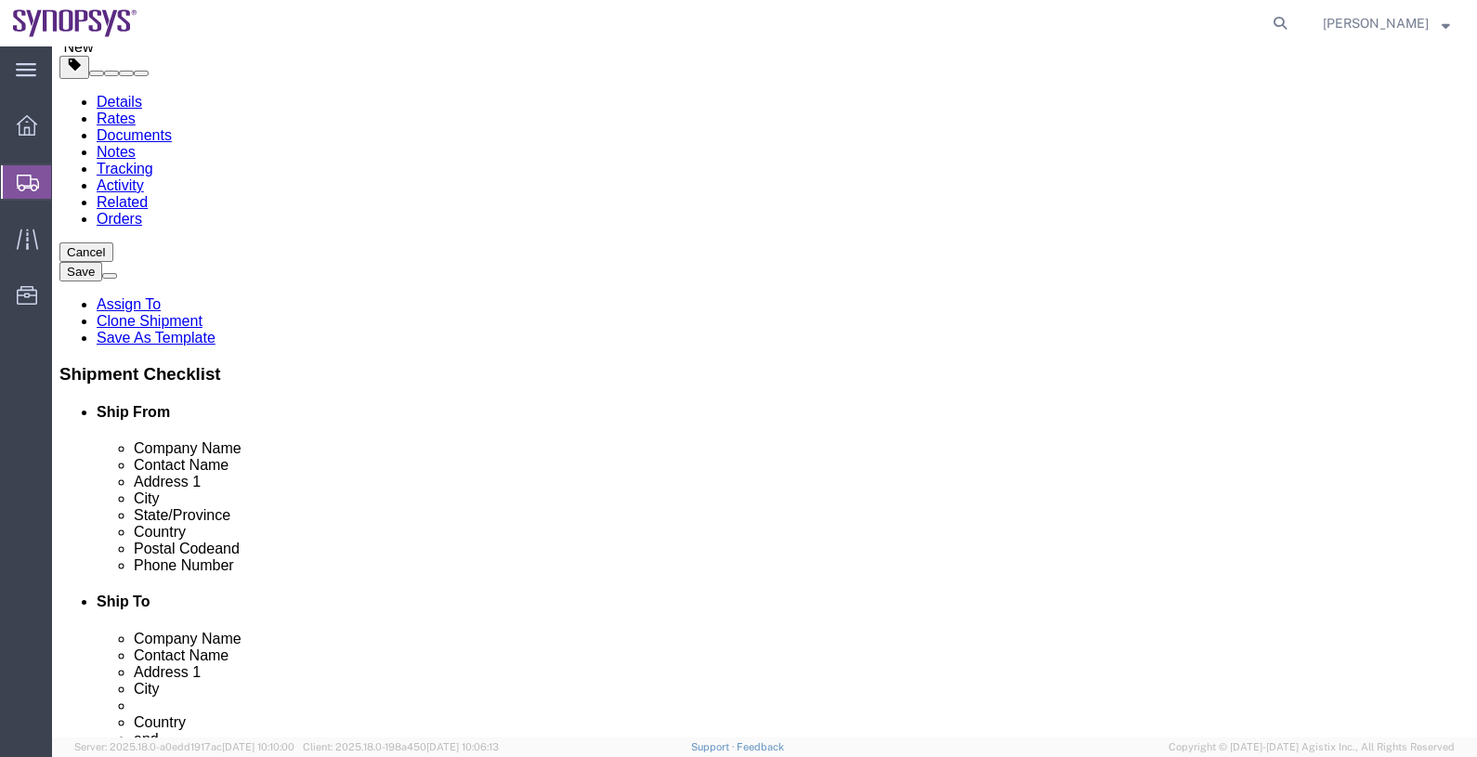
click icon
drag, startPoint x: 45, startPoint y: 537, endPoint x: 594, endPoint y: 440, distance: 558.2
click icon
click button "Save"
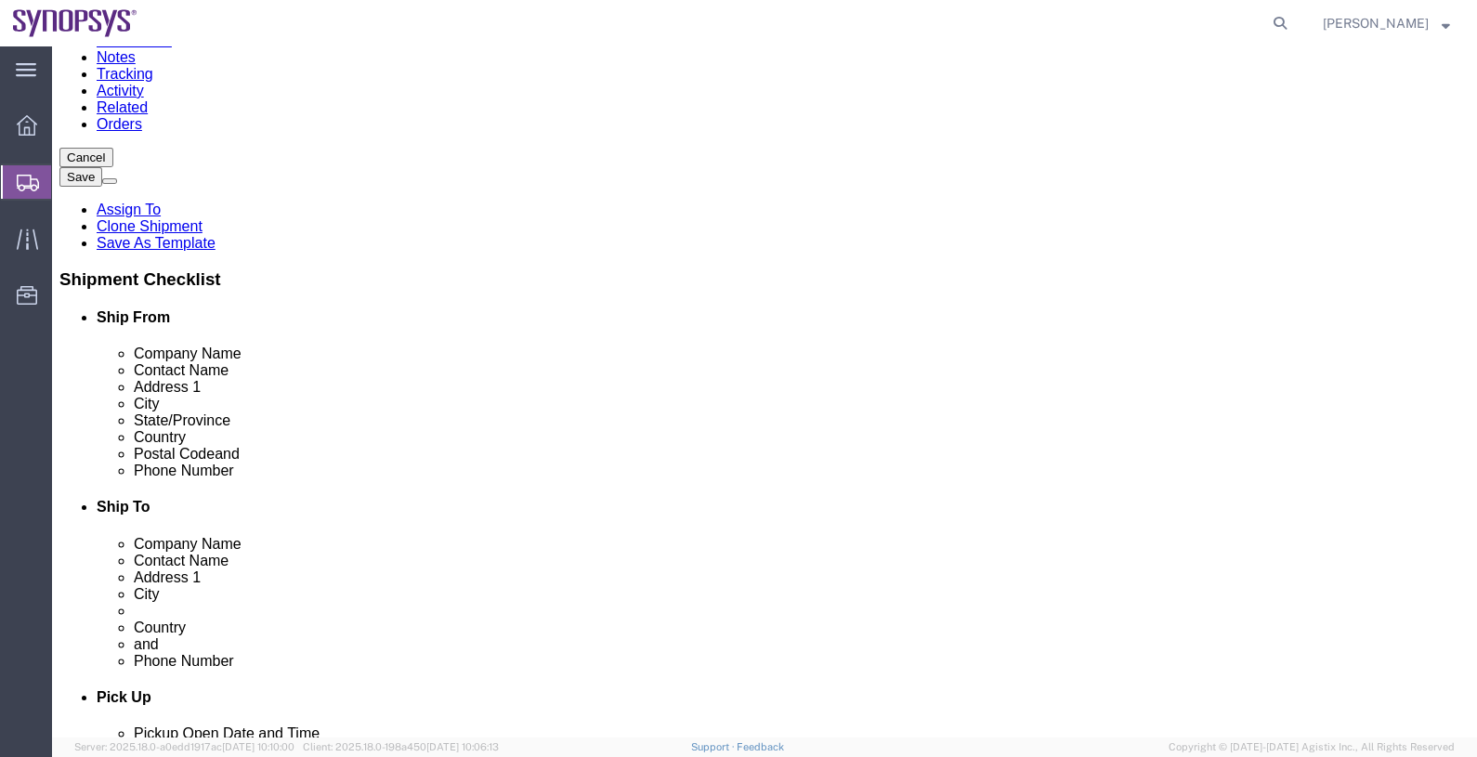
scroll to position [283, 0]
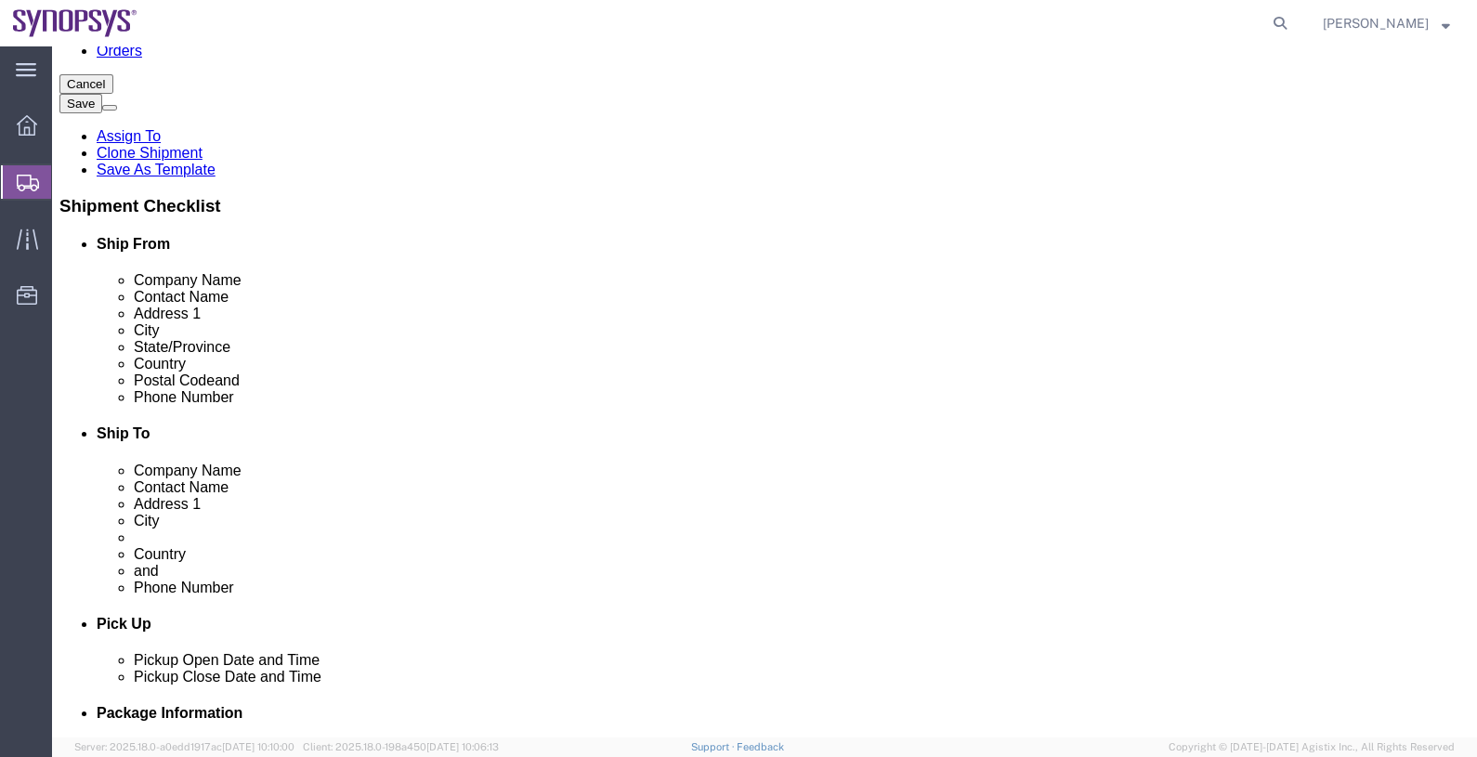
click div "Previous Continue"
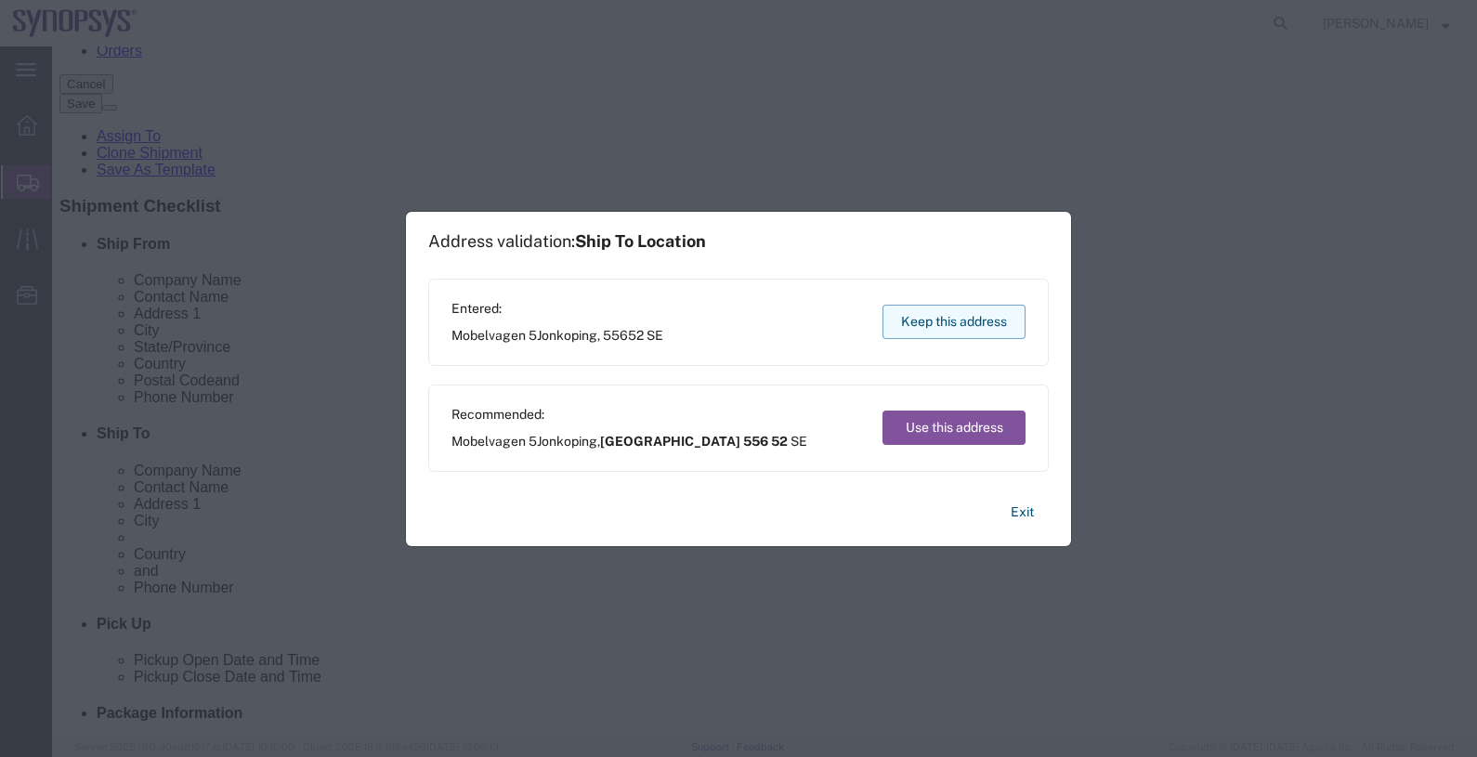
click at [954, 310] on button "Keep this address" at bounding box center [953, 322] width 143 height 34
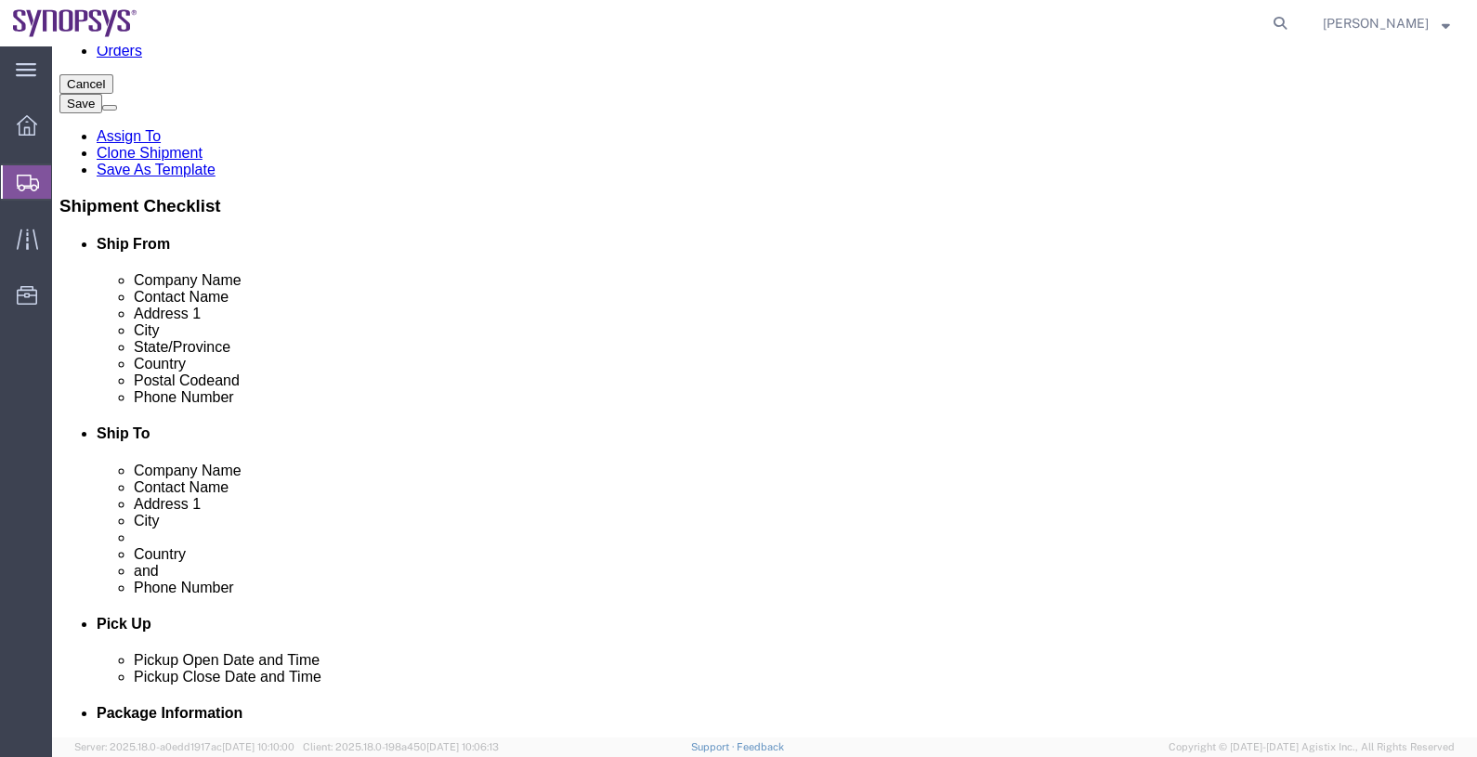
click button "Continue"
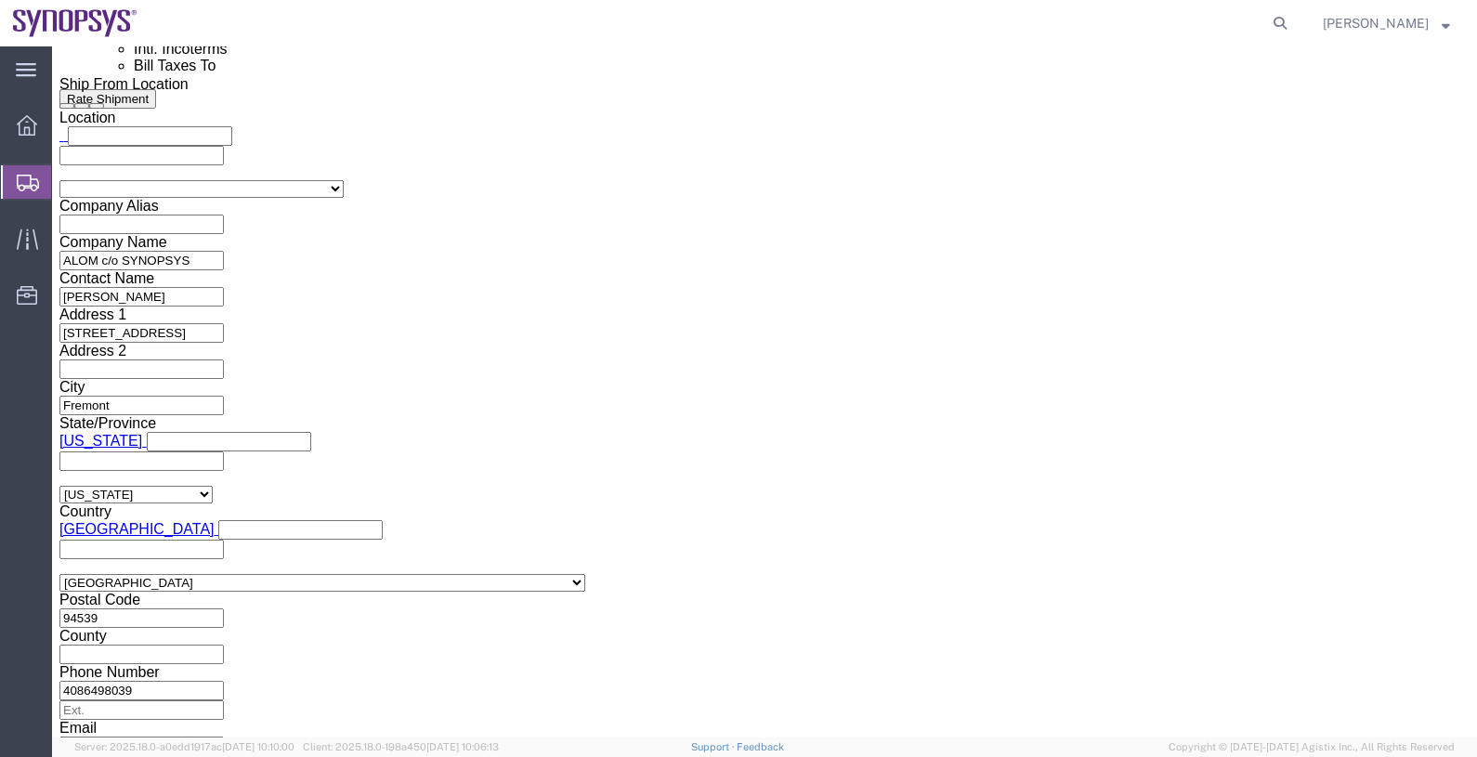
scroll to position [1295, 0]
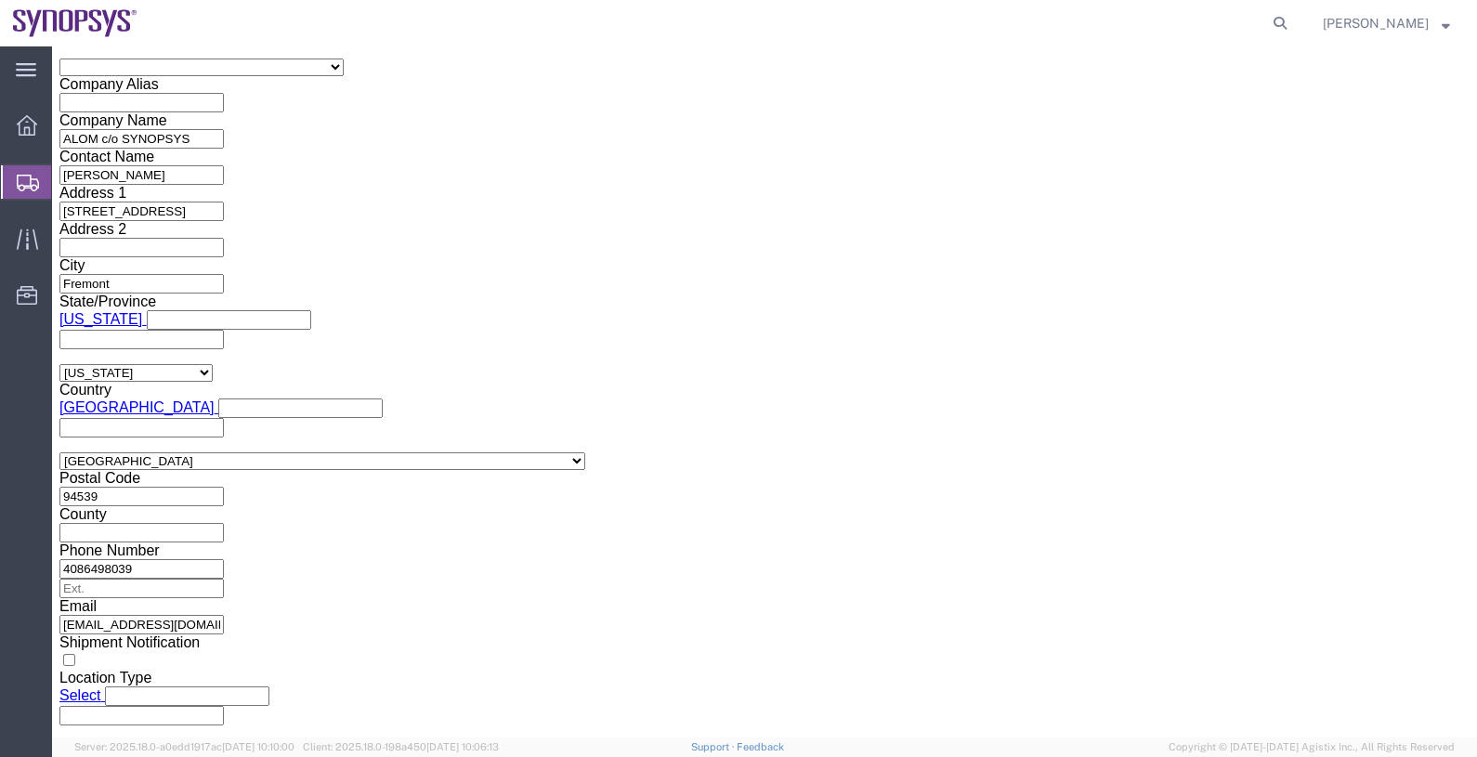
click ul "[EMAIL_ADDRESS][DOMAIN_NAME]"
type input "raf"
type input "[EMAIL_ADDRESS][DOMAIN_NAME]"
click ul "faizanq@synopsys.com rafael@synopsys.com kford@synopsys.com (new)"
paste input "[EMAIL_ADDRESS][DOMAIN_NAME]"
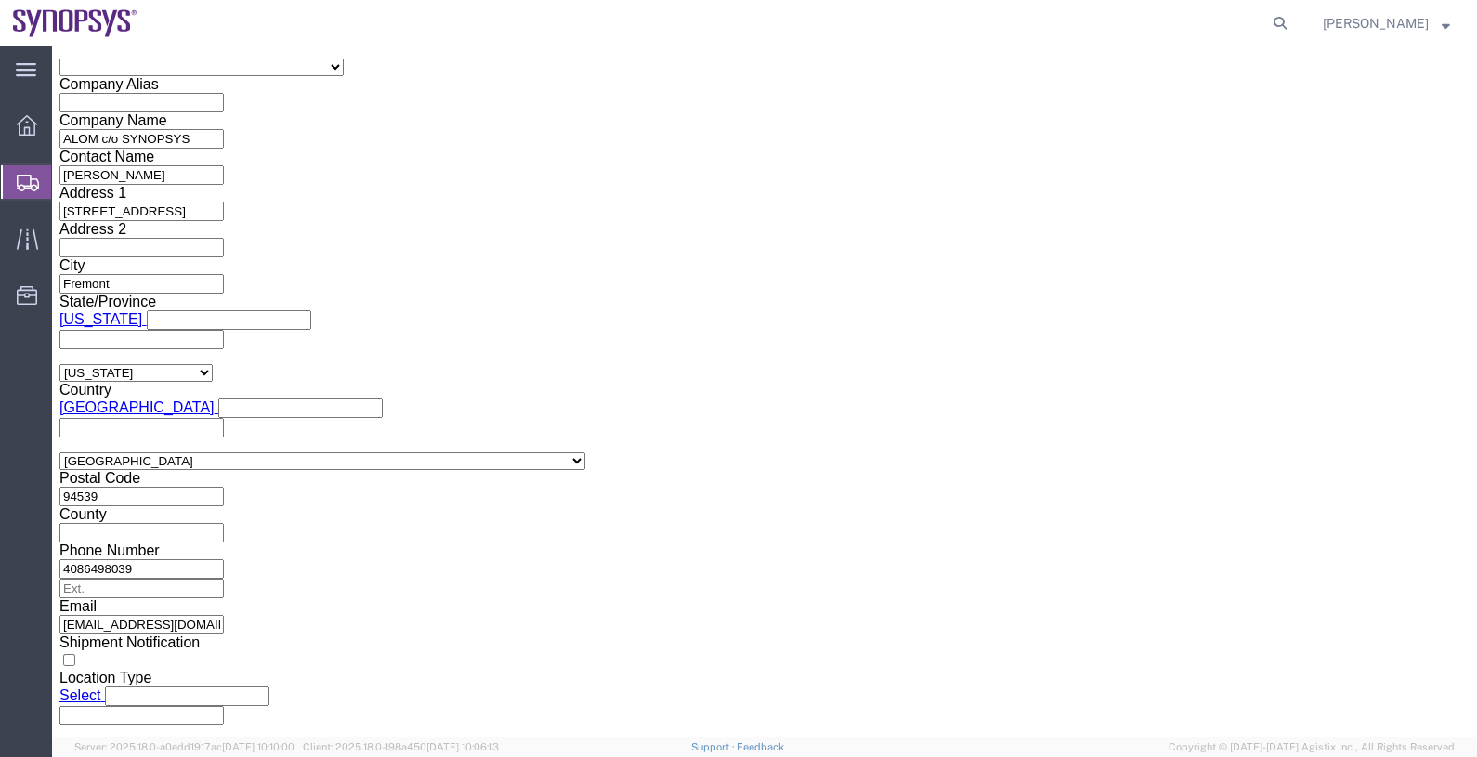
type input "[EMAIL_ADDRESS][DOMAIN_NAME]"
click button "Save"
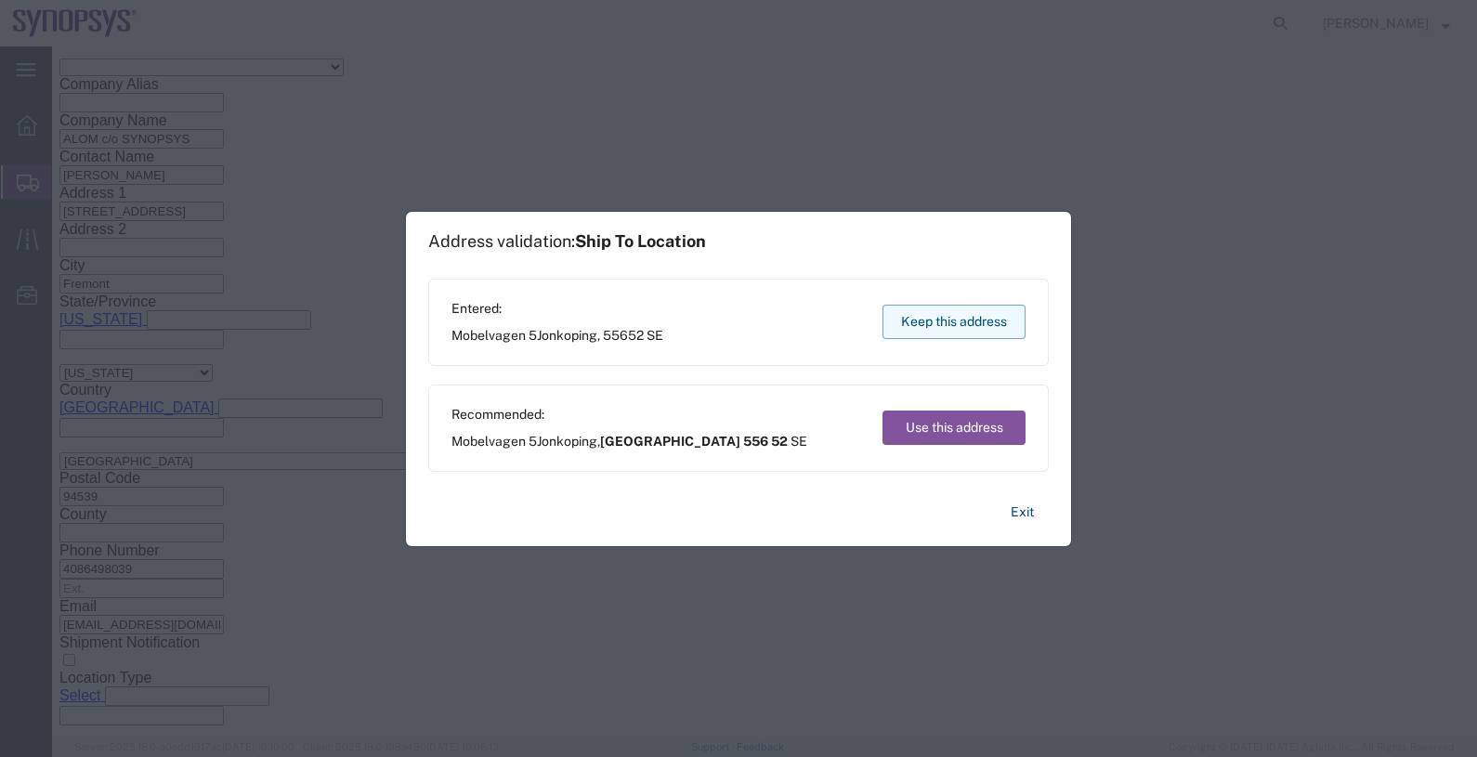
click at [933, 323] on button "Keep this address" at bounding box center [953, 322] width 143 height 34
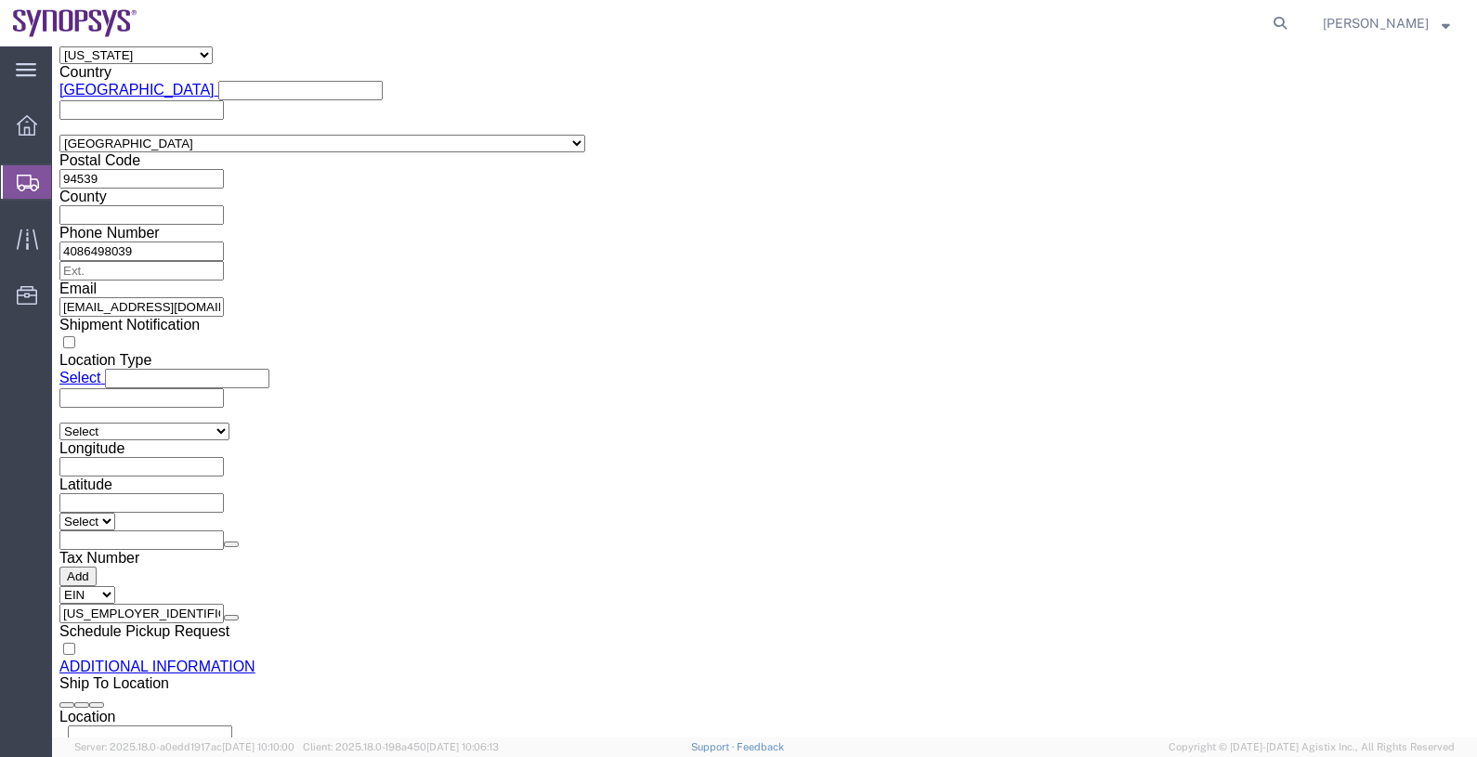
scroll to position [1644, 0]
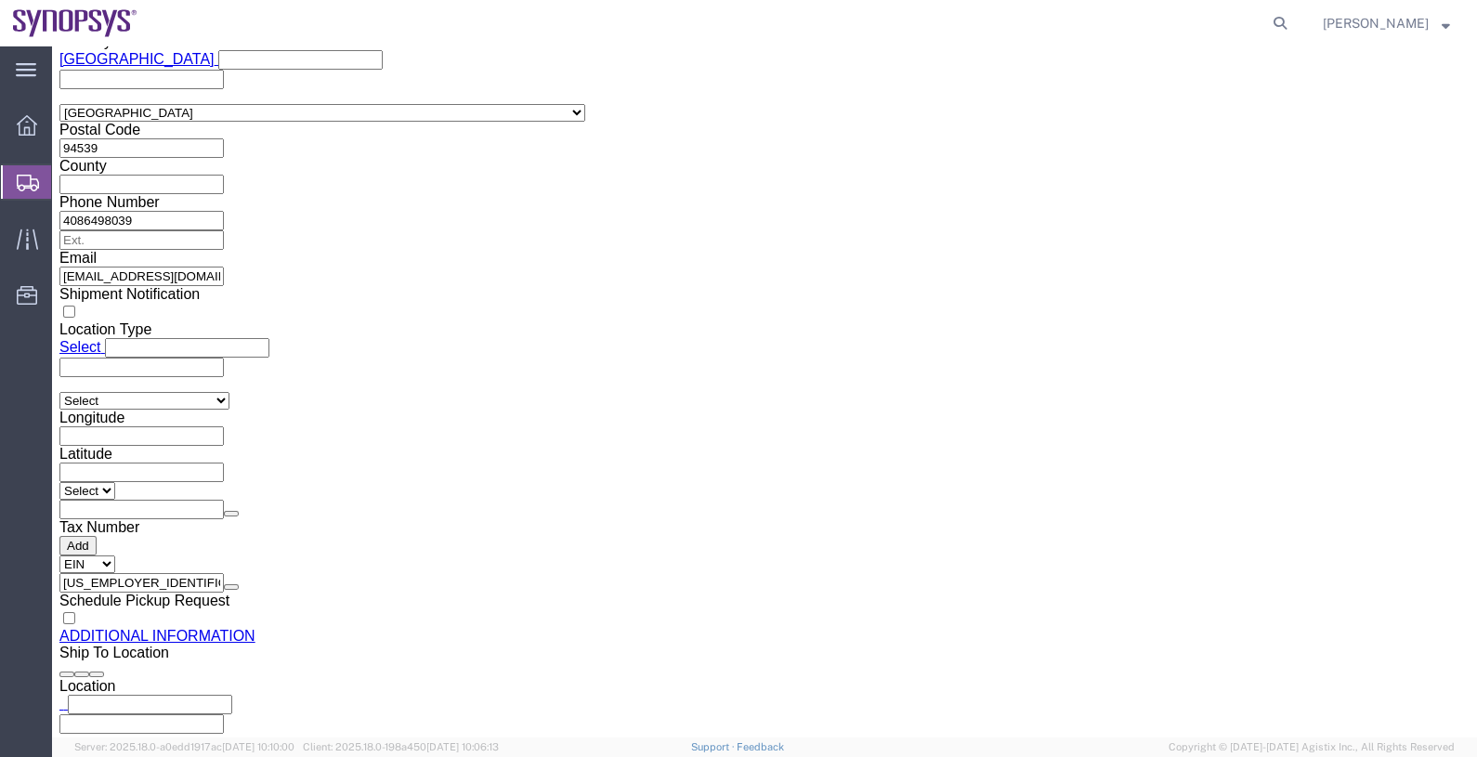
click select "Select ATF BIS DEA EPA FDA FTR ITAR OFAC Other (OPA)"
select select "BIS"
click select "Select ATF BIS DEA EPA FDA FTR ITAR OFAC Other (OPA)"
click select "Select AGR-Agricultural APP-Computers APR-Additional Permissive Exports AVS-Air…"
select select "NLR"
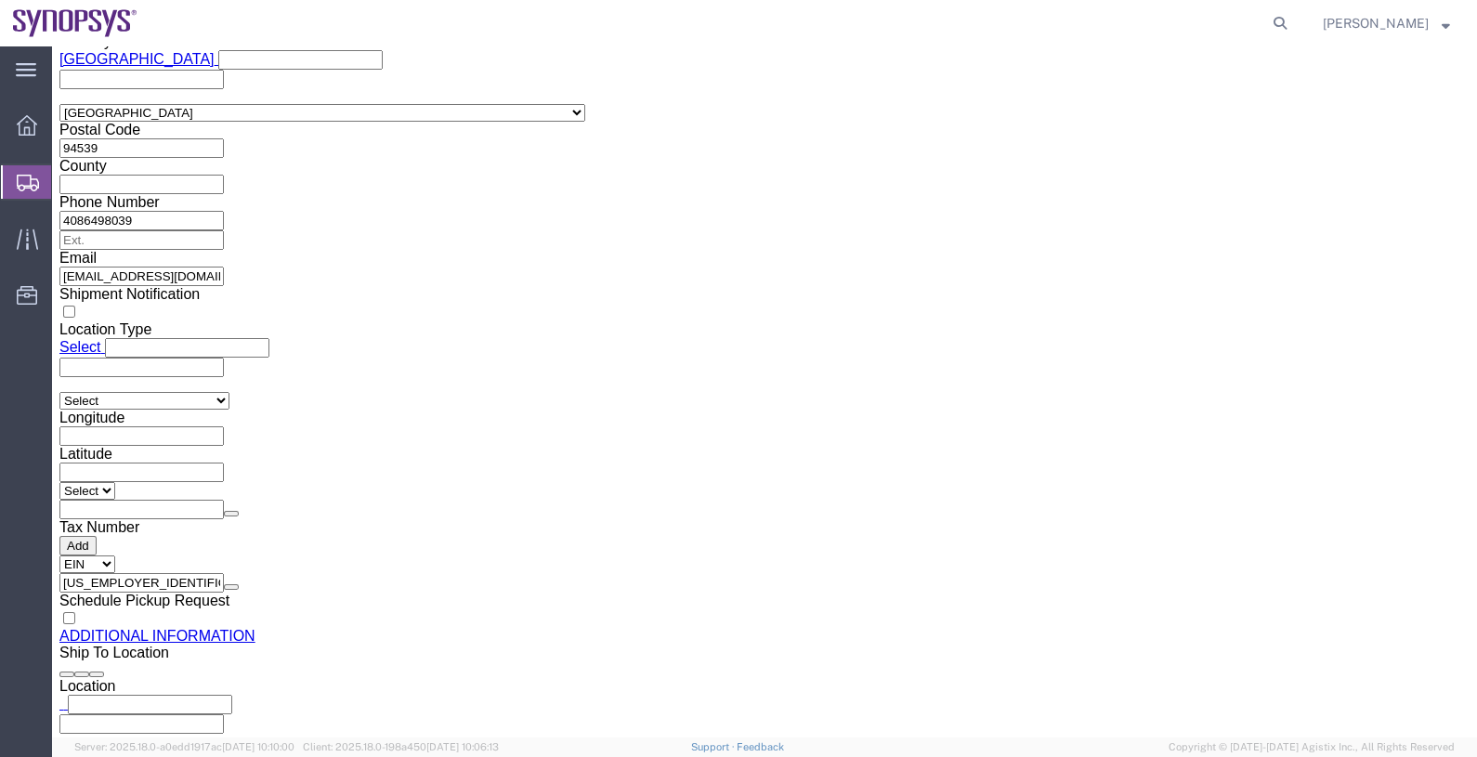
click select "Select AGR-Agricultural APP-Computers APR-Additional Permissive Exports AVS-Air…"
click select "Select AES-Direct EEI Carrier File EEI EEI Exempt"
select select "CFIL"
click select "Select AES-Direct EEI Carrier File EEI EEI Exempt"
click div "Control/Exempt Select ATF BIS DEA EPA FDA FTR ITAR OFAC Other (OPA) Lic./Ex. Co…"
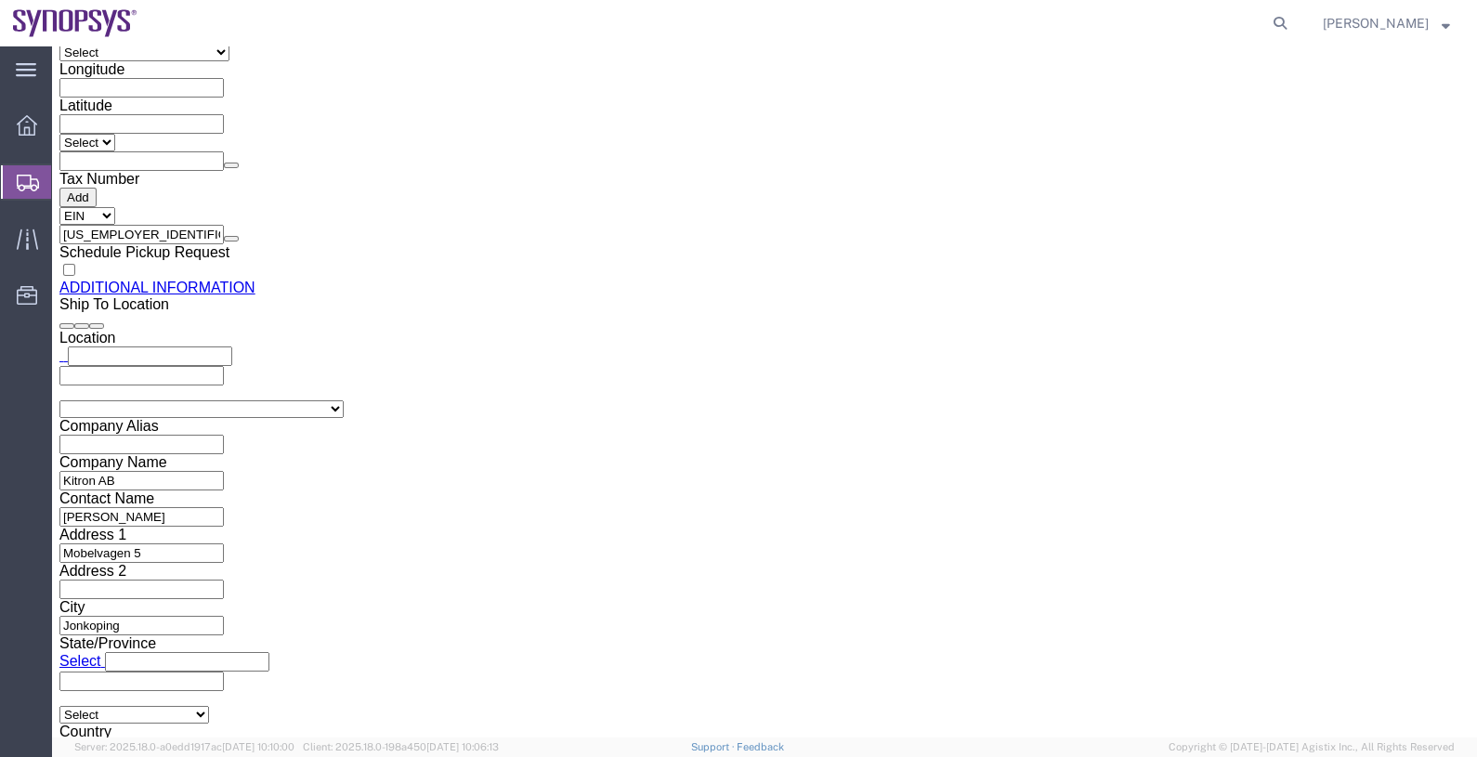
scroll to position [2108, 0]
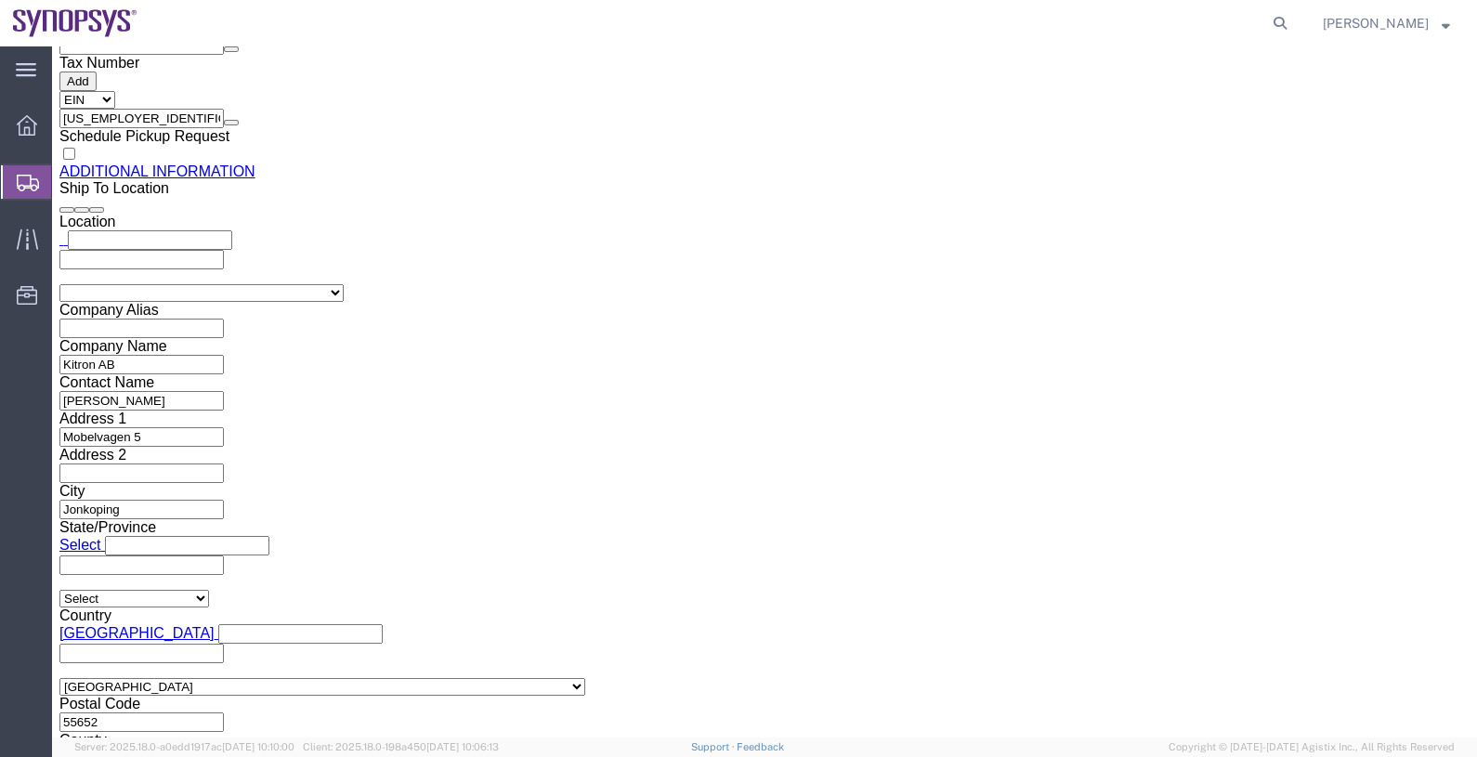
click input "text"
type input "s"
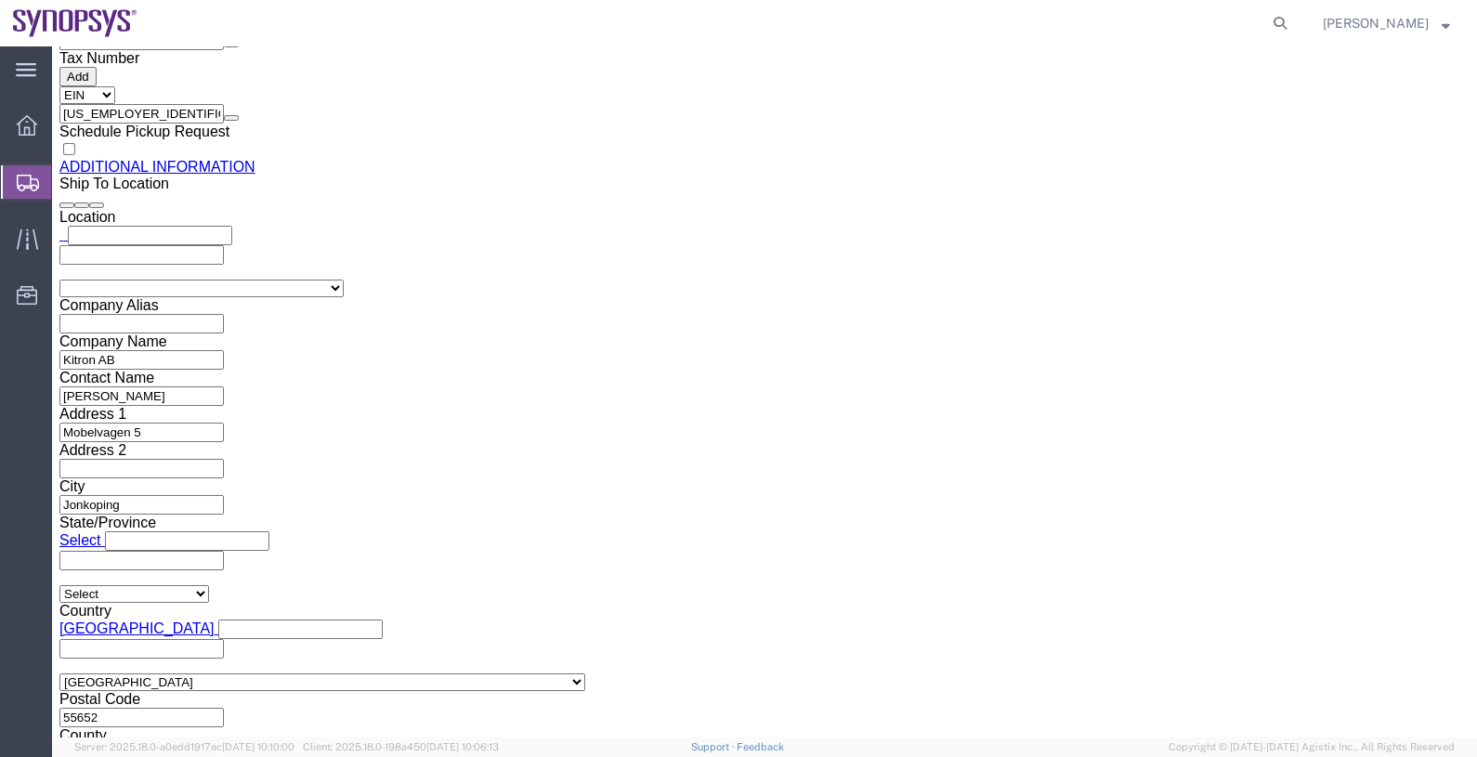
scroll to position [2224, 0]
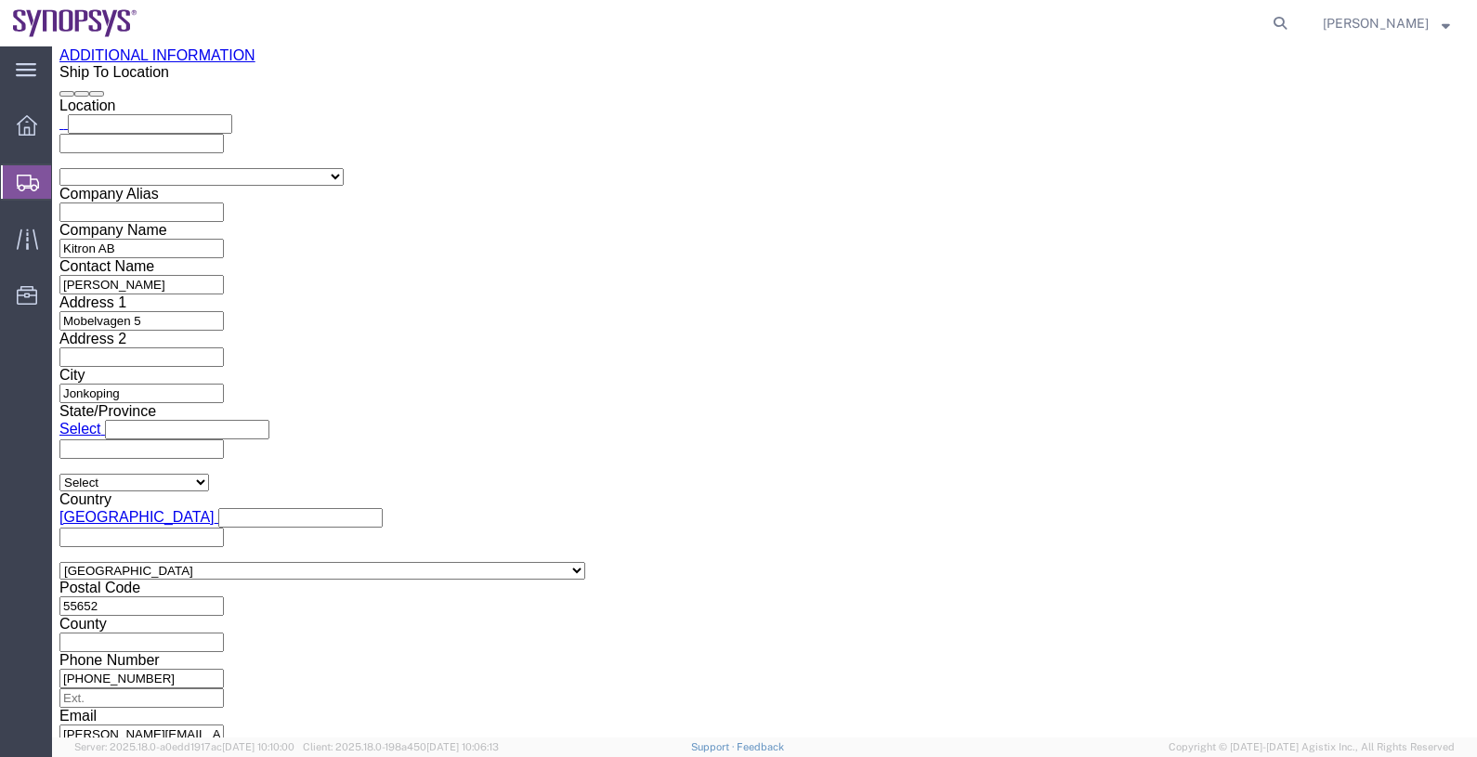
type input "fr"
drag, startPoint x: 501, startPoint y: 283, endPoint x: 124, endPoint y: 283, distance: 377.0
click div "Company Name s"
type input "SYNOPSYS EMULATION AND VERIFICATION"
click input "text"
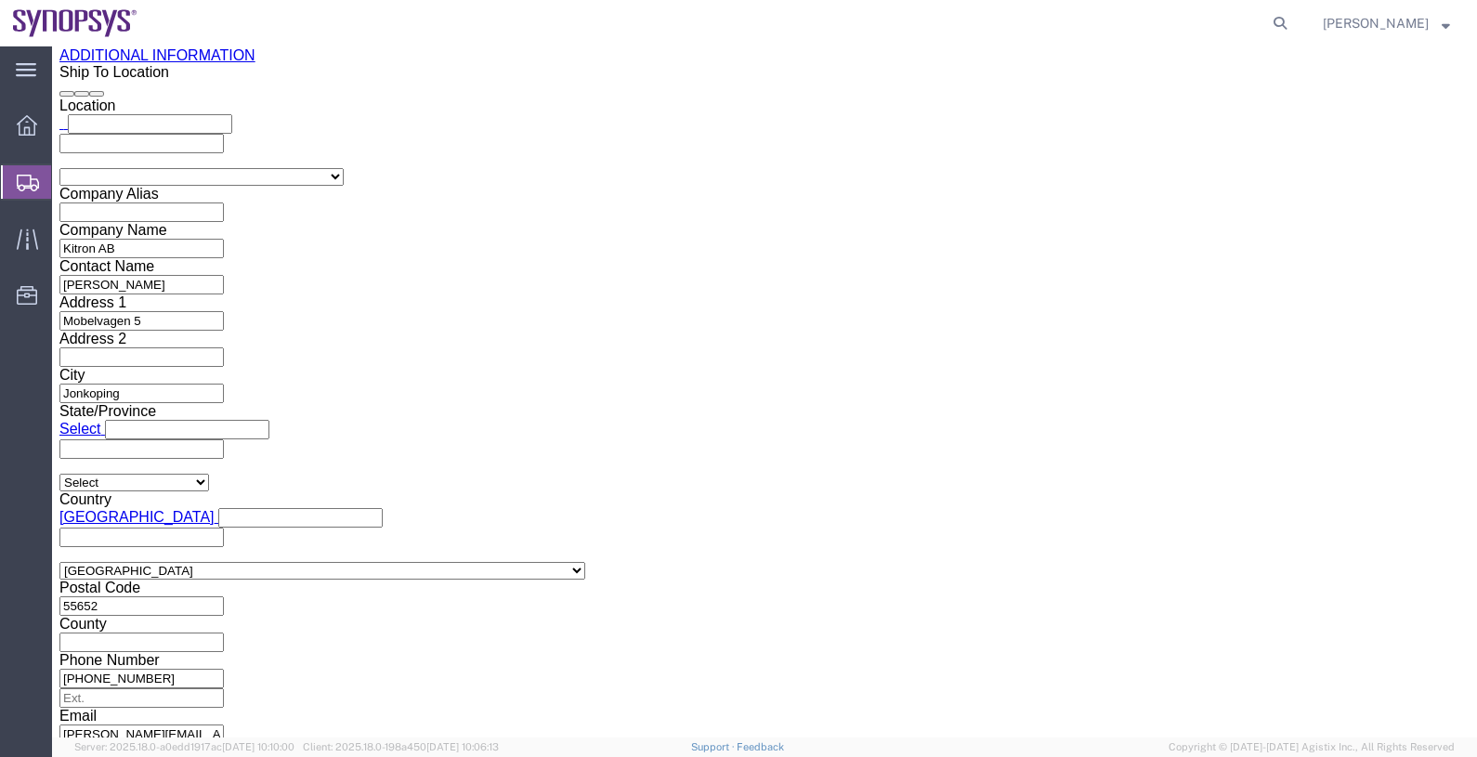
click p "- Synopsys Sweden AB - (Mathias Svensson) Kalkstensvägen 3, 22478 Lund, Sweden,…"
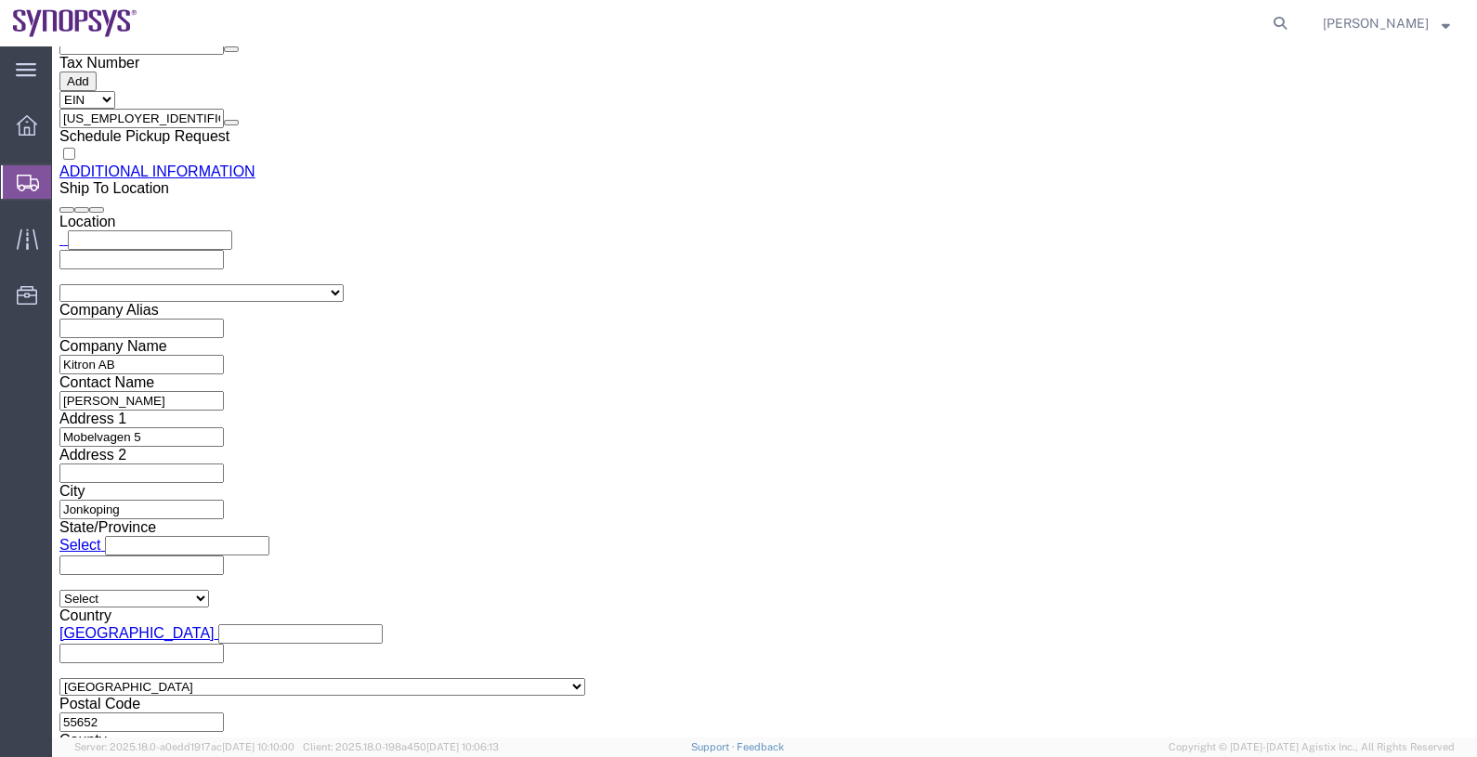
scroll to position [3310, 0]
drag, startPoint x: 394, startPoint y: 360, endPoint x: 231, endPoint y: 359, distance: 162.5
drag, startPoint x: 359, startPoint y: 362, endPoint x: 347, endPoint y: 362, distance: 12.1
click input "Synopsys Sweden AB"
drag, startPoint x: 371, startPoint y: 400, endPoint x: 202, endPoint y: 387, distance: 168.6
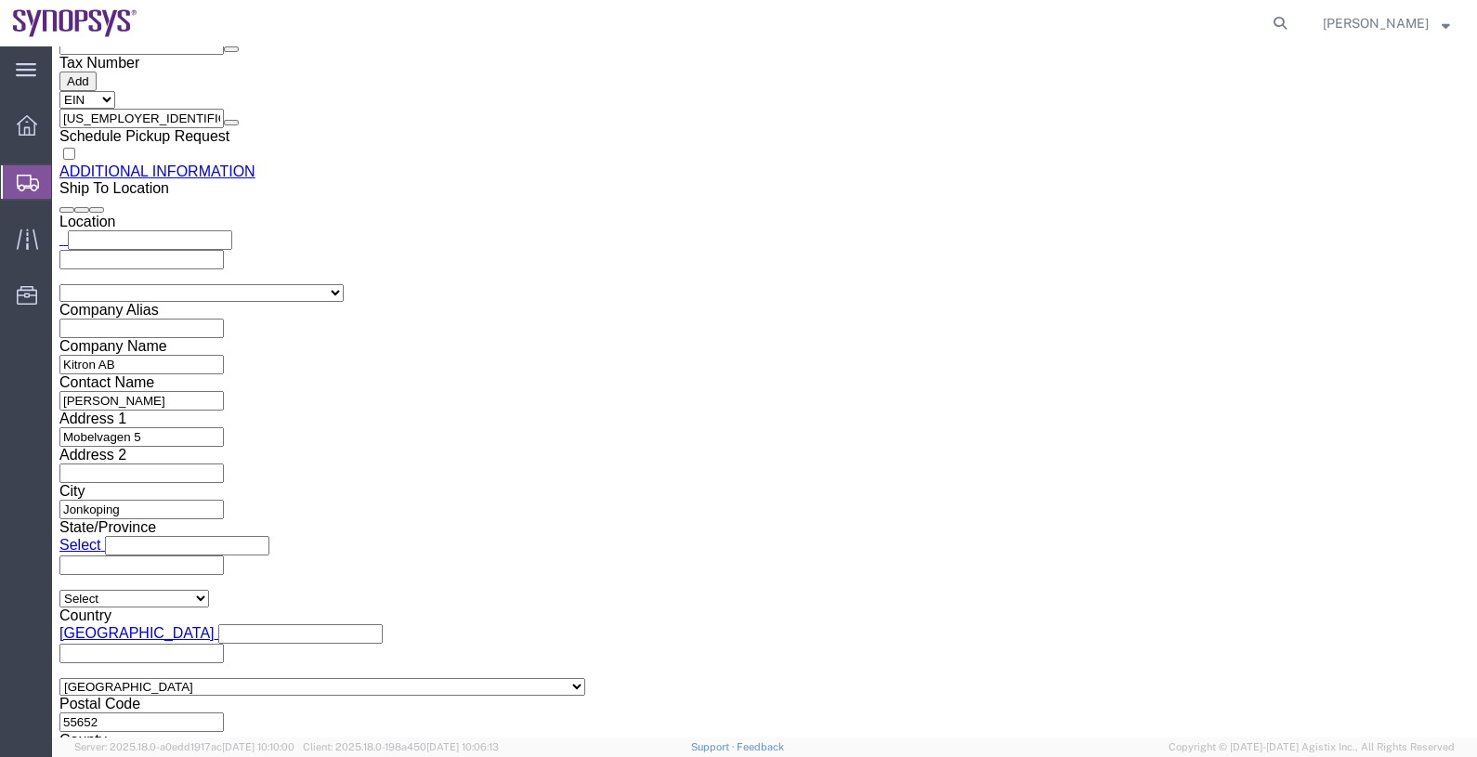
click input "Synopsys Sweden AB"
type input "synopsys sw"
click p "- Synopsys Sweden AB - (Mathias Svensson) Kalkstensvägen 3, 22478 Lund, Sweden,…"
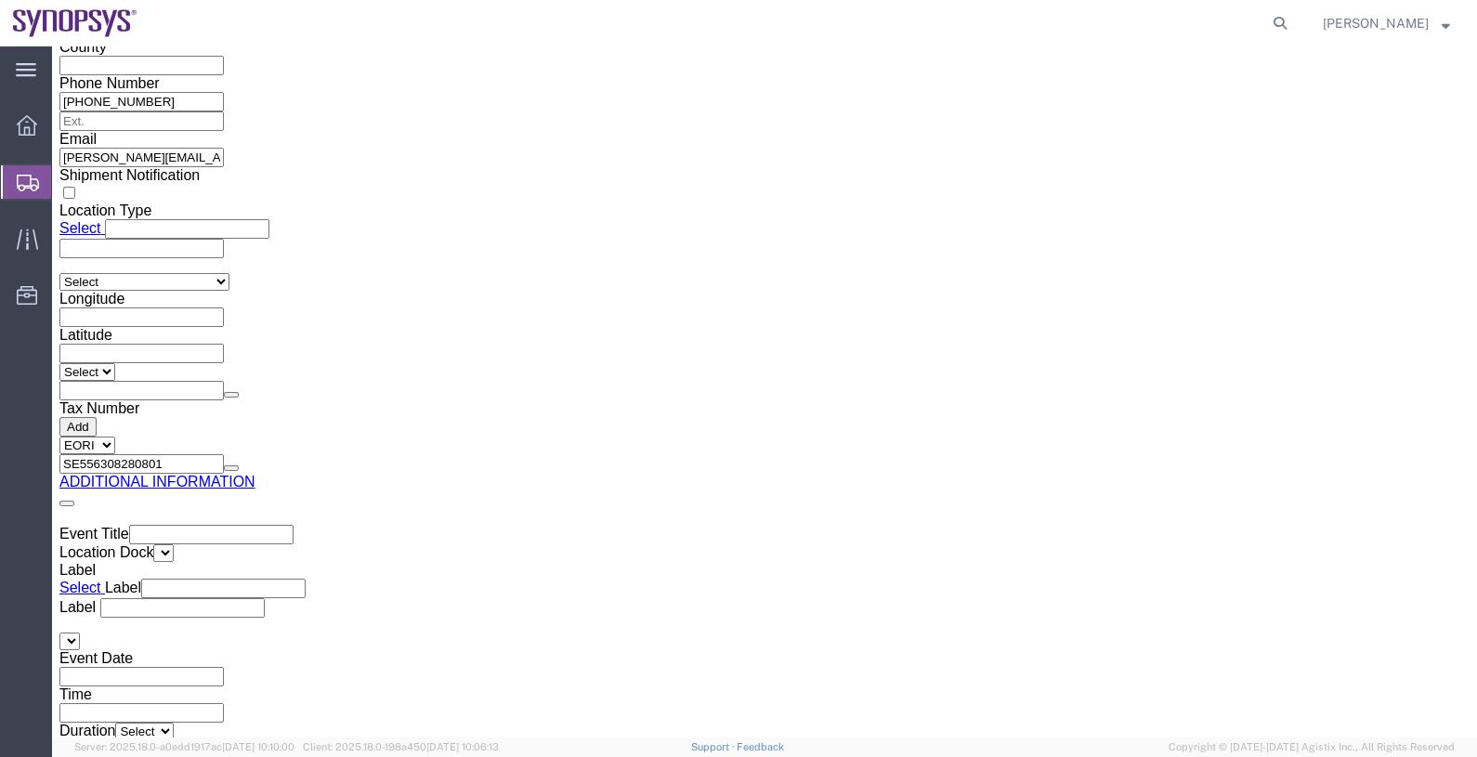
scroll to position [2804, 0]
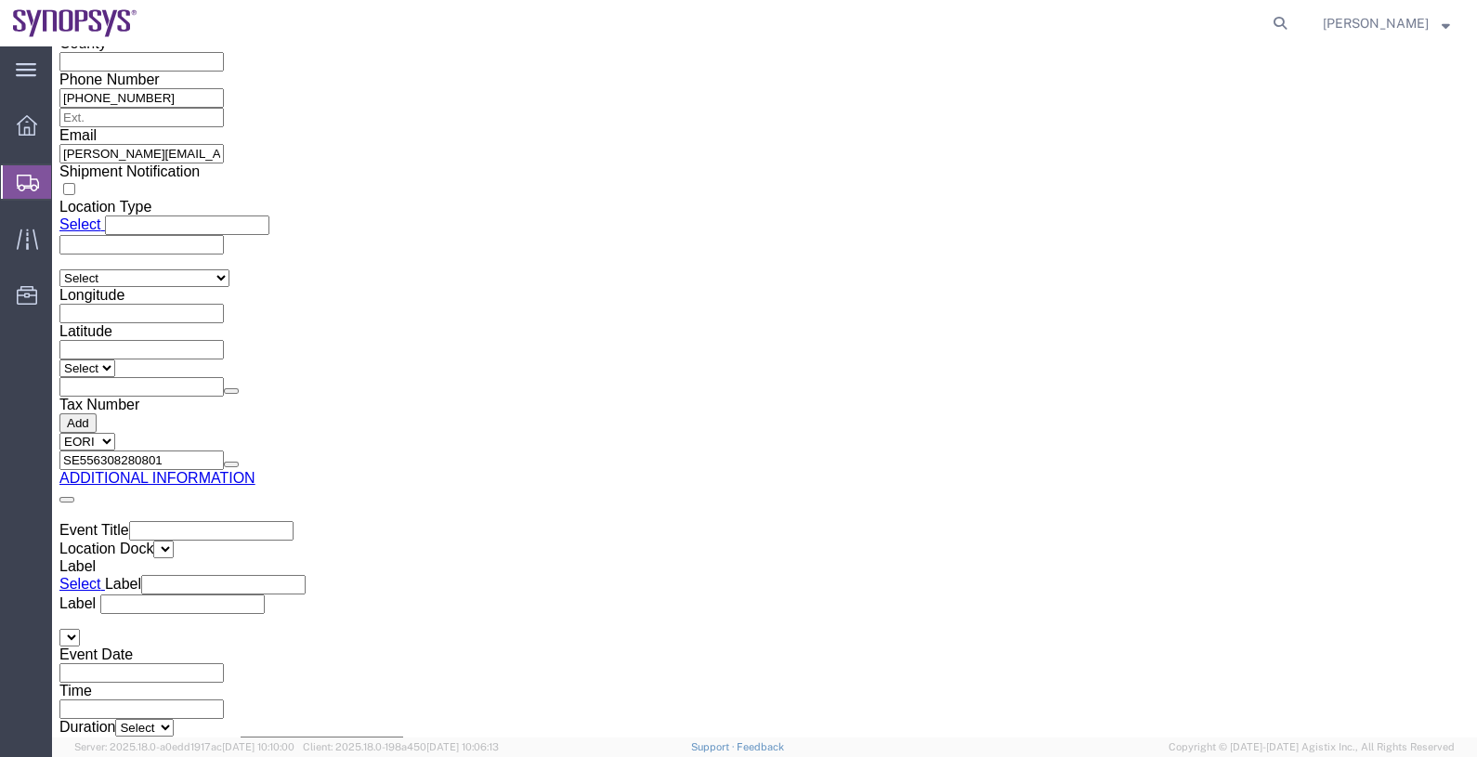
click input "Company Name"
type input "synopsys hea"
click p "- Synopsys Headquarters USSV - (Rafael Chacon) 675 Almanor Ave, Sunnyvale, CA, …"
select select "CA"
type input "Synopsys Headquarters USSV"
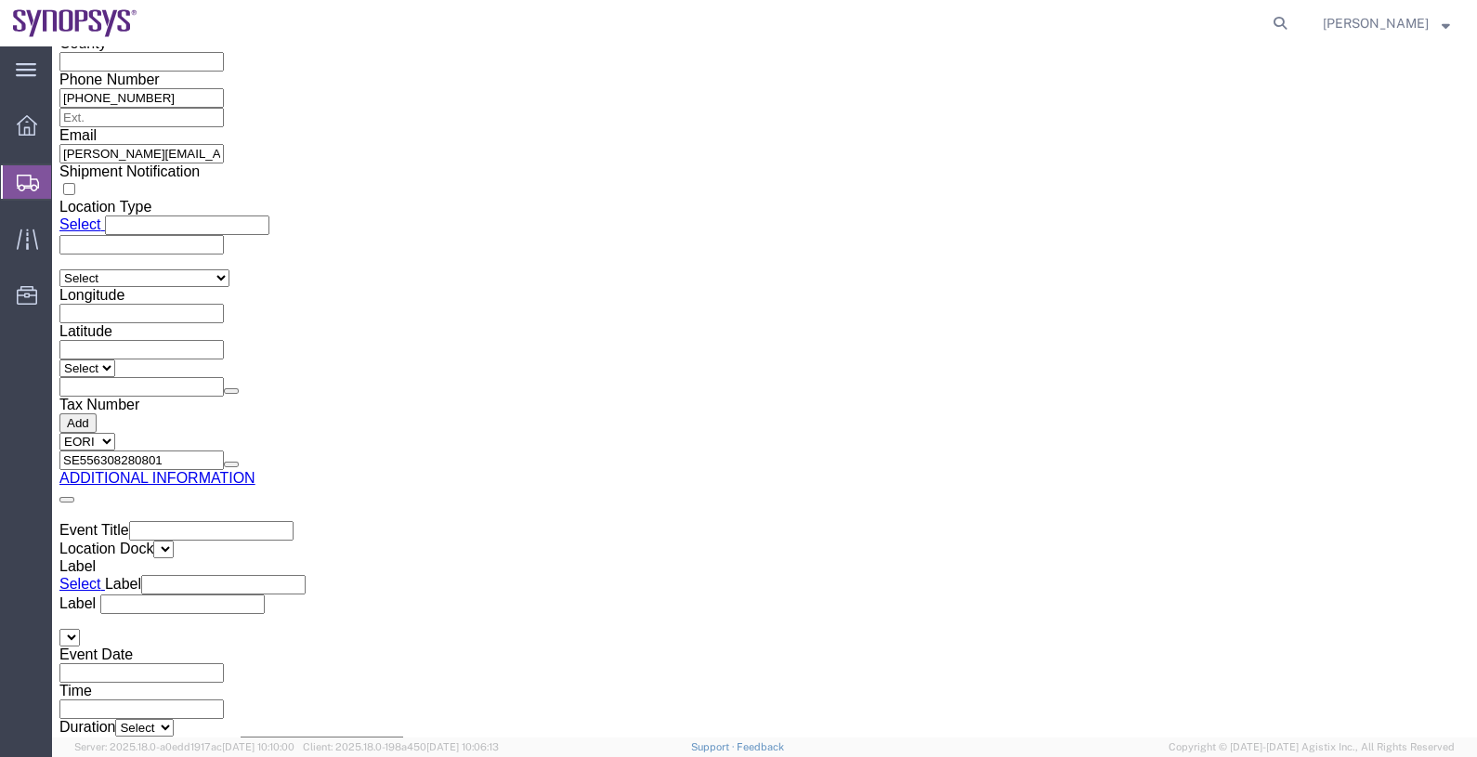
click button "Save"
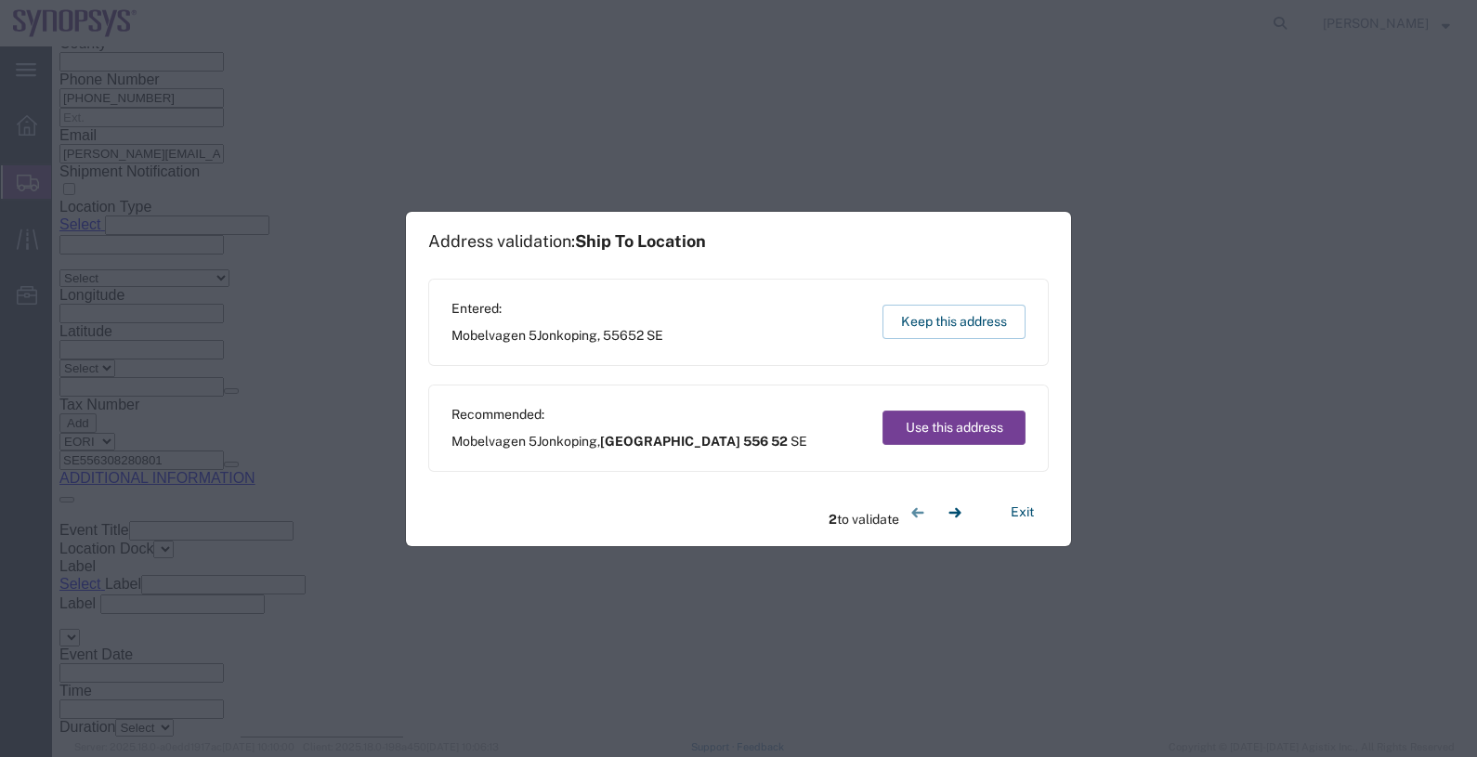
click at [963, 427] on button "Use this address" at bounding box center [953, 427] width 143 height 34
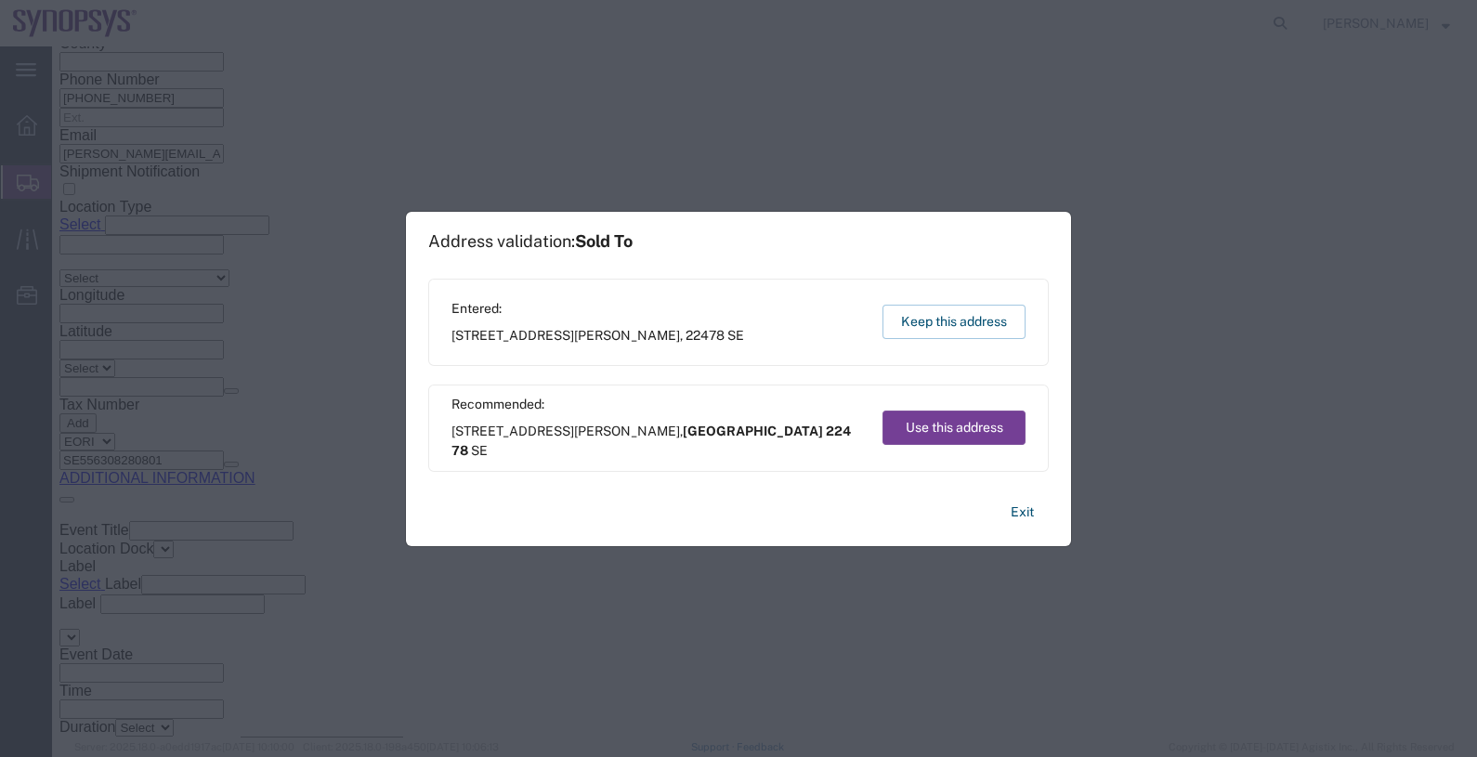
click at [963, 427] on button "Use this address" at bounding box center [953, 427] width 143 height 34
select select "27"
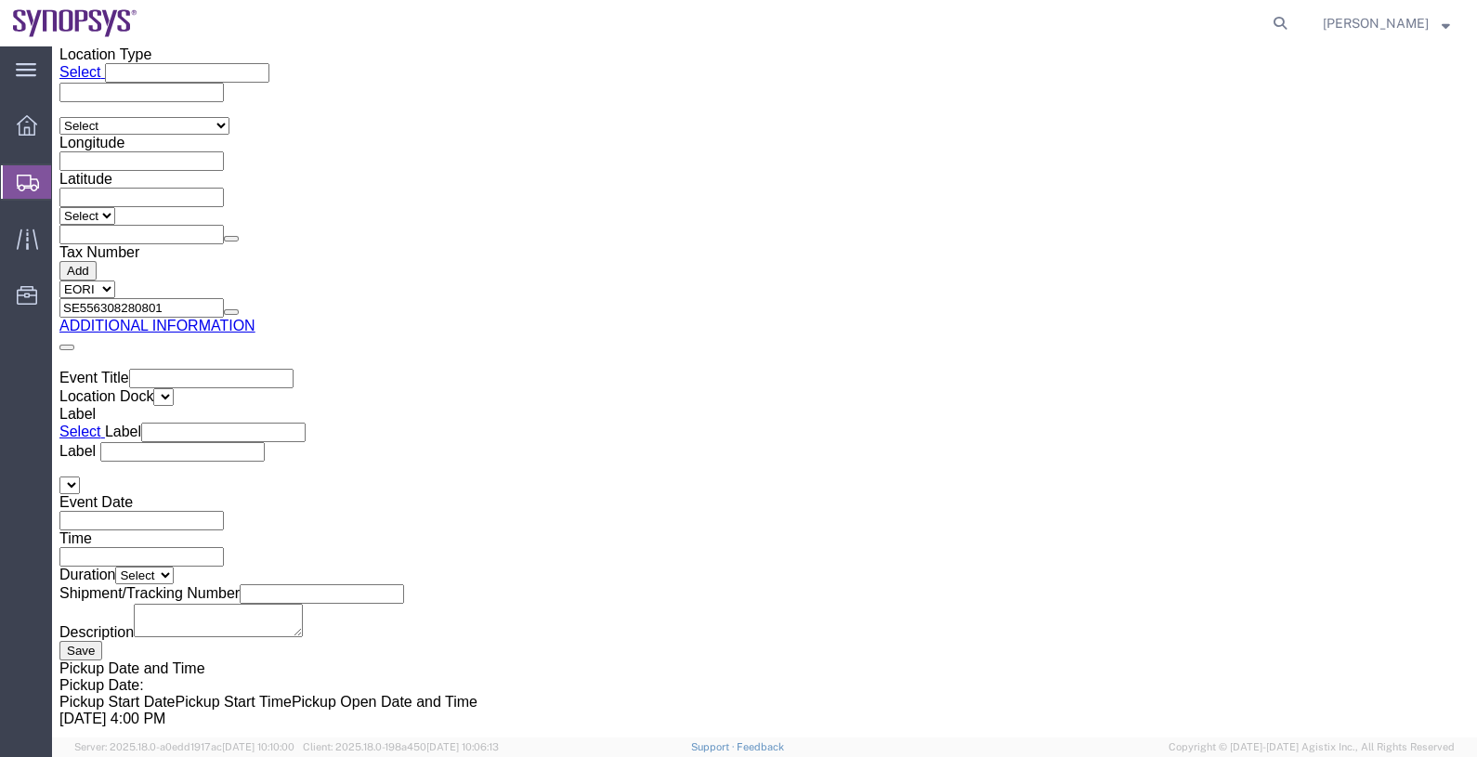
scroll to position [2986, 0]
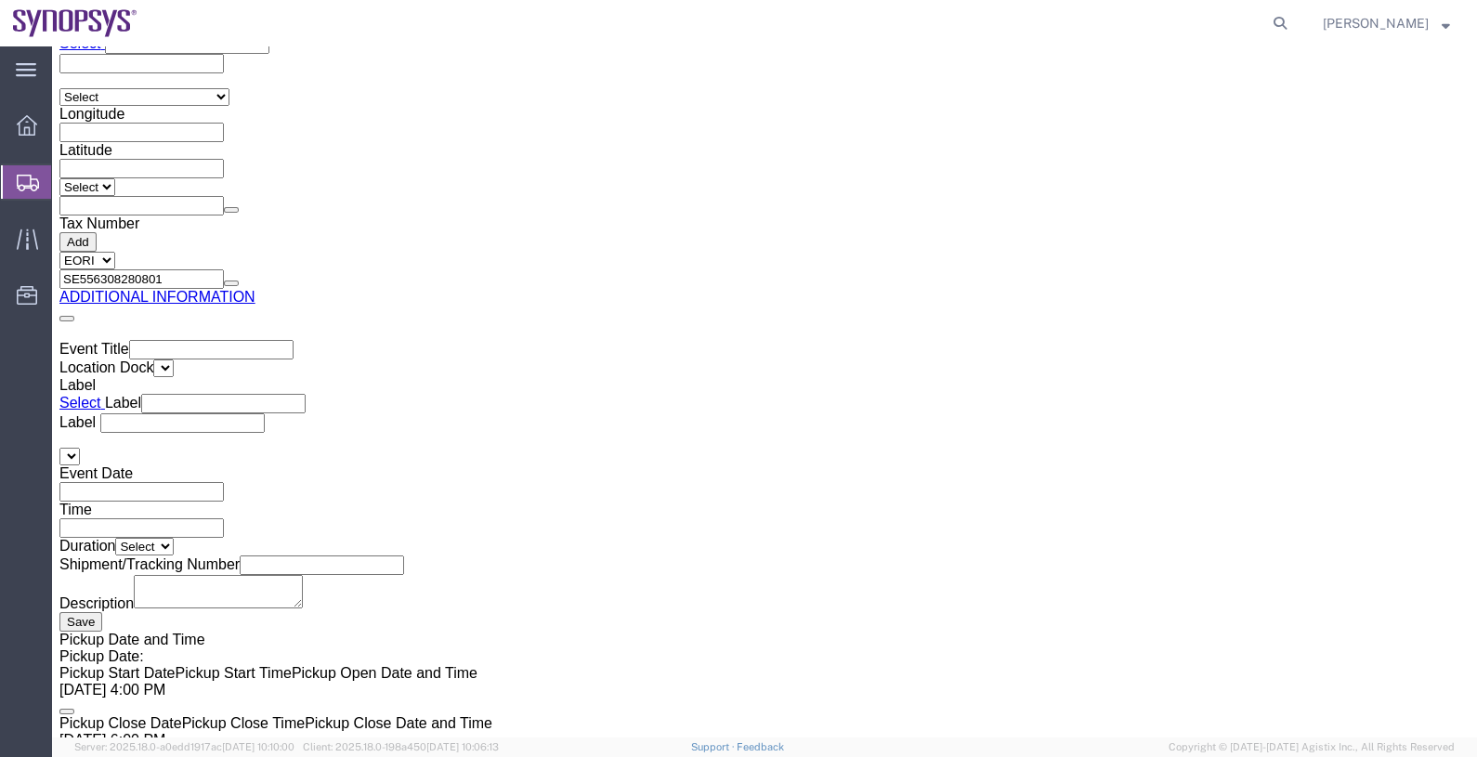
click button "Rate Shipment"
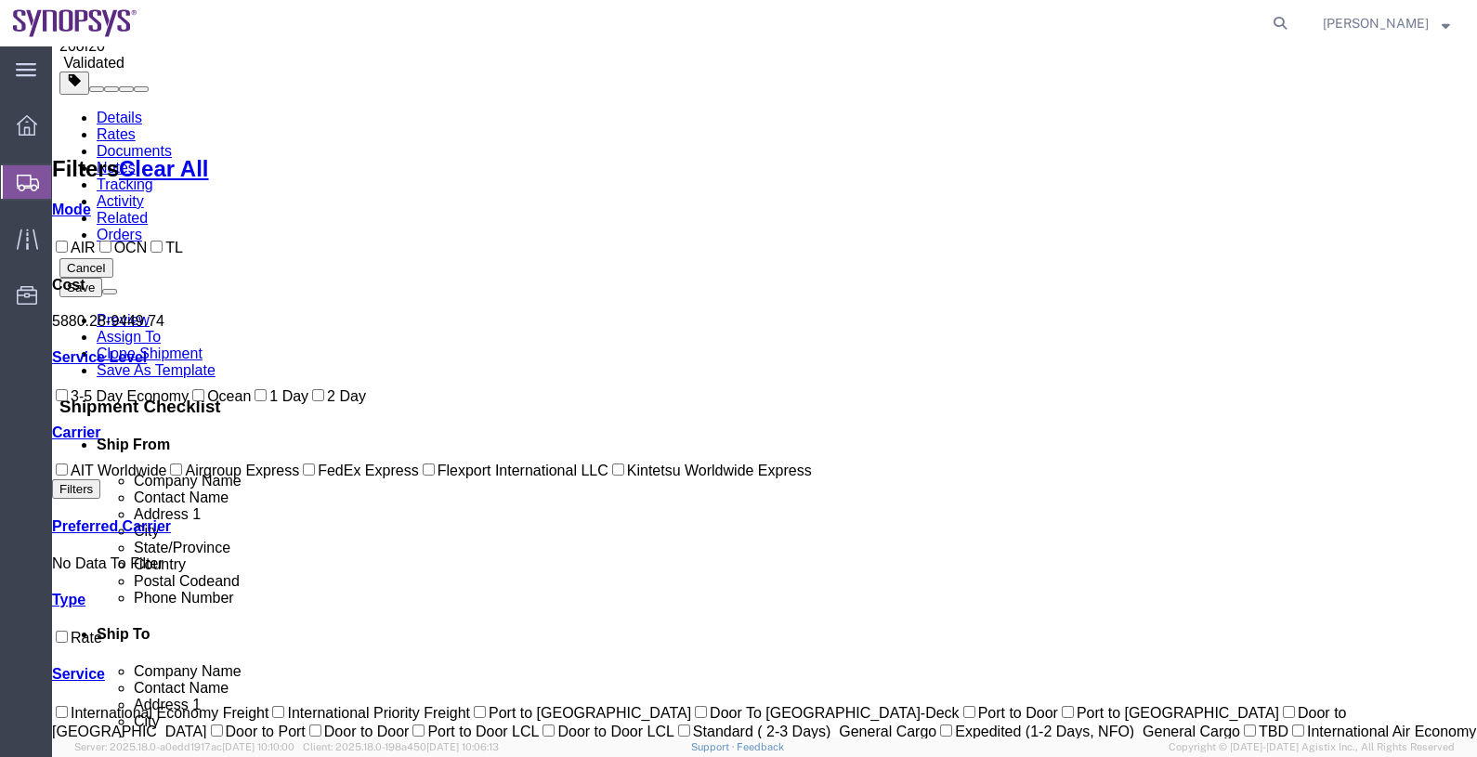
scroll to position [0, 0]
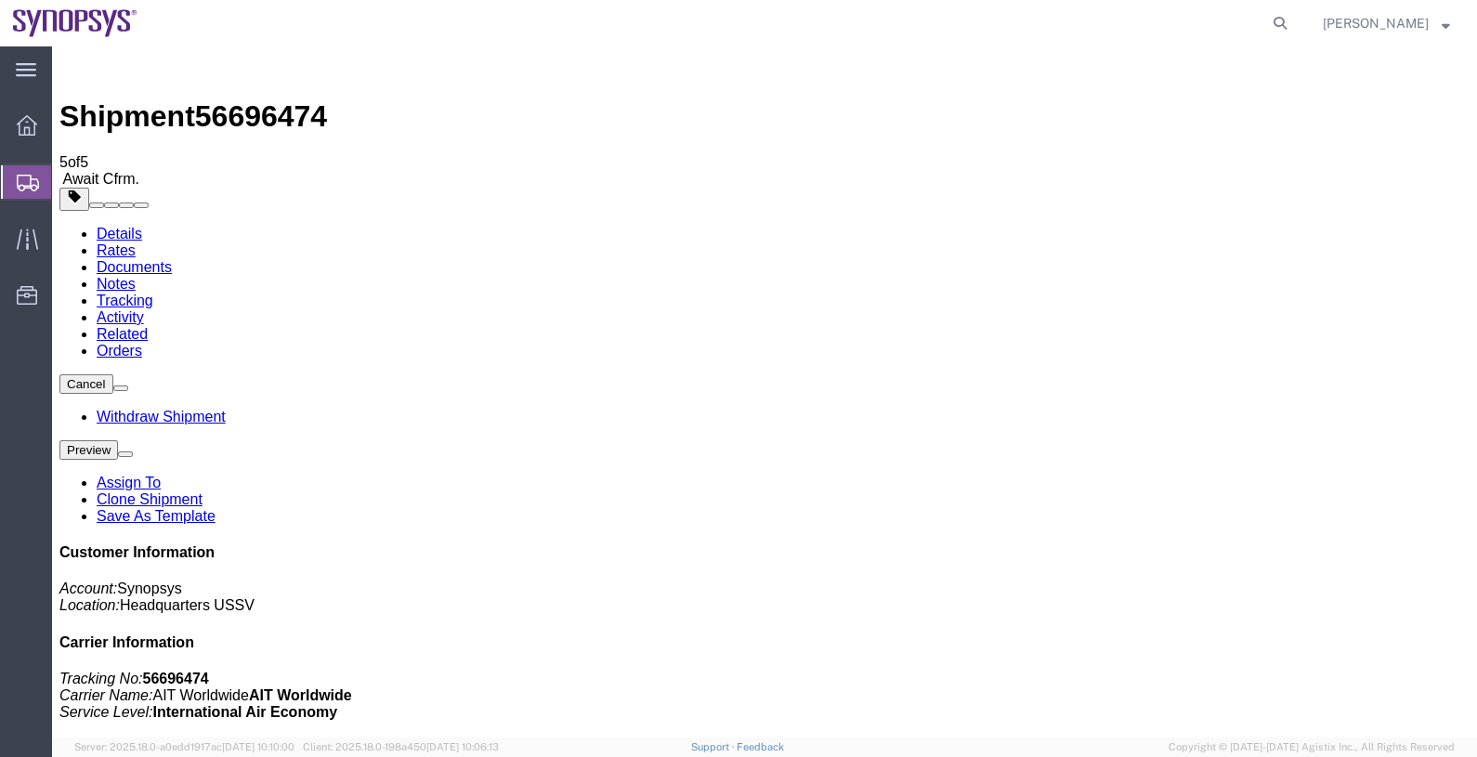
click at [66, 182] on span "Shipments" at bounding box center [58, 181] width 15 height 37
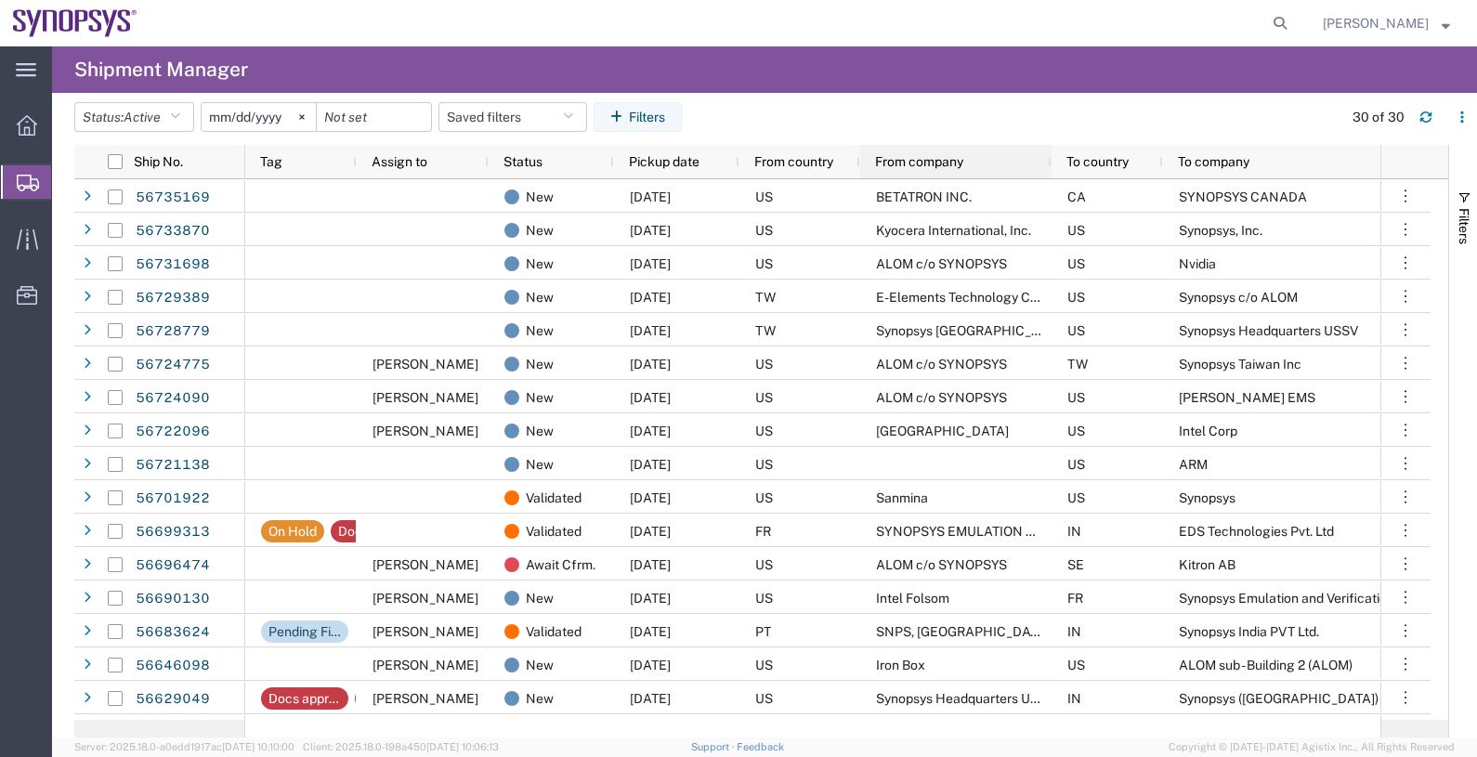
click at [938, 158] on span "From company" at bounding box center [919, 161] width 88 height 15
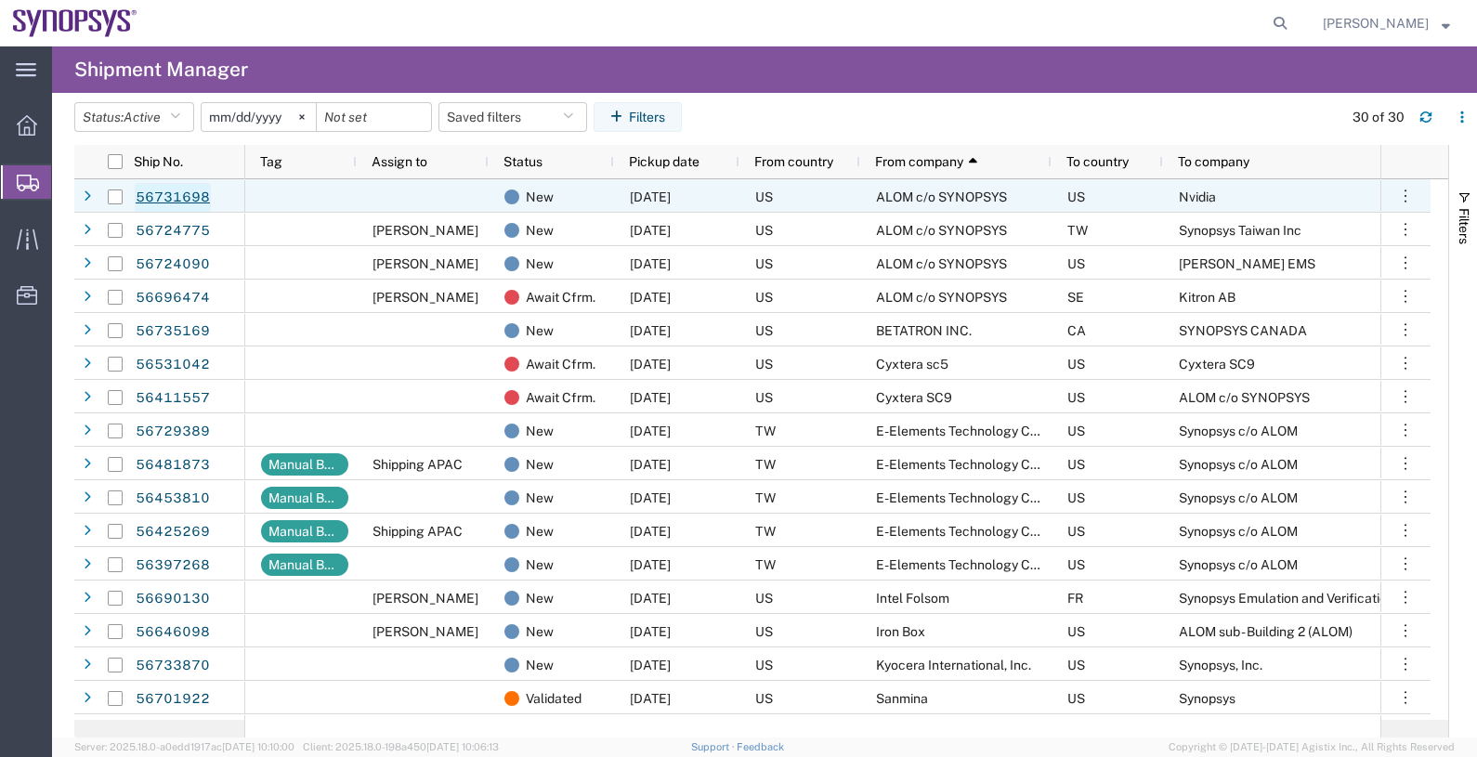
click at [185, 198] on link "56731698" at bounding box center [173, 198] width 76 height 30
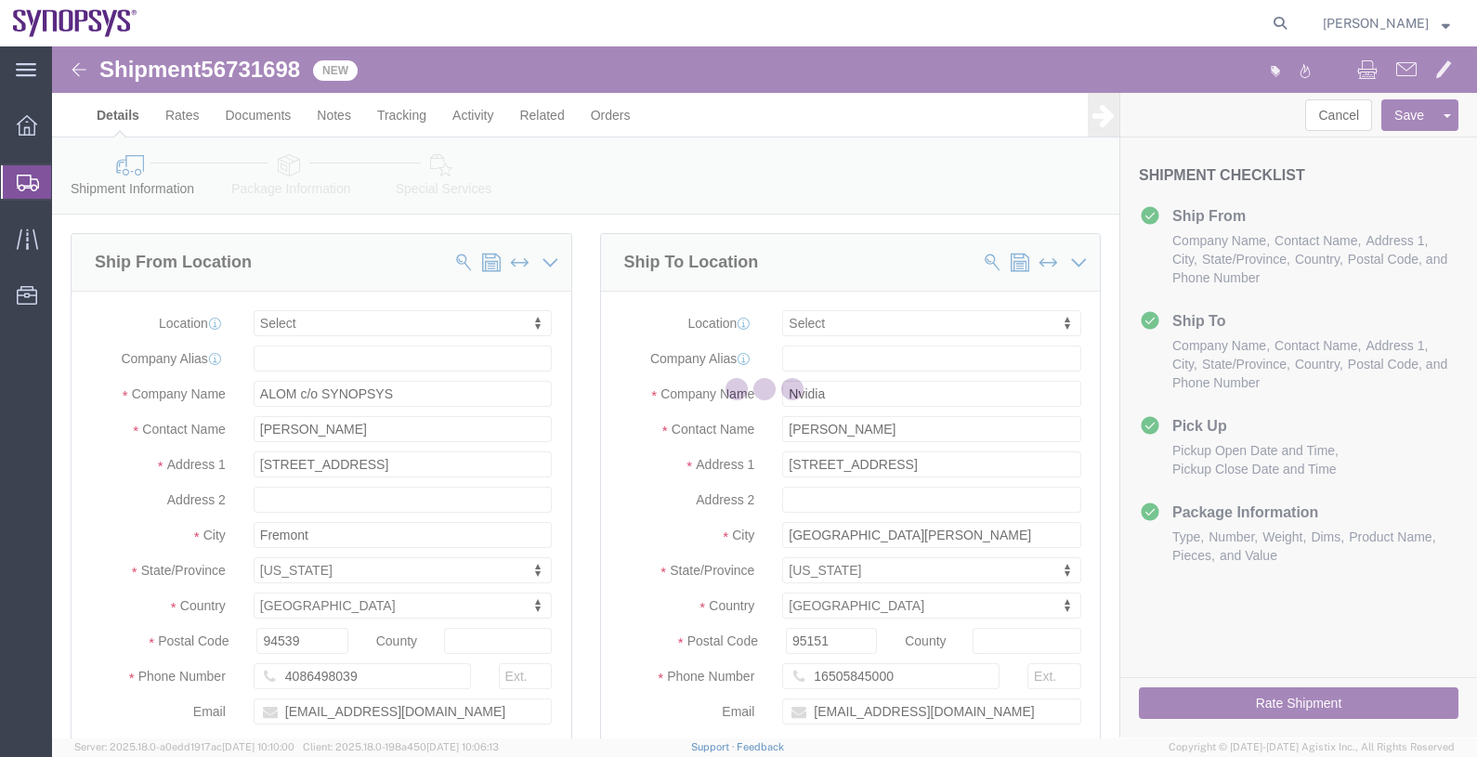
click at [252, 68] on div at bounding box center [764, 391] width 1425 height 691
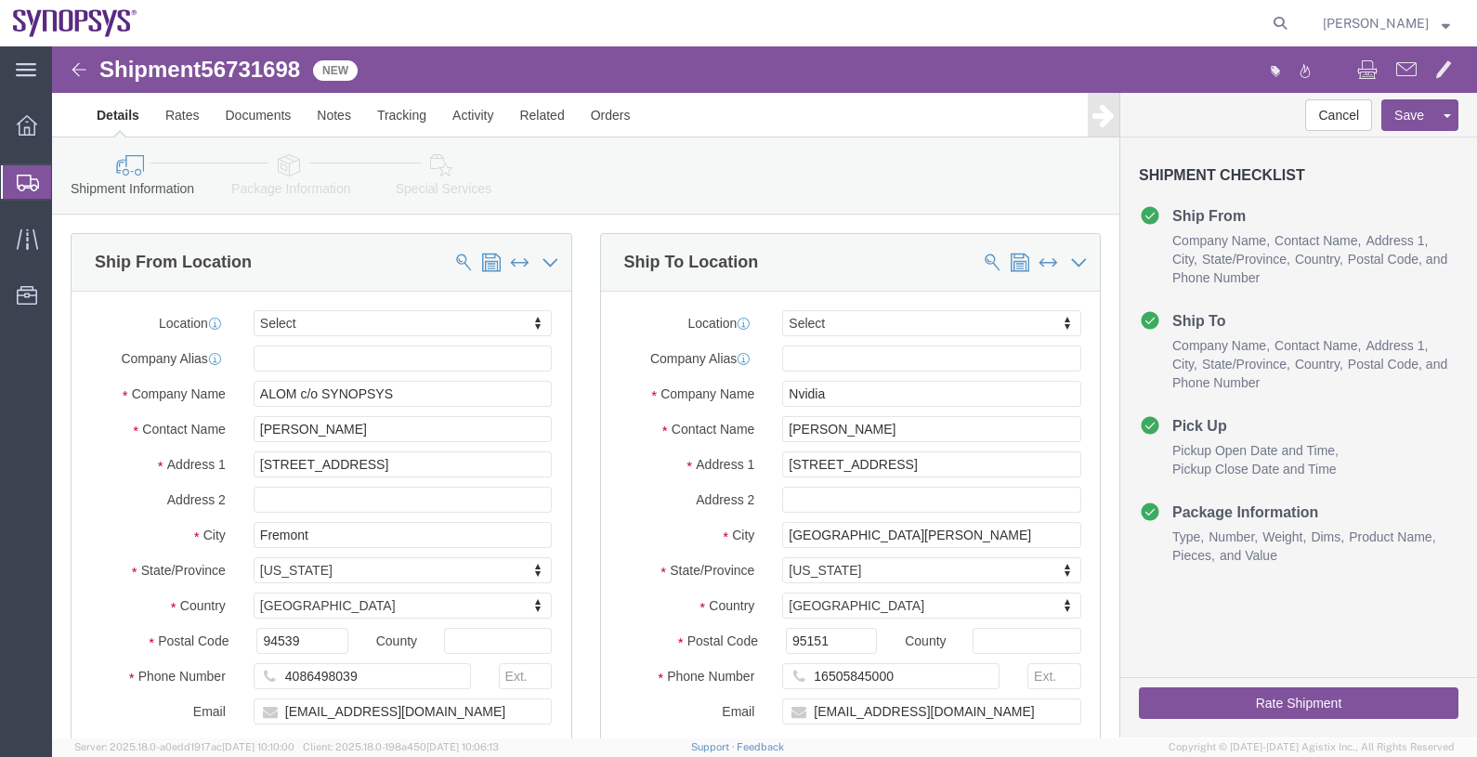
select select
click span "56731698"
copy span "56731698"
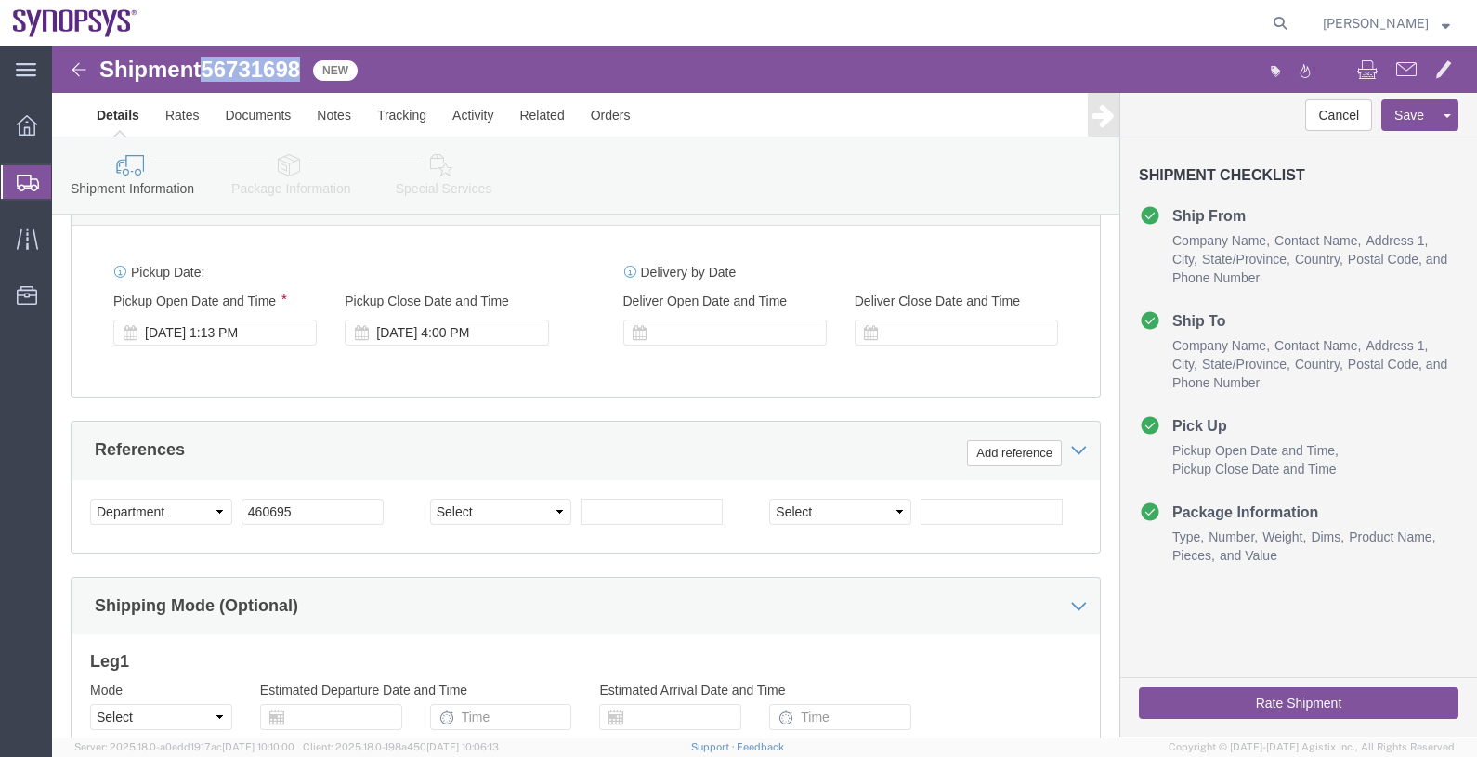
scroll to position [580, 0]
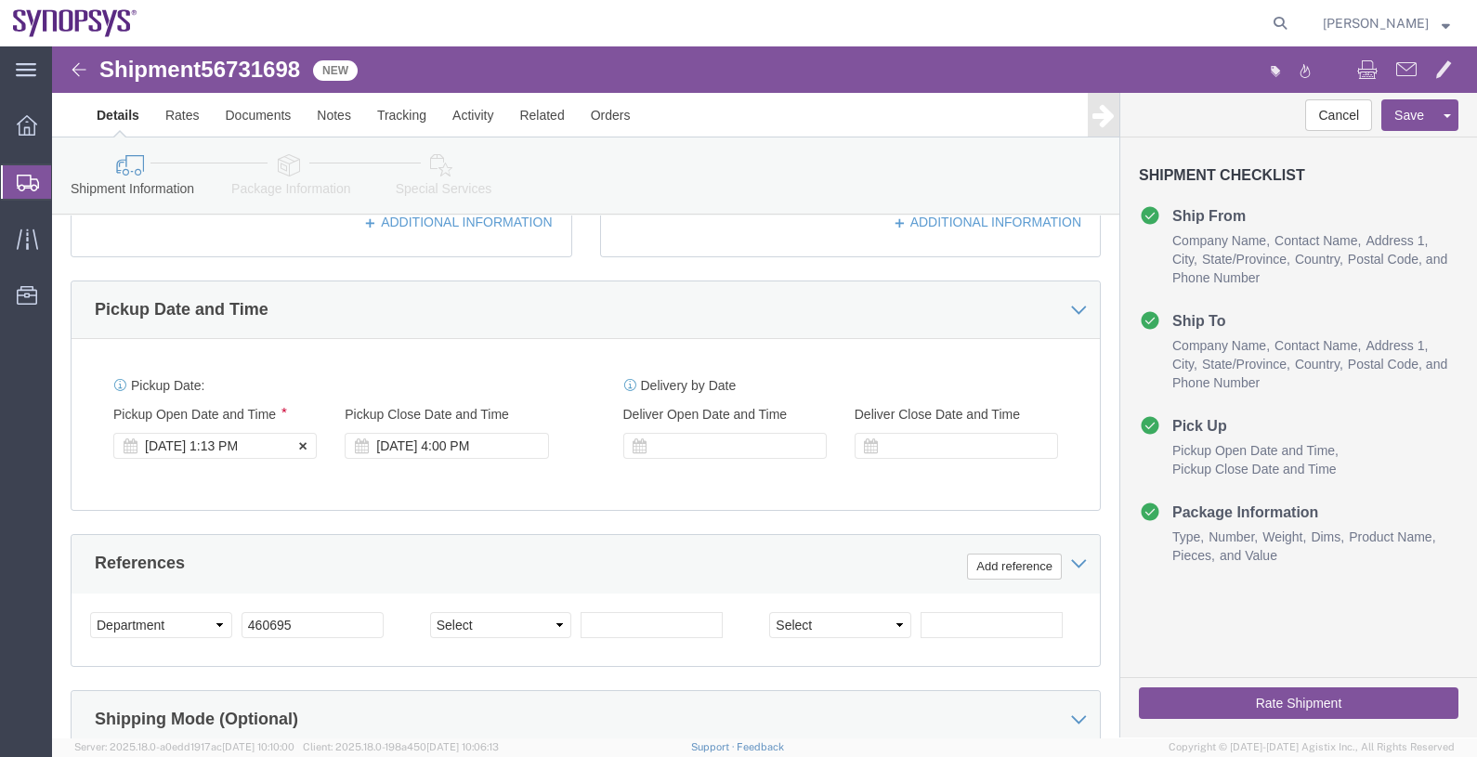
click div "Sep 05 2025 1:13 PM"
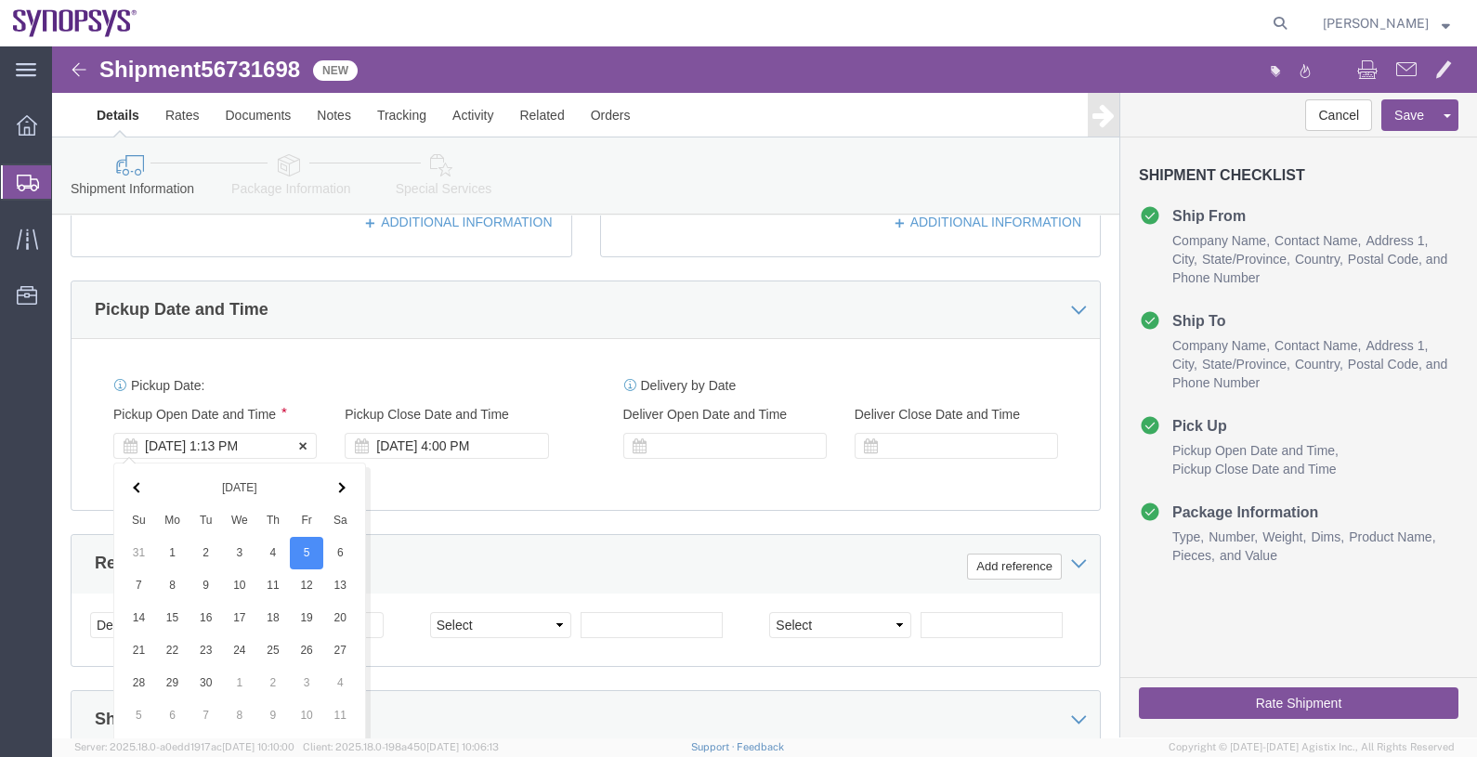
scroll to position [919, 0]
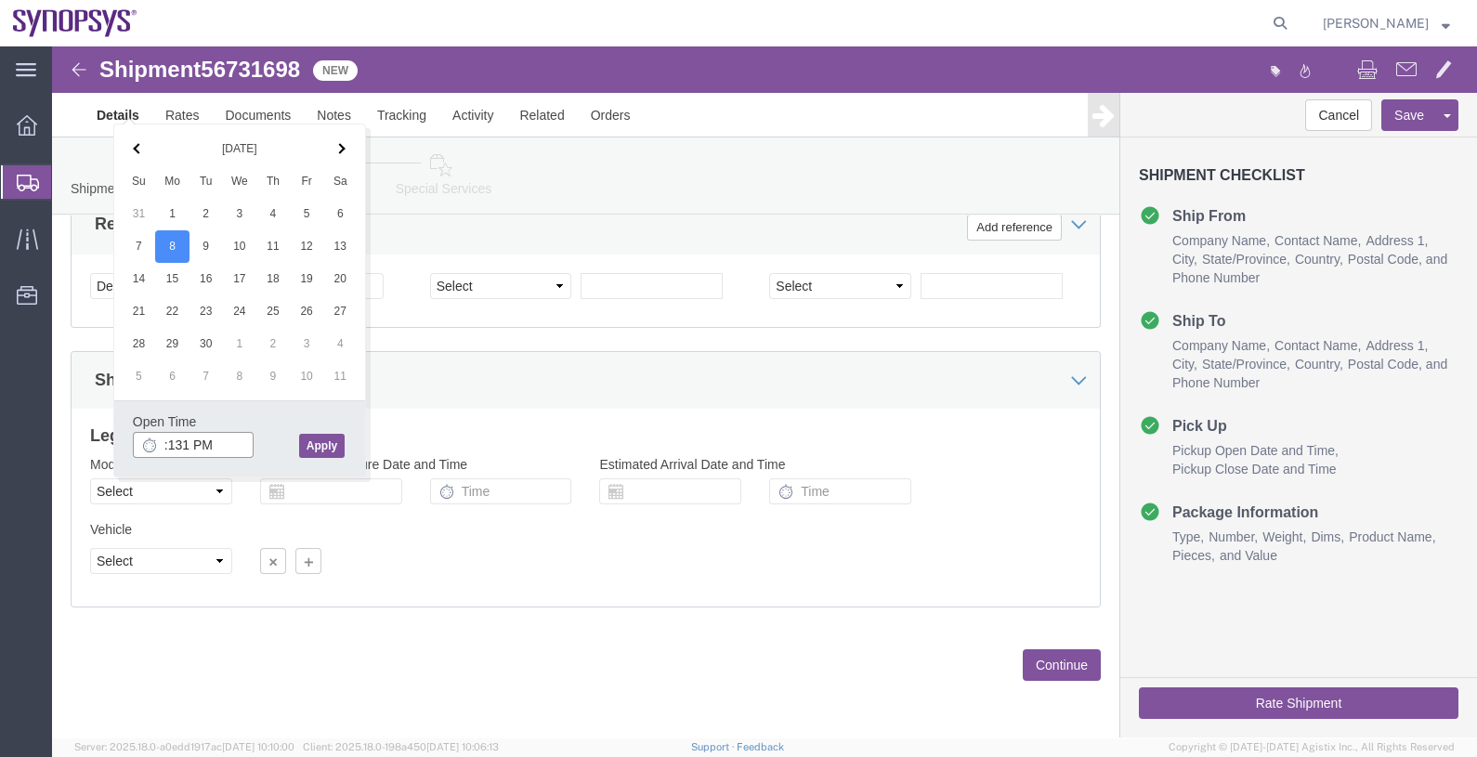
click input ":131 PM"
click input ":13PM1"
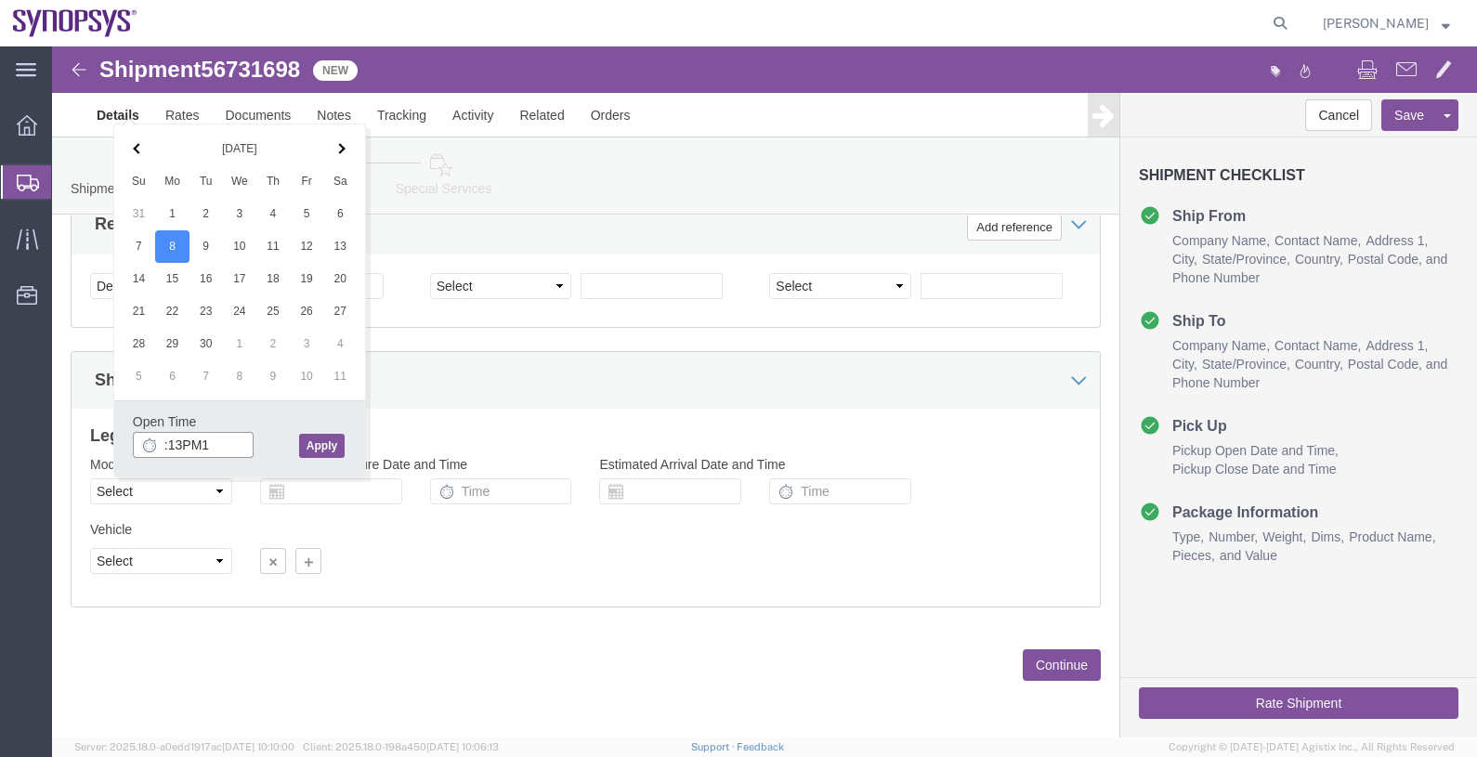
click input ":13PM1"
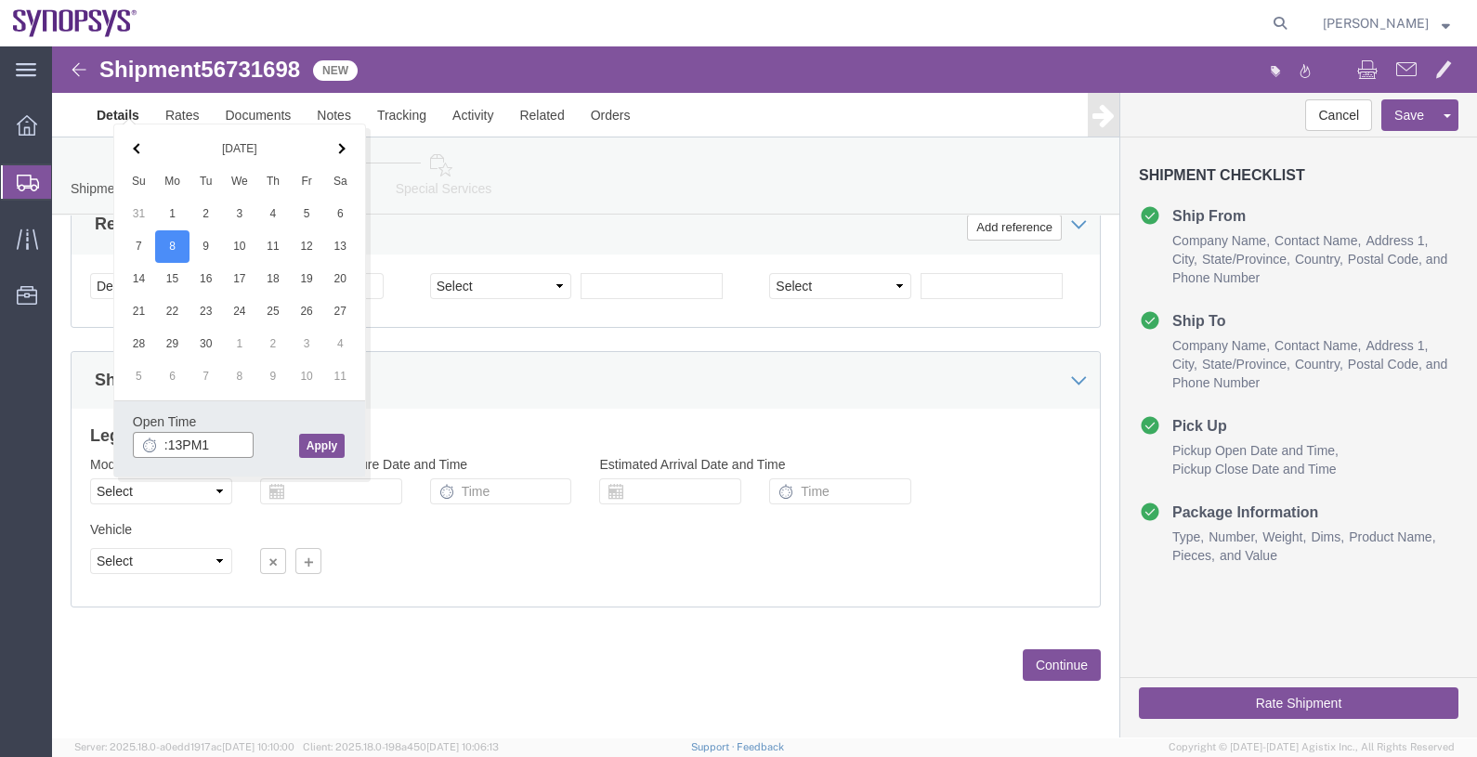
click input ":13PM1"
click input "4"
type input "p"
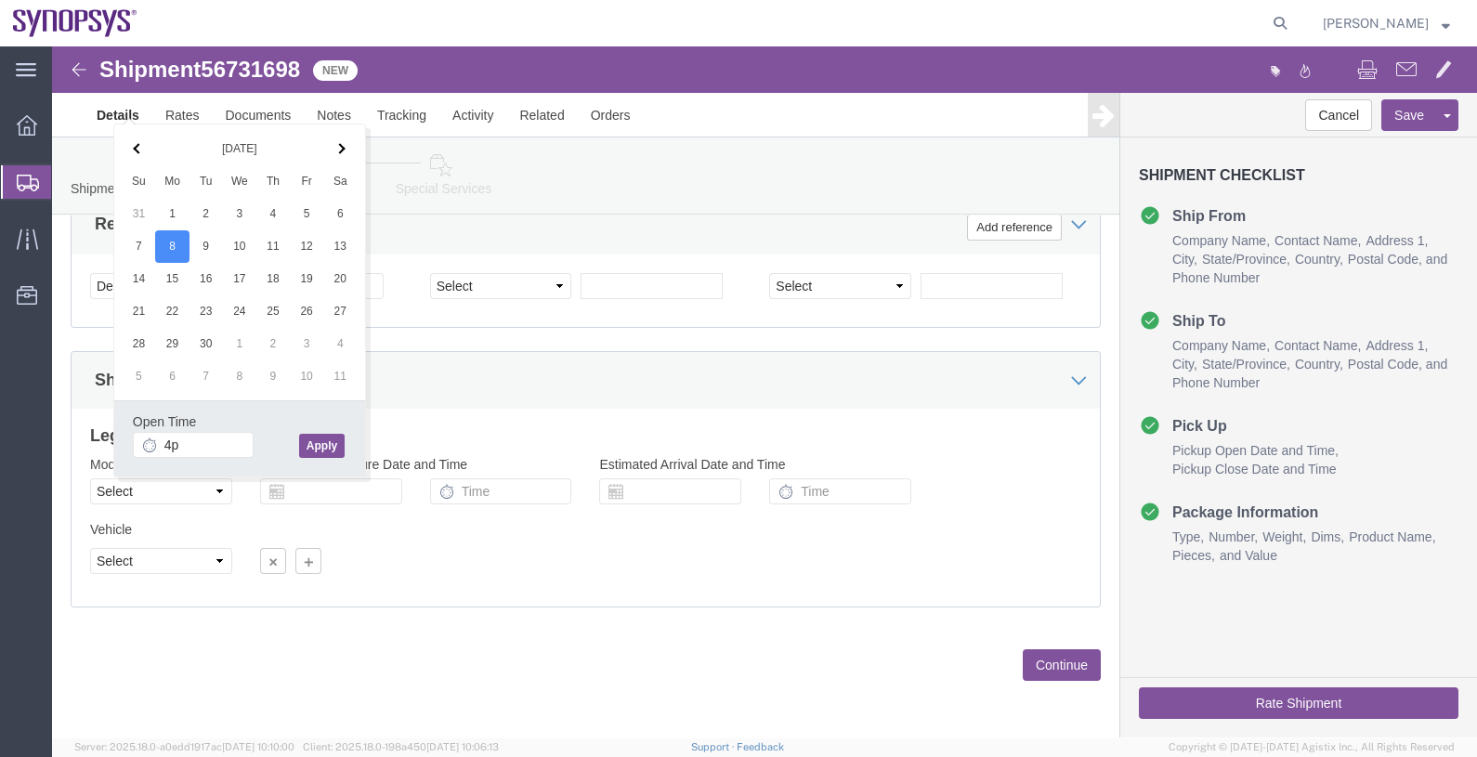
type input "4:00 PM"
click button "Apply"
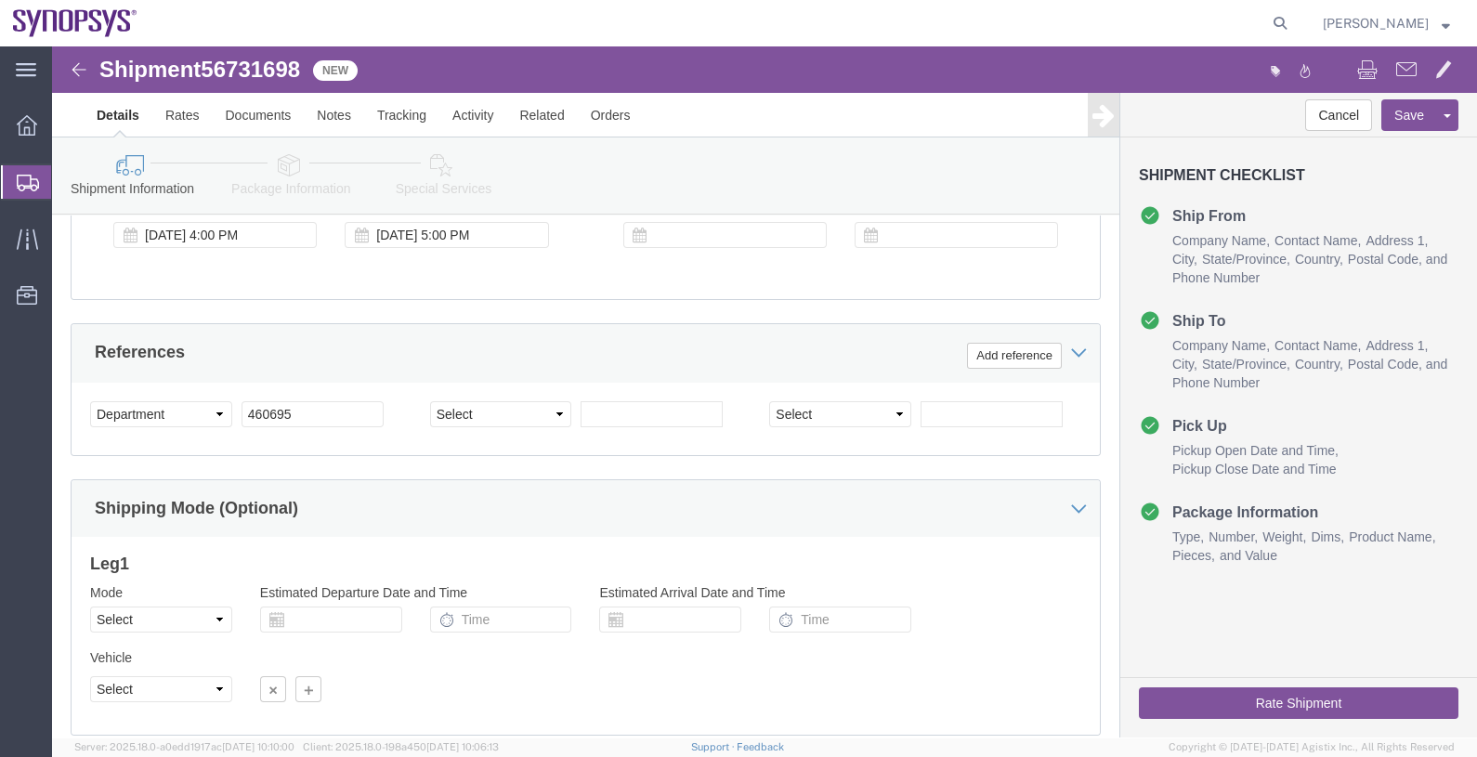
scroll to position [687, 0]
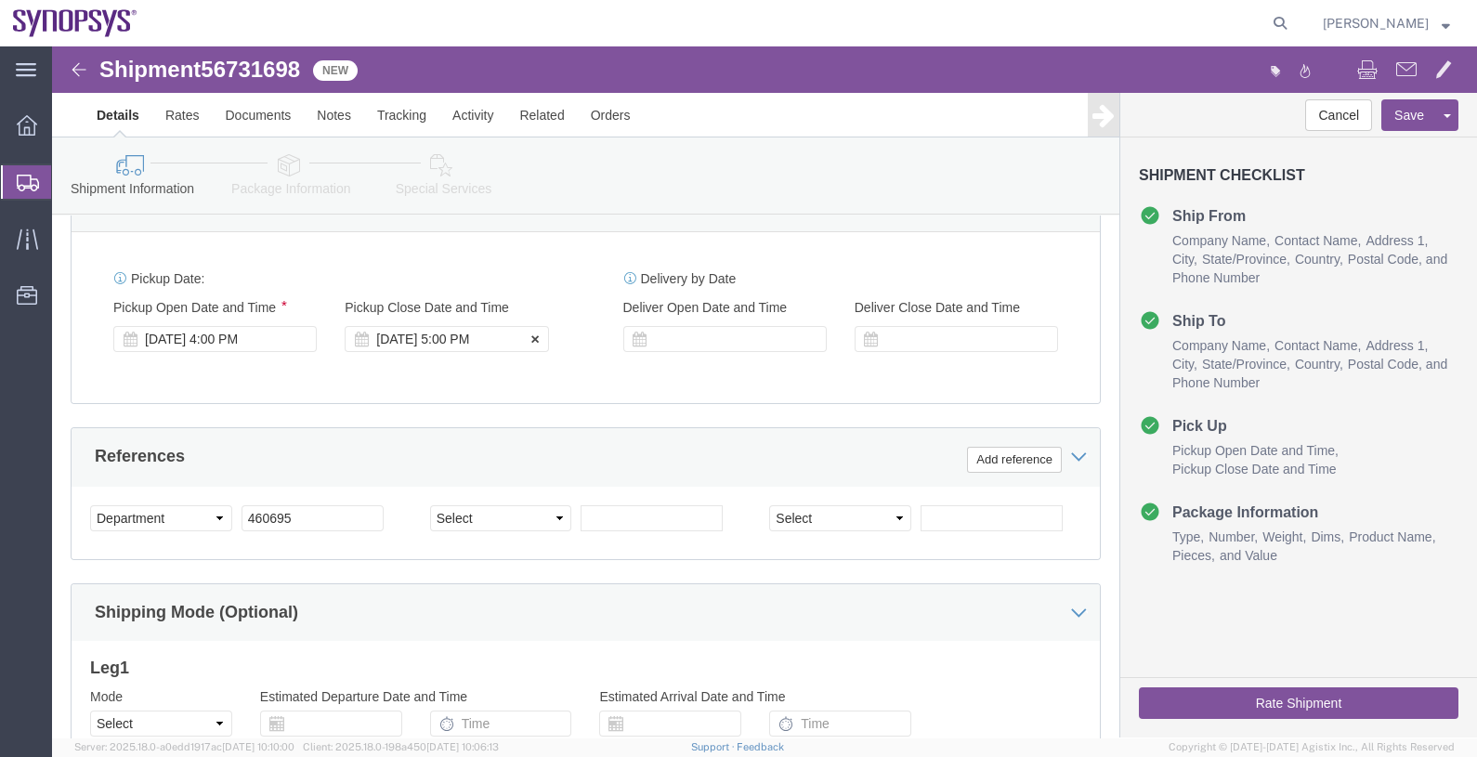
click div "Sep 08 2025 5:00 PM"
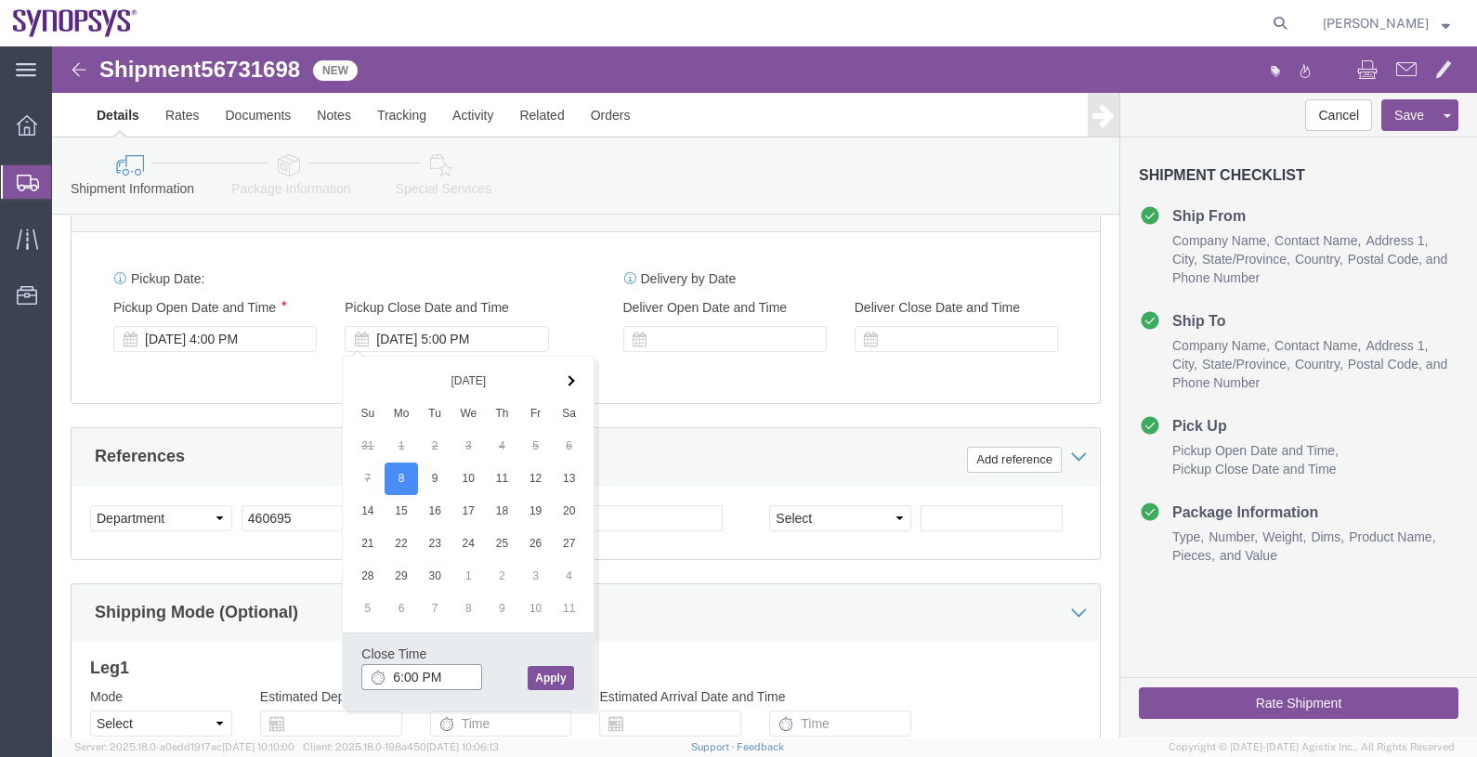
type input "6:00 PM"
click button "Apply"
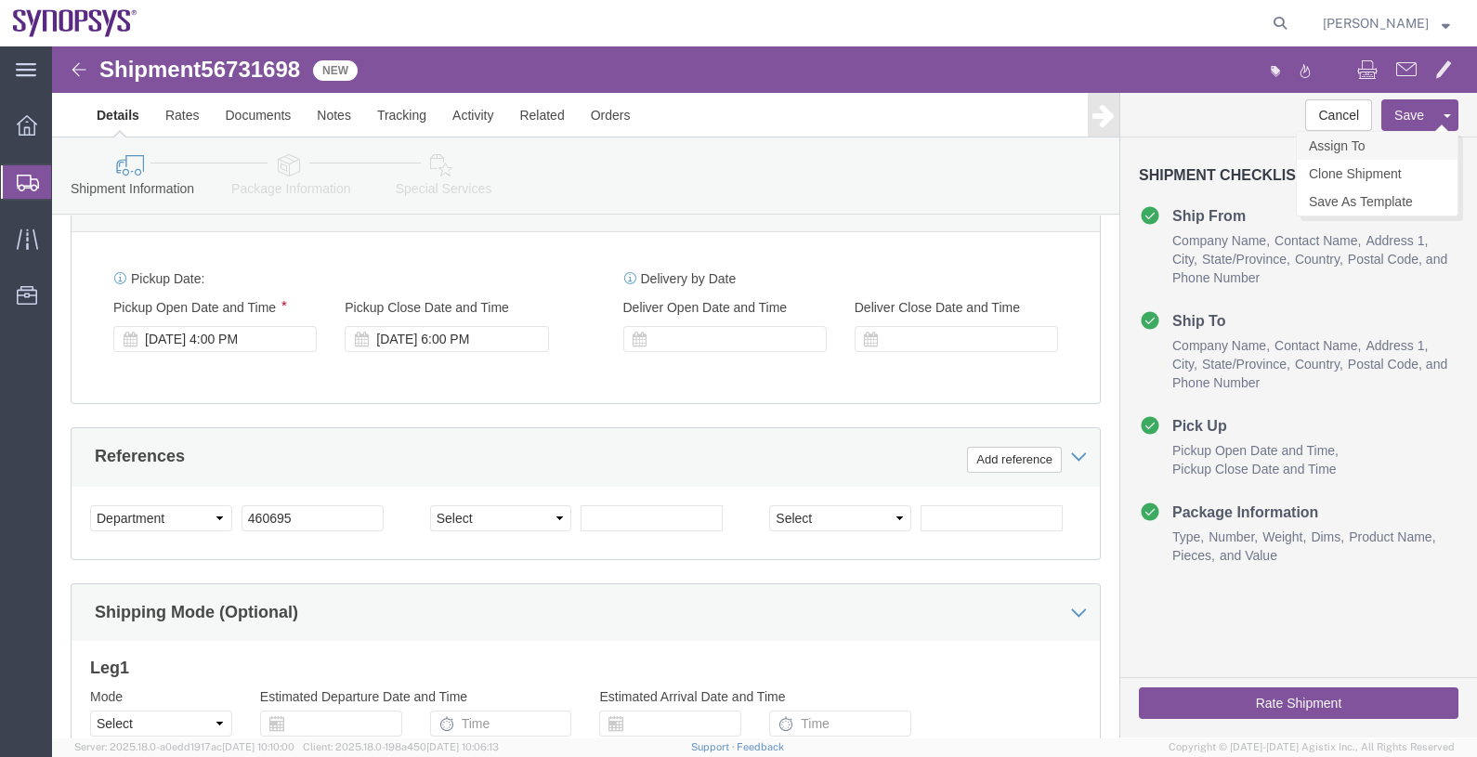
click link "Assign To"
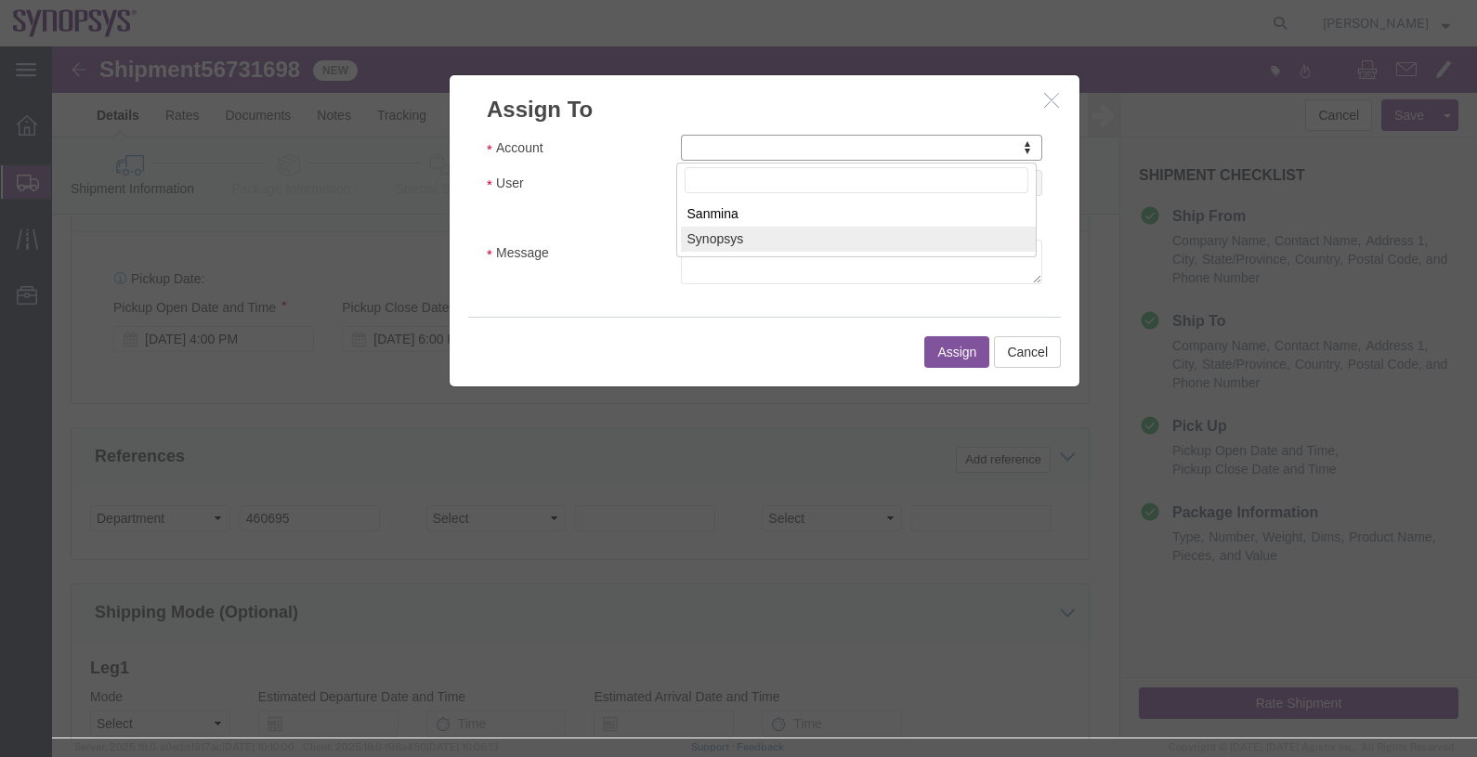
select select "117156"
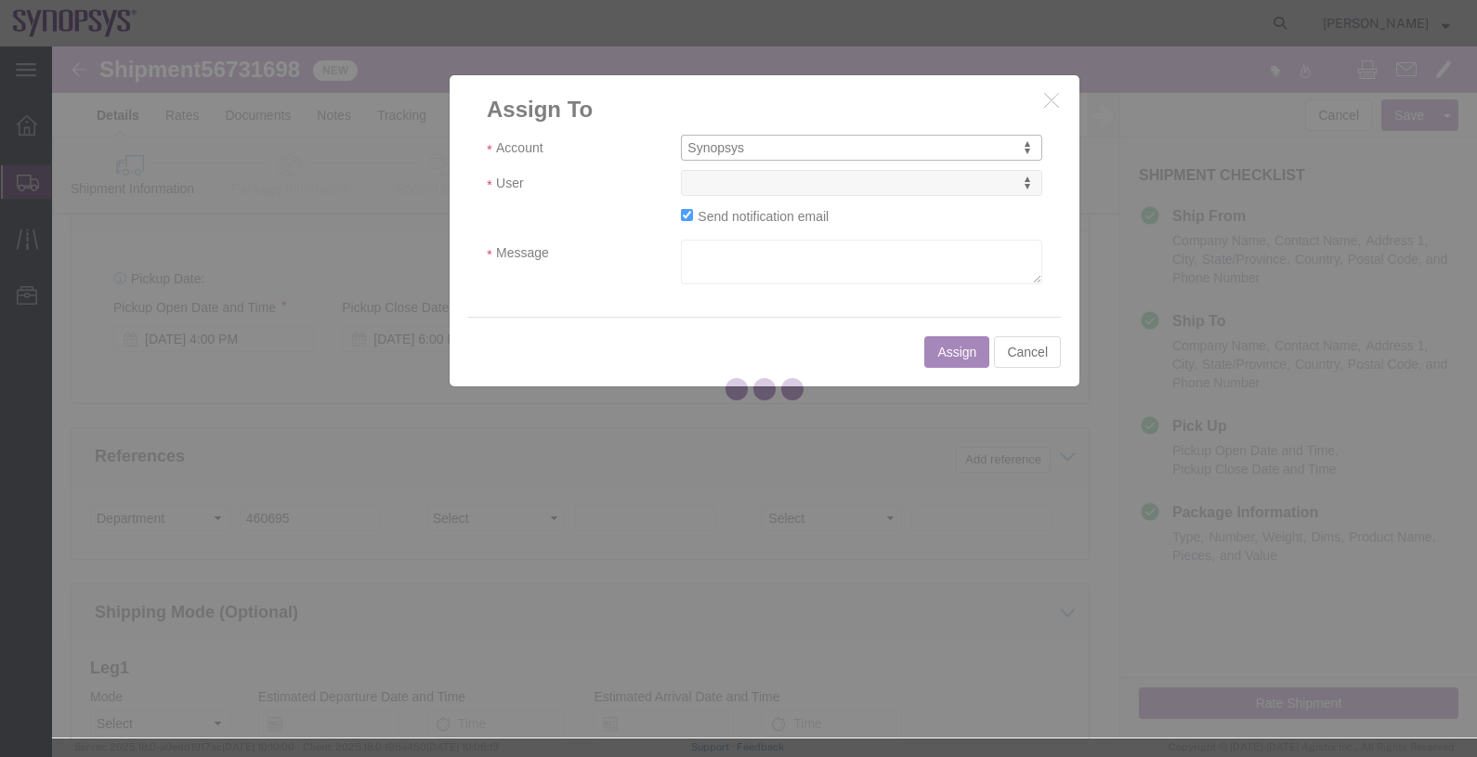
select select
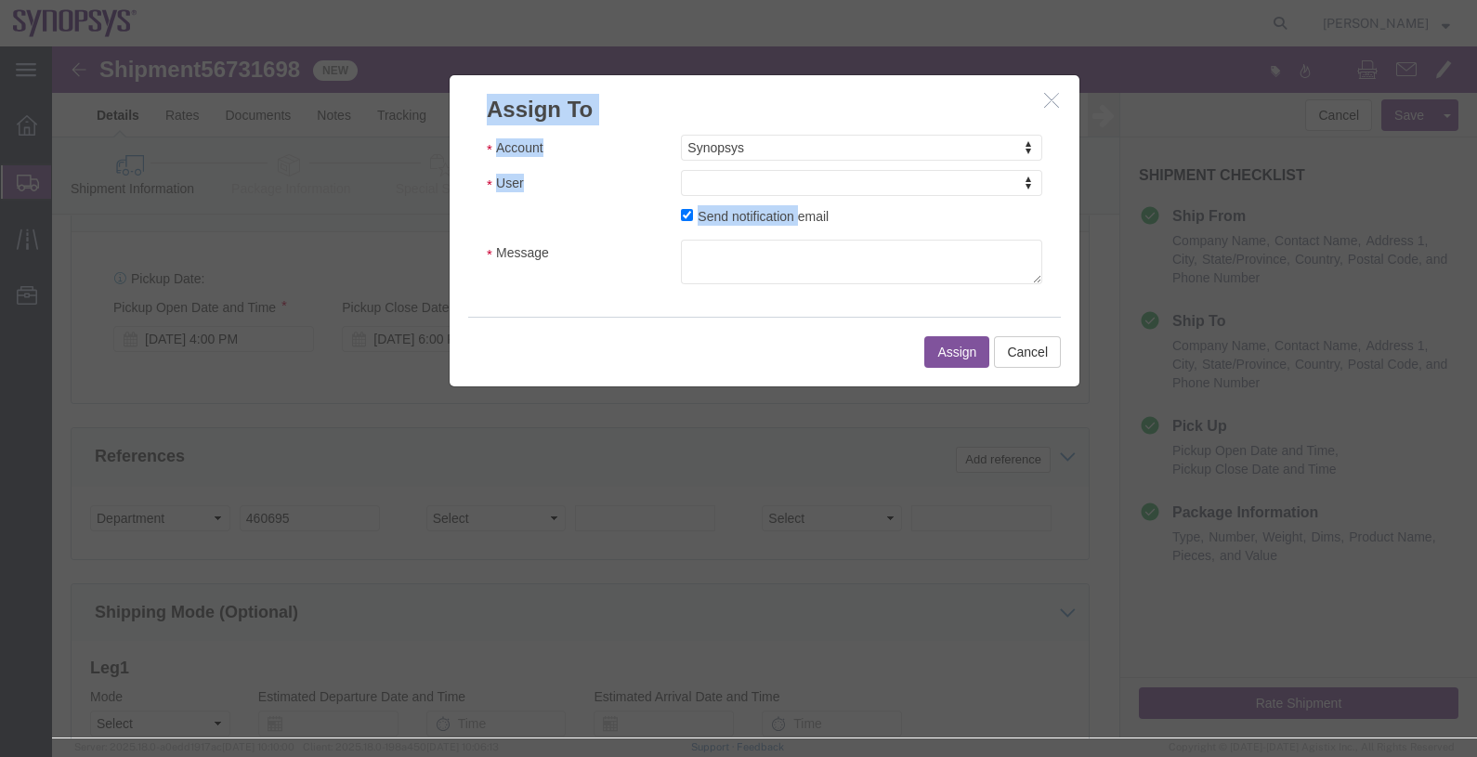
drag, startPoint x: 739, startPoint y: 161, endPoint x: 803, endPoint y: 344, distance: 193.8
click div "Assign To Account Synopsys Account Sanmina Synopsys User User User Abby Mann <a…"
click div
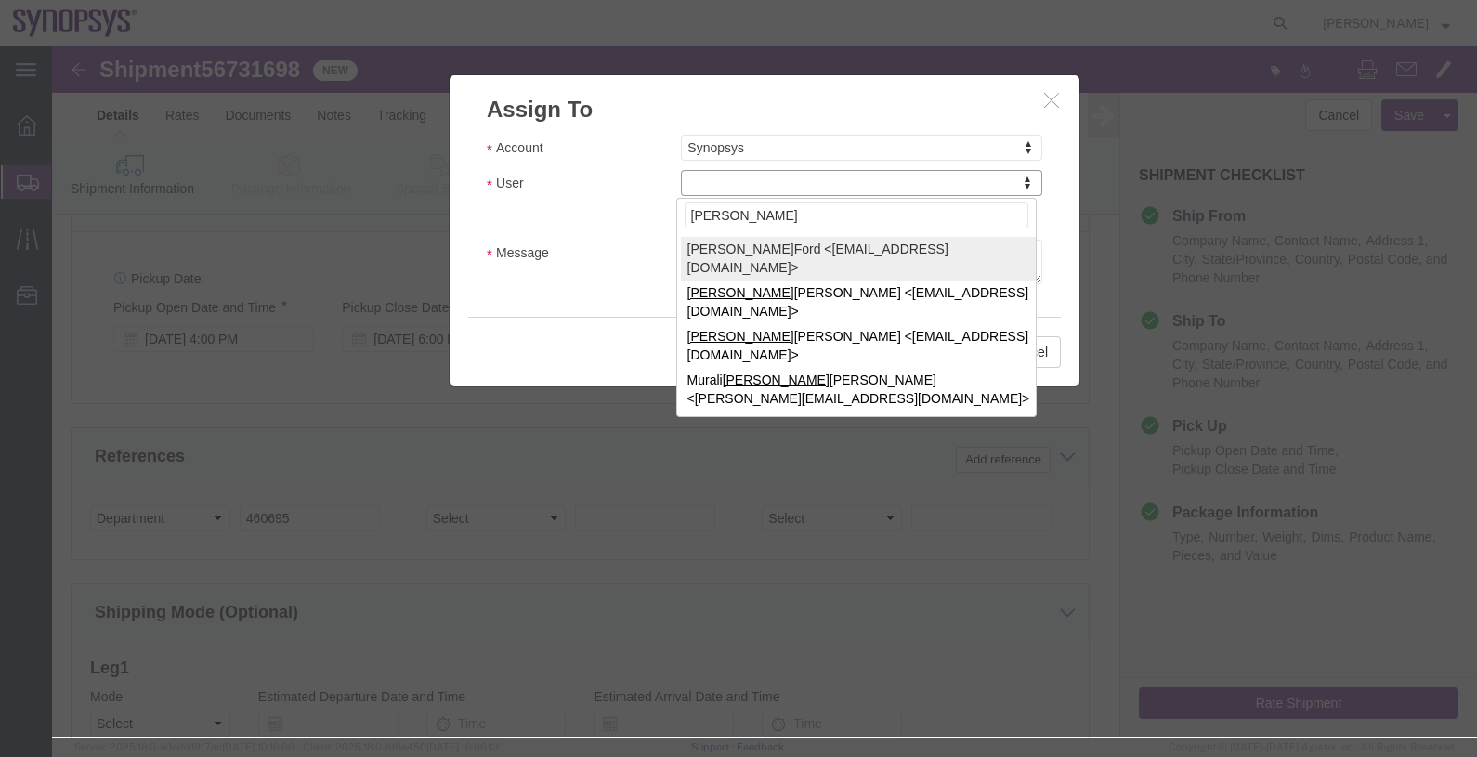
type input "kris"
drag, startPoint x: 722, startPoint y: 206, endPoint x: 737, endPoint y: 198, distance: 17.0
select select "98360"
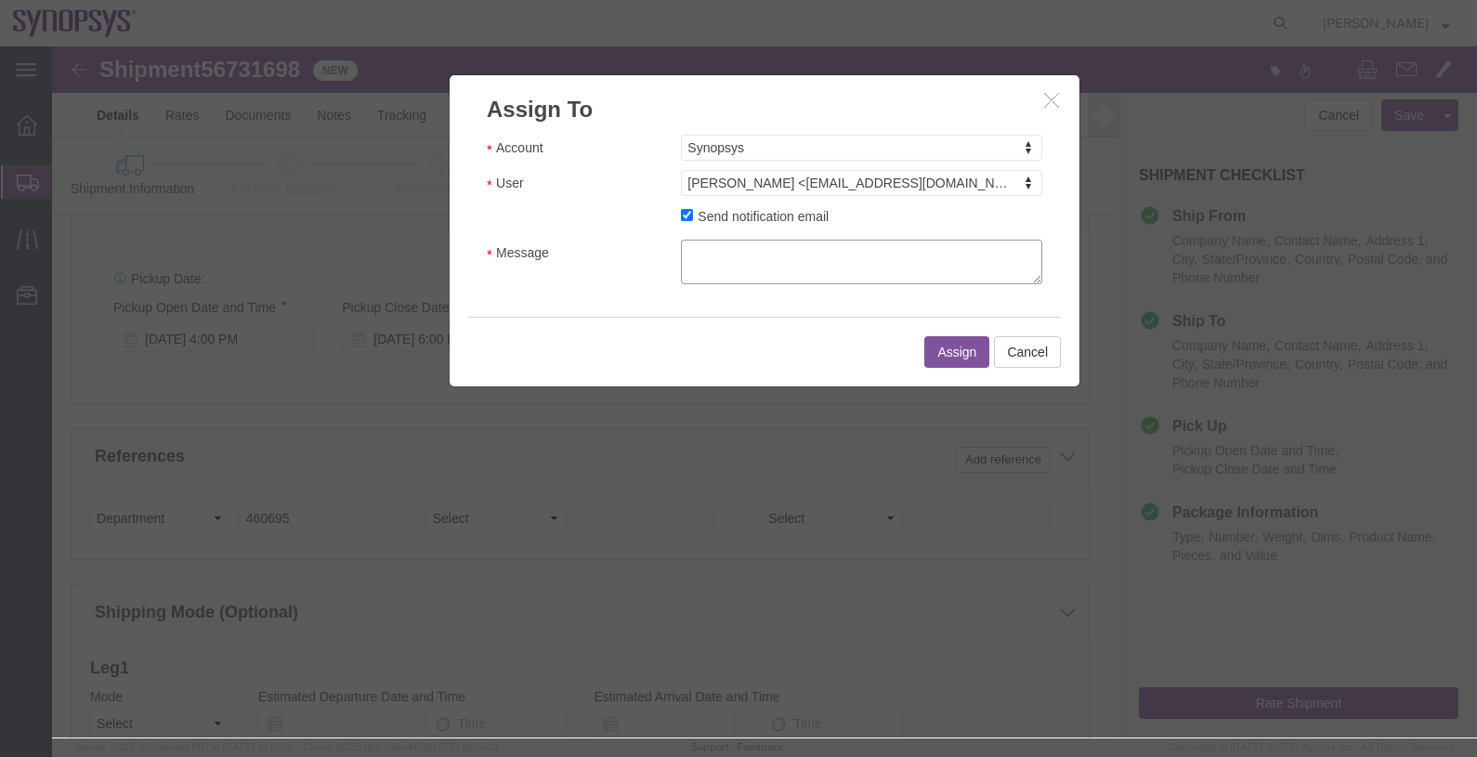
click textarea "Message"
type textarea "."
click button "Assign"
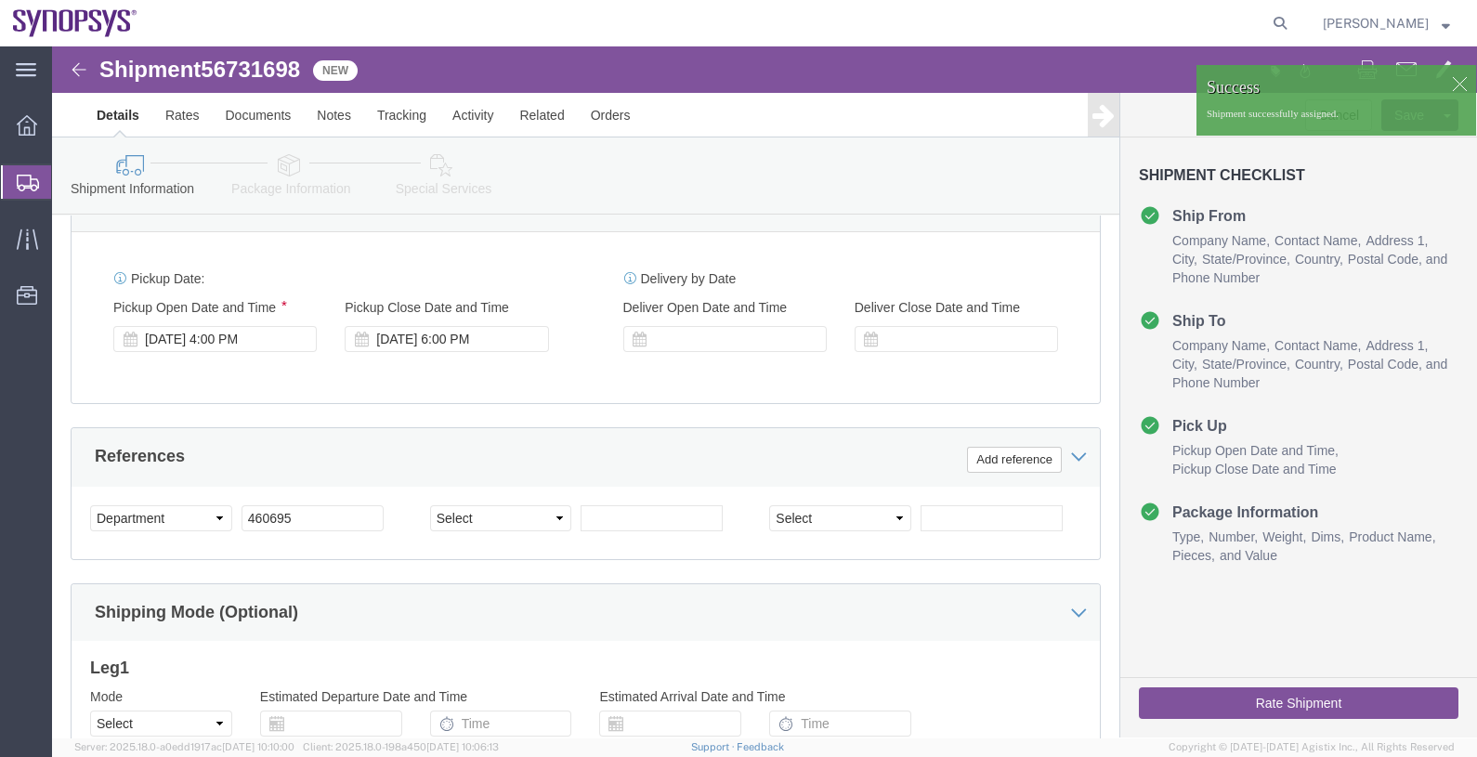
click at [66, 186] on span "Shipments" at bounding box center [58, 181] width 15 height 37
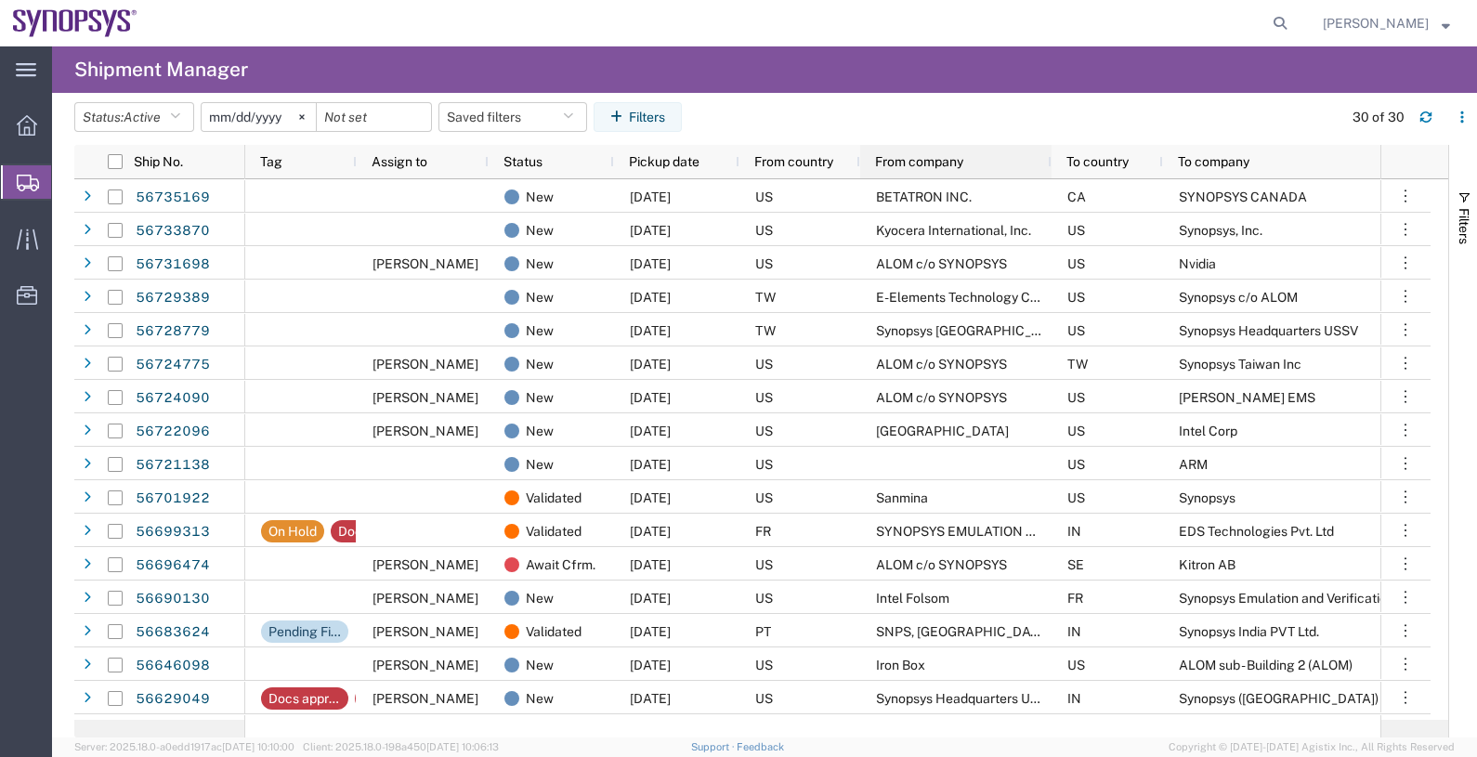
click at [910, 159] on span "From company" at bounding box center [919, 161] width 88 height 15
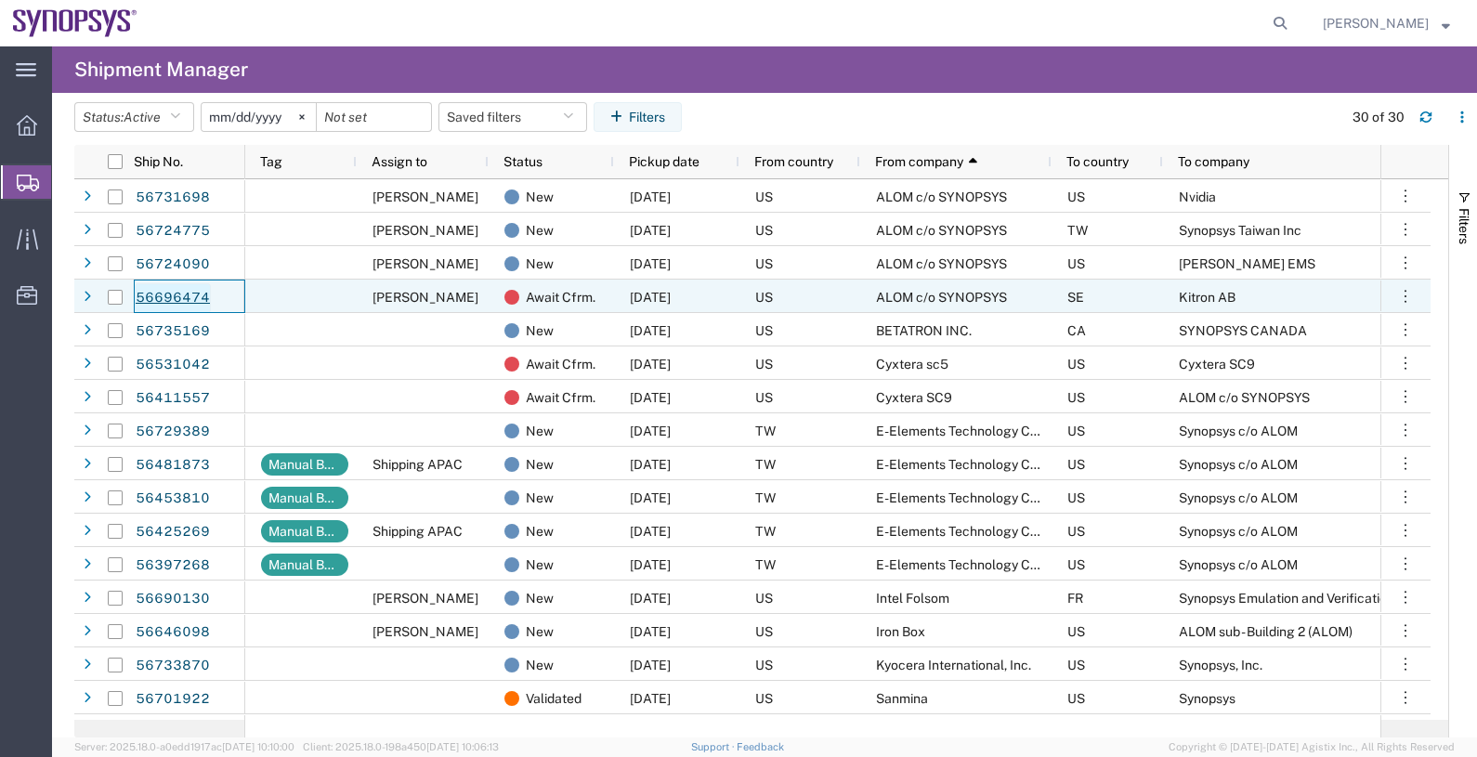
click at [183, 293] on link "56696474" at bounding box center [173, 298] width 76 height 30
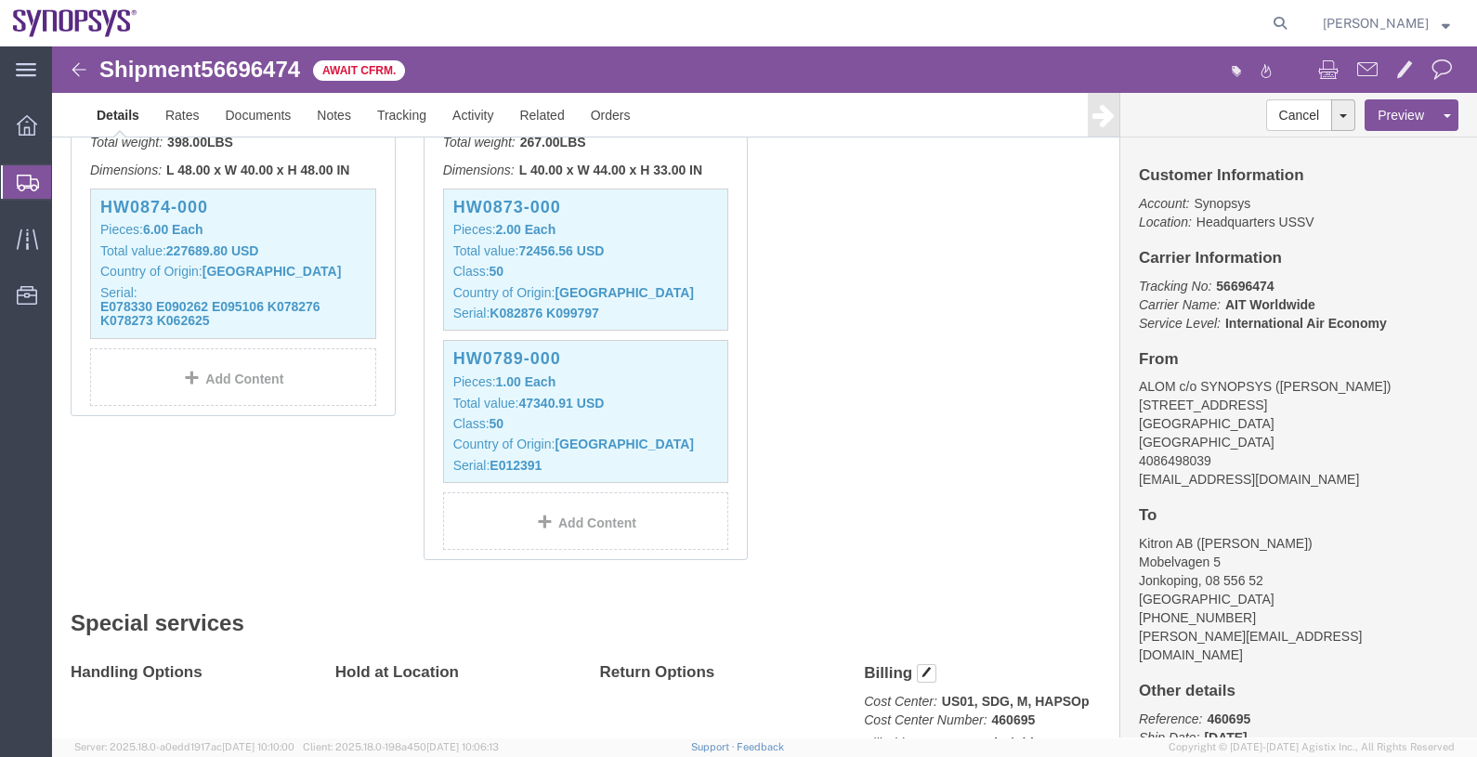
scroll to position [348, 0]
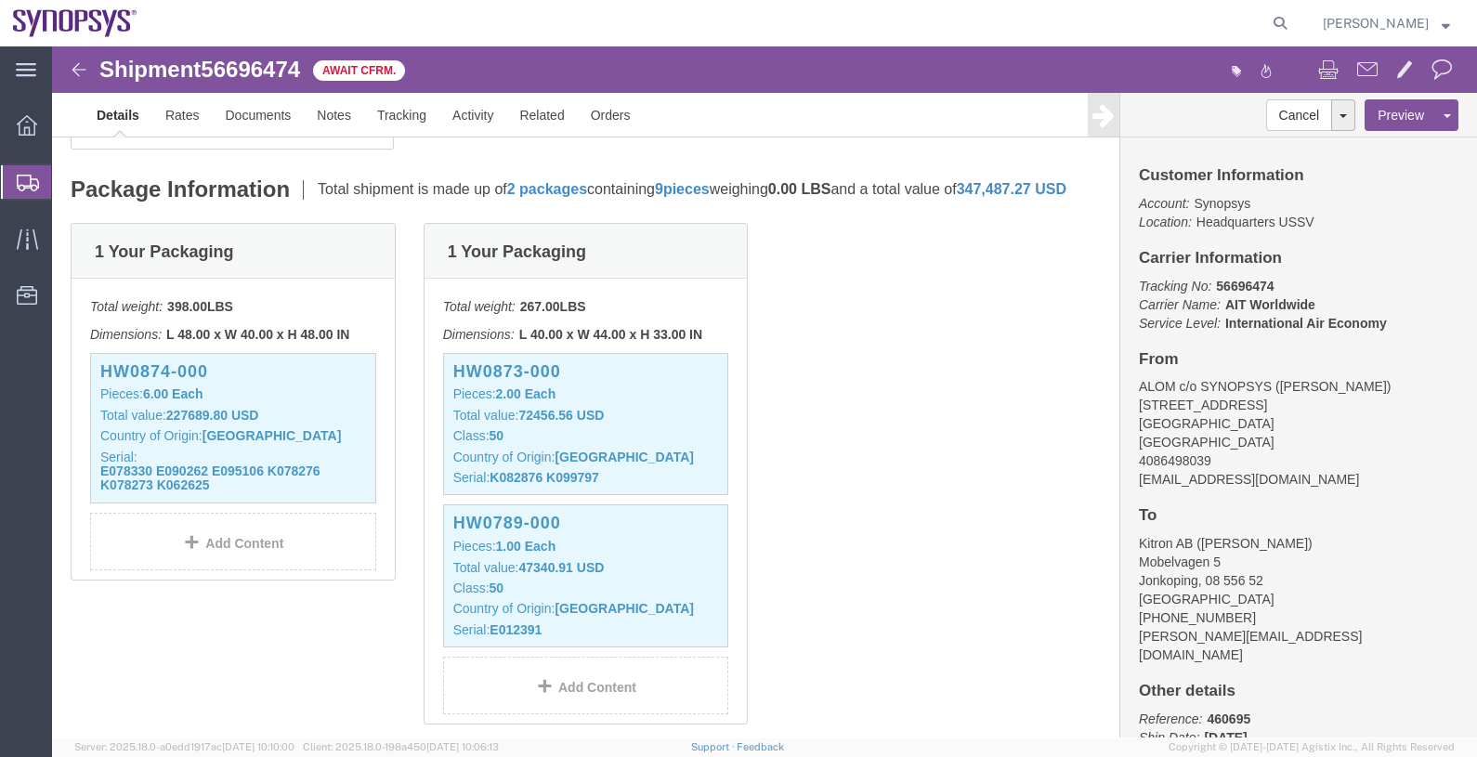
click div "1 Your Packaging Total weight: 398.00 LBS Dimensions: L 48.00 x W 40.00 x H 48.…"
drag, startPoint x: 106, startPoint y: 189, endPoint x: 853, endPoint y: 27, distance: 765.0
click at [66, 189] on span "Shipments" at bounding box center [58, 181] width 15 height 37
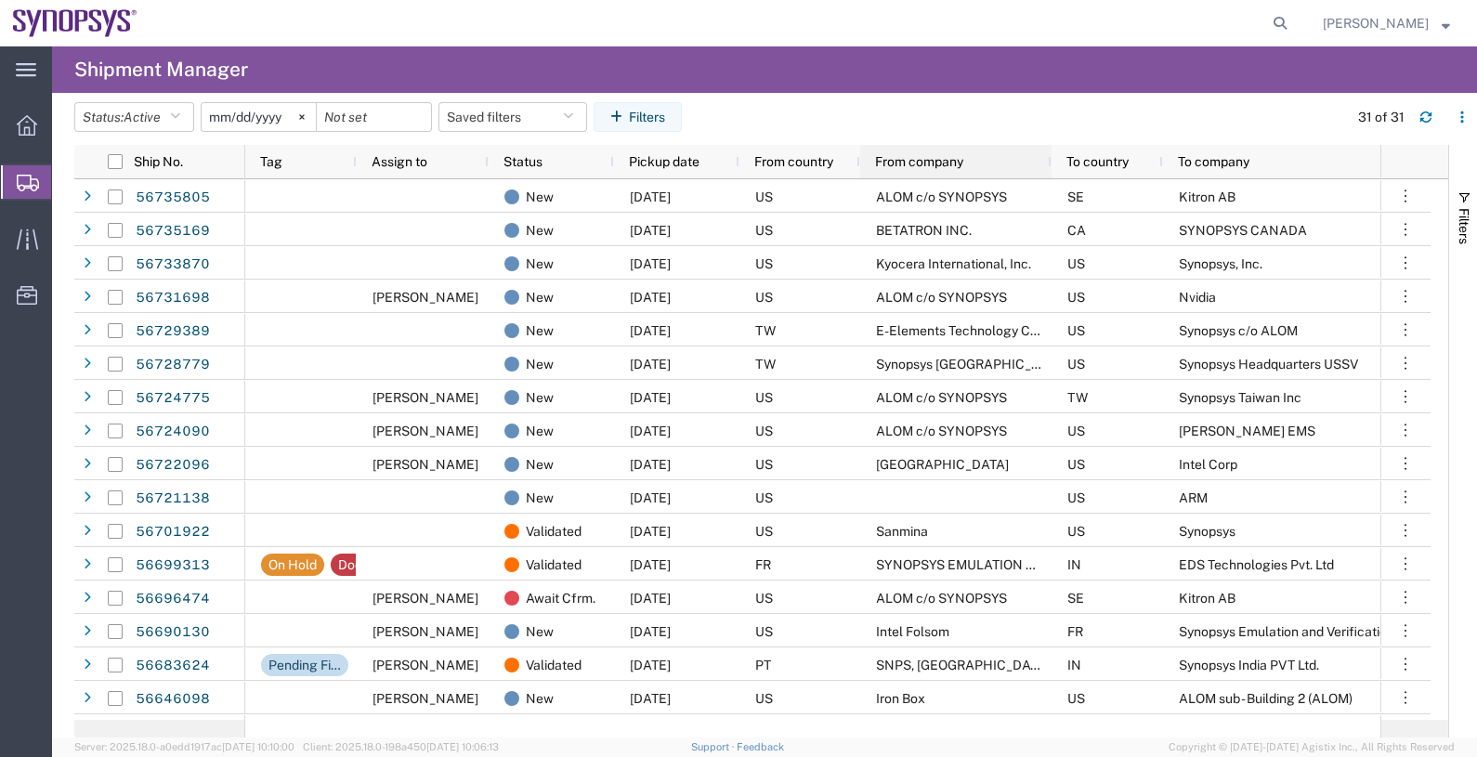
click at [963, 162] on span "From company" at bounding box center [919, 161] width 88 height 15
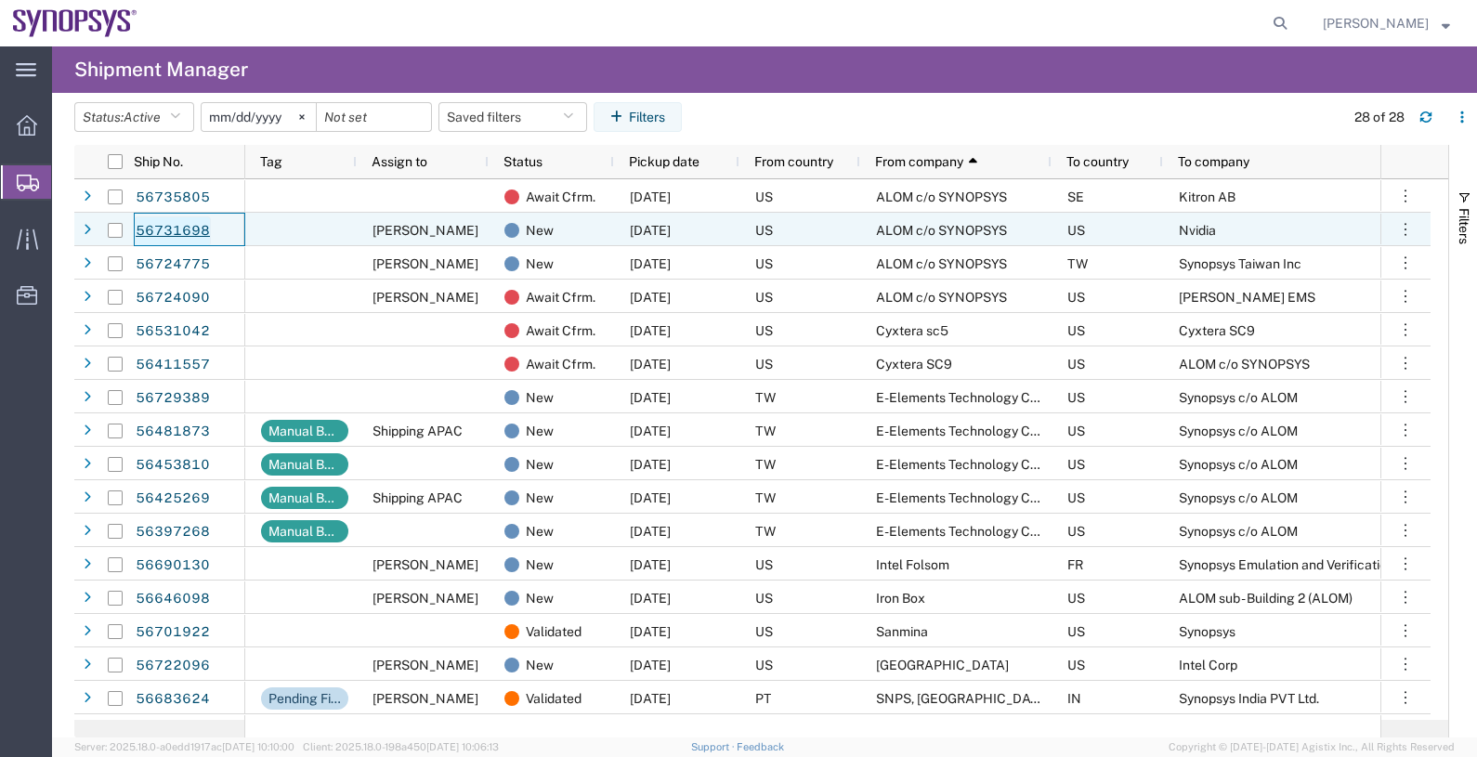
click at [176, 228] on link "56731698" at bounding box center [173, 231] width 76 height 30
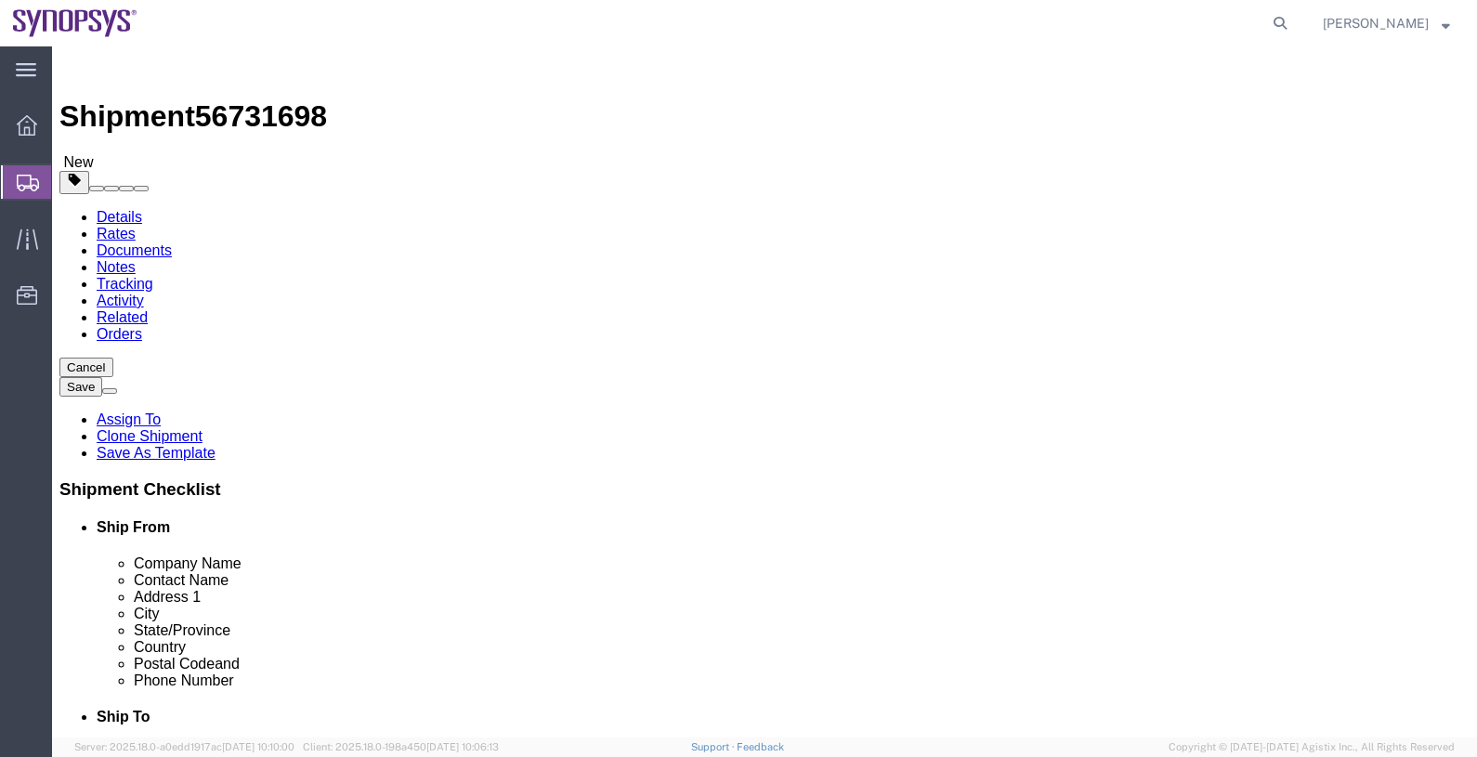
select select
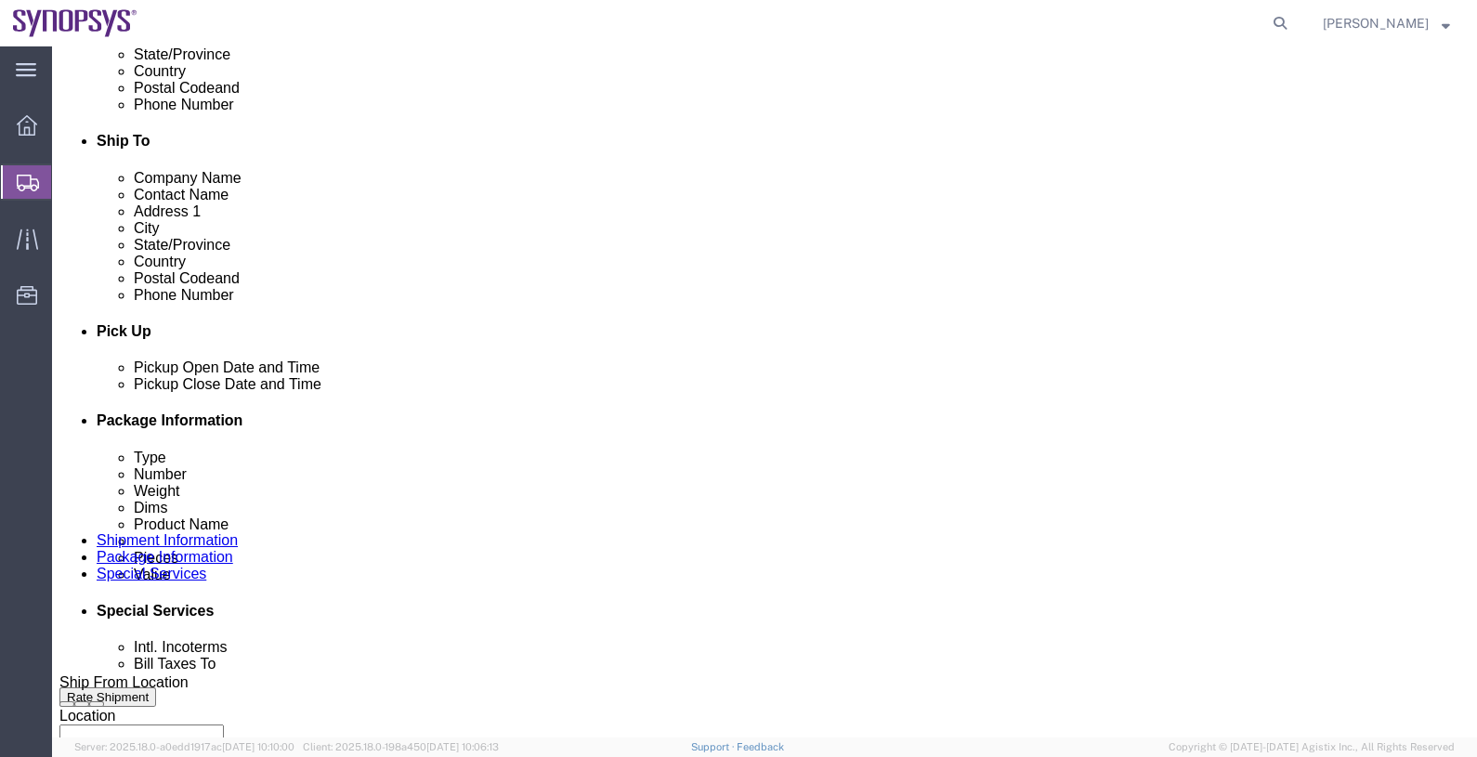
scroll to position [578, 0]
click div "Sep 05 2025 2:16 PM"
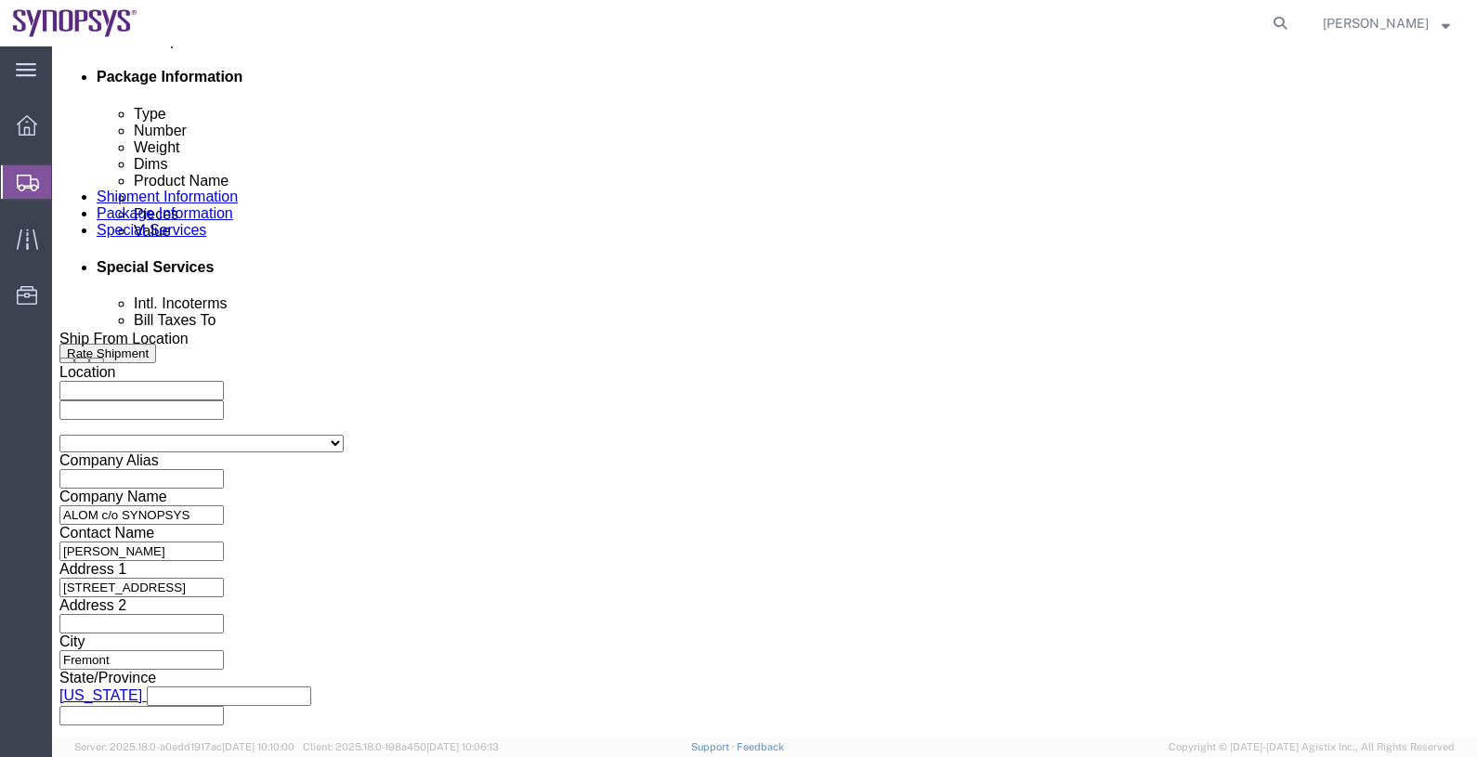
click button "Apply"
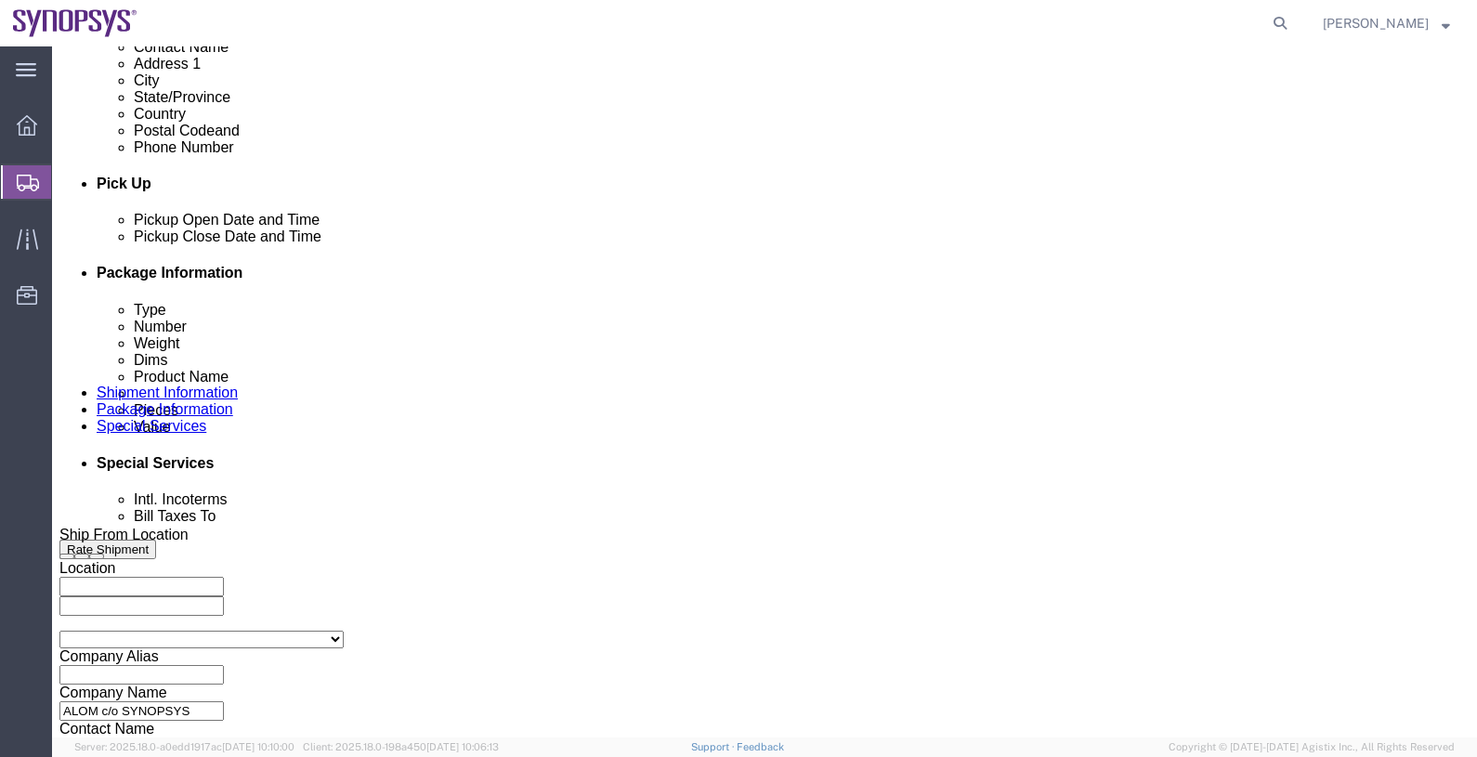
scroll to position [722, 0]
click div "Sep 08 2025 2:16 PM"
type input "4:00 PM"
click button "Apply"
click div "Sep 08 2025 5:00 PM"
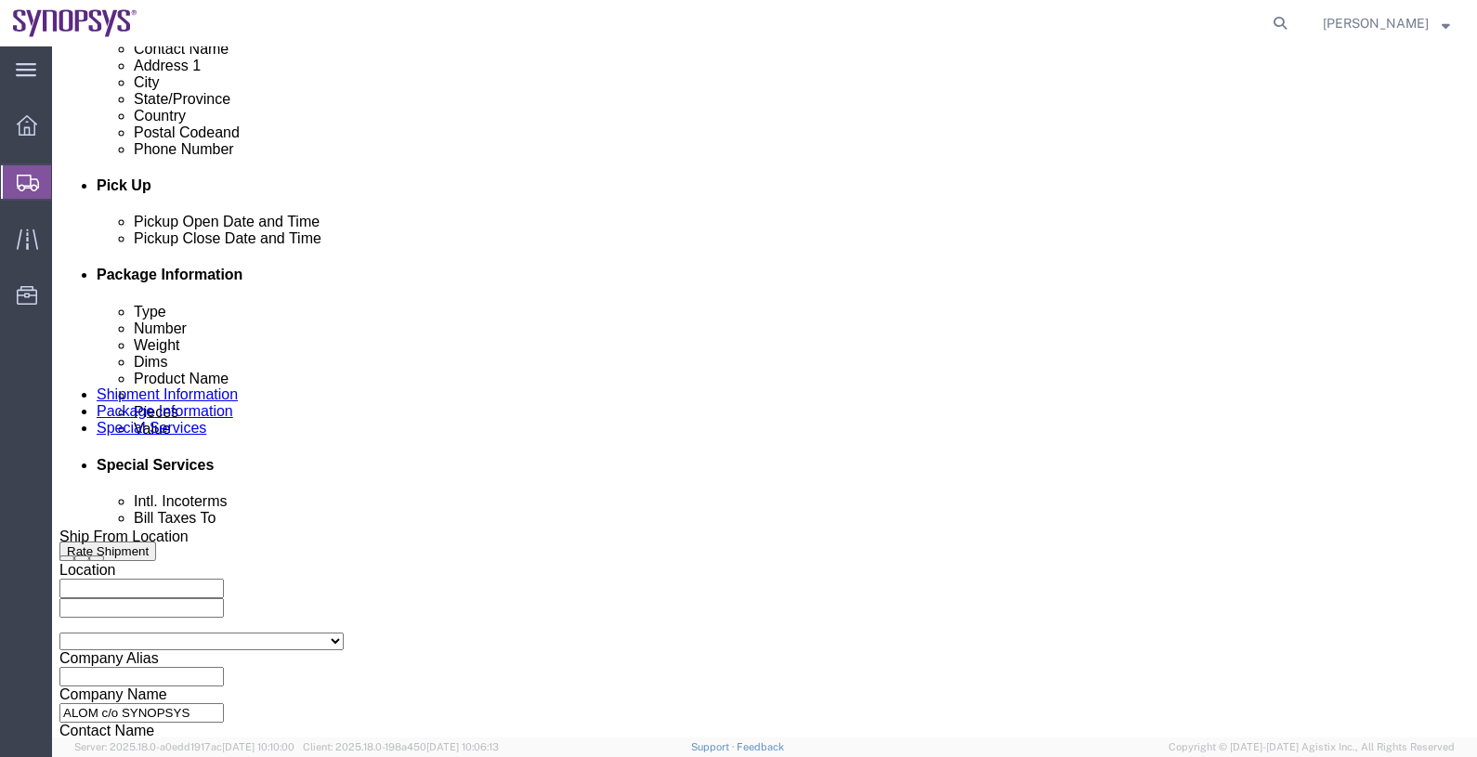
type input "6:00 PM"
click button "Apply"
click button "Save"
click at [66, 181] on span "Shipments" at bounding box center [58, 181] width 15 height 37
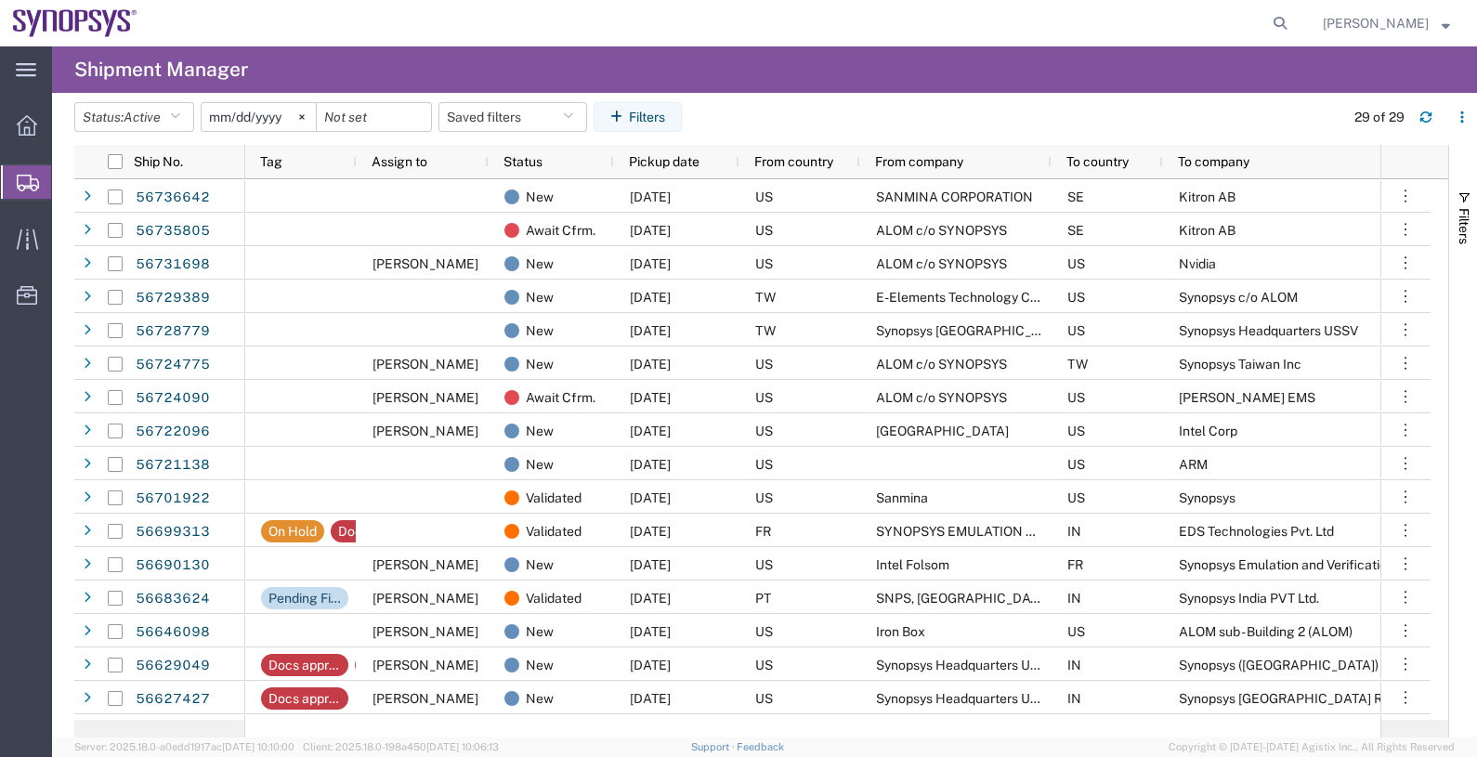
click at [924, 158] on span "From company" at bounding box center [919, 161] width 88 height 15
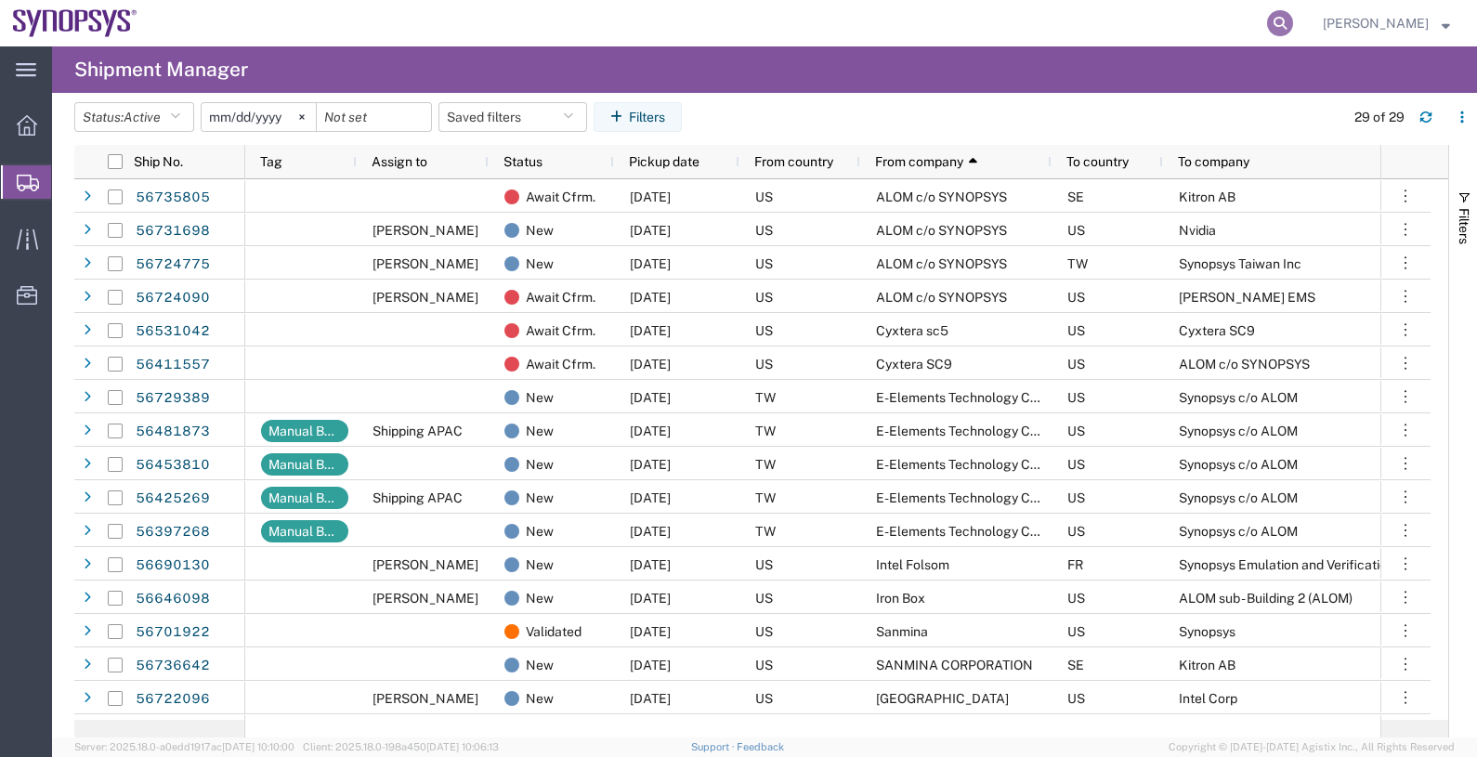
click at [1293, 22] on icon at bounding box center [1280, 23] width 26 height 26
paste input "56736642"
type input "56736642"
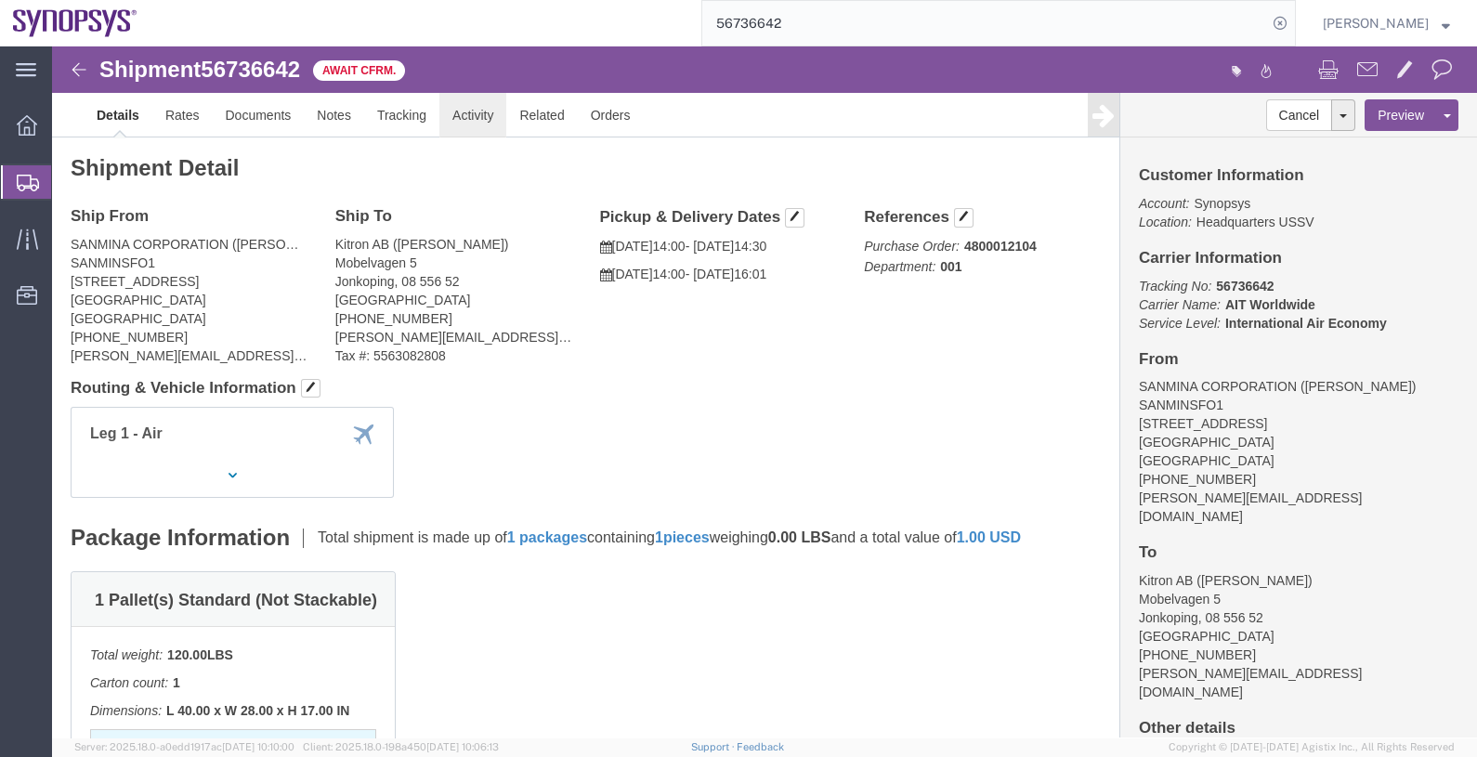
click link "Activity"
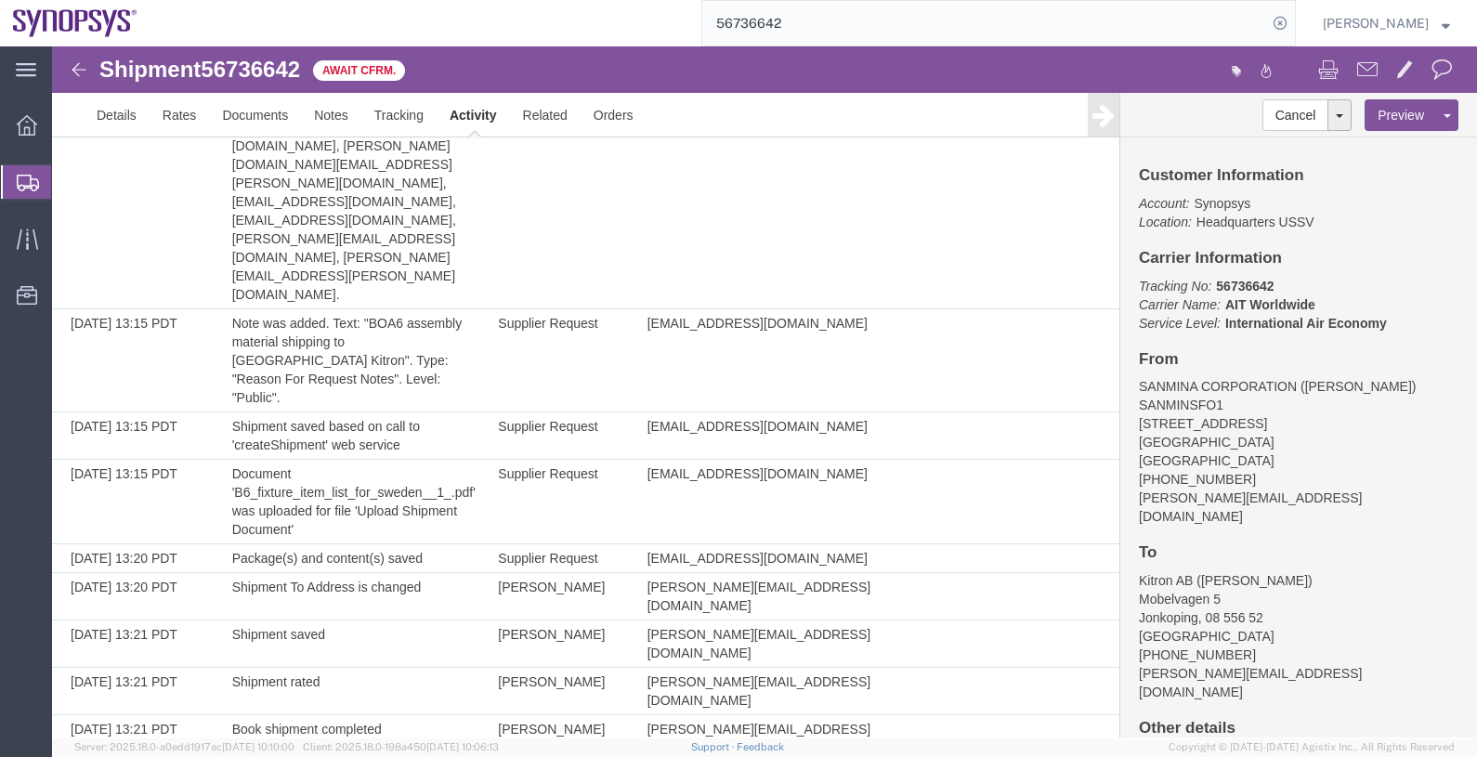
scroll to position [635, 0]
click at [41, 123] on div at bounding box center [27, 125] width 52 height 37
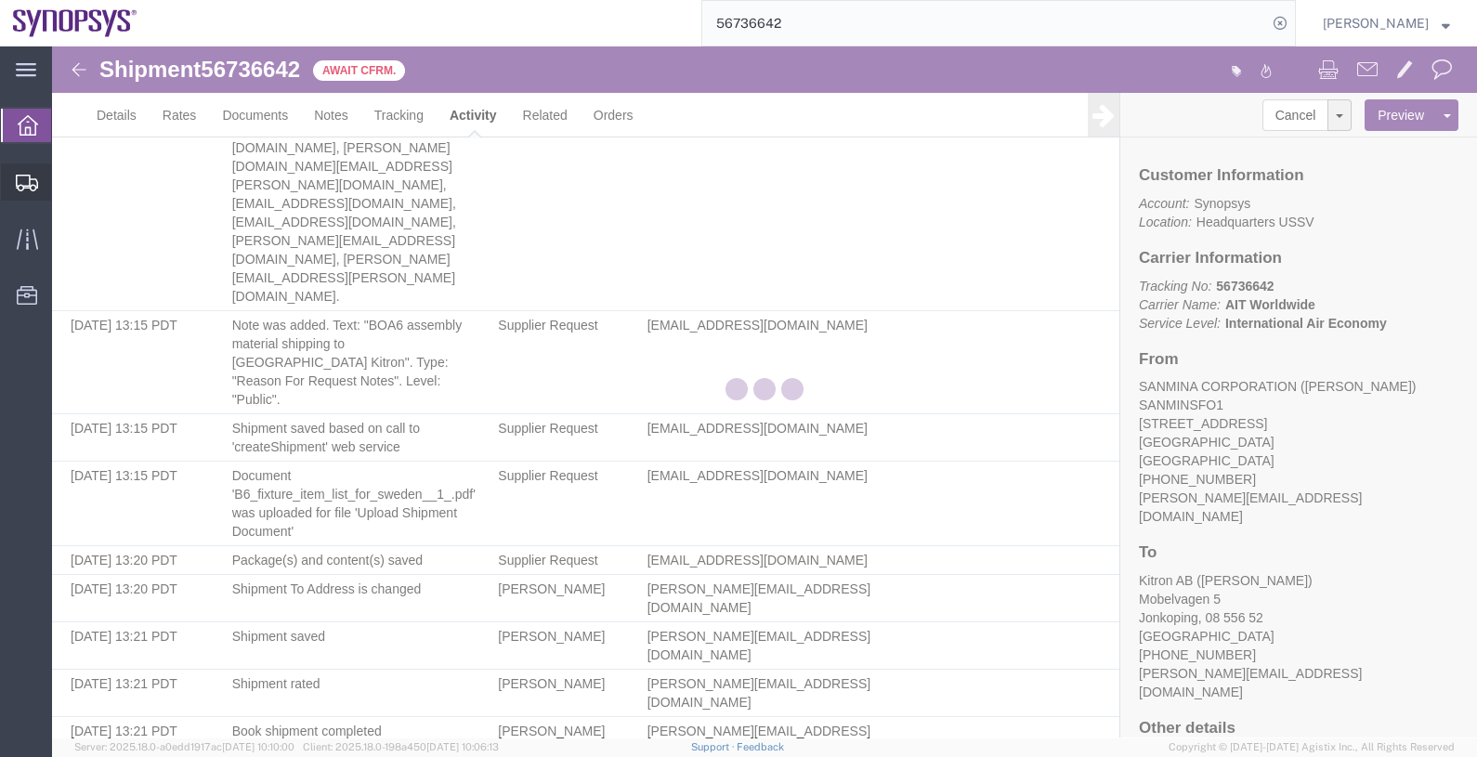
click at [19, 183] on icon at bounding box center [27, 183] width 22 height 17
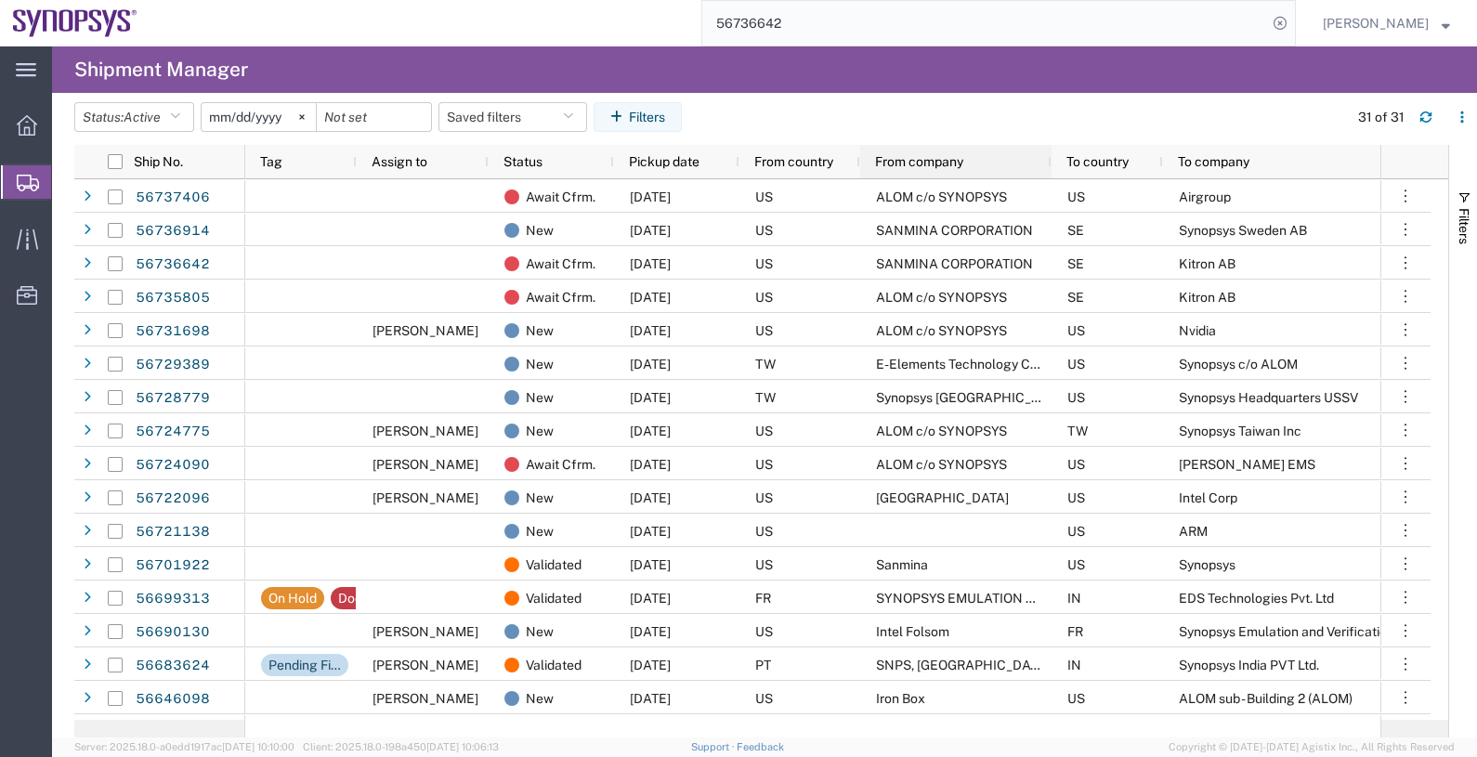
click at [930, 168] on span "From company" at bounding box center [919, 161] width 88 height 15
